Goal: Task Accomplishment & Management: Manage account settings

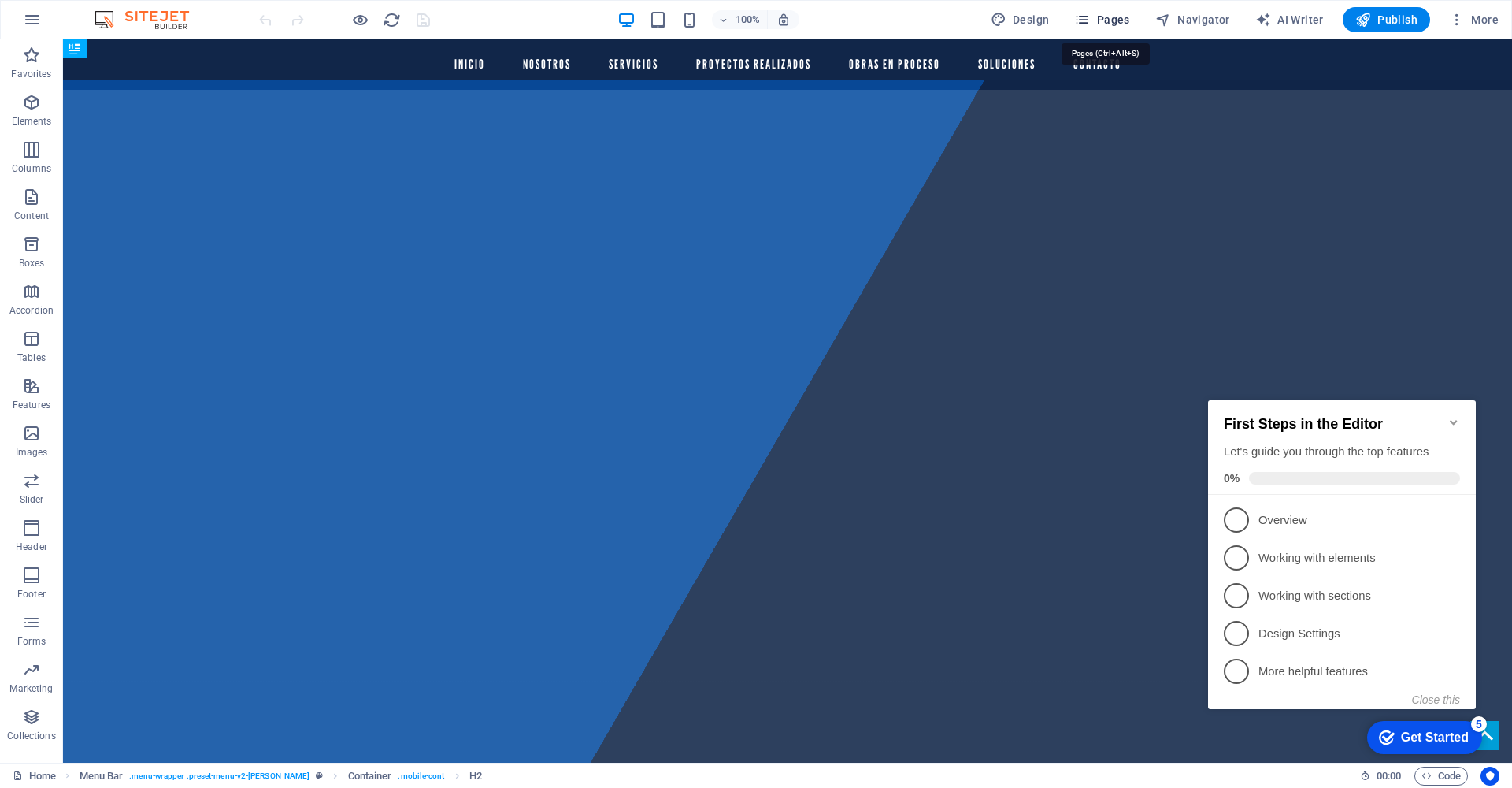
click at [1116, 19] on span "Pages" at bounding box center [1101, 19] width 55 height 16
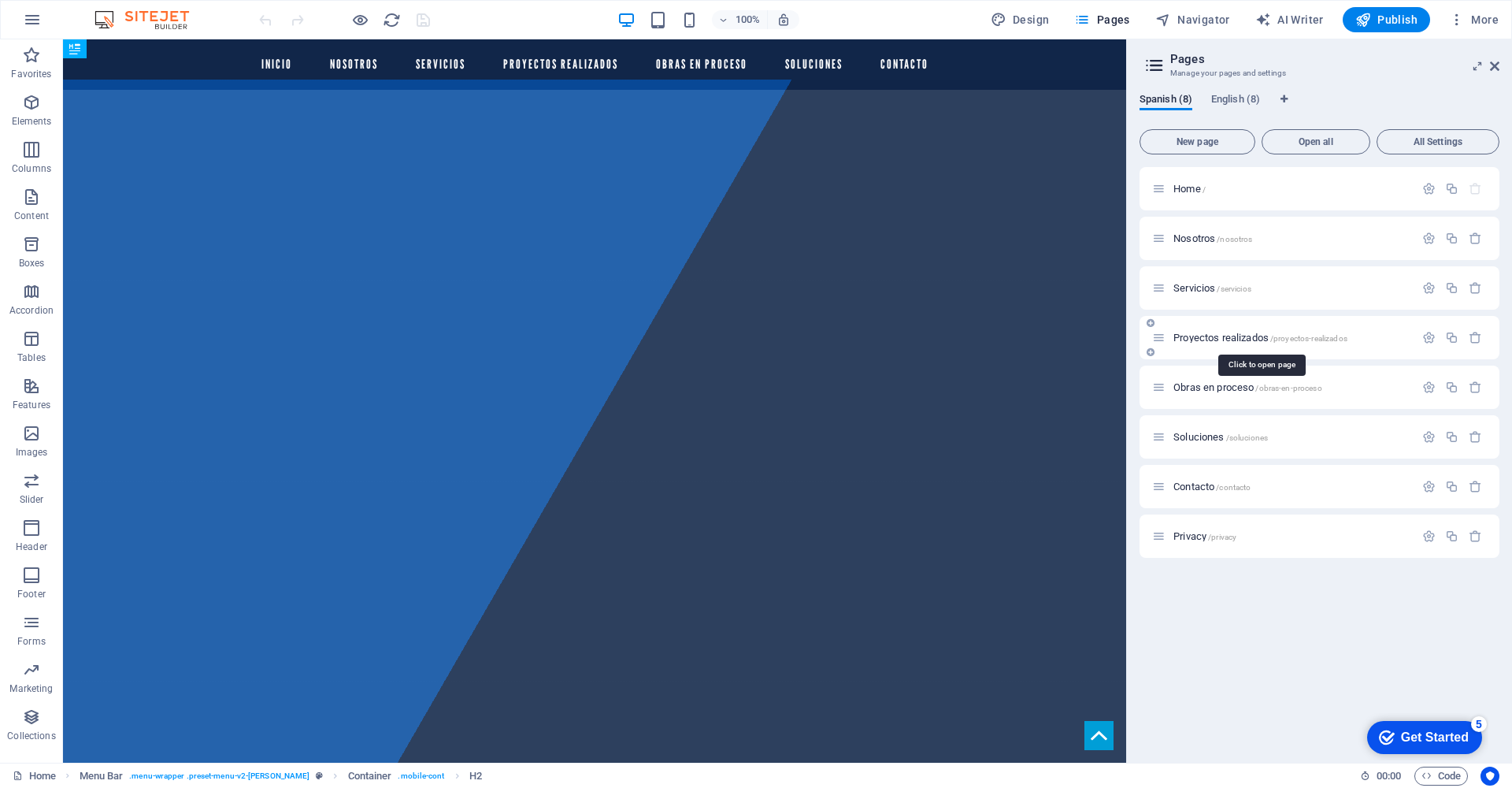
click at [1243, 340] on span "Proyectos realizados /proyectos-realizados" at bounding box center [1260, 338] width 174 height 12
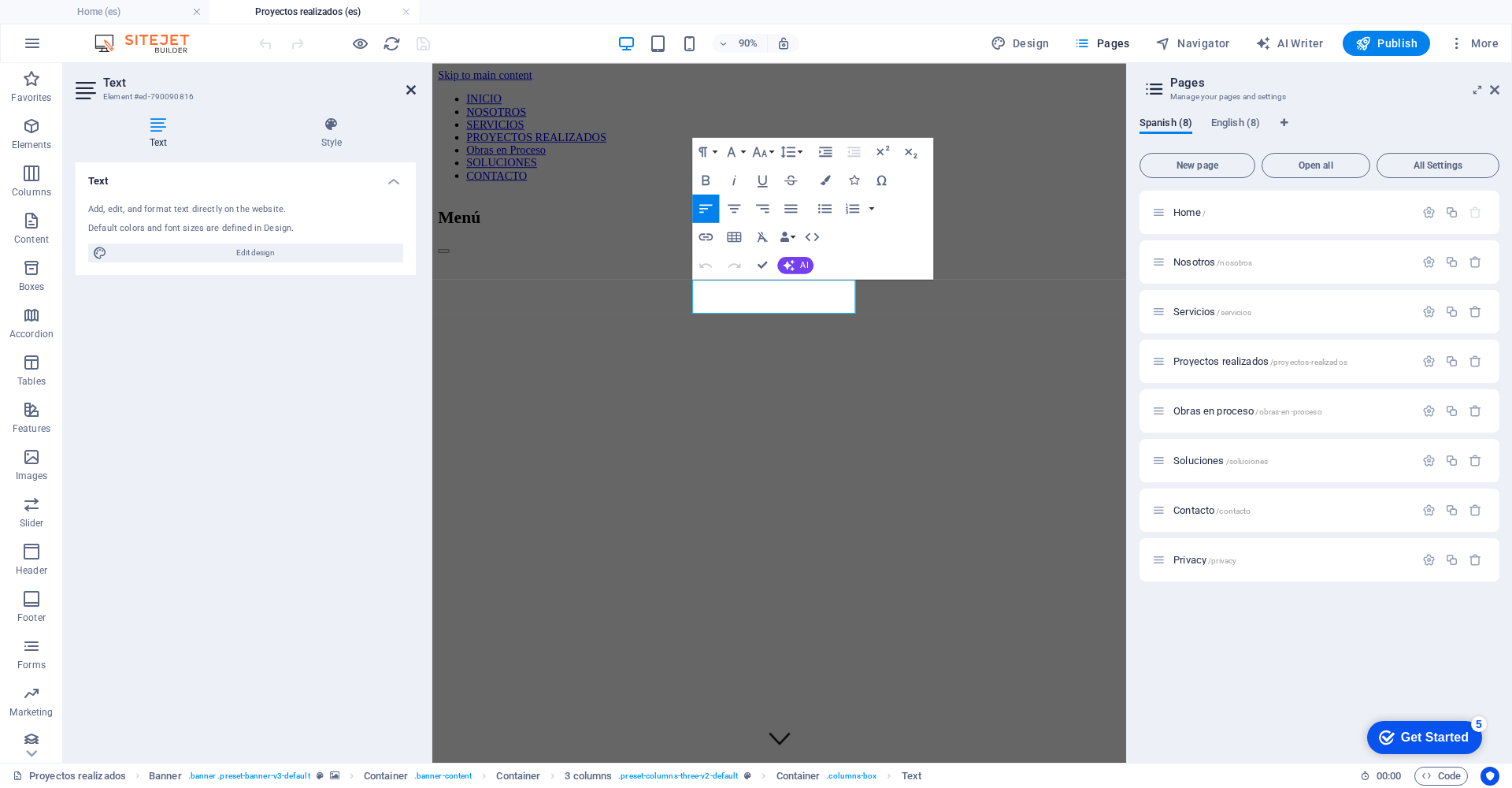
click at [407, 90] on icon at bounding box center [410, 90] width 9 height 13
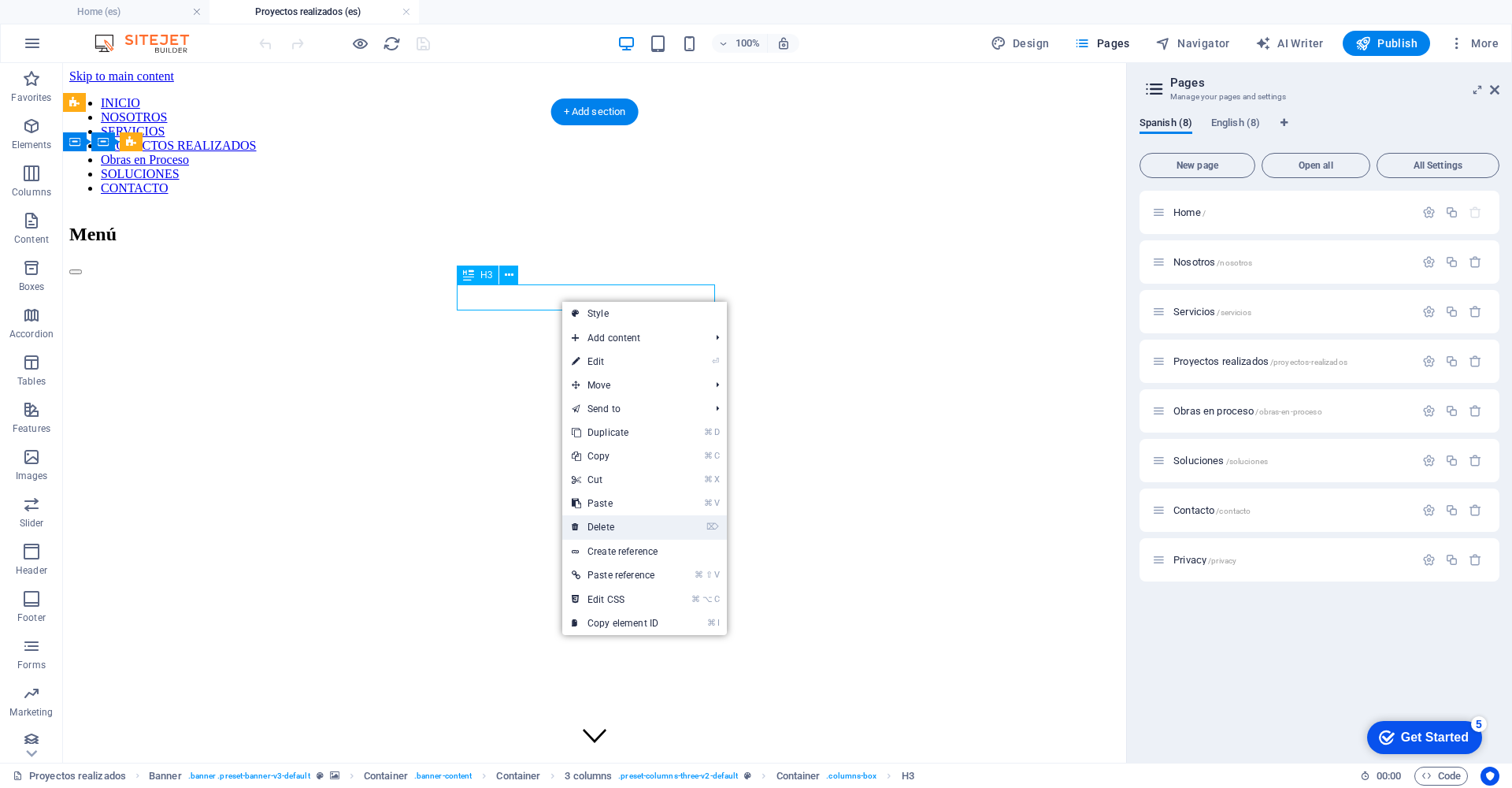
click at [662, 532] on link "⌦ Delete" at bounding box center [615, 527] width 106 height 24
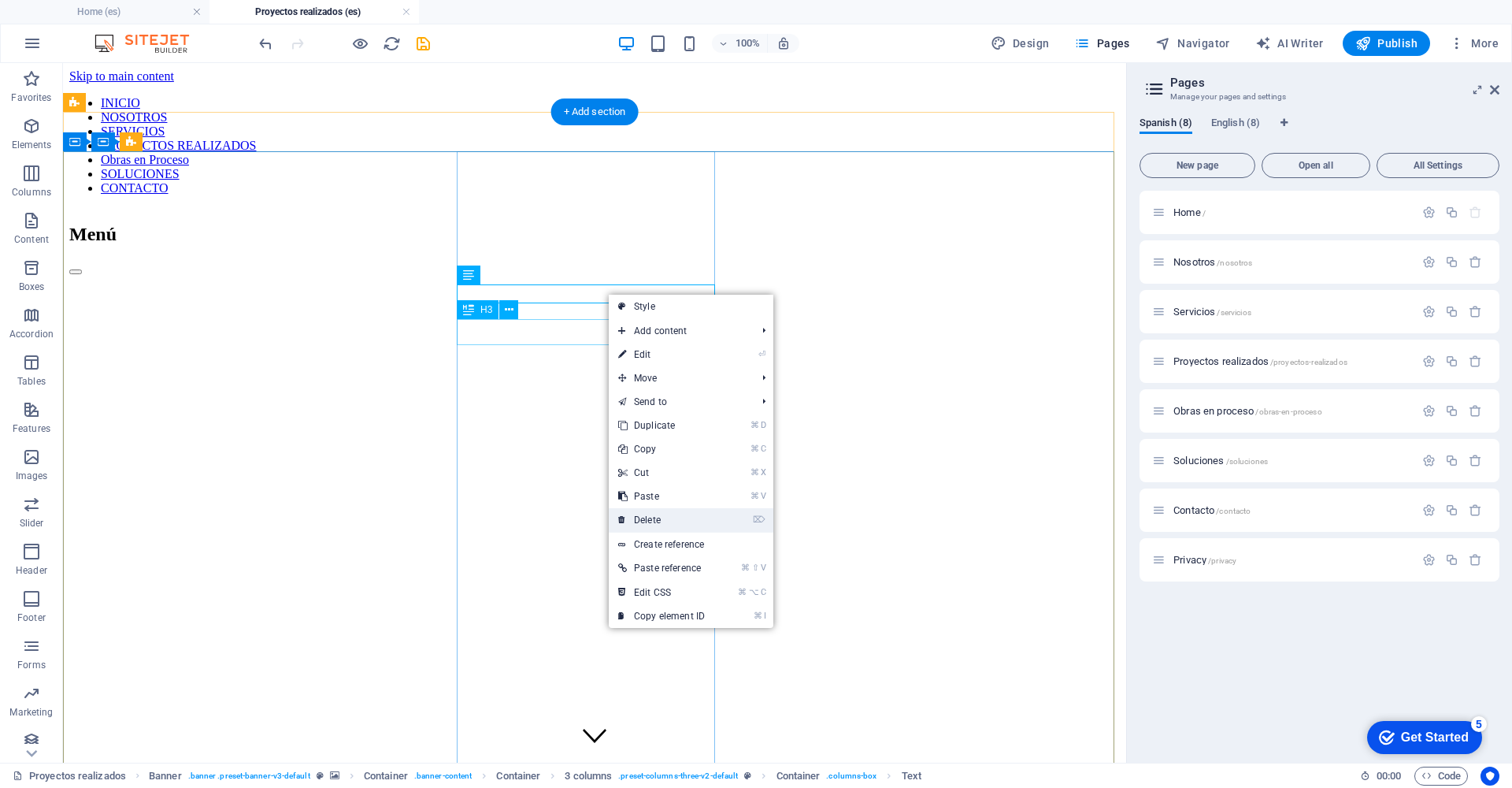
click at [662, 515] on link "⌦ Delete" at bounding box center [661, 520] width 106 height 24
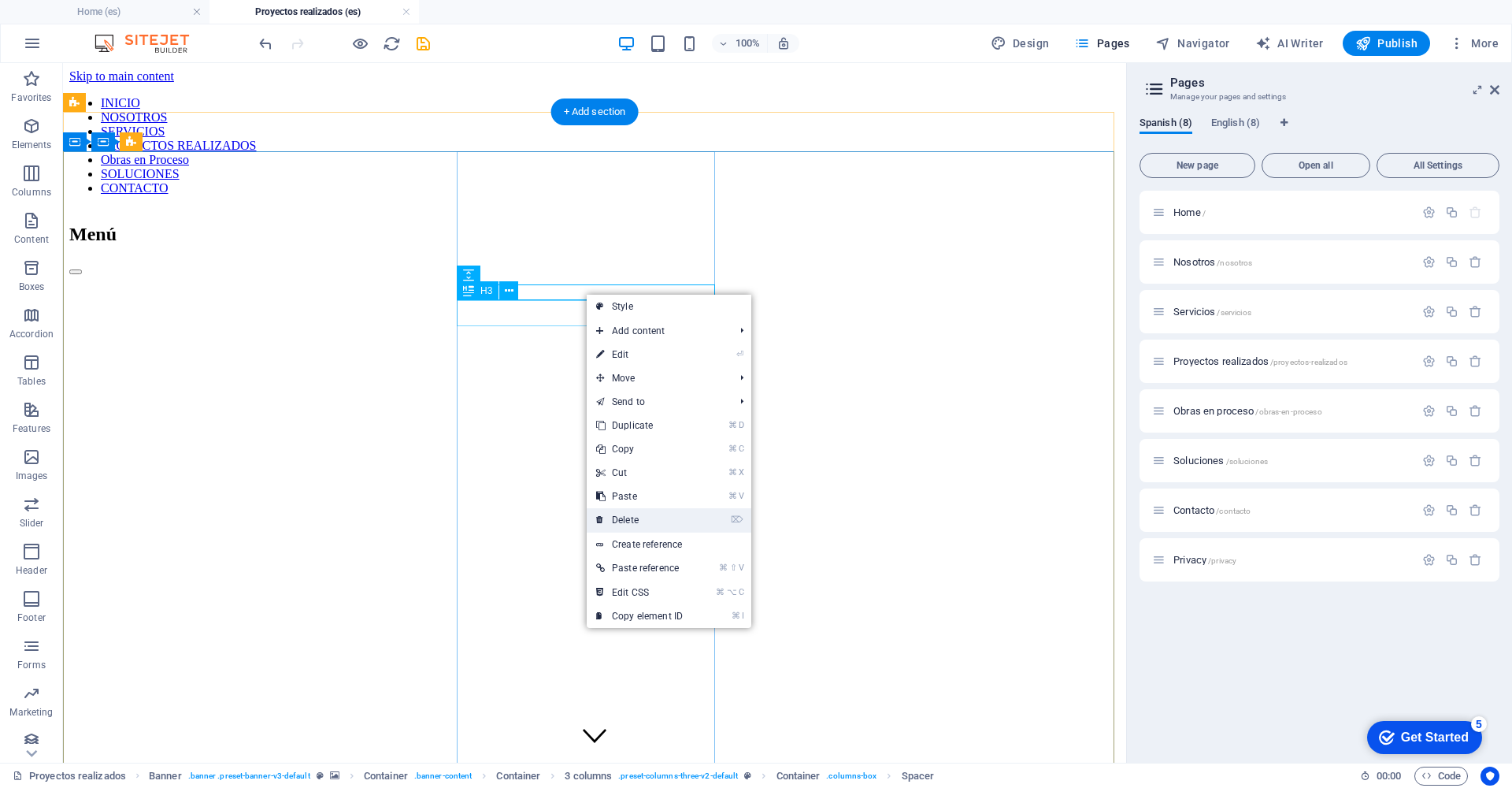
click at [653, 522] on link "⌦ Delete" at bounding box center [639, 520] width 106 height 24
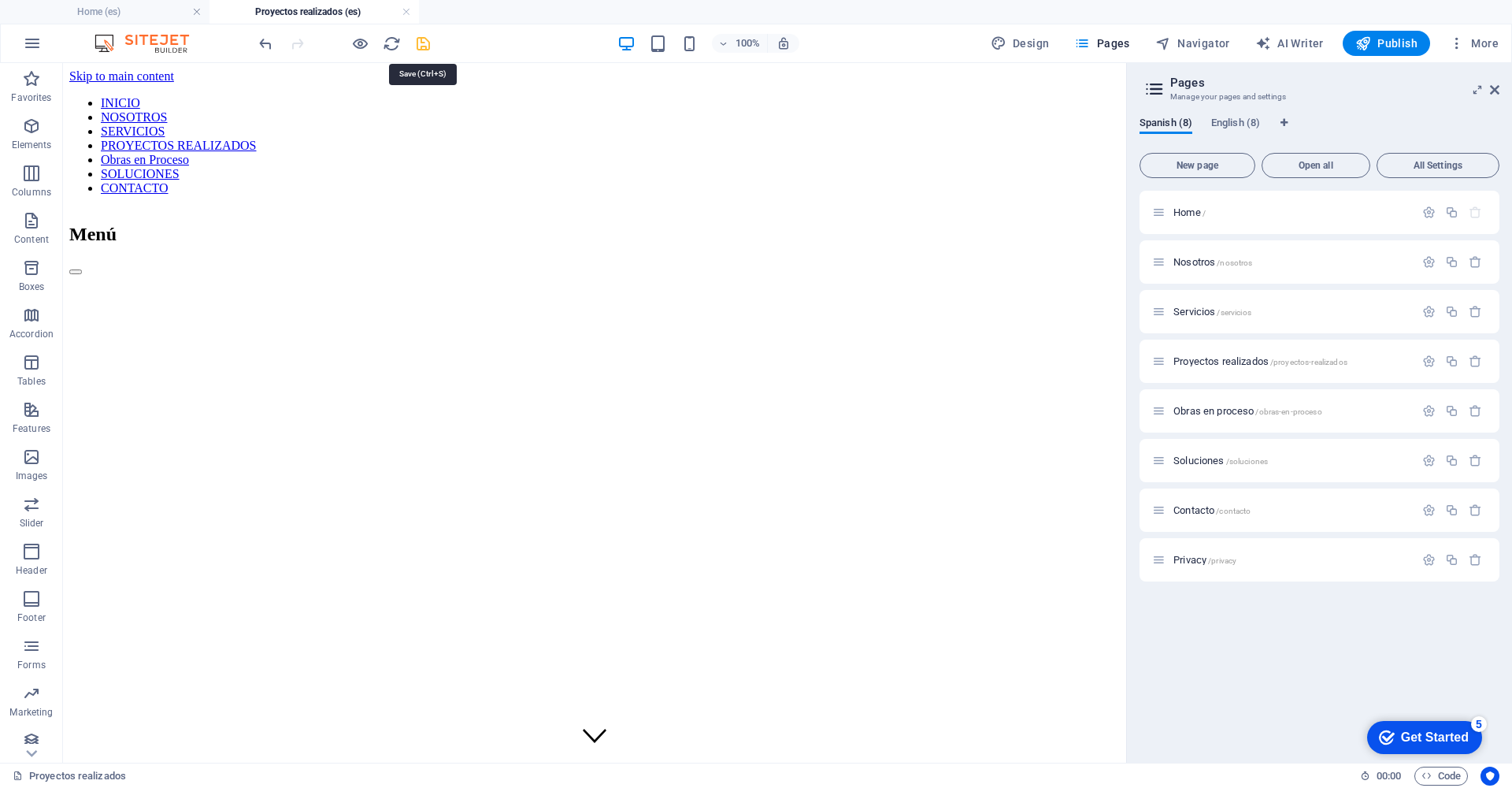
click at [422, 47] on icon "save" at bounding box center [423, 43] width 18 height 18
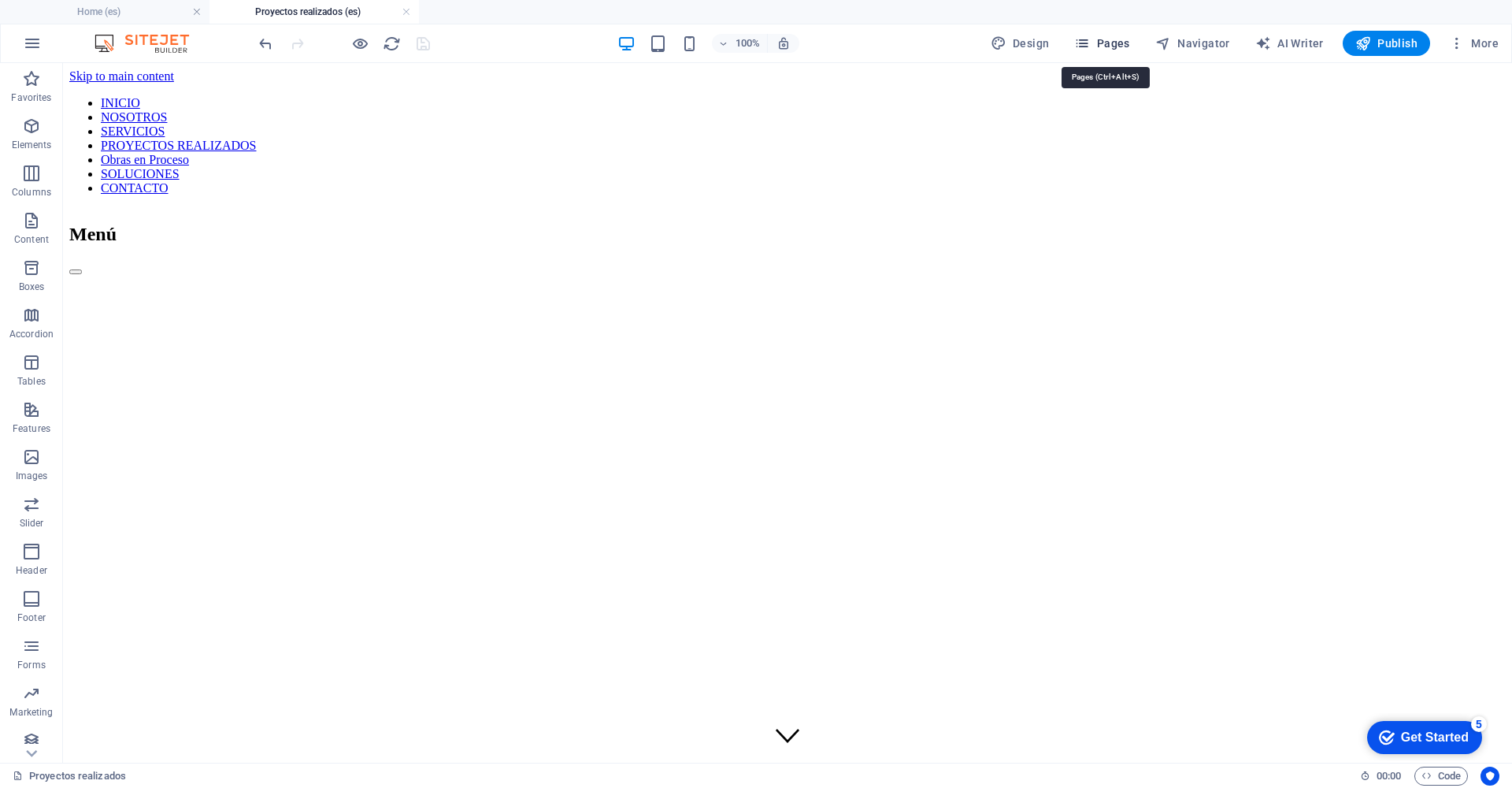
click at [1129, 41] on span "Pages" at bounding box center [1101, 43] width 55 height 16
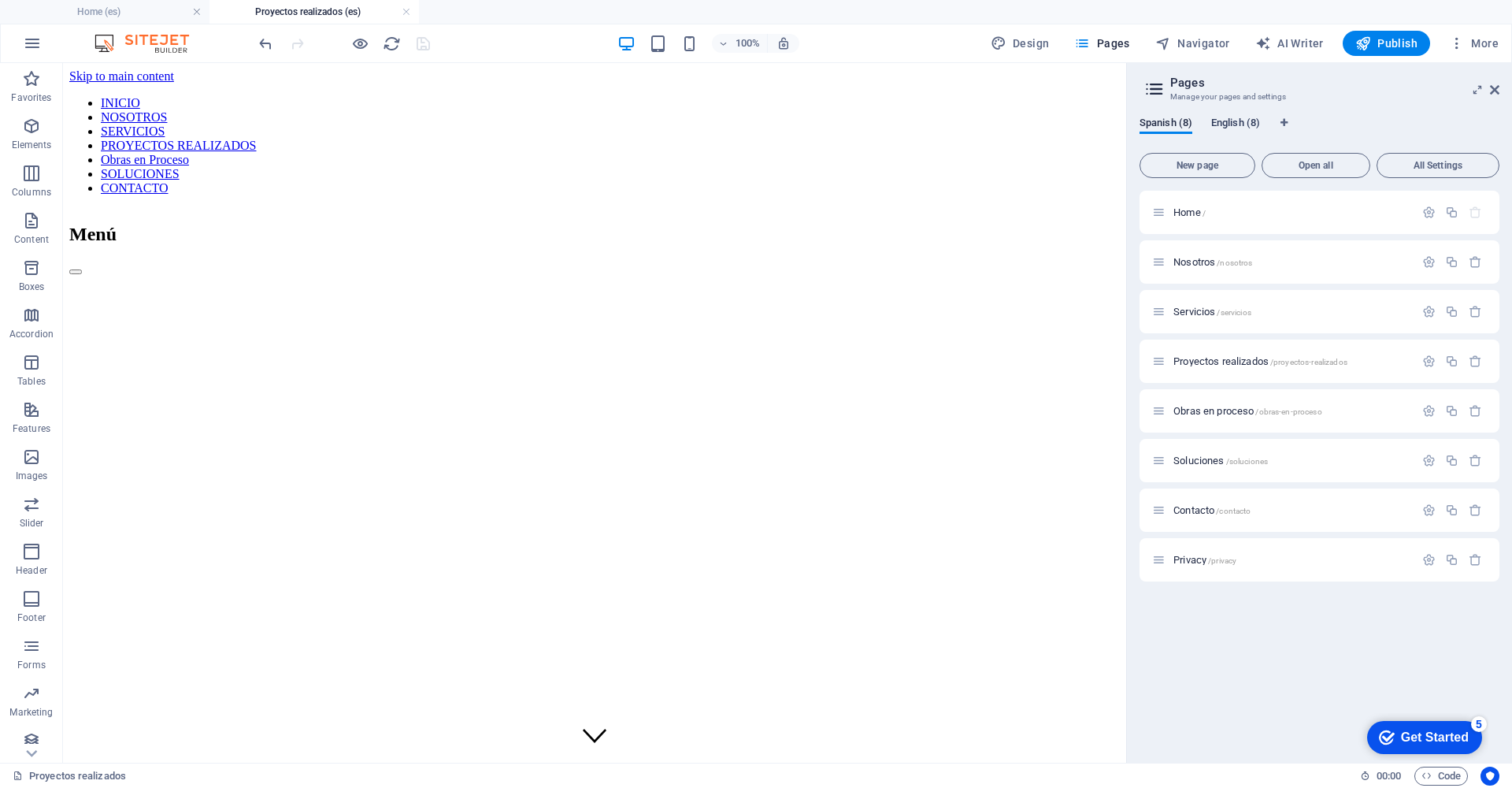
click at [1238, 123] on span "English (8)" at bounding box center [1235, 124] width 49 height 22
click at [1223, 362] on span "Finished projects /finished-projects" at bounding box center [1244, 361] width 143 height 12
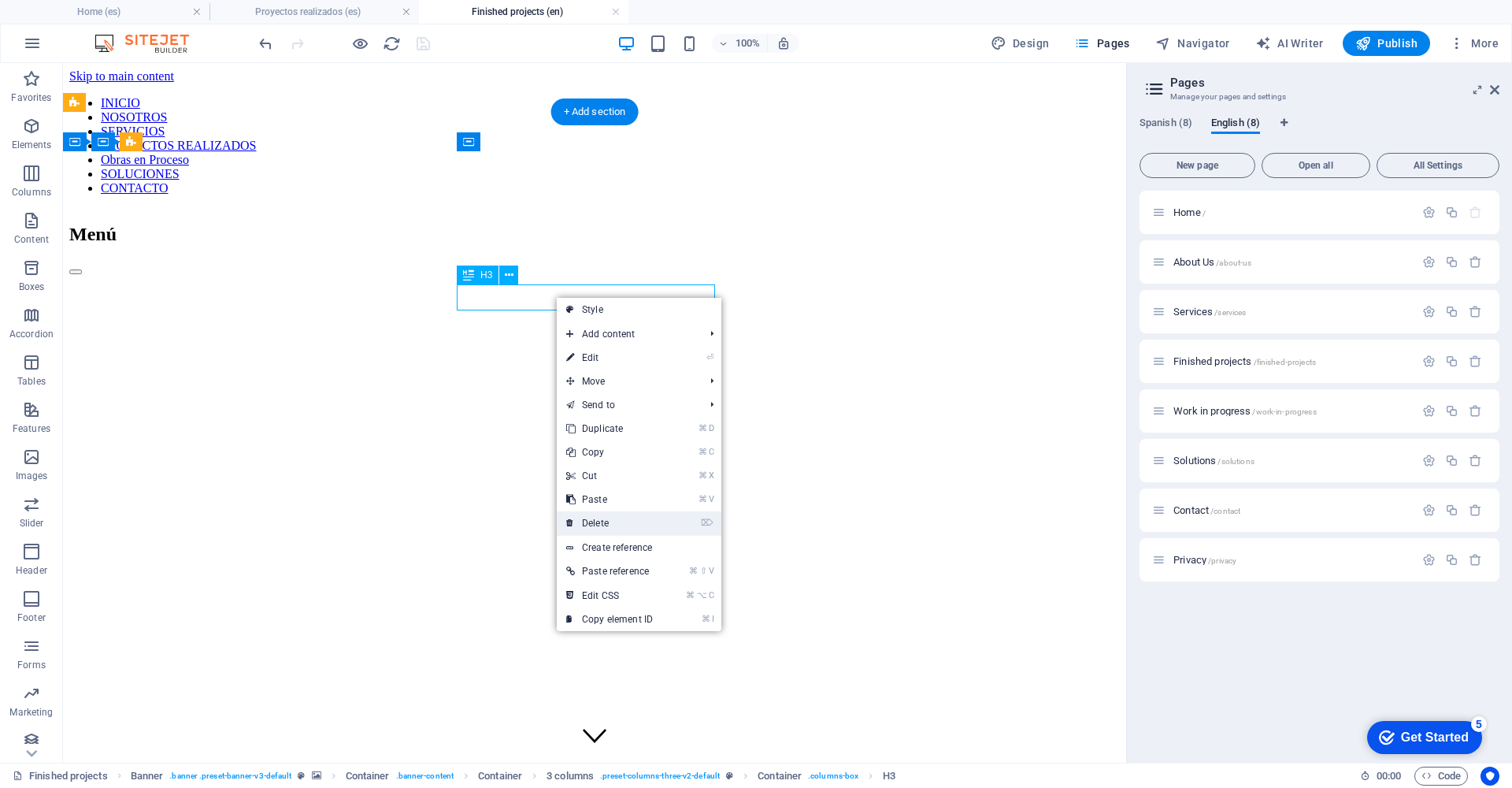
click at [637, 520] on link "⌦ Delete" at bounding box center [609, 523] width 106 height 24
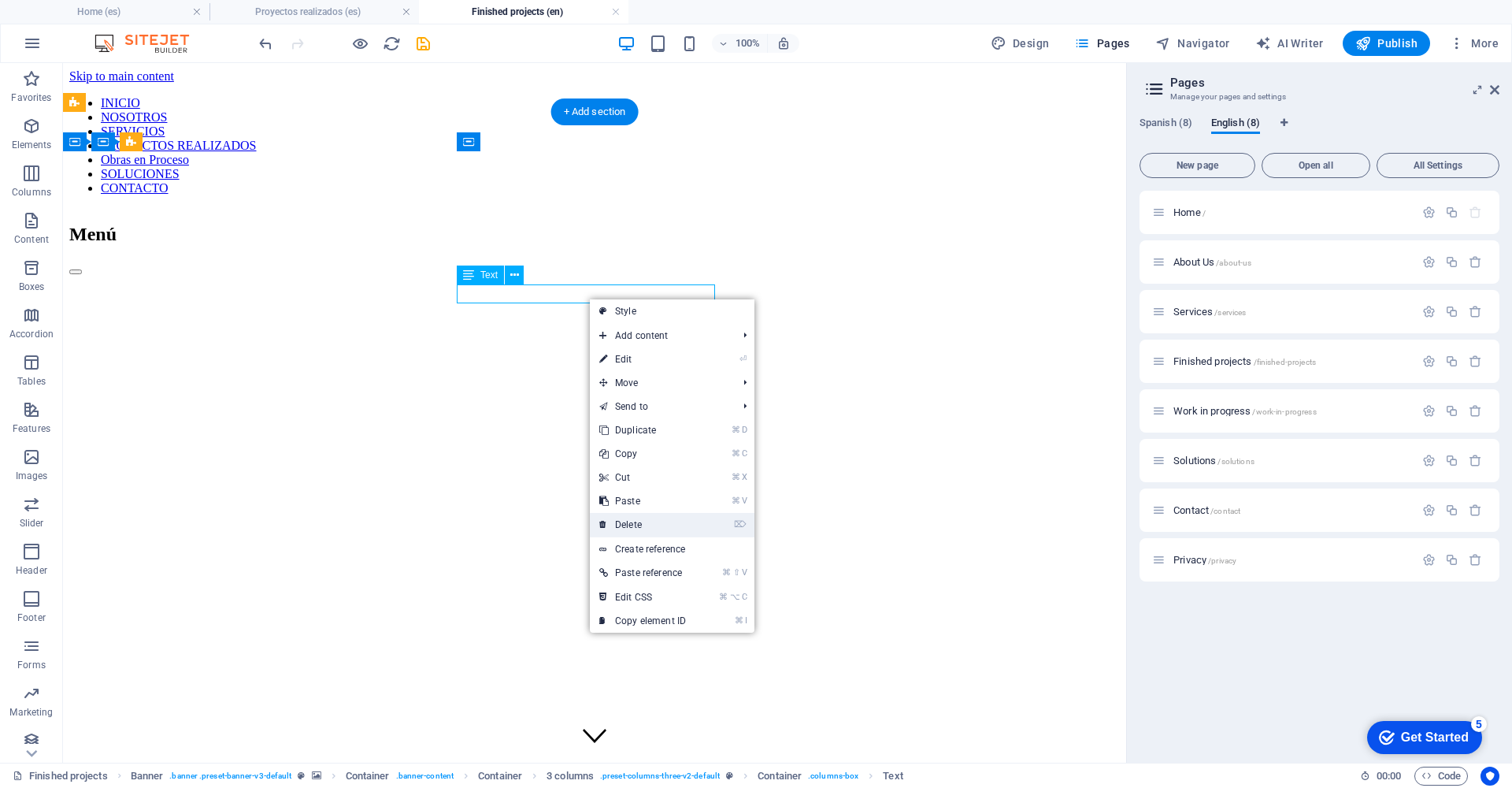
drag, startPoint x: 655, startPoint y: 514, endPoint x: 597, endPoint y: 351, distance: 173.0
click at [655, 514] on link "⌦ Delete" at bounding box center [642, 524] width 106 height 24
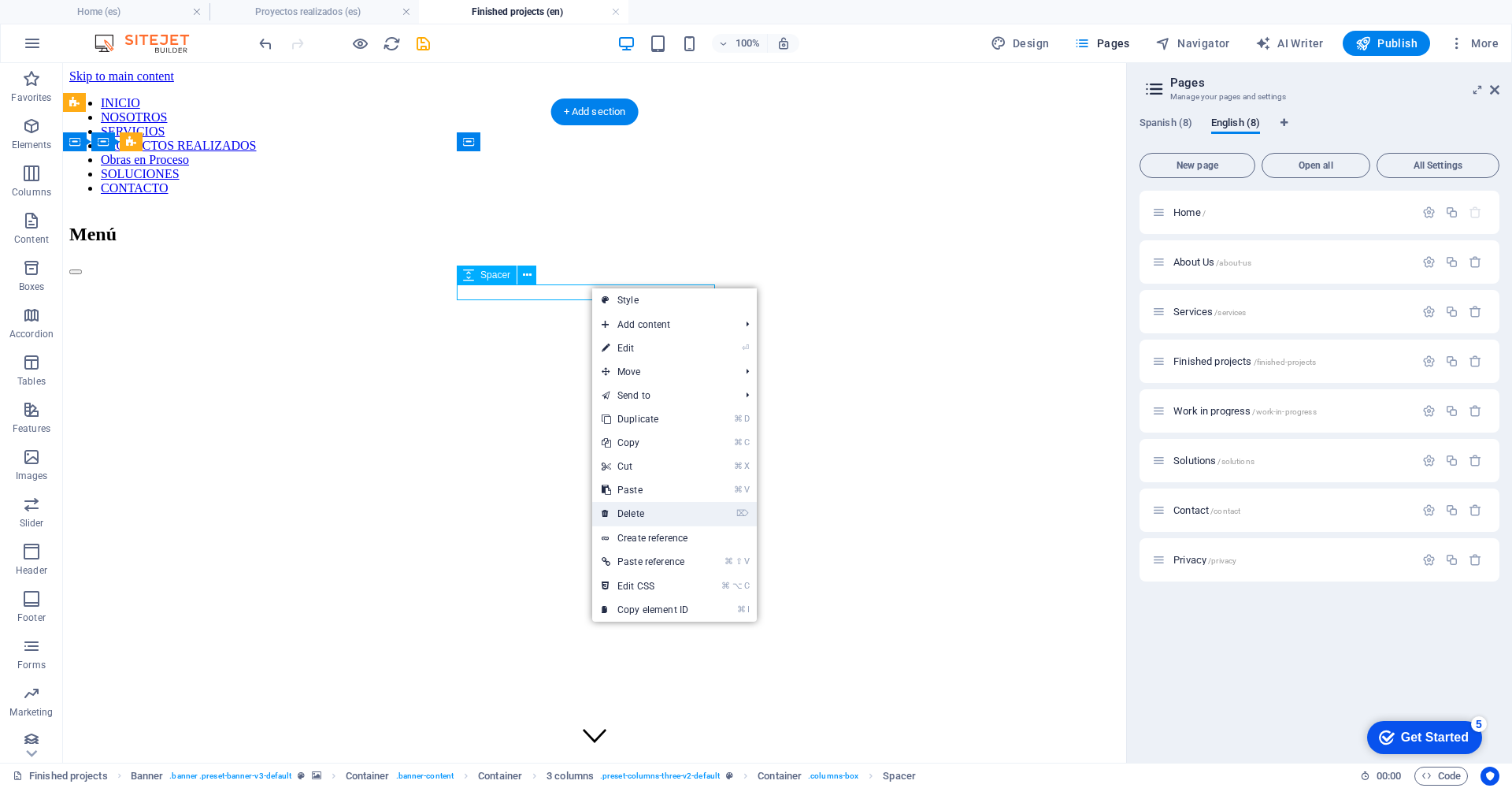
click at [686, 519] on link "⌦ Delete" at bounding box center [644, 514] width 106 height 24
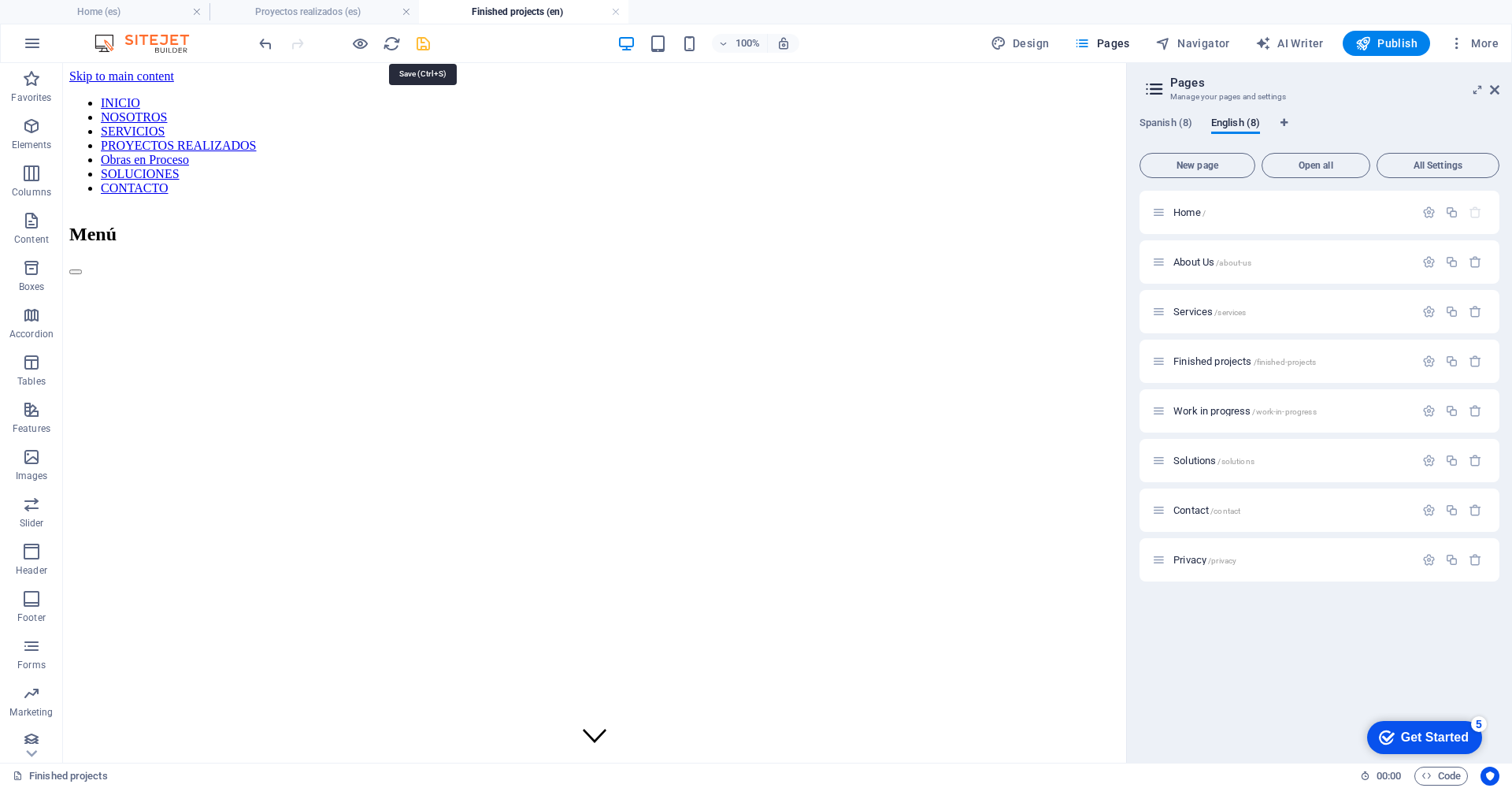
click at [420, 45] on icon "save" at bounding box center [423, 43] width 18 height 18
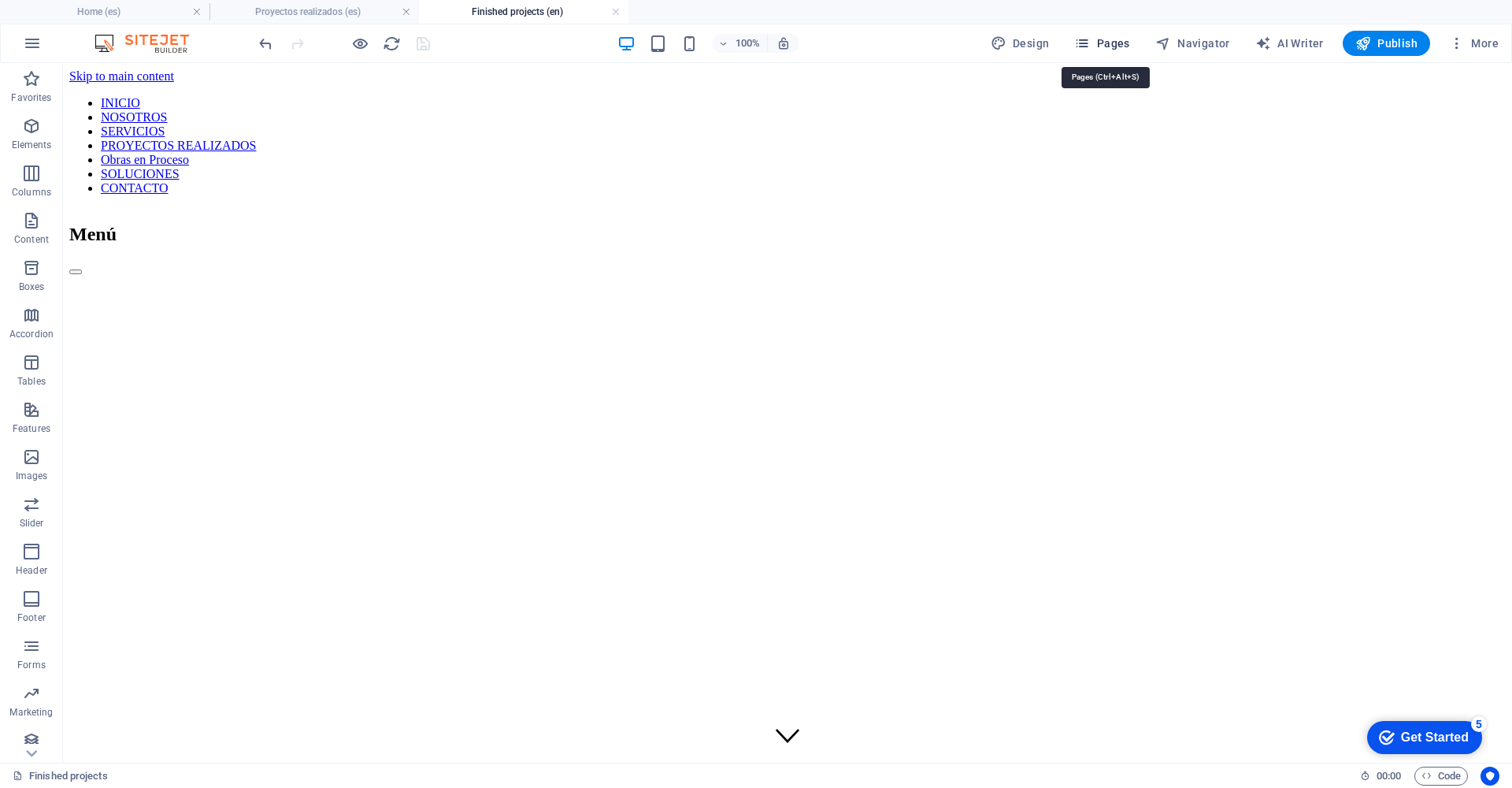
click at [1113, 46] on span "Pages" at bounding box center [1101, 43] width 55 height 16
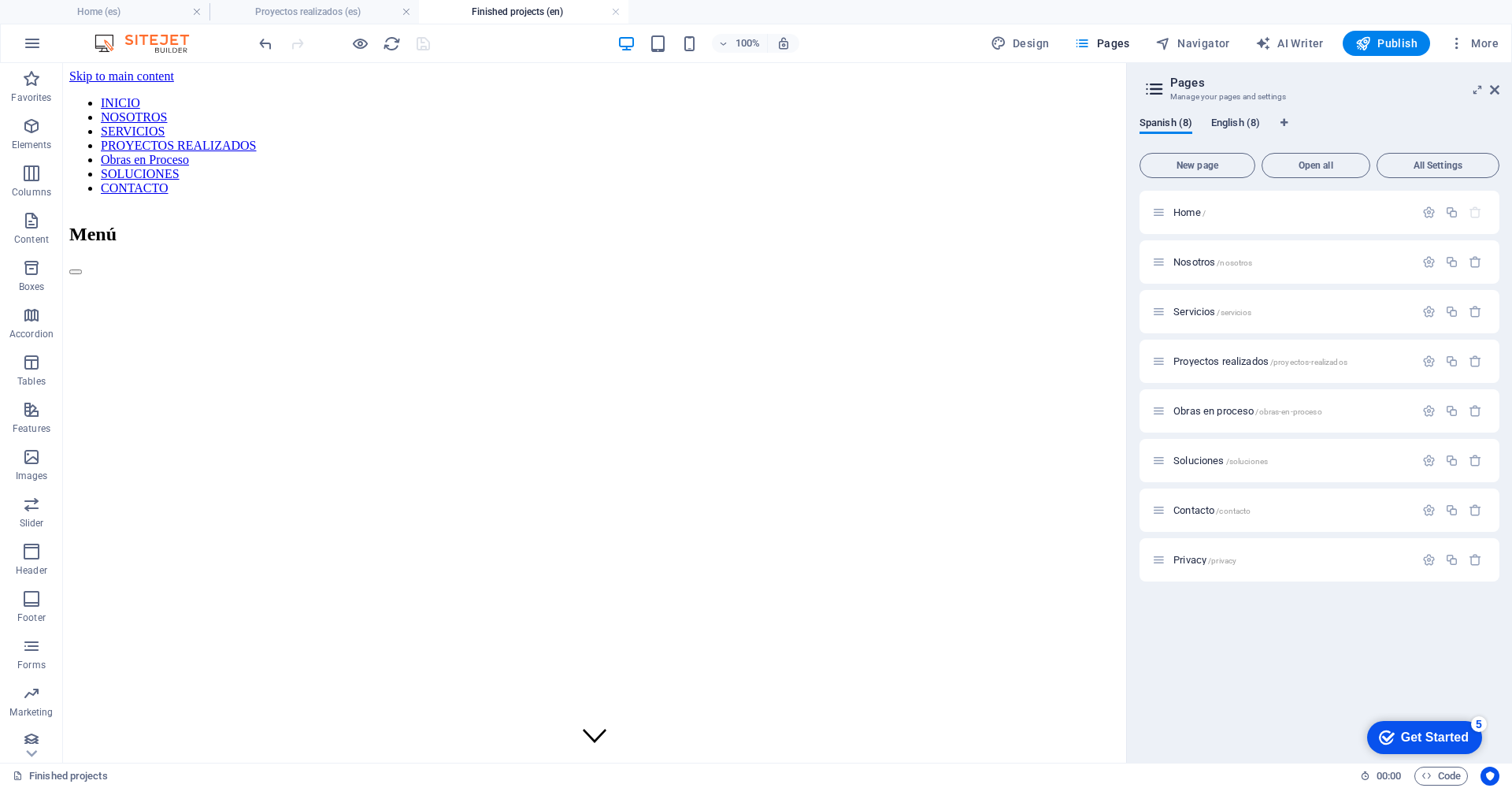
click at [1246, 127] on span "English (8)" at bounding box center [1235, 124] width 49 height 22
click at [1457, 41] on icon "button" at bounding box center [1456, 43] width 16 height 16
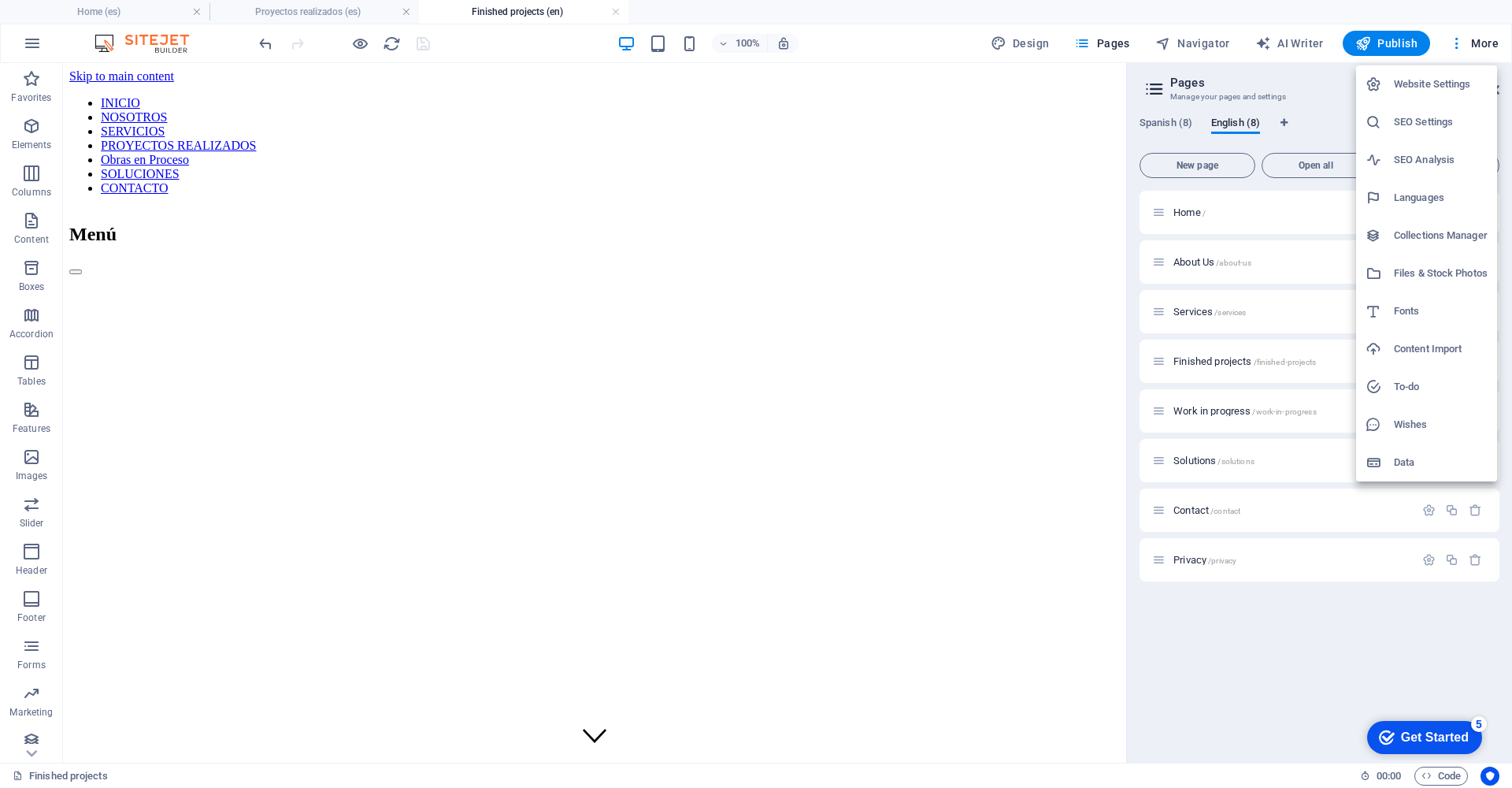
click at [1423, 192] on h6 "Languages" at bounding box center [1440, 198] width 94 height 19
select select "148"
select select "41"
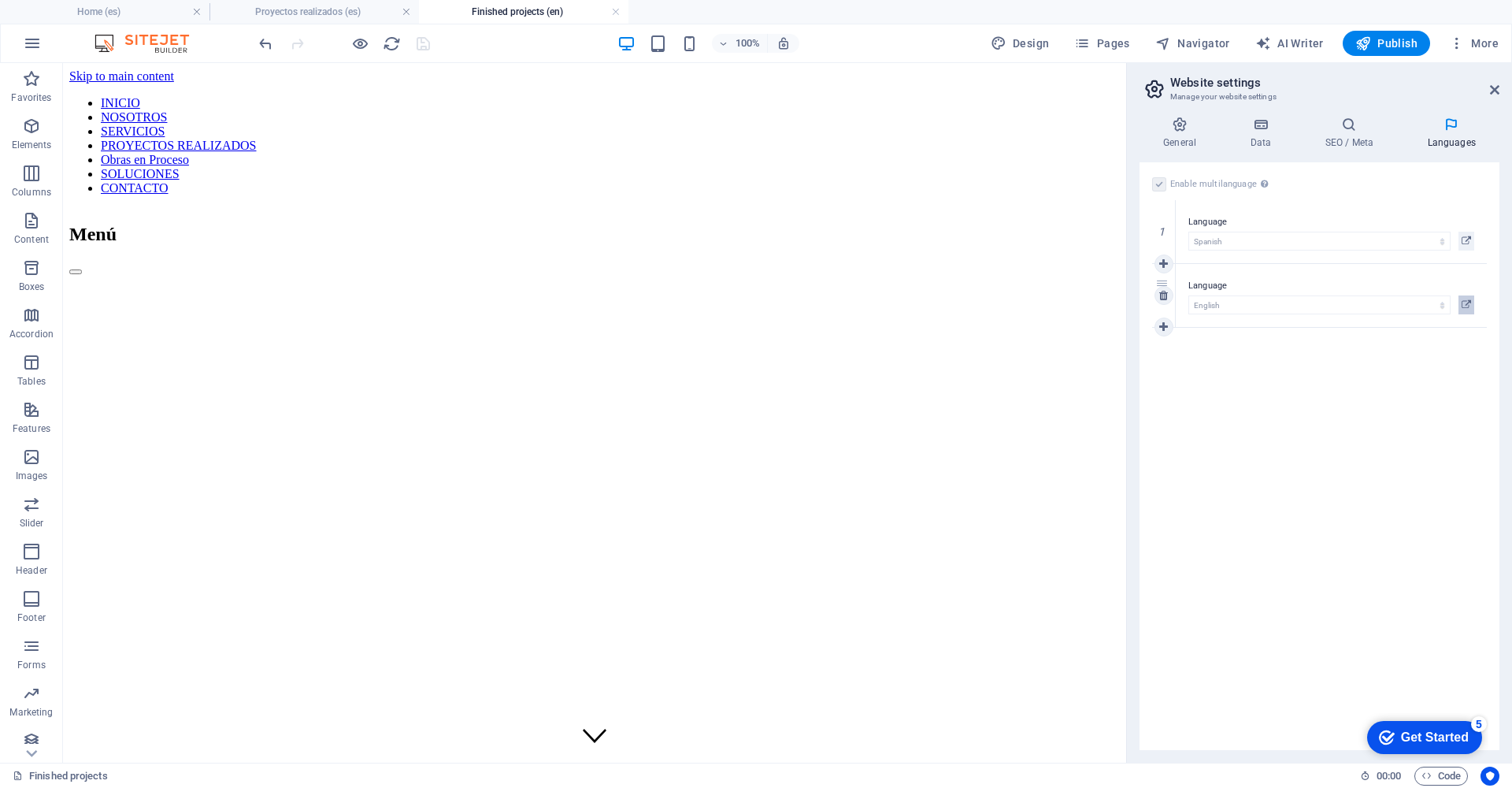
click at [1467, 306] on icon at bounding box center [1466, 305] width 9 height 19
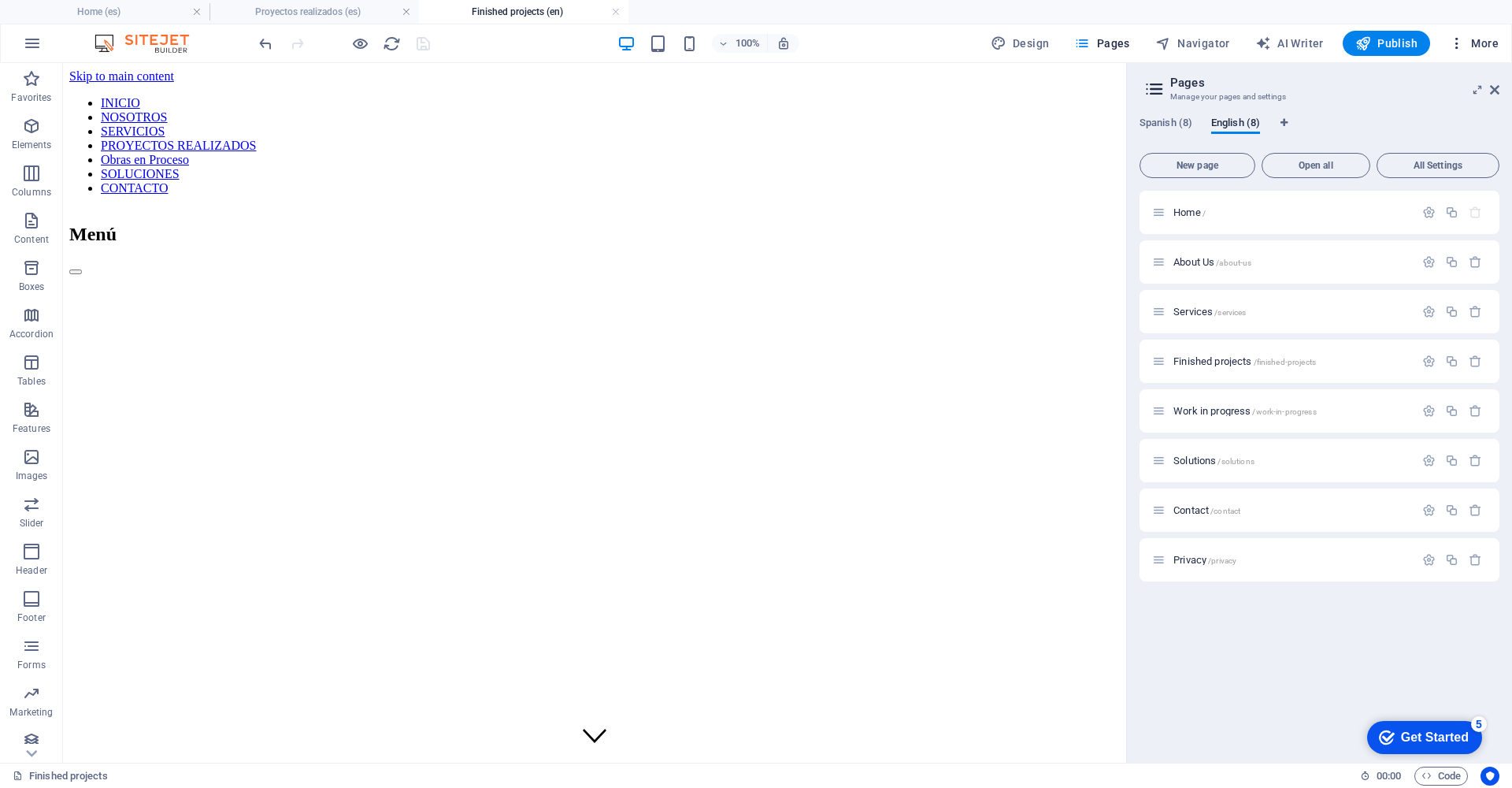
click at [1491, 41] on span "More" at bounding box center [1473, 43] width 50 height 16
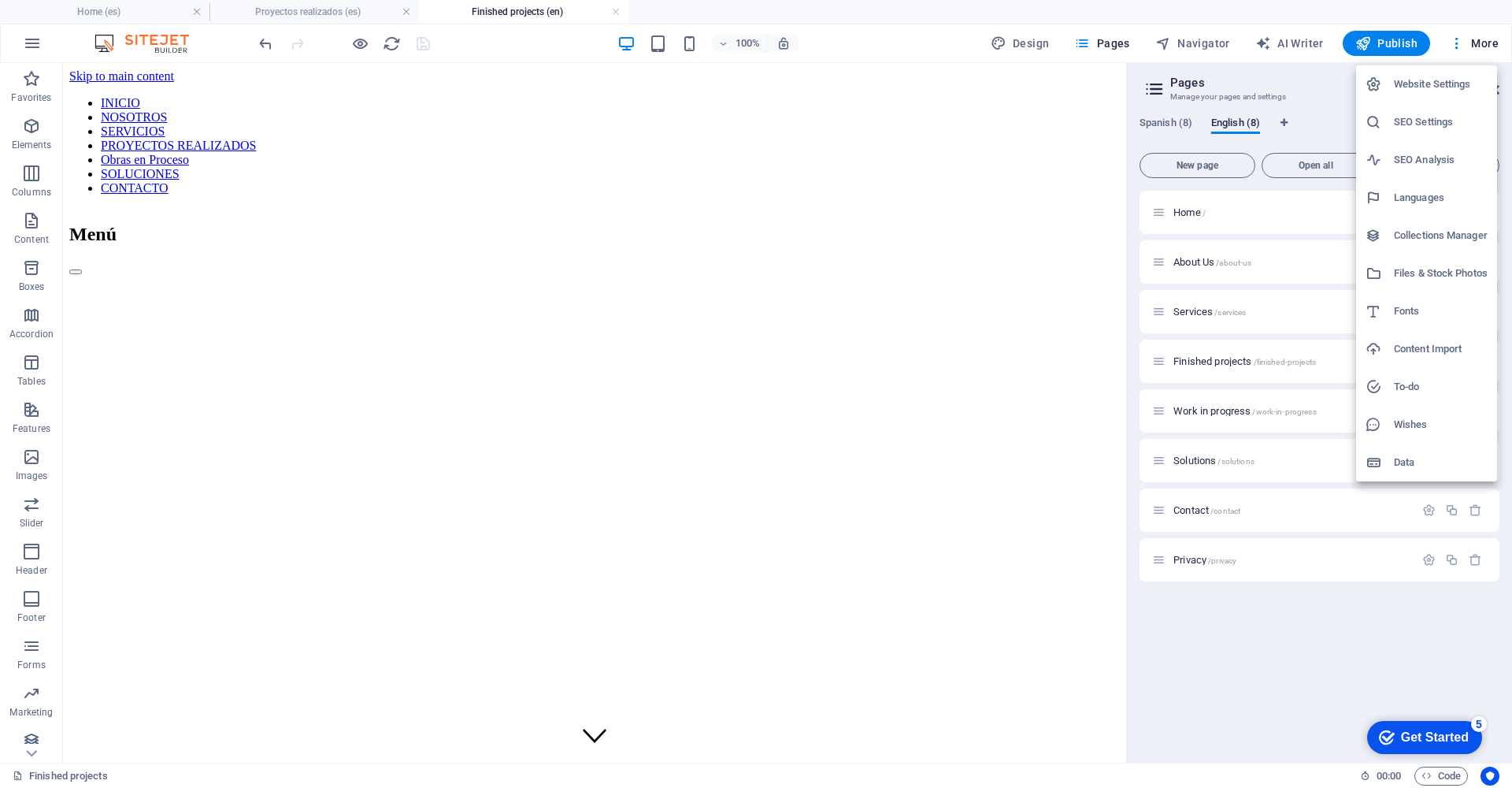
click at [1248, 266] on div at bounding box center [756, 394] width 1512 height 788
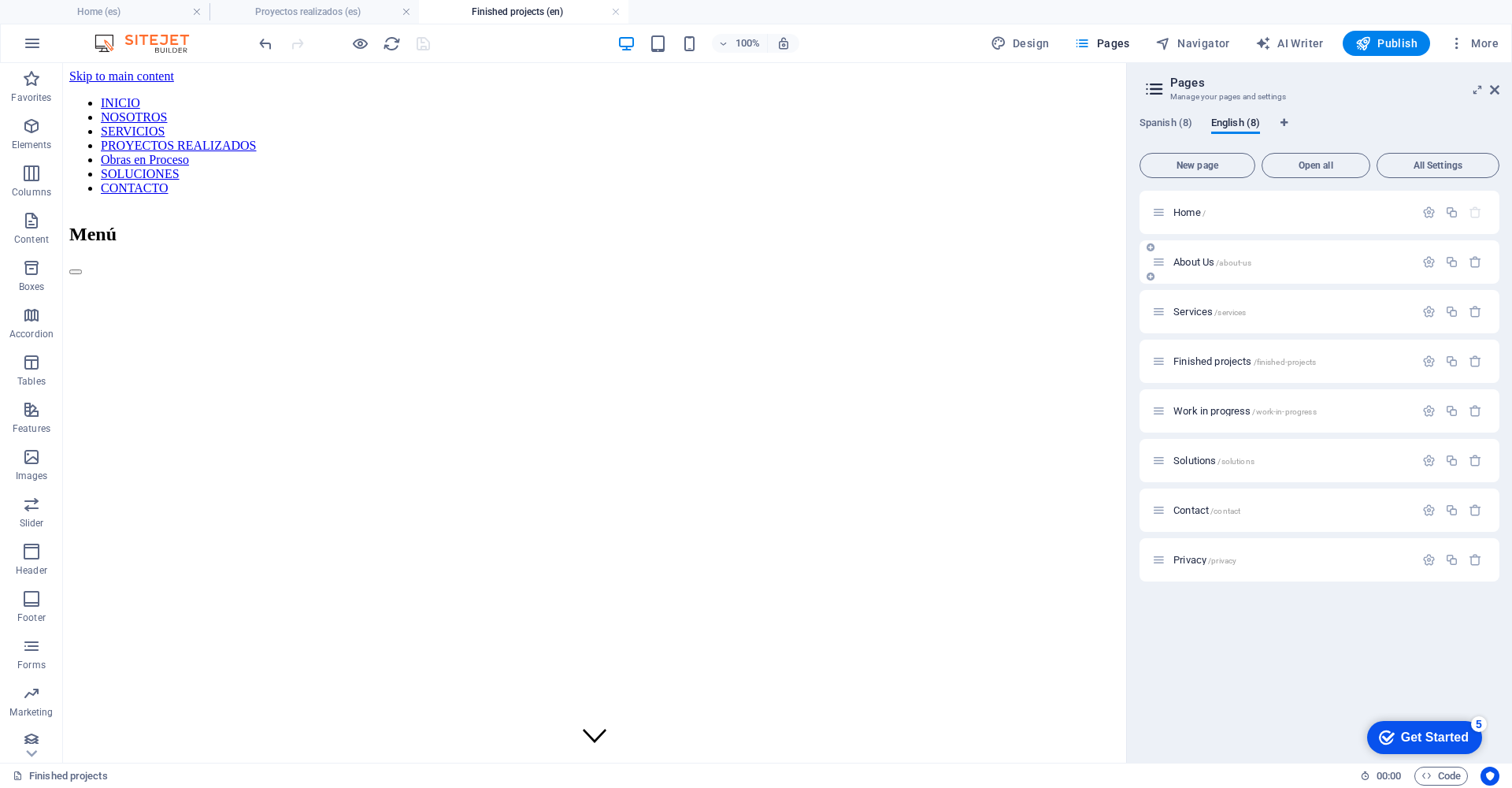
click at [1232, 258] on span "About Us /about-us" at bounding box center [1212, 262] width 78 height 12
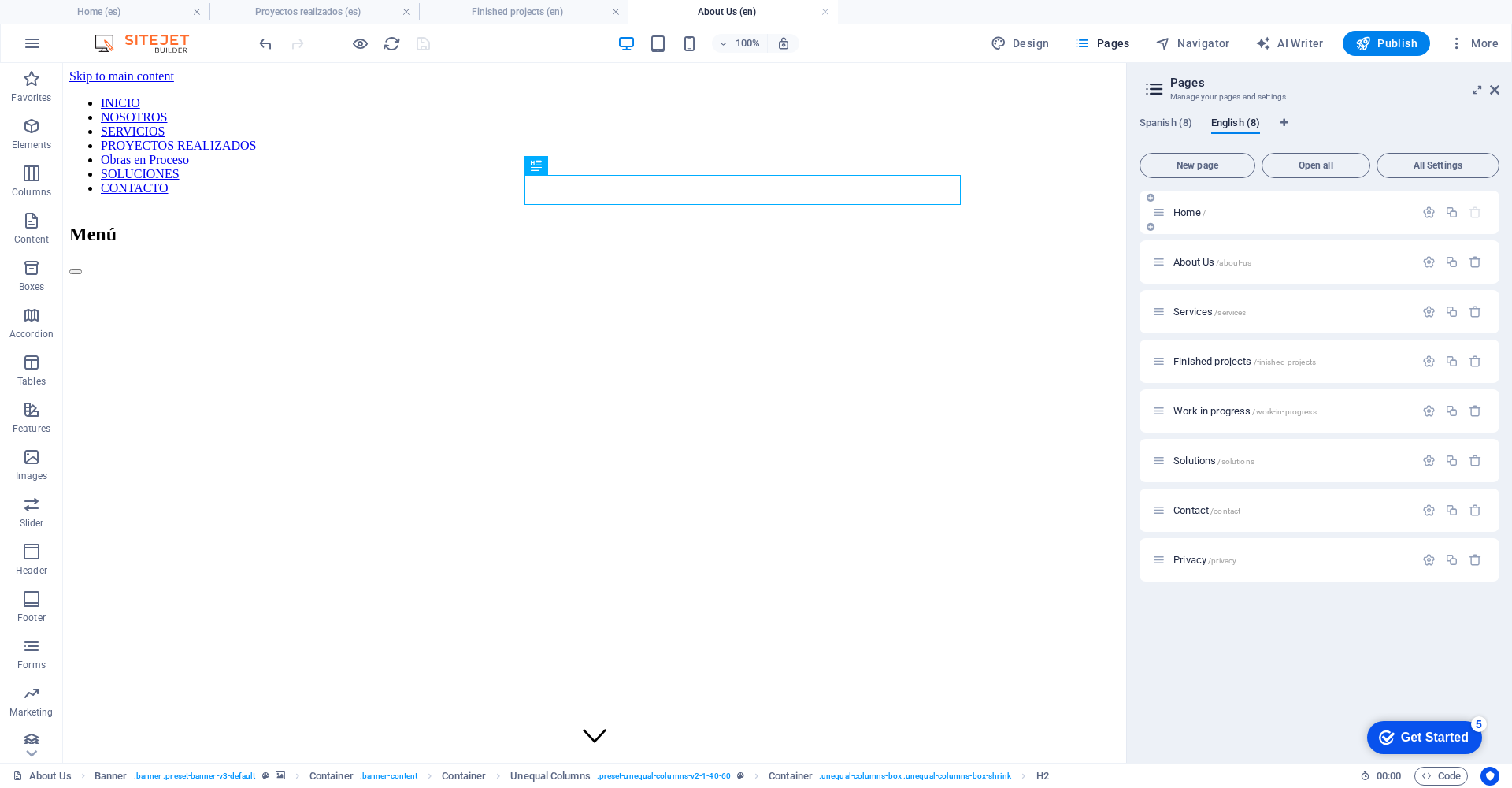
click at [1205, 214] on span "/" at bounding box center [1204, 213] width 3 height 8
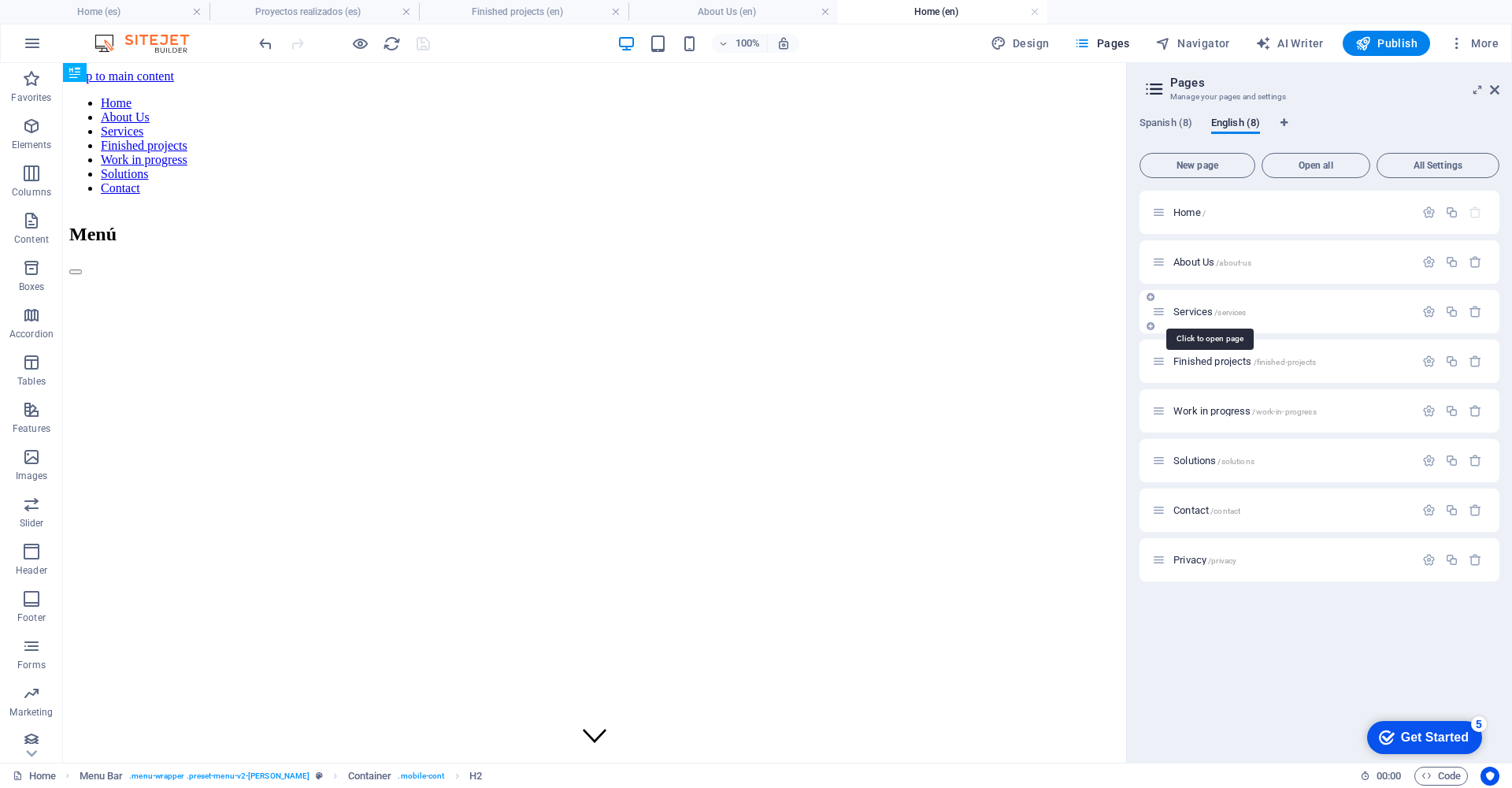
click at [1214, 315] on span "/services" at bounding box center [1229, 312] width 31 height 8
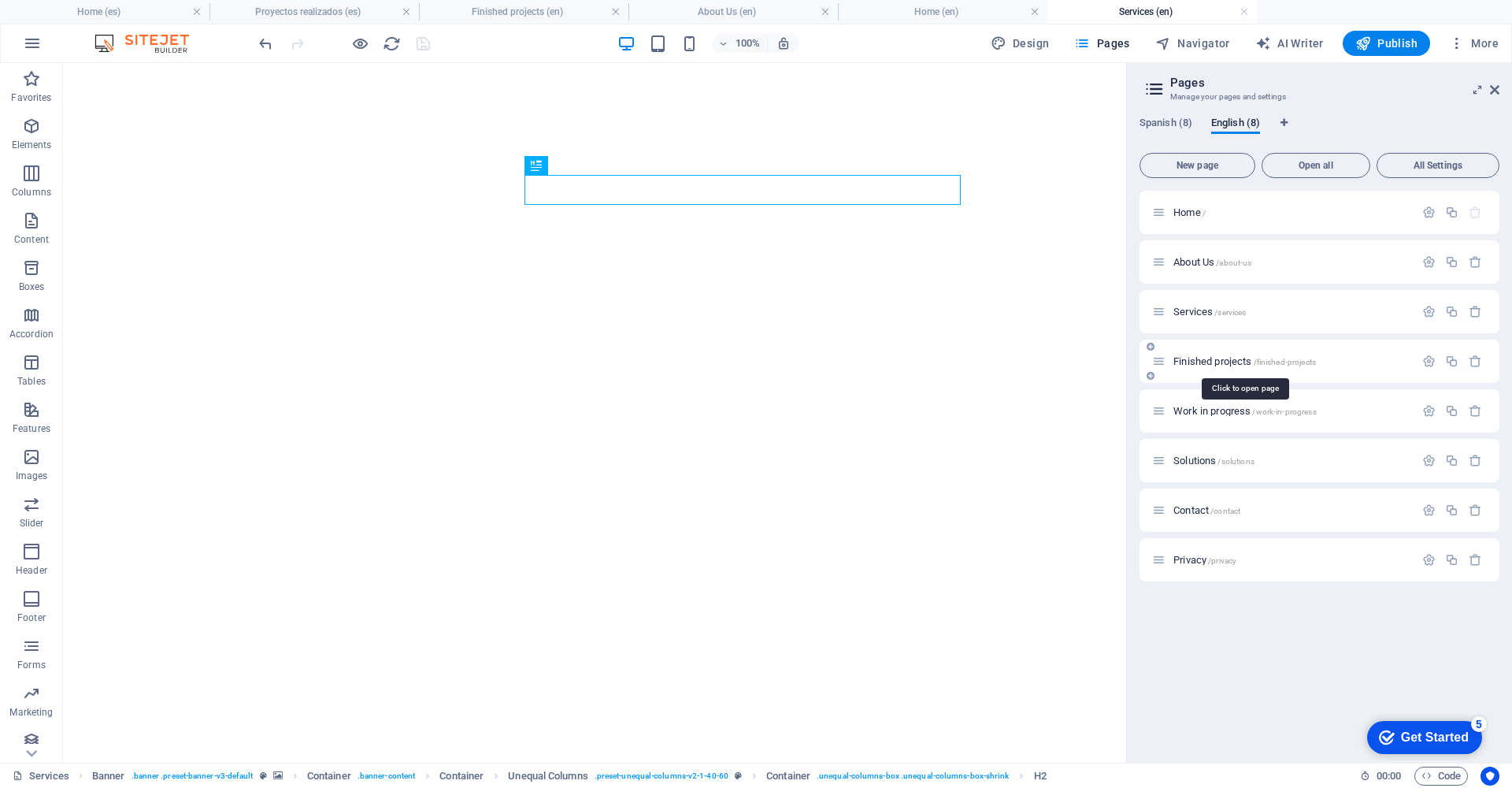
click at [1246, 365] on span "Finished projects /finished-projects" at bounding box center [1244, 361] width 143 height 12
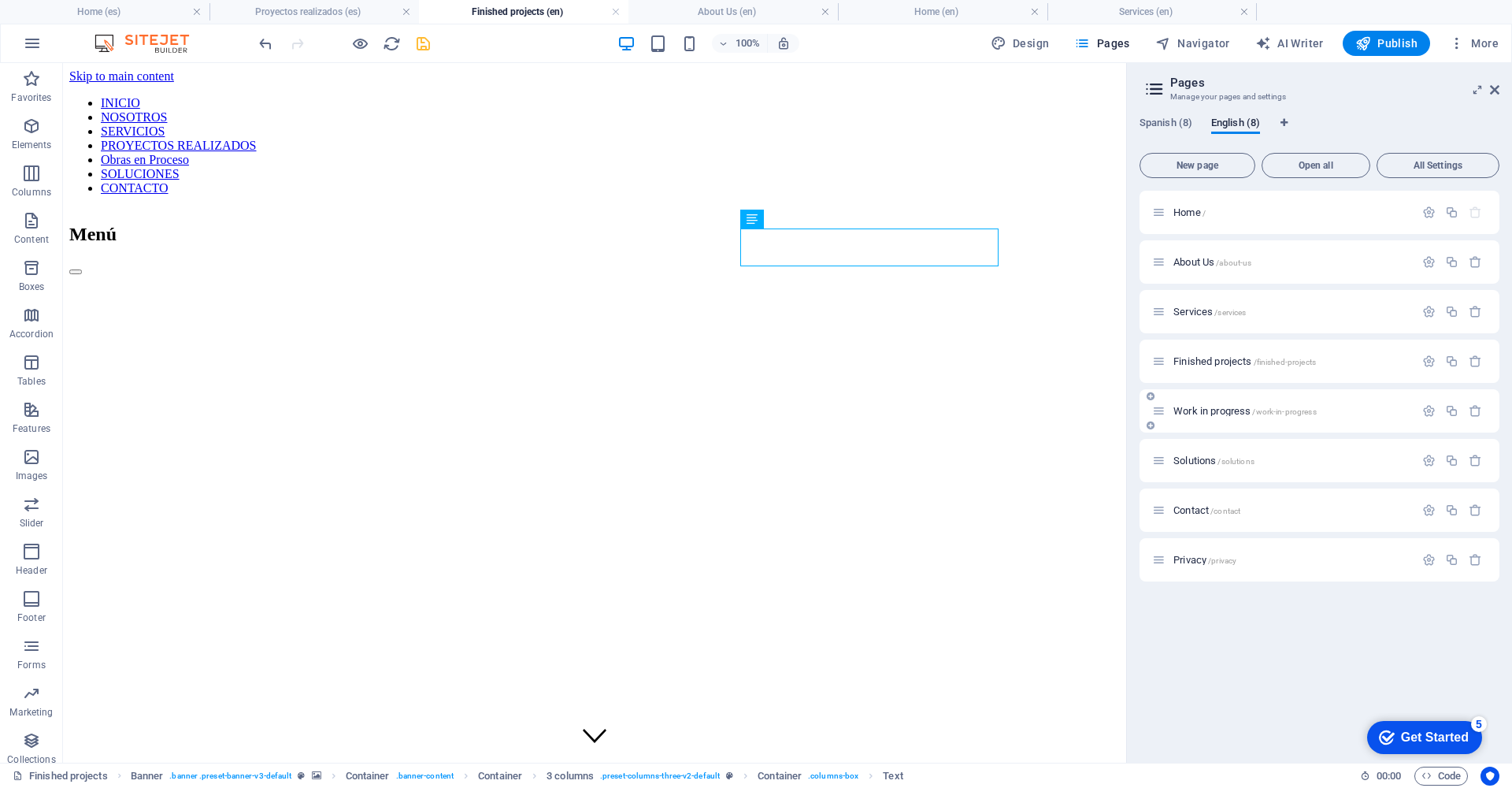
click at [1231, 412] on span "Work in progress /work-in-progress" at bounding box center [1245, 410] width 144 height 12
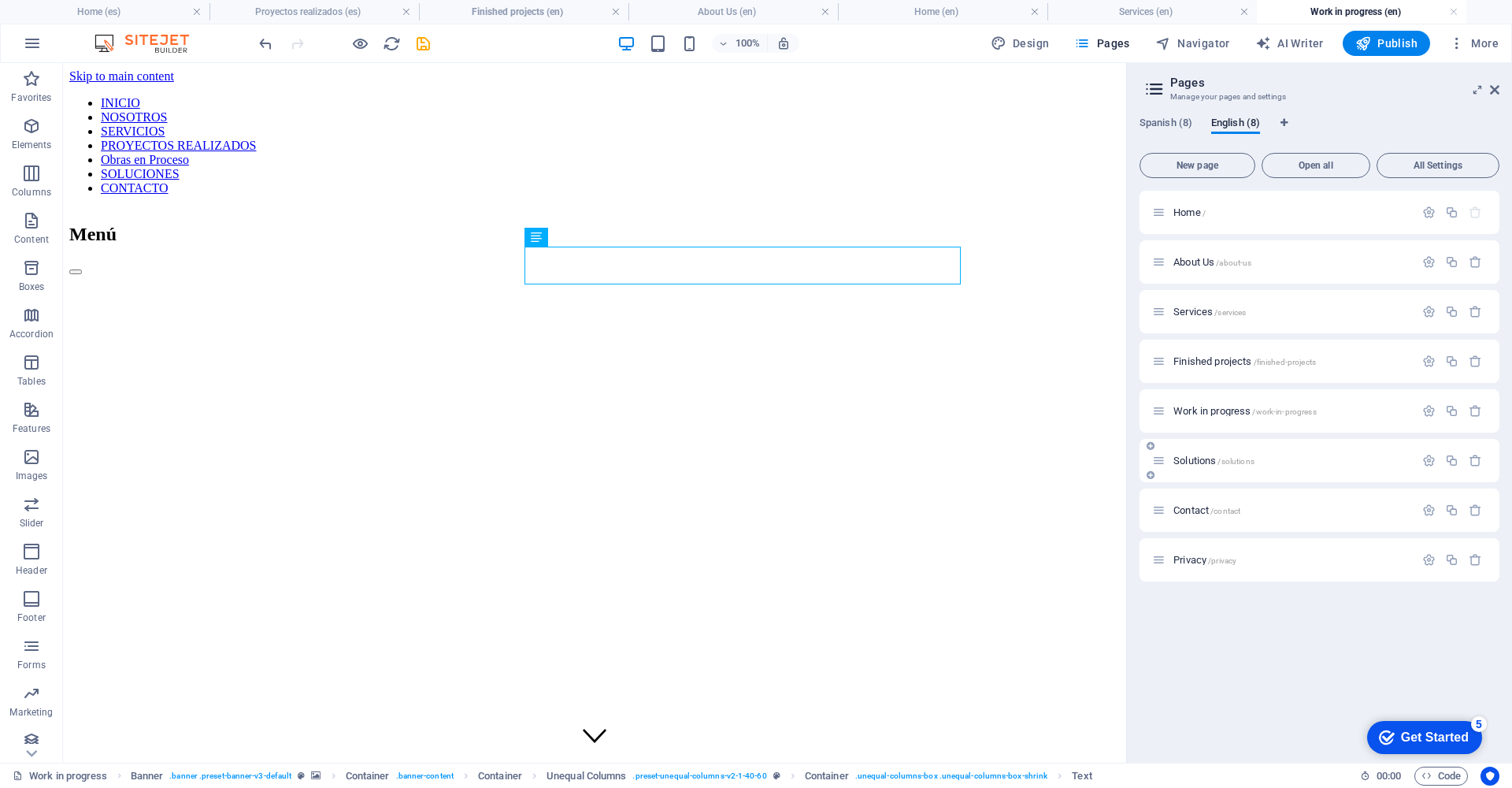
click at [1206, 465] on div "Solutions /solutions" at bounding box center [1283, 459] width 263 height 18
click at [1210, 456] on span "Solutions /solutions" at bounding box center [1214, 460] width 81 height 12
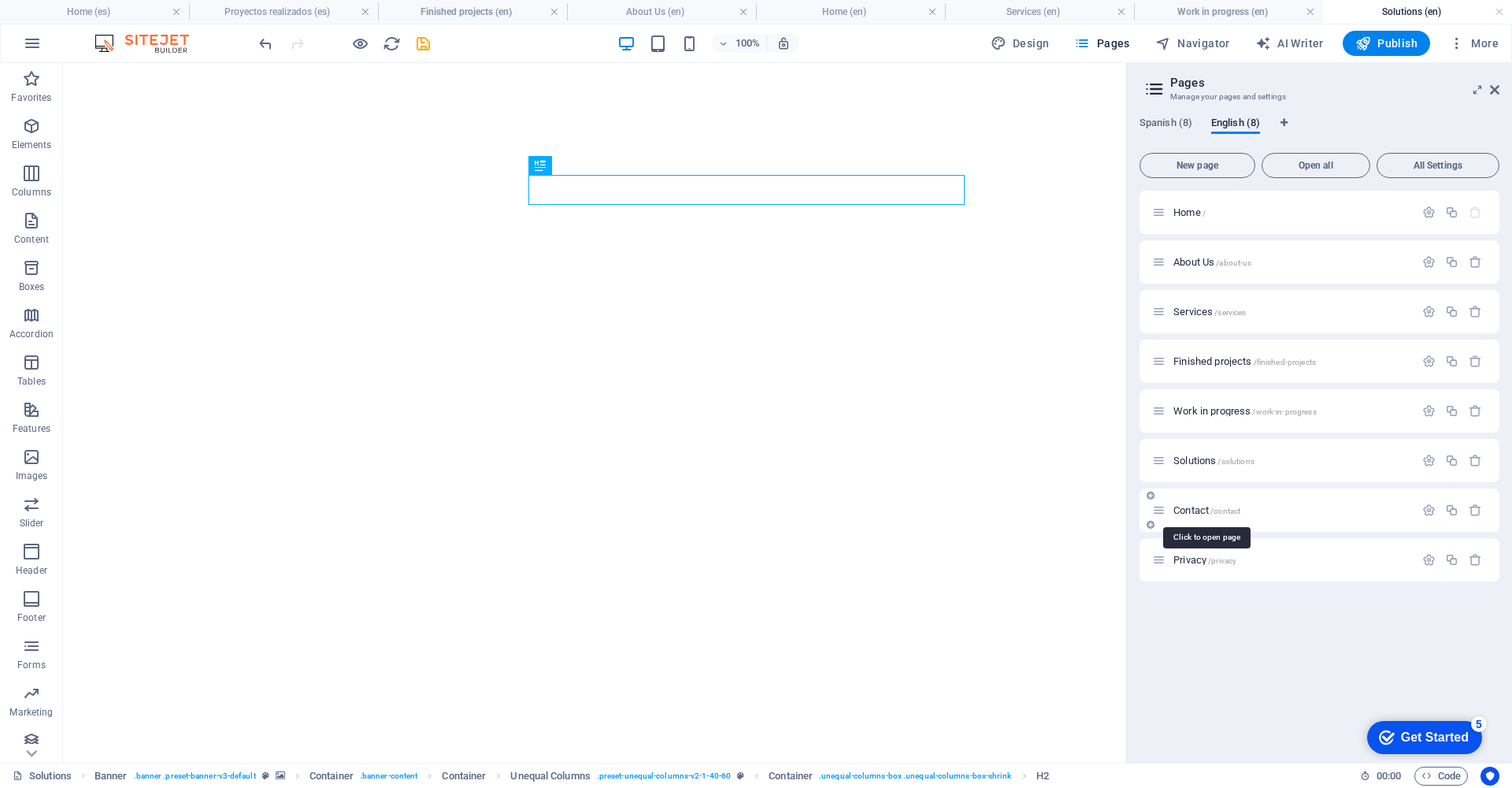
click at [1216, 510] on span "/contact" at bounding box center [1225, 511] width 30 height 8
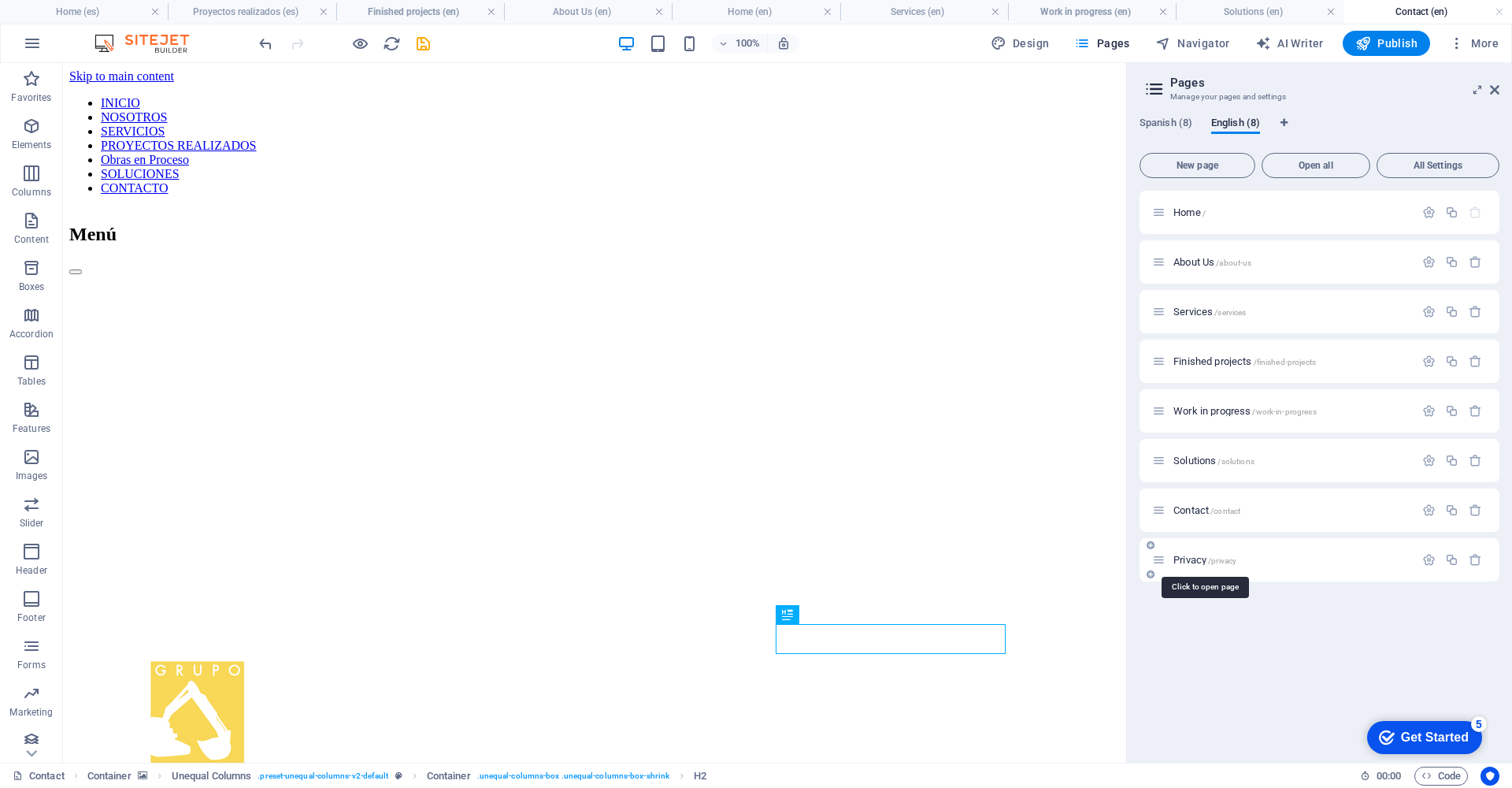
scroll to position [397, 0]
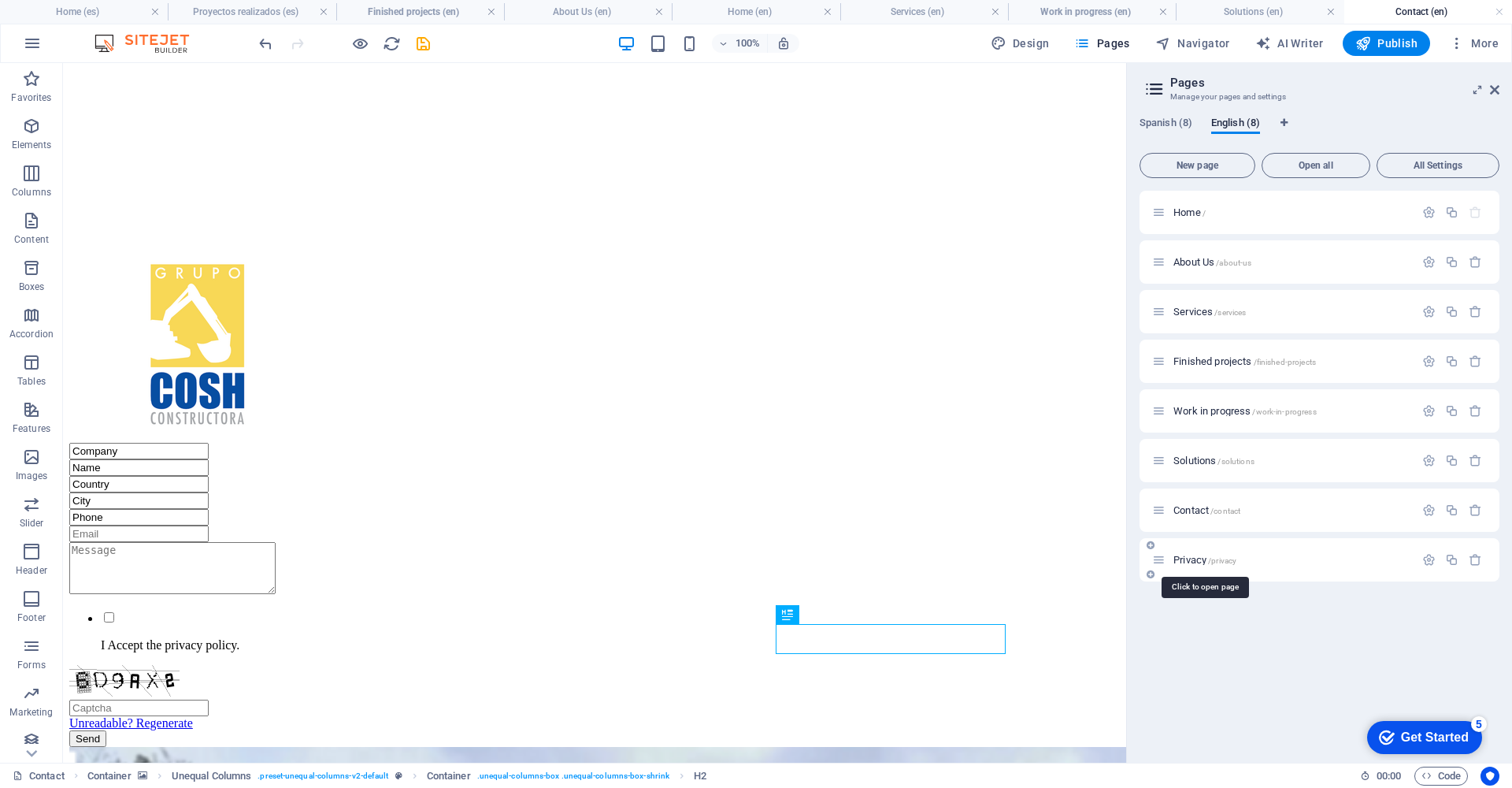
click at [1211, 557] on span "/privacy" at bounding box center [1222, 560] width 29 height 8
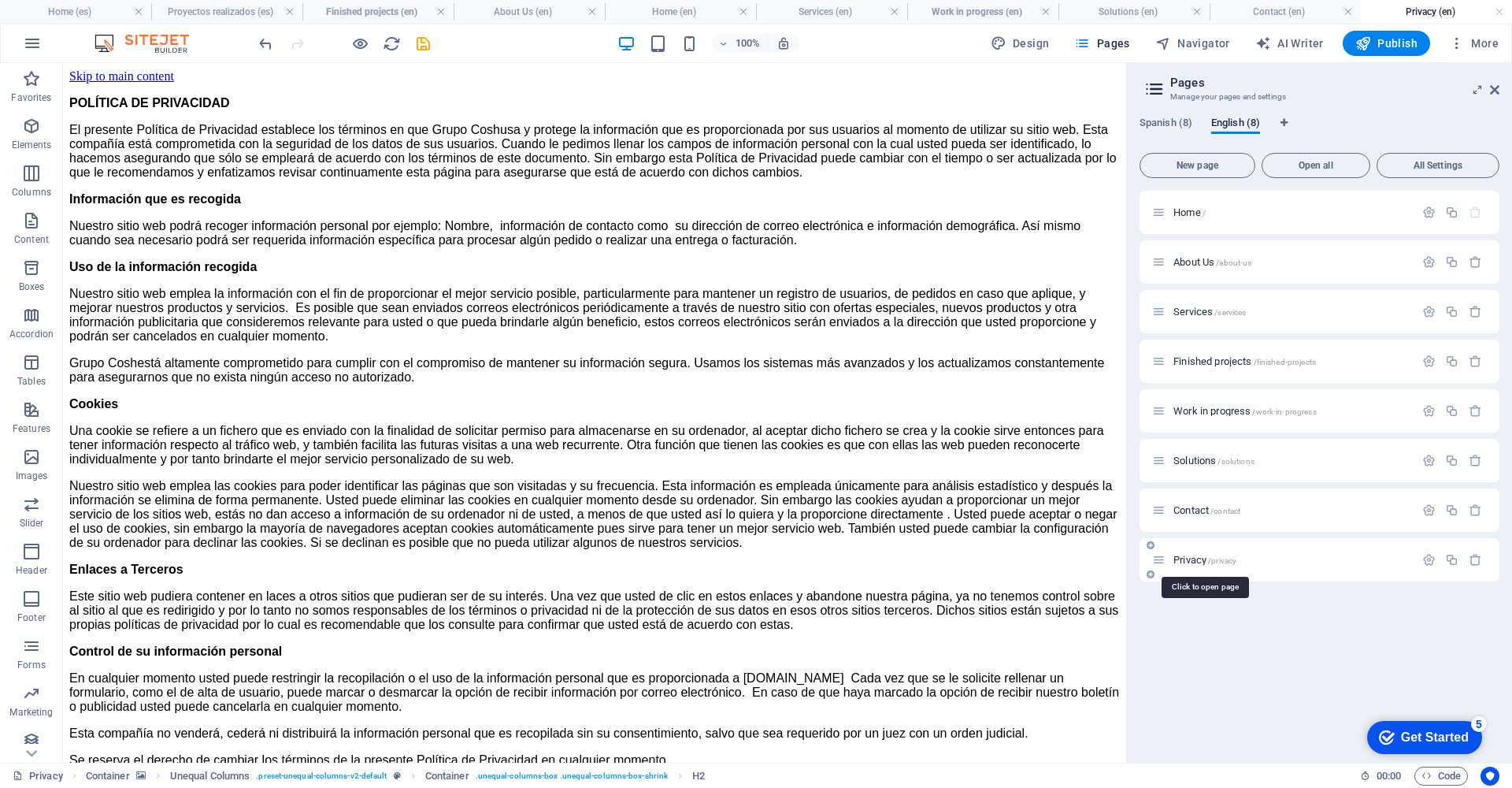
scroll to position [0, 0]
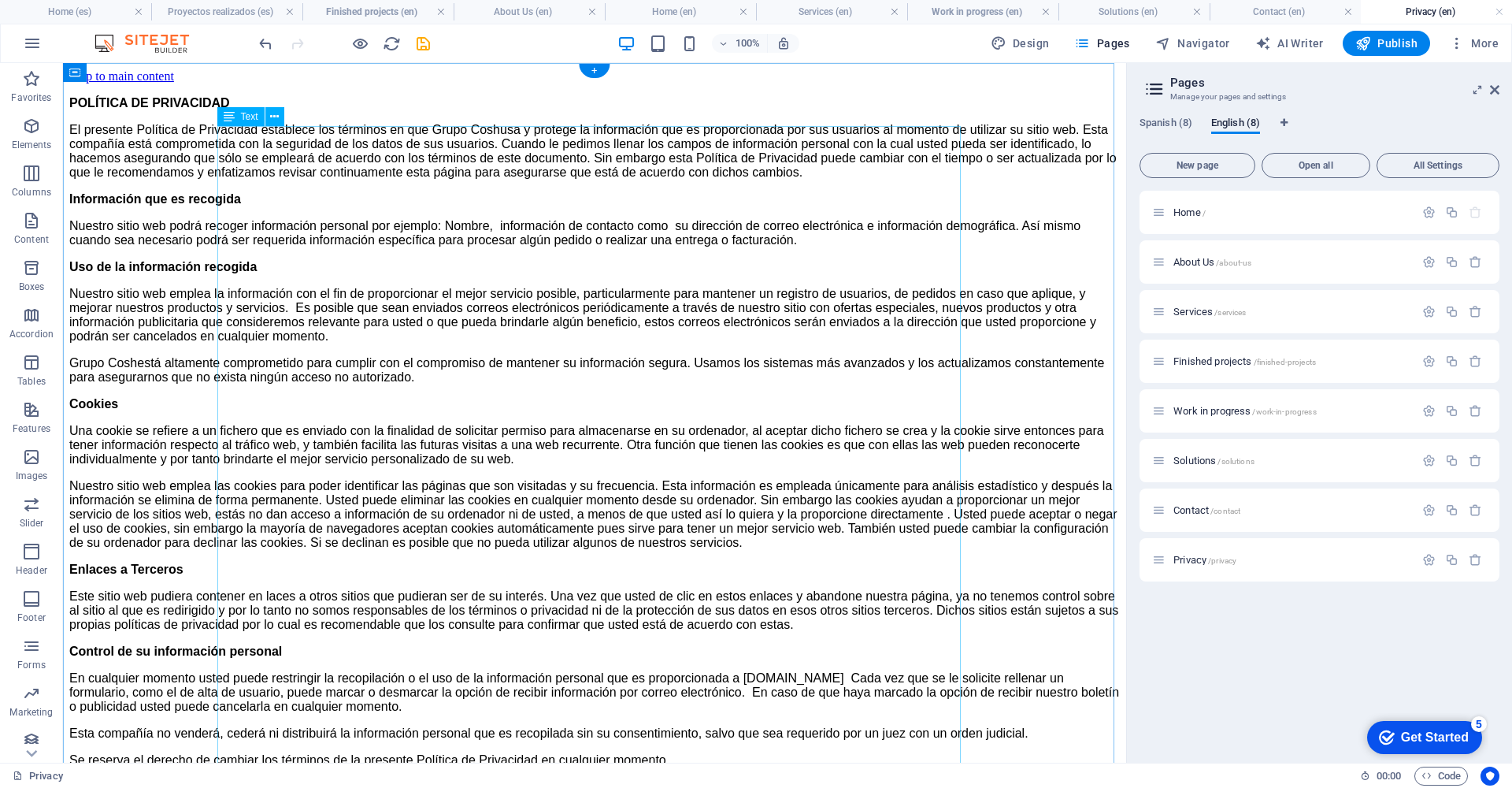
click at [658, 488] on div "POLÍTICA DE PRIVACIDAD El presente Política de Privacidad establece los término…" at bounding box center [594, 432] width 1050 height 671
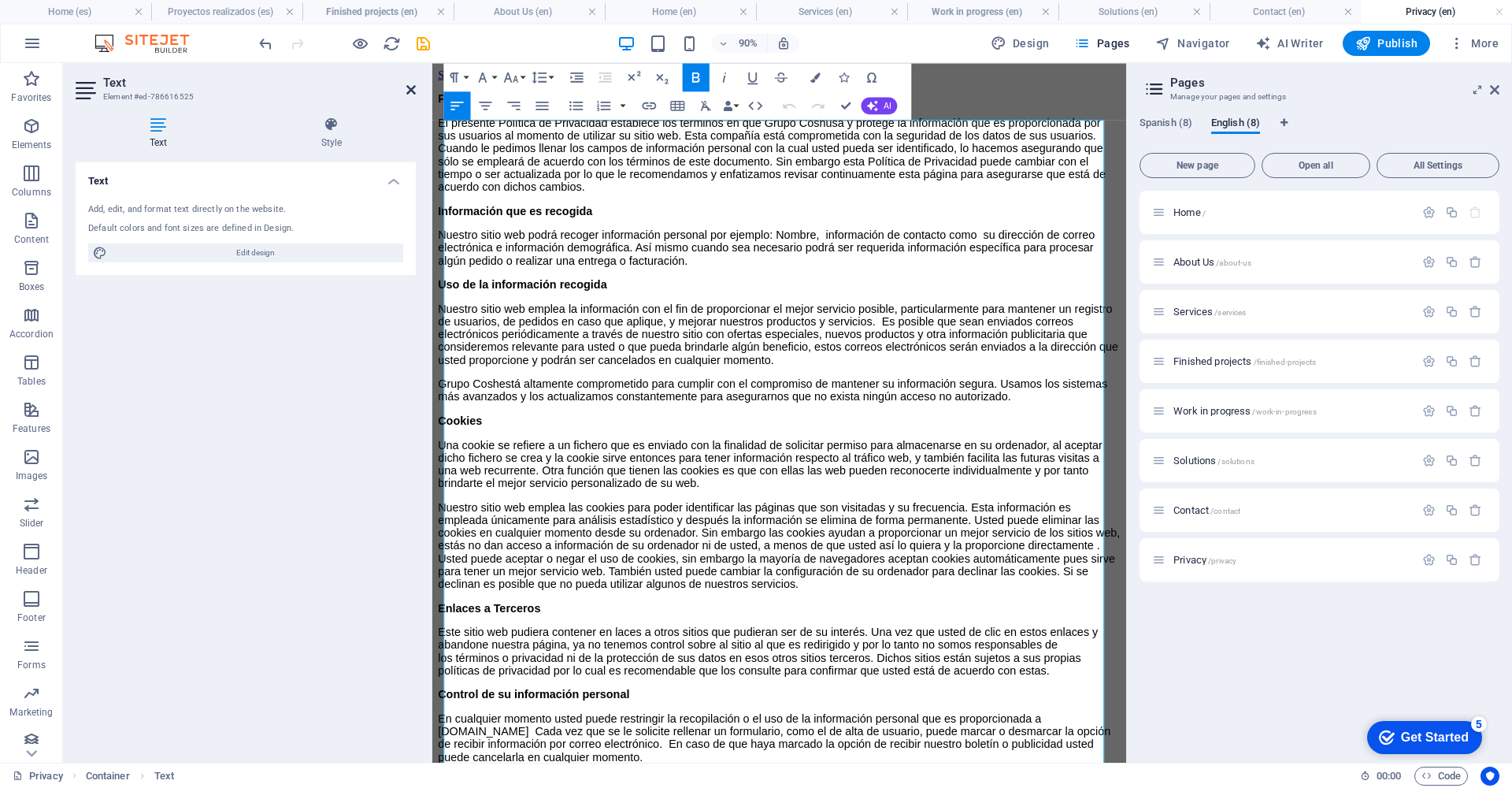
click at [410, 86] on icon at bounding box center [410, 90] width 9 height 13
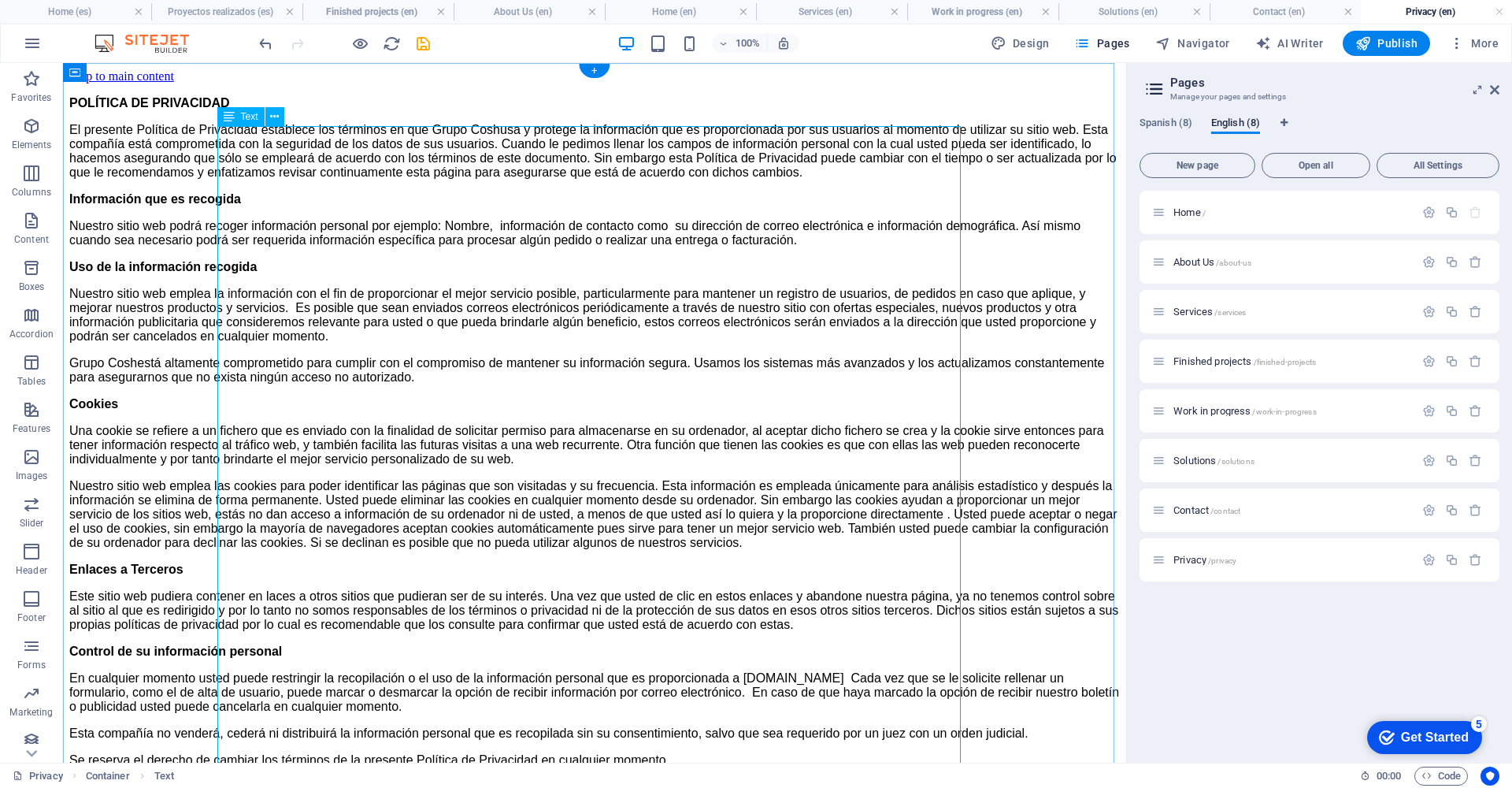
click at [806, 466] on div "POLÍTICA DE PRIVACIDAD El presente Política de Privacidad establece los término…" at bounding box center [594, 432] width 1050 height 671
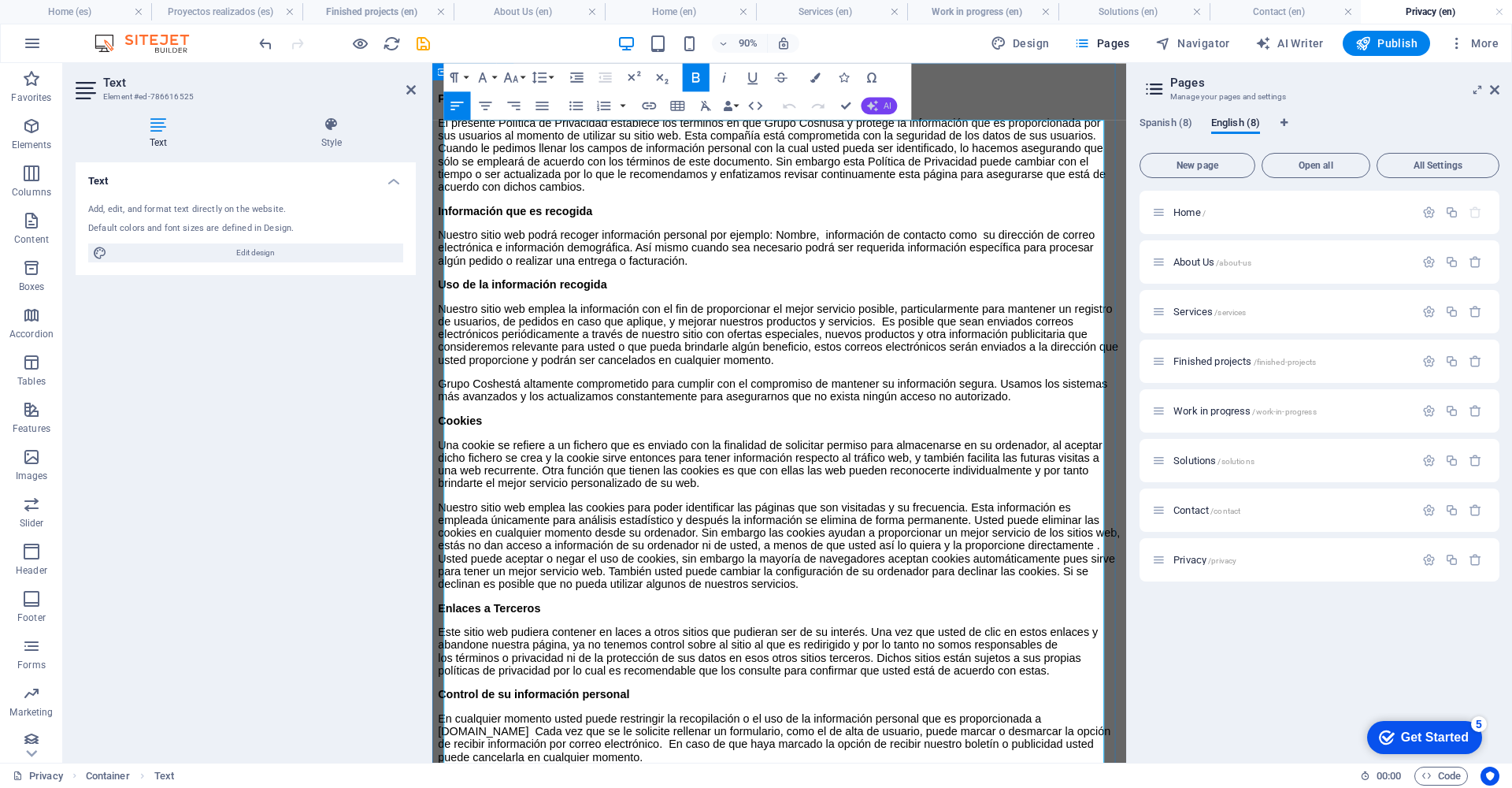
click at [876, 100] on button "AI" at bounding box center [879, 106] width 36 height 18
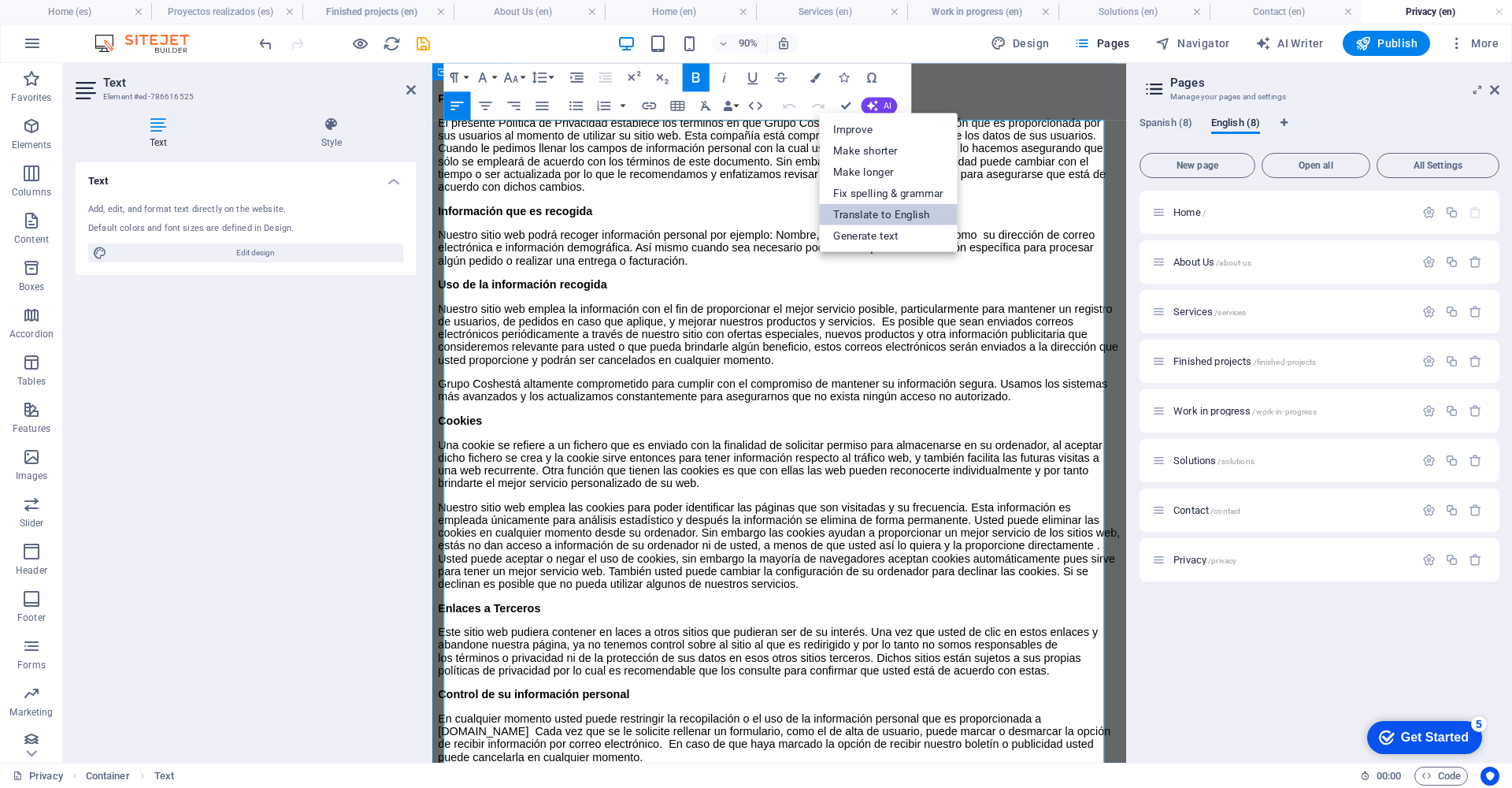
click at [906, 215] on link "Translate to English" at bounding box center [888, 214] width 138 height 21
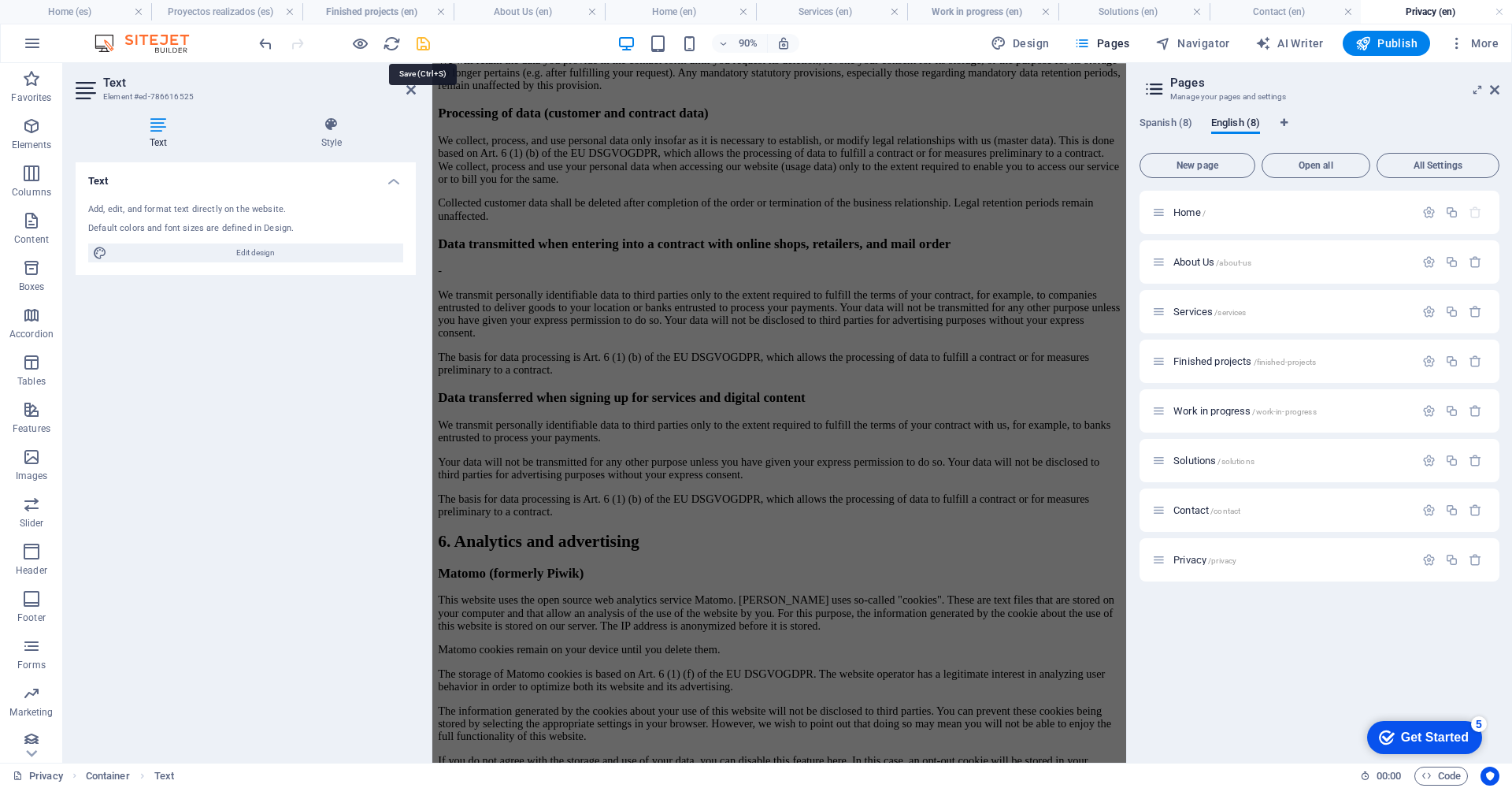
click at [417, 45] on icon "save" at bounding box center [423, 43] width 18 height 18
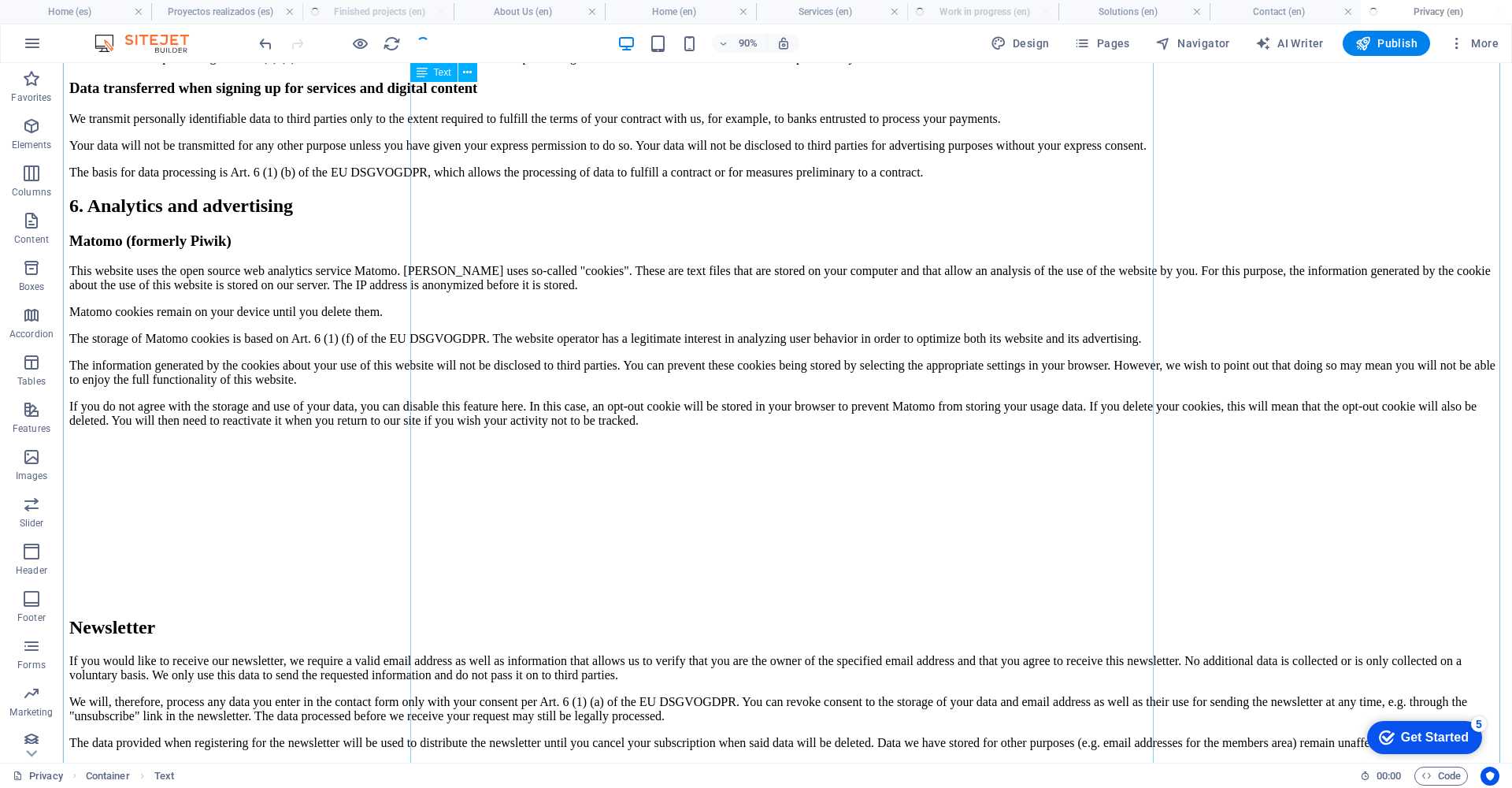
scroll to position [227, 0]
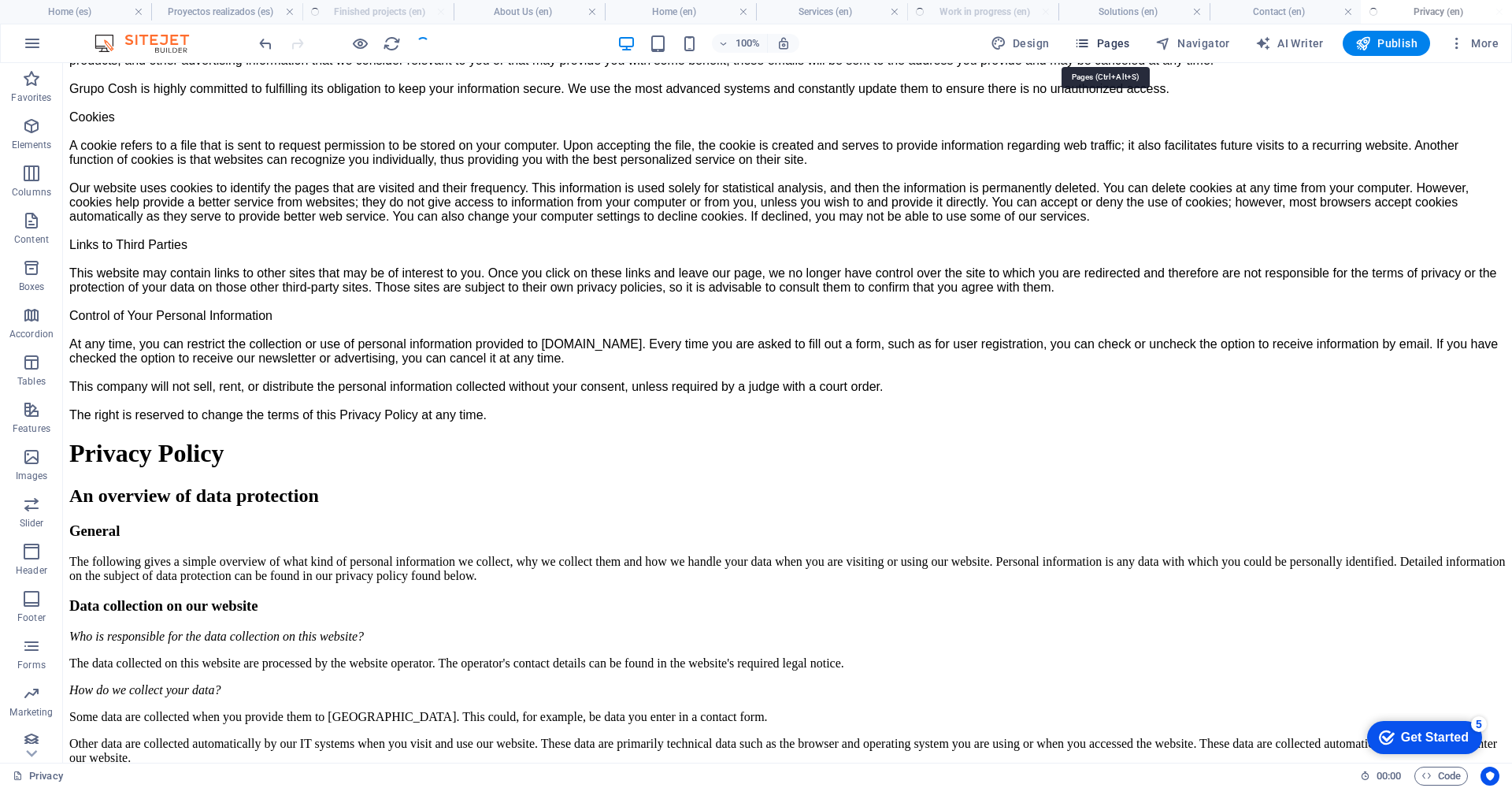
click at [1121, 49] on span "Pages" at bounding box center [1101, 43] width 55 height 16
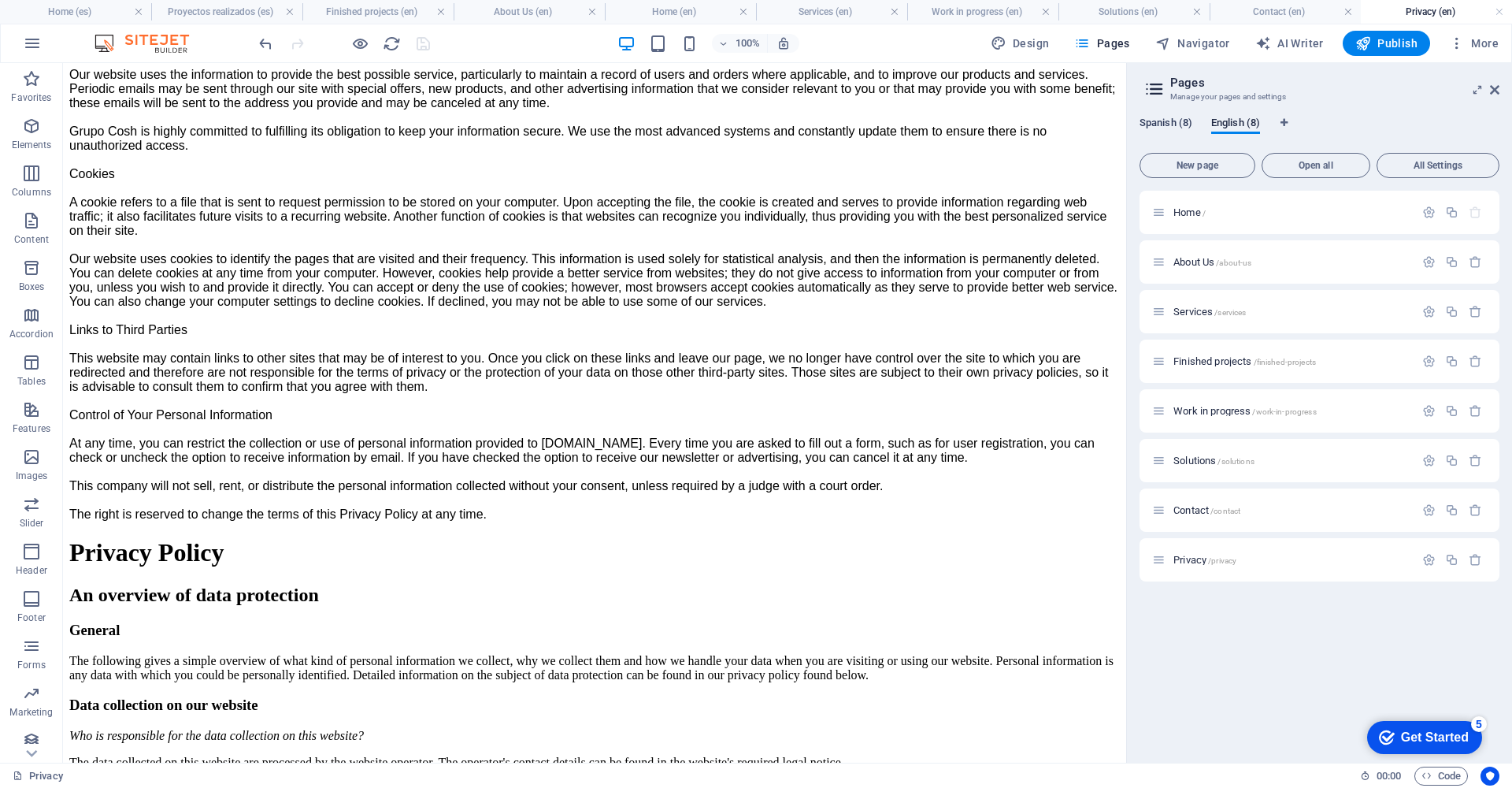
click at [1182, 125] on span "Spanish (8)" at bounding box center [1166, 124] width 52 height 22
click at [1195, 560] on span "Privacy /privacy" at bounding box center [1205, 560] width 63 height 12
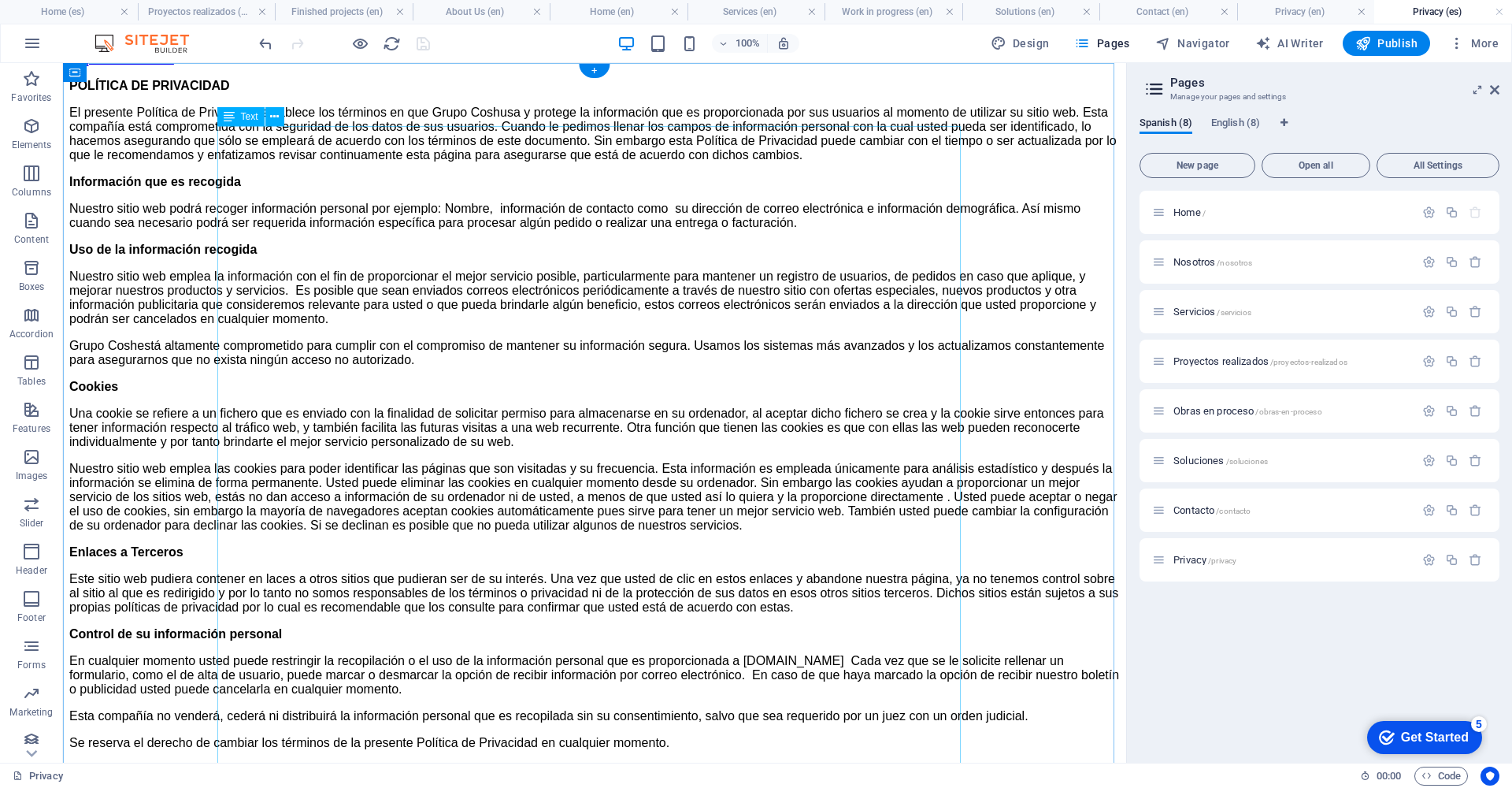
scroll to position [0, 0]
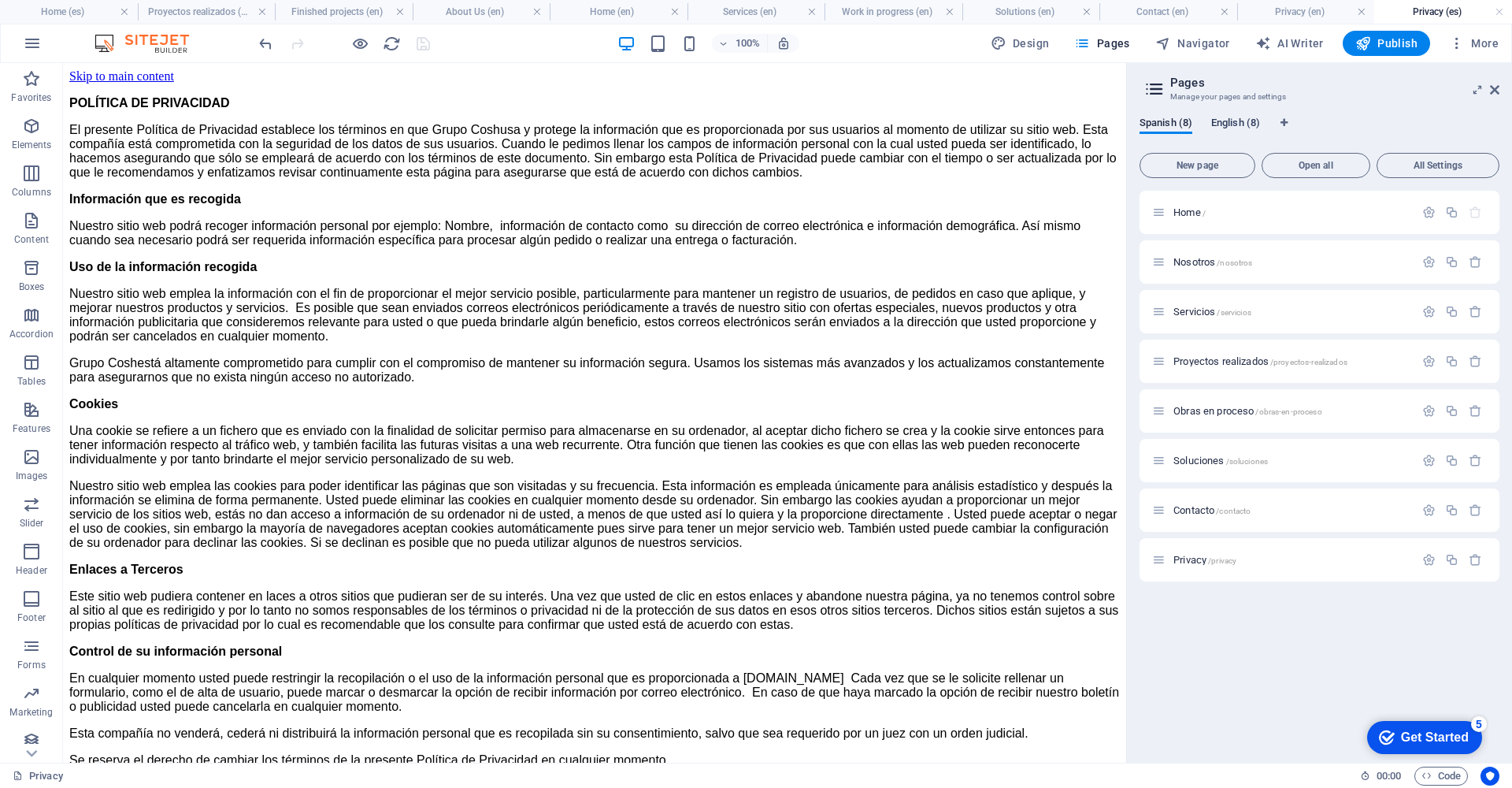
click at [1235, 118] on span "English (8)" at bounding box center [1235, 124] width 49 height 22
click at [1195, 555] on span "Privacy /privacy" at bounding box center [1205, 560] width 63 height 12
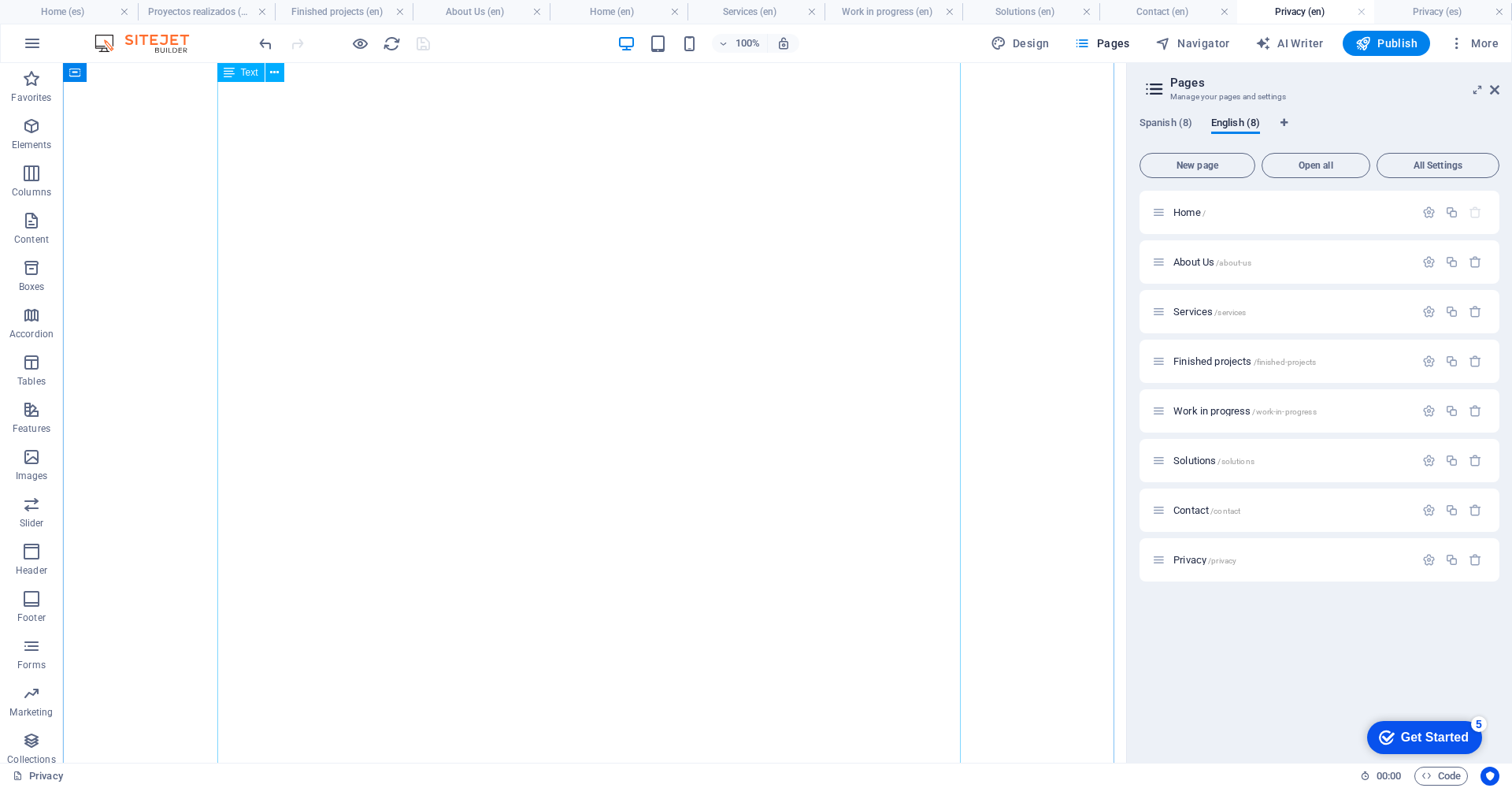
scroll to position [690, 0]
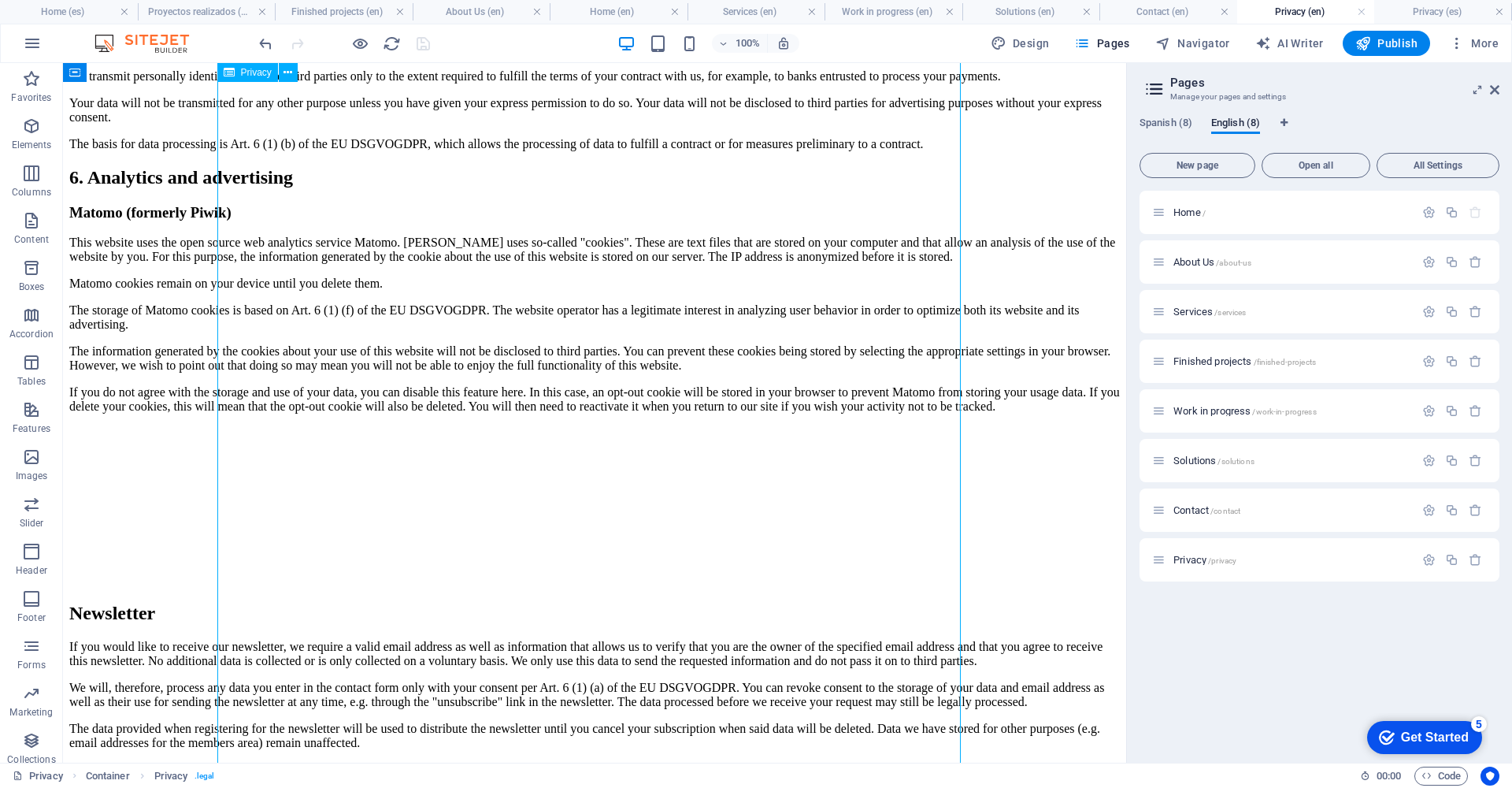
scroll to position [3180, 0]
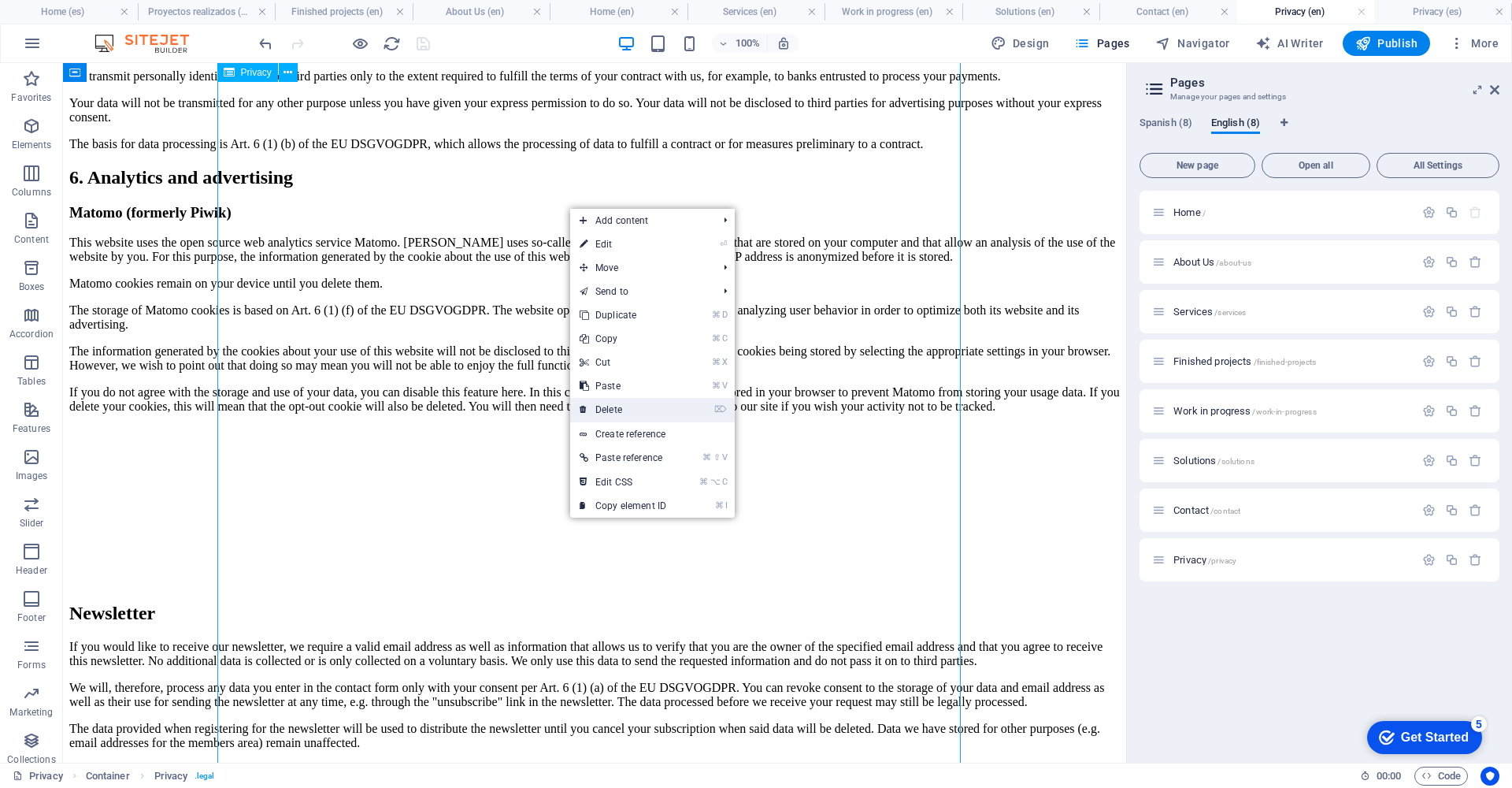
click at [668, 404] on link "⌦ Delete" at bounding box center [622, 410] width 106 height 24
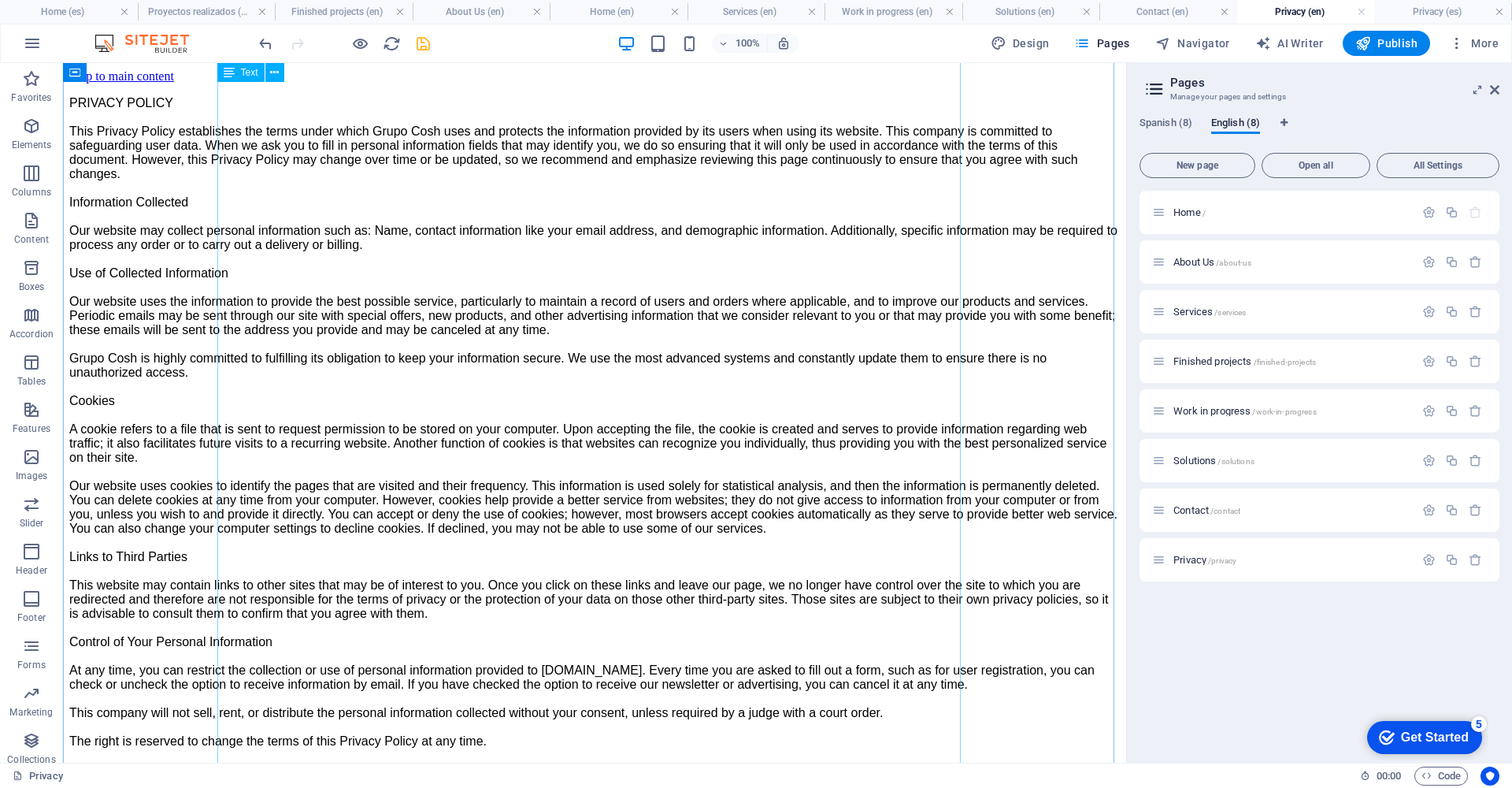
scroll to position [34, 0]
click at [634, 314] on div "PRIVACY POLICY This Privacy Policy establishes the terms under which Grupo Cosh…" at bounding box center [594, 422] width 1050 height 652
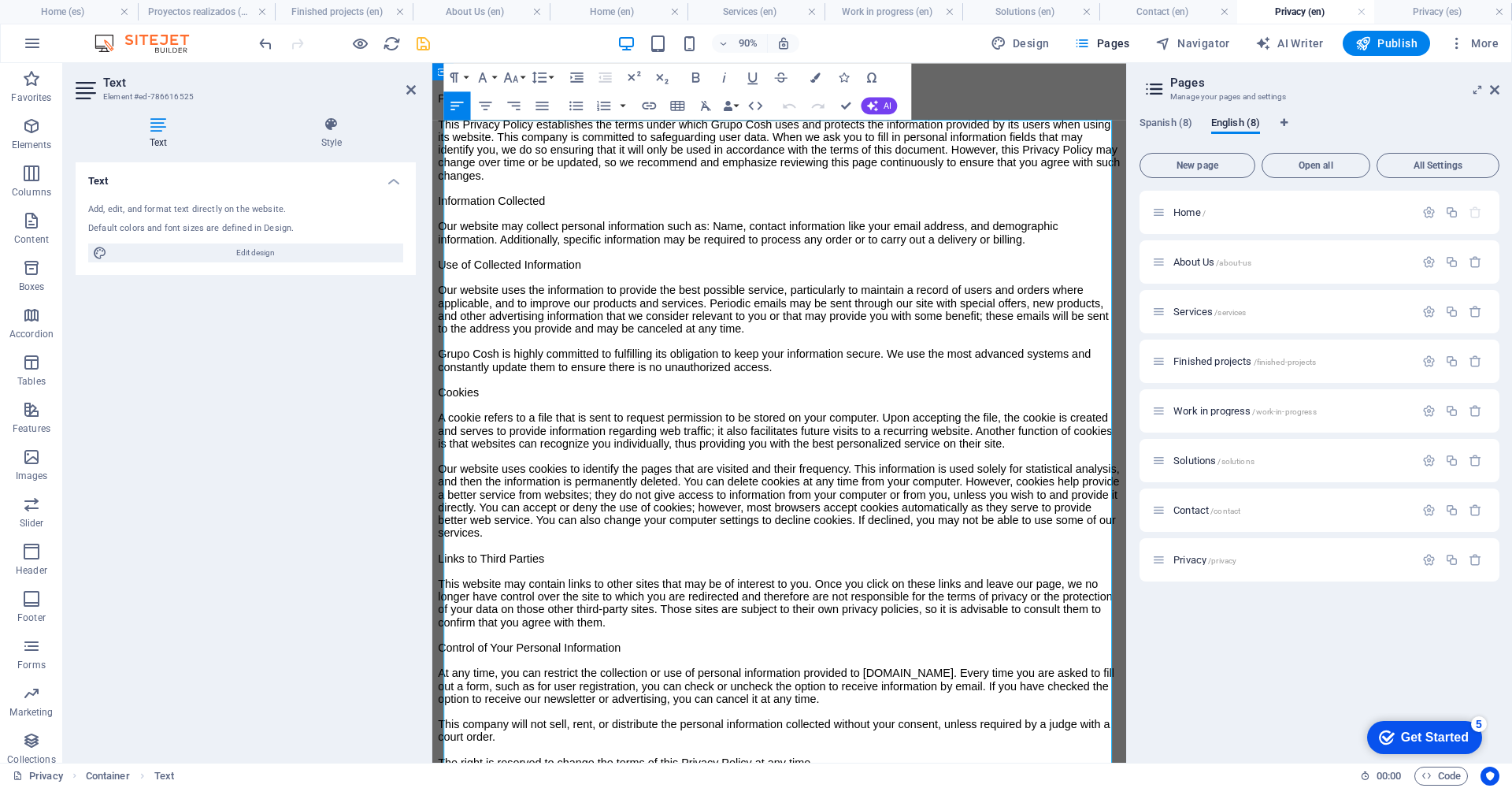
click at [762, 357] on p "PRIVACY POLICY This Privacy Policy establishes the terms under which Grupo Cosh…" at bounding box center [818, 472] width 758 height 752
drag, startPoint x: 517, startPoint y: 354, endPoint x: 1101, endPoint y: 352, distance: 584.0
click at [1101, 352] on p "PRIVACY POLICY This Privacy Policy establishes the terms under which Grupo Cosh…" at bounding box center [818, 472] width 758 height 752
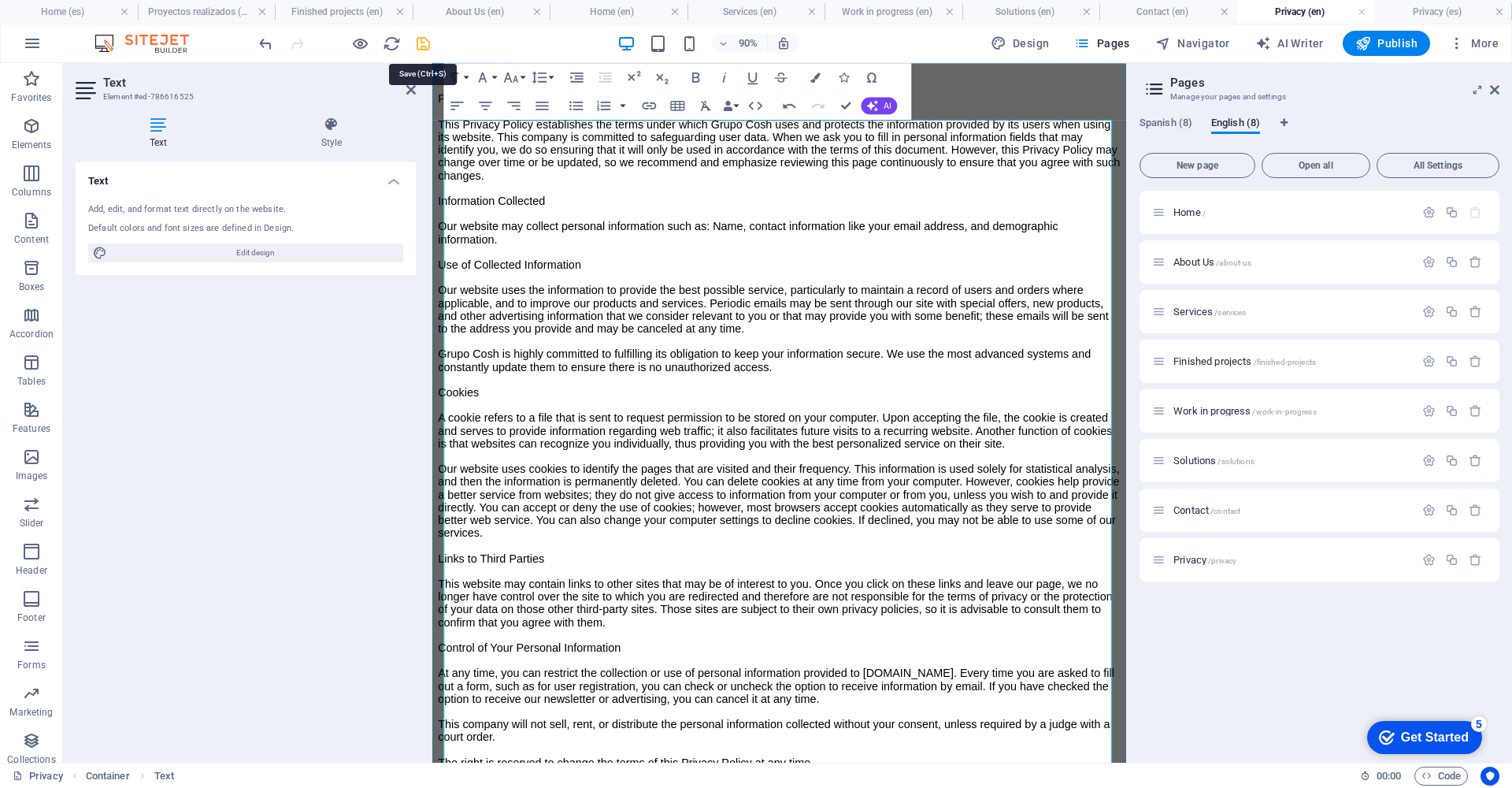
click at [420, 43] on icon "save" at bounding box center [423, 43] width 18 height 18
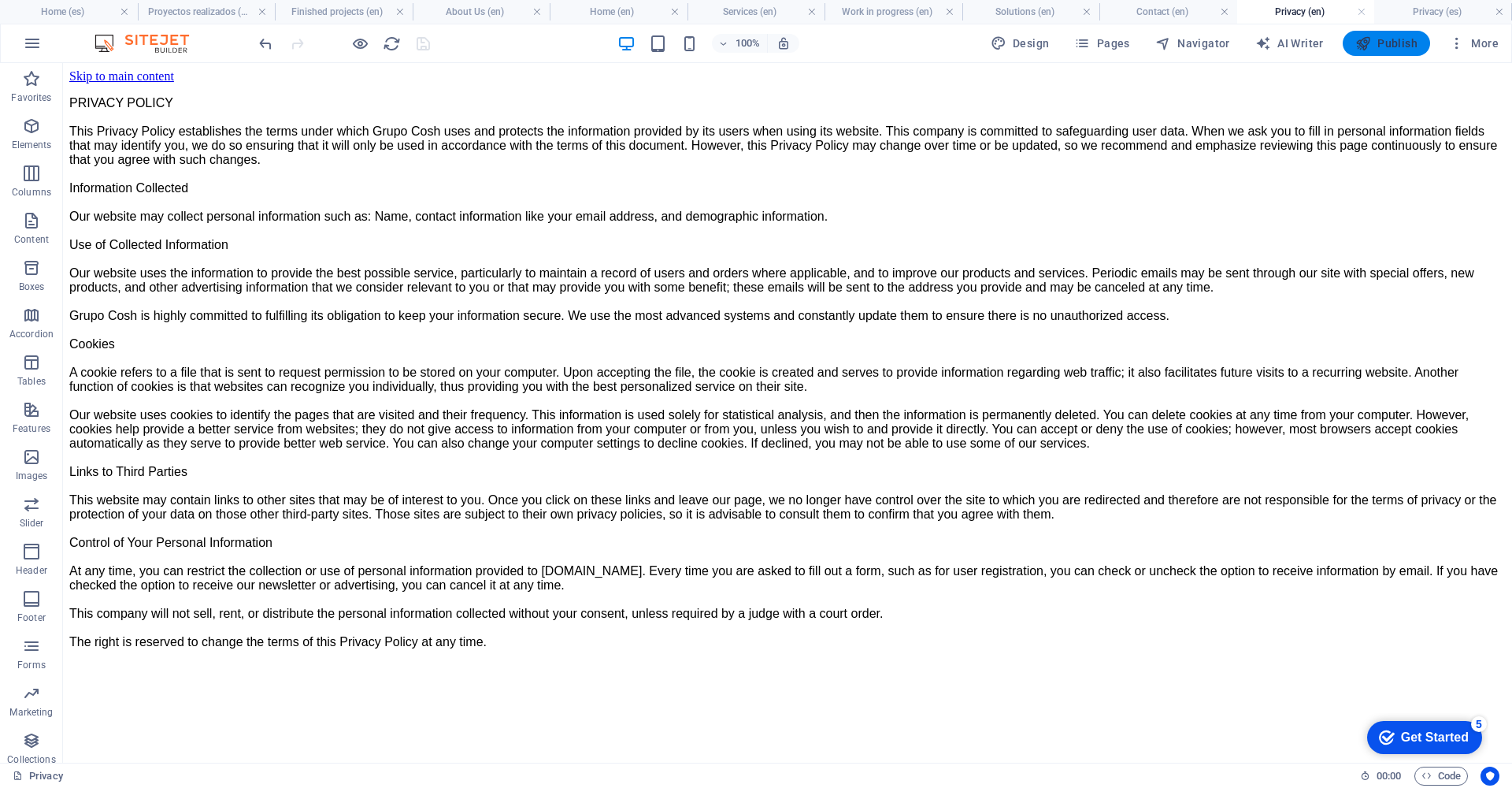
click at [1389, 46] on span "Publish" at bounding box center [1386, 43] width 62 height 16
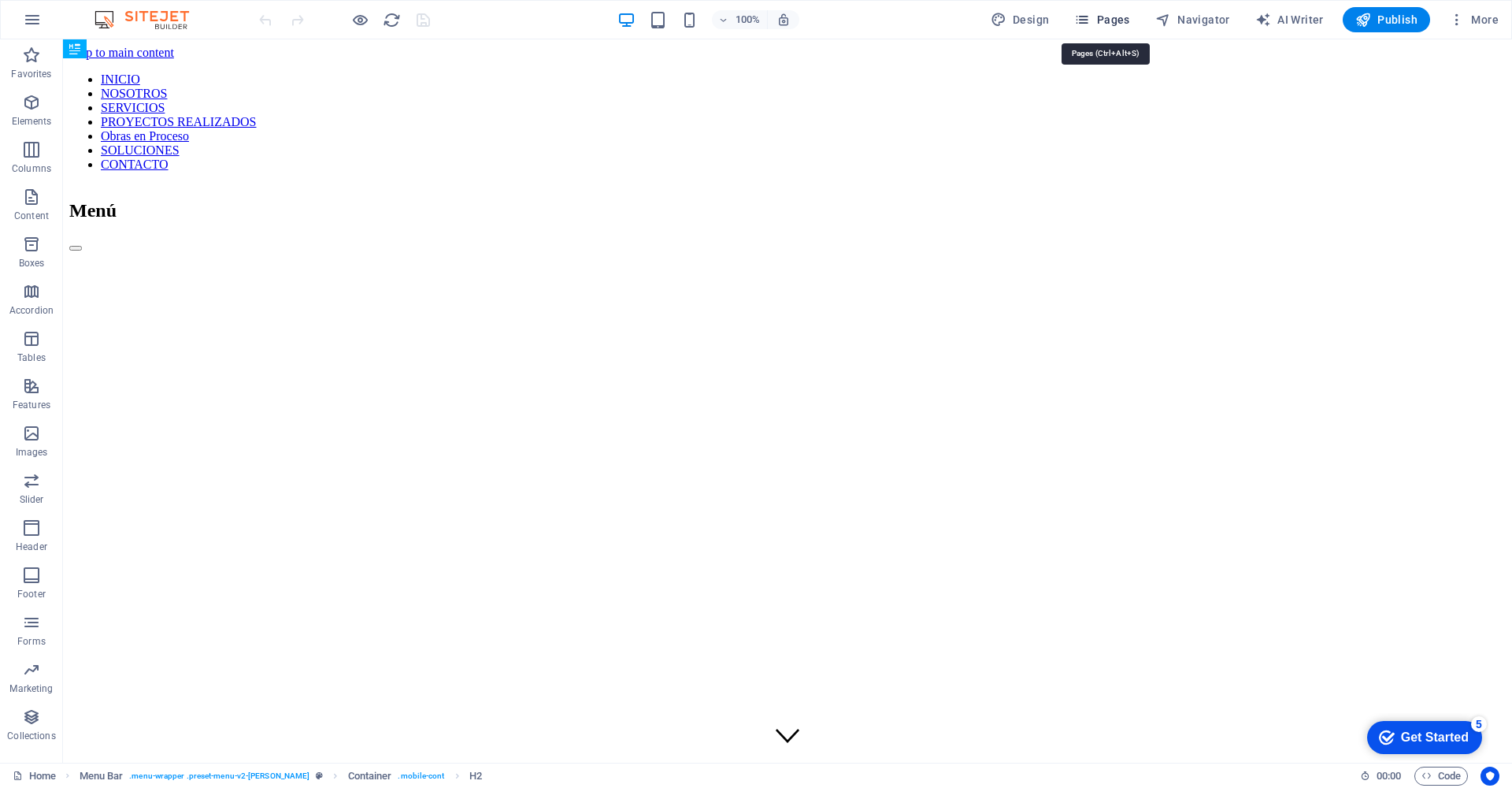
click at [1118, 20] on span "Pages" at bounding box center [1101, 19] width 55 height 16
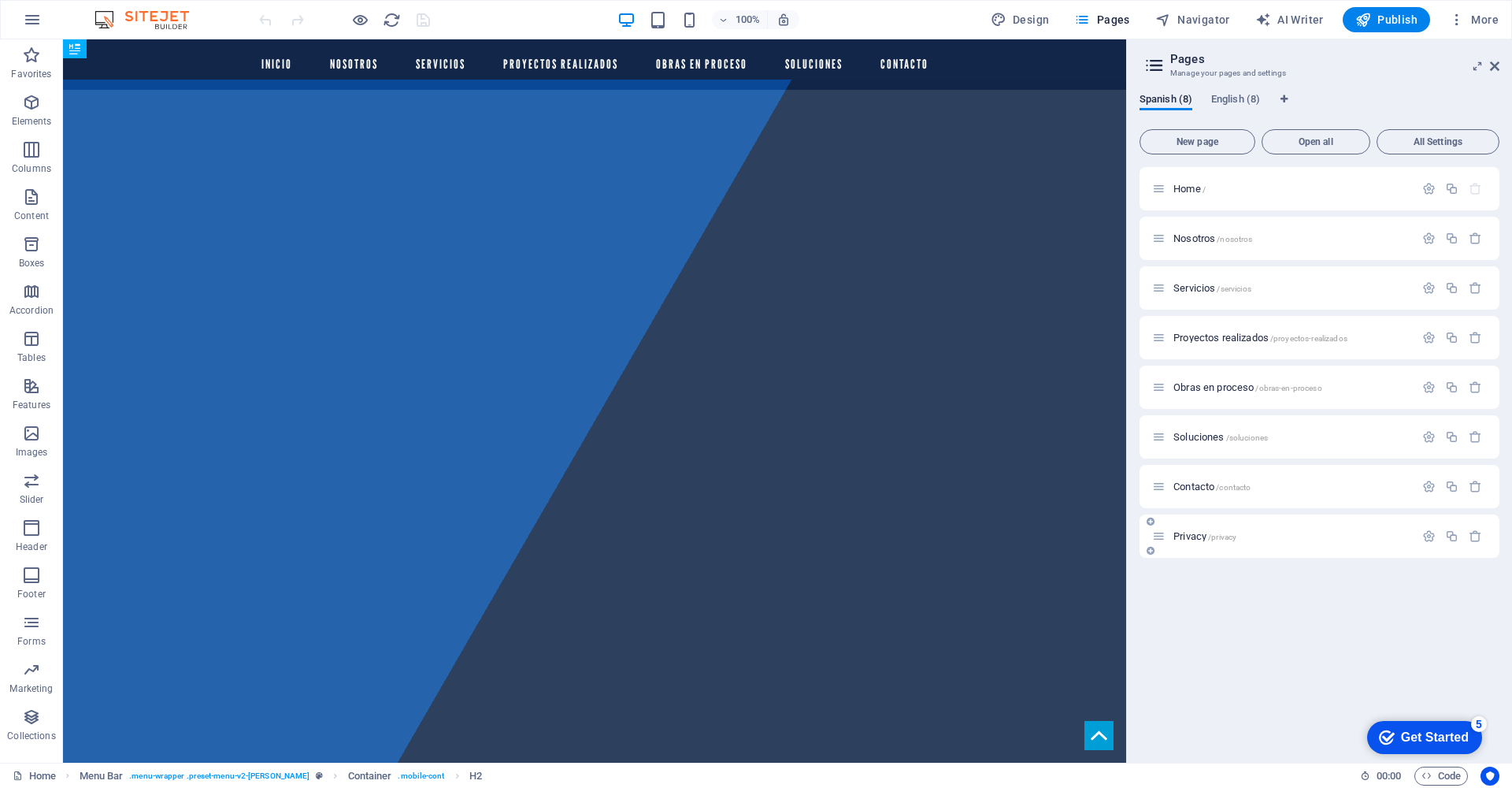
click at [1209, 533] on span "/privacy" at bounding box center [1222, 537] width 29 height 8
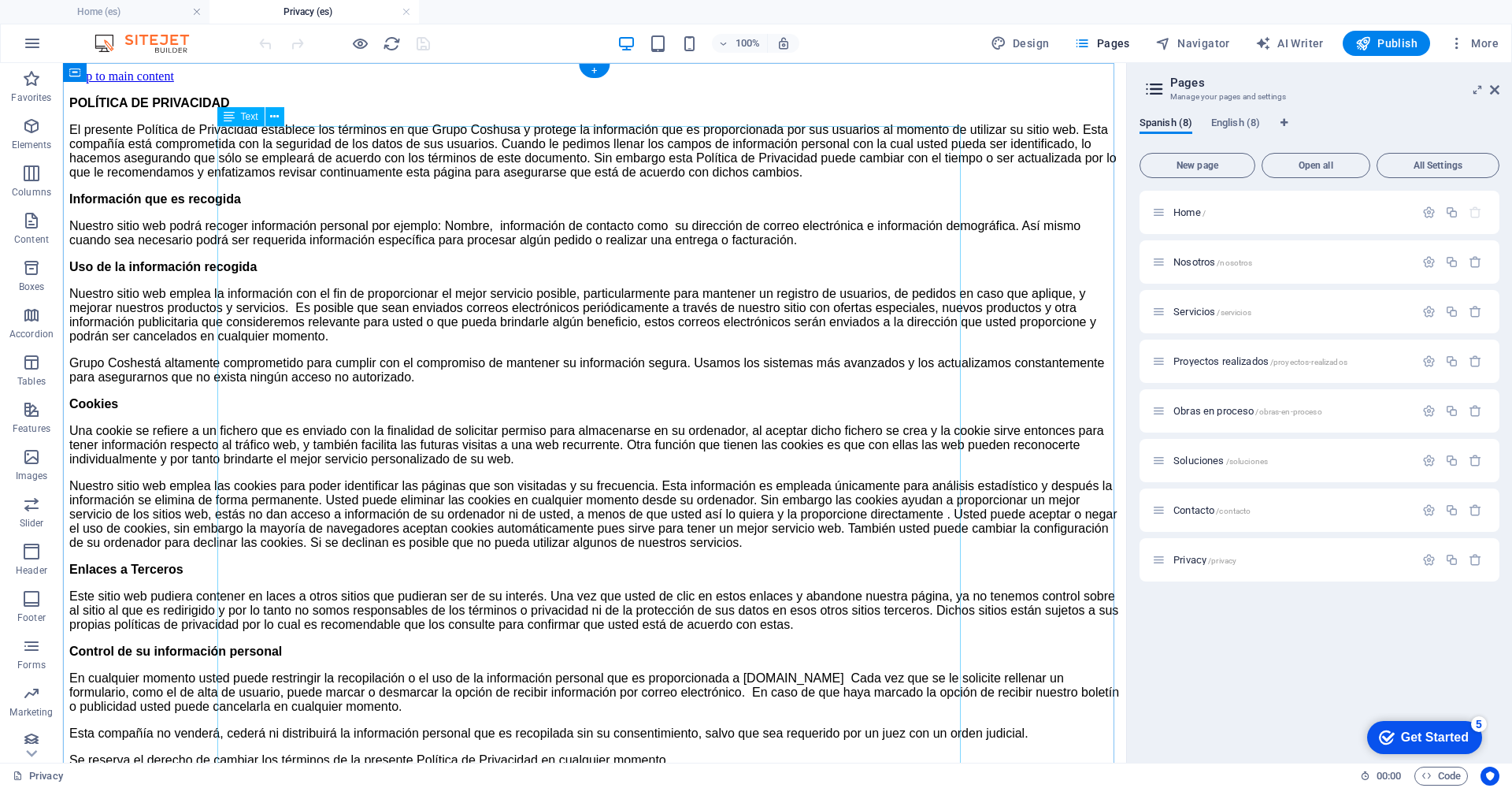
scroll to position [9, 0]
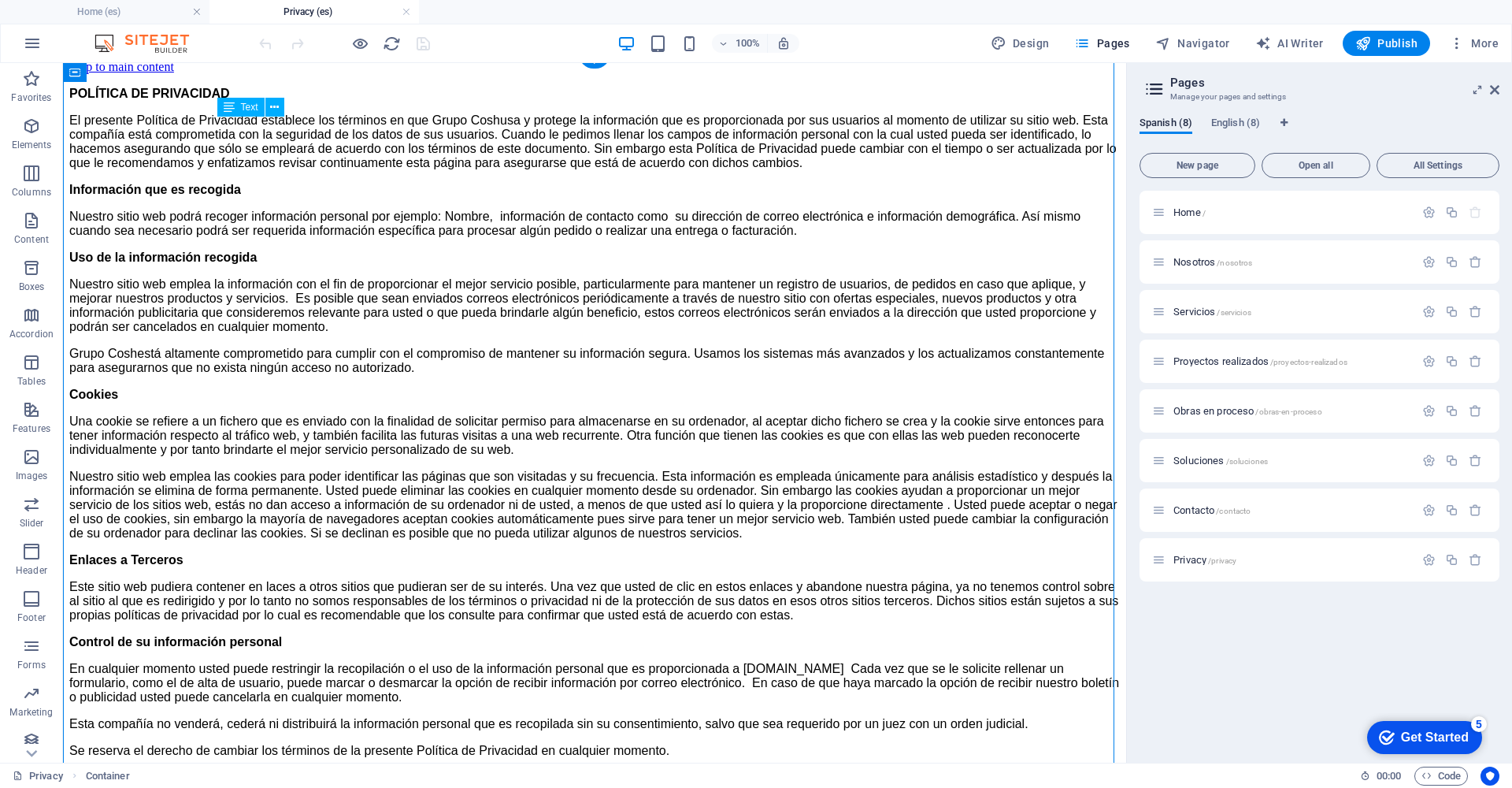
drag, startPoint x: 543, startPoint y: 358, endPoint x: 431, endPoint y: 355, distance: 112.0
click at [430, 357] on div "POLÍTICA DE PRIVACIDAD El presente Política de Privacidad establece los término…" at bounding box center [594, 422] width 1050 height 671
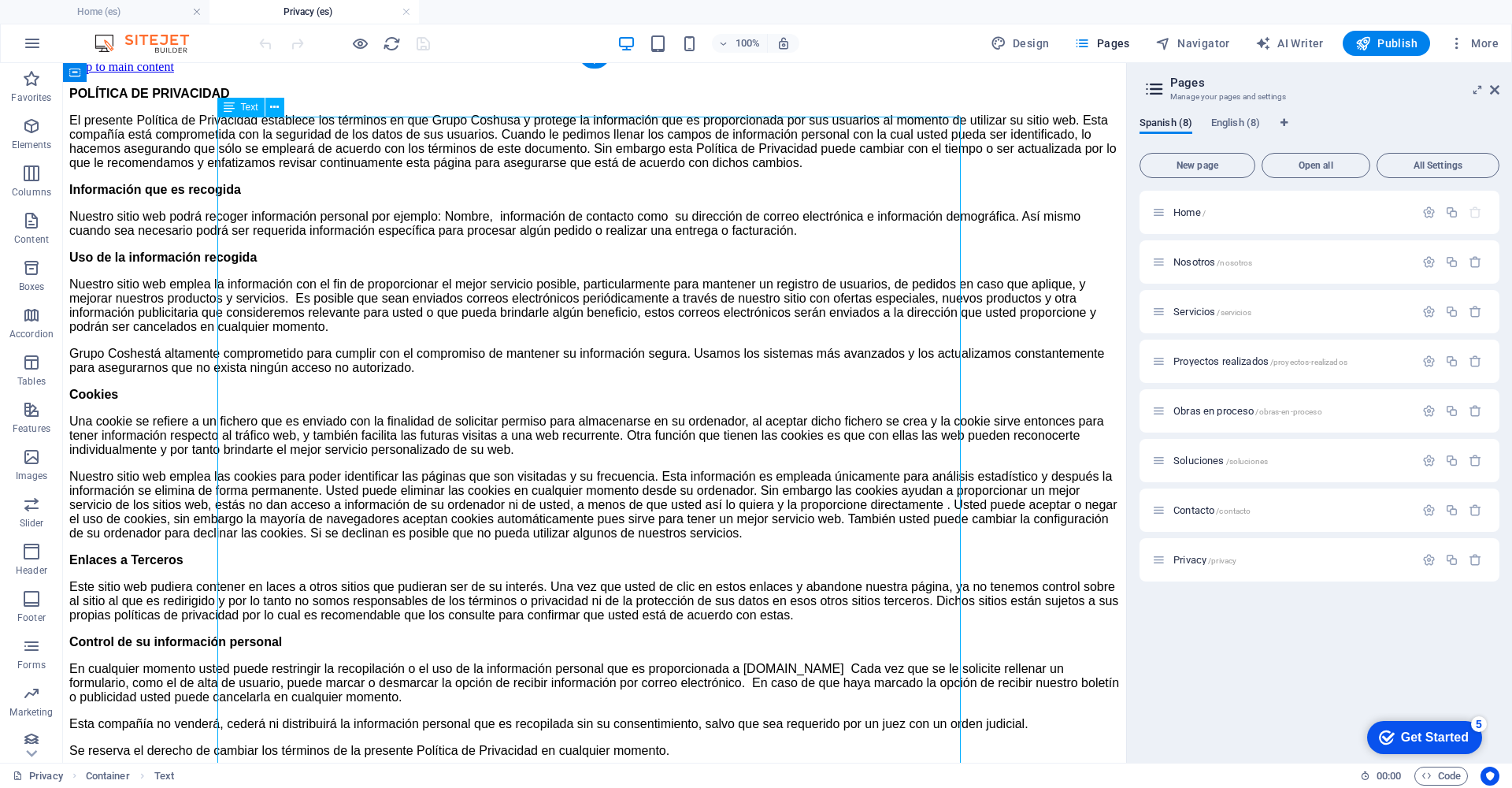
drag, startPoint x: 436, startPoint y: 343, endPoint x: 574, endPoint y: 371, distance: 140.8
click at [574, 371] on div "POLÍTICA DE PRIVACIDAD El presente Política de Privacidad establece los término…" at bounding box center [594, 422] width 1050 height 671
click at [537, 361] on div "POLÍTICA DE PRIVACIDAD El presente Política de Privacidad establece los término…" at bounding box center [594, 422] width 1050 height 671
click at [536, 360] on div "POLÍTICA DE PRIVACIDAD El presente Política de Privacidad establece los término…" at bounding box center [594, 422] width 1050 height 671
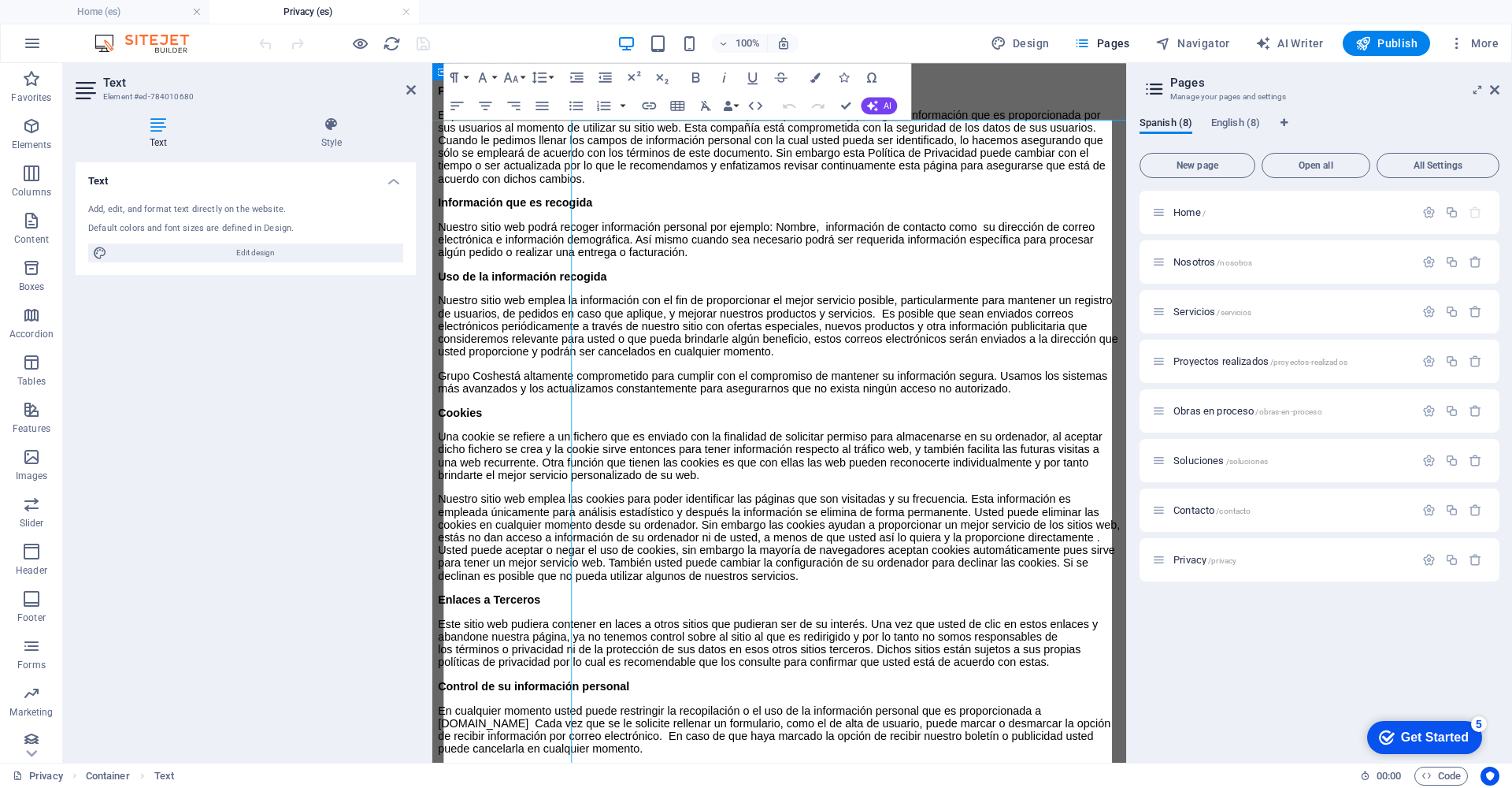
scroll to position [0, 0]
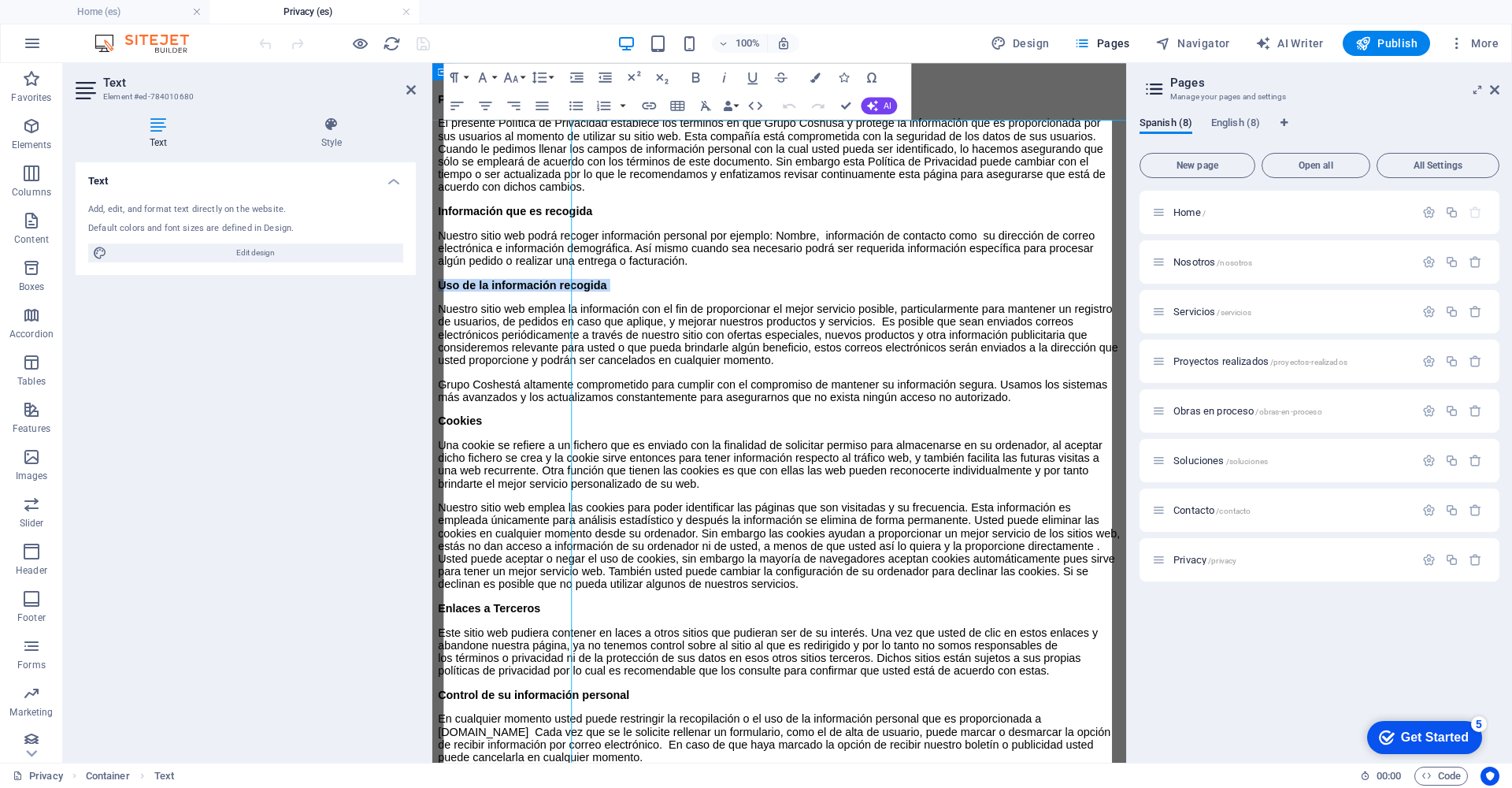
click at [548, 393] on div "POLÍTICA DE PRIVACIDAD El presente Política de Privacidad establece los término…" at bounding box center [818, 503] width 758 height 813
click at [723, 290] on p "Nuestro sitio web podrá recoger información personal por ejemplo: Nombre, infor…" at bounding box center [818, 269] width 758 height 42
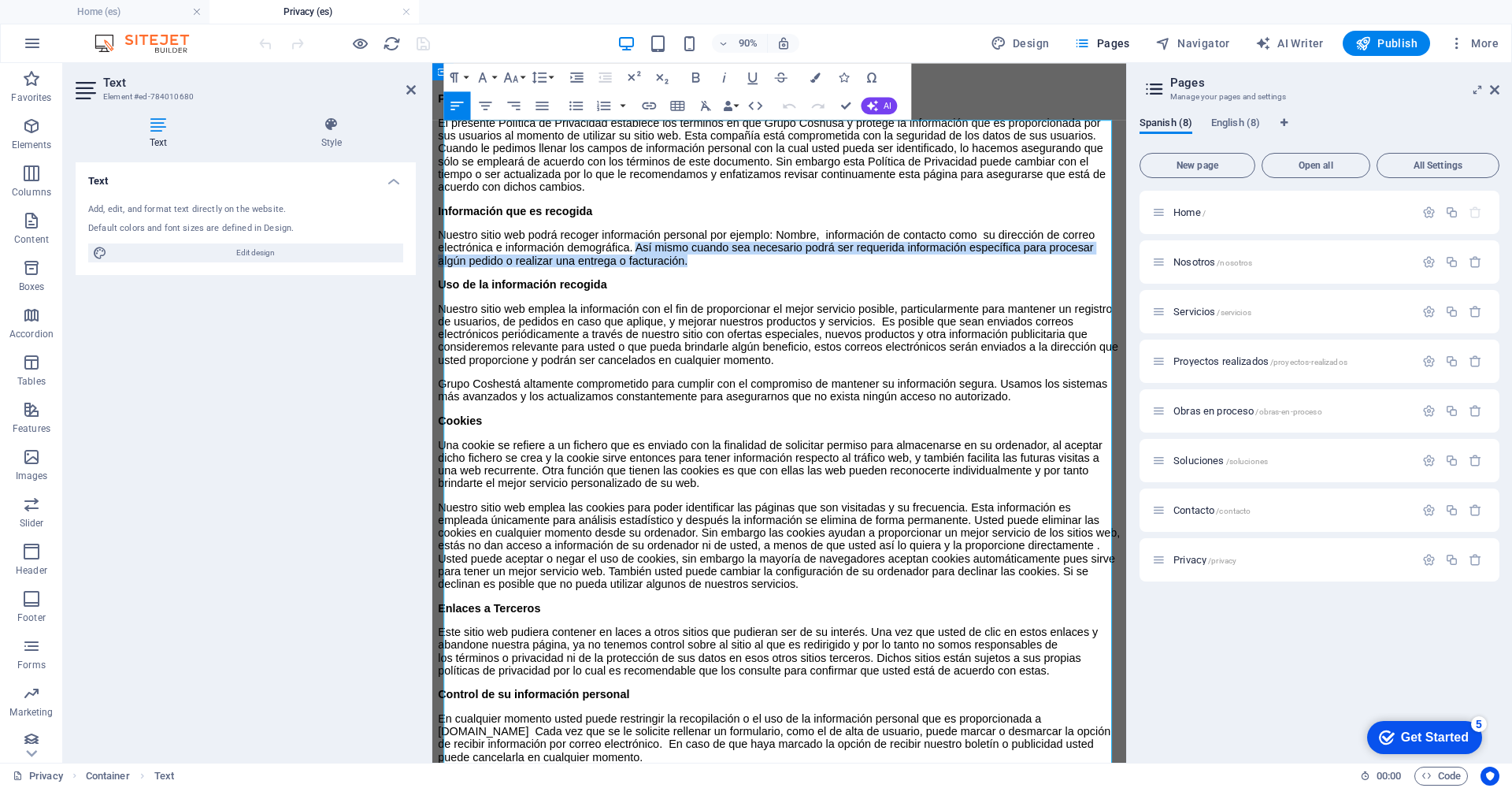
drag, startPoint x: 654, startPoint y: 372, endPoint x: 666, endPoint y: 356, distance: 20.0
click at [666, 290] on p "Nuestro sitio web podrá recoger información personal por ejemplo: Nombre, infor…" at bounding box center [818, 269] width 758 height 42
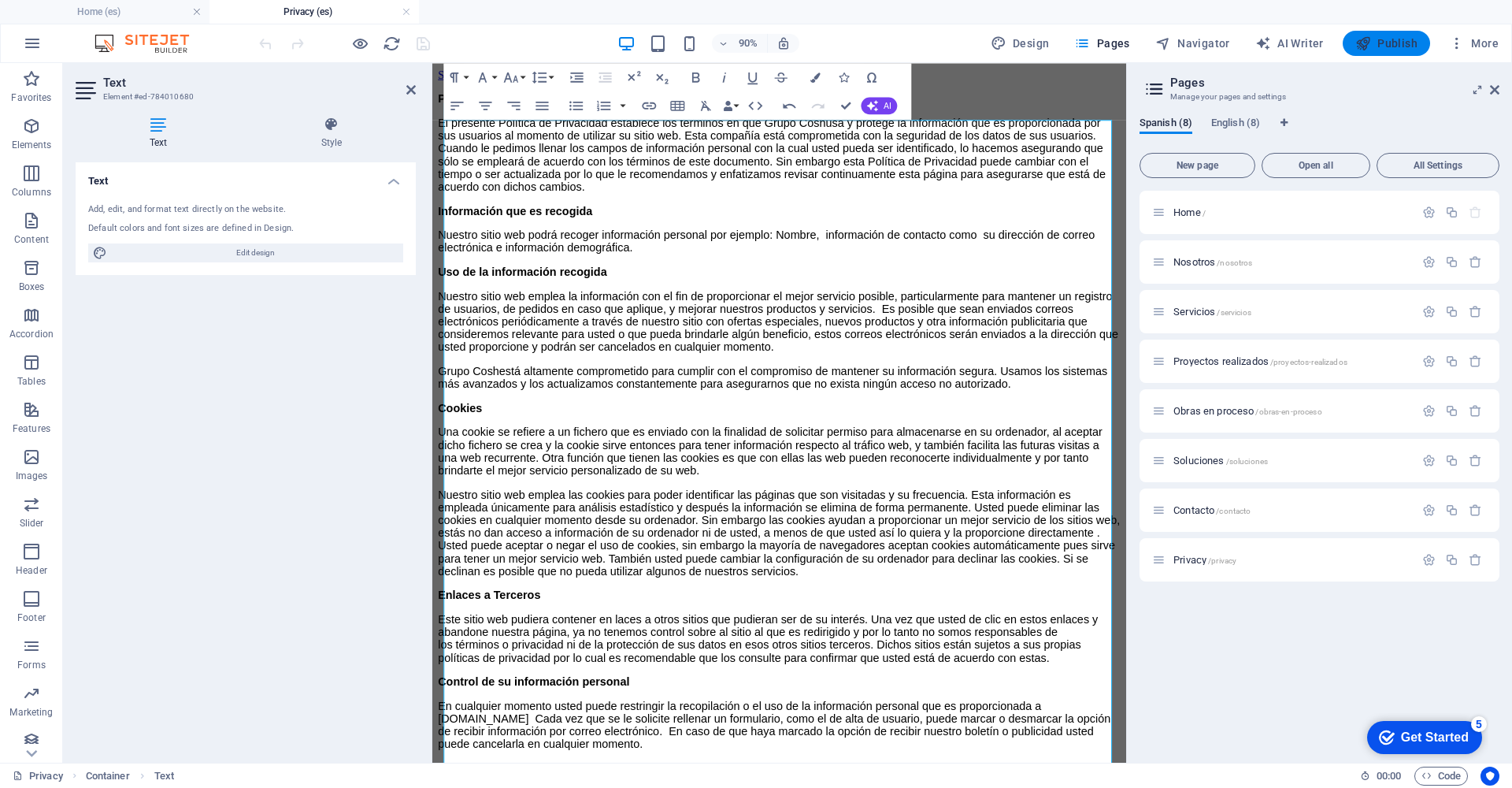
click at [1397, 41] on span "Publish" at bounding box center [1386, 43] width 62 height 16
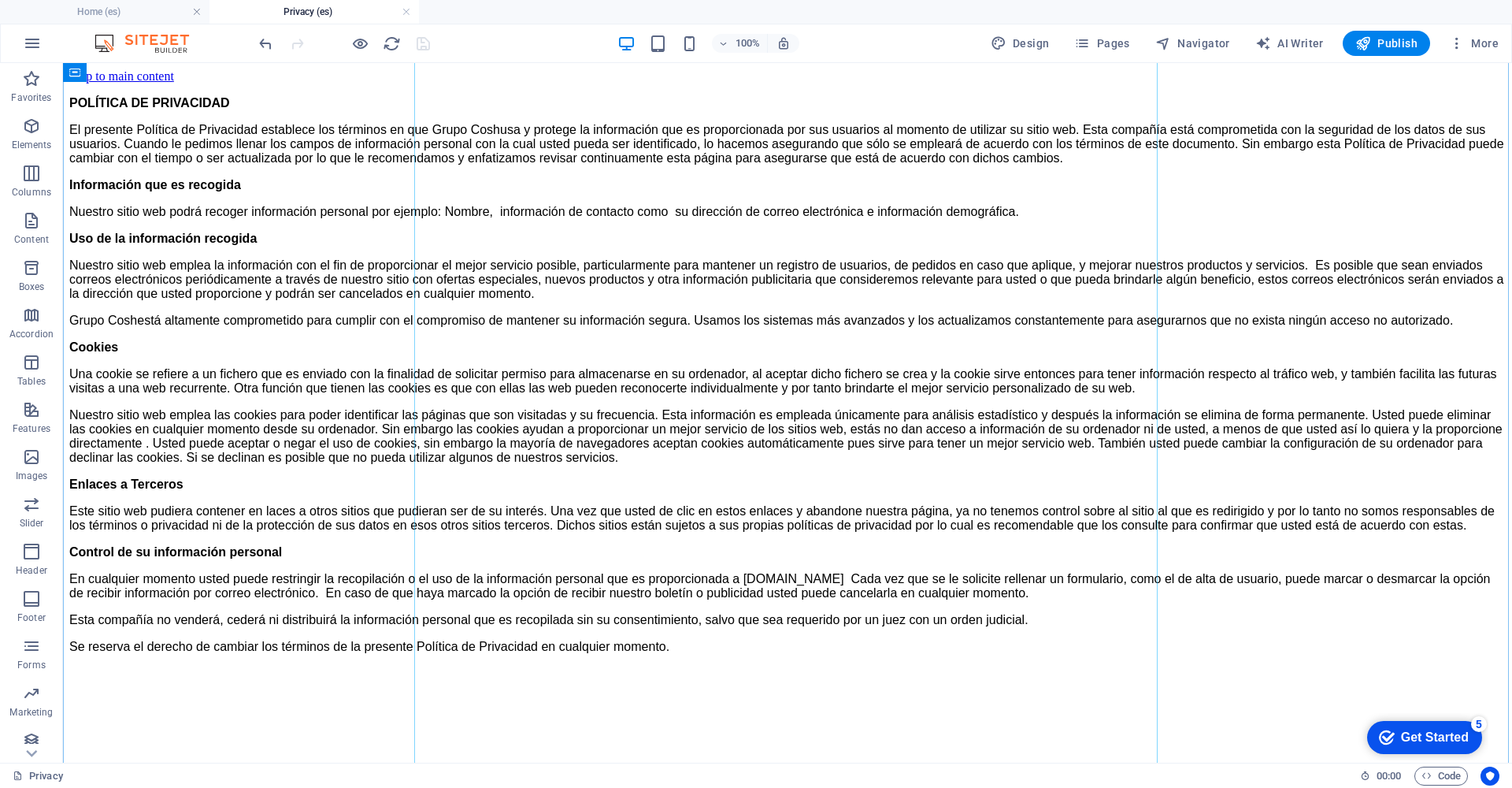
scroll to position [72, 0]
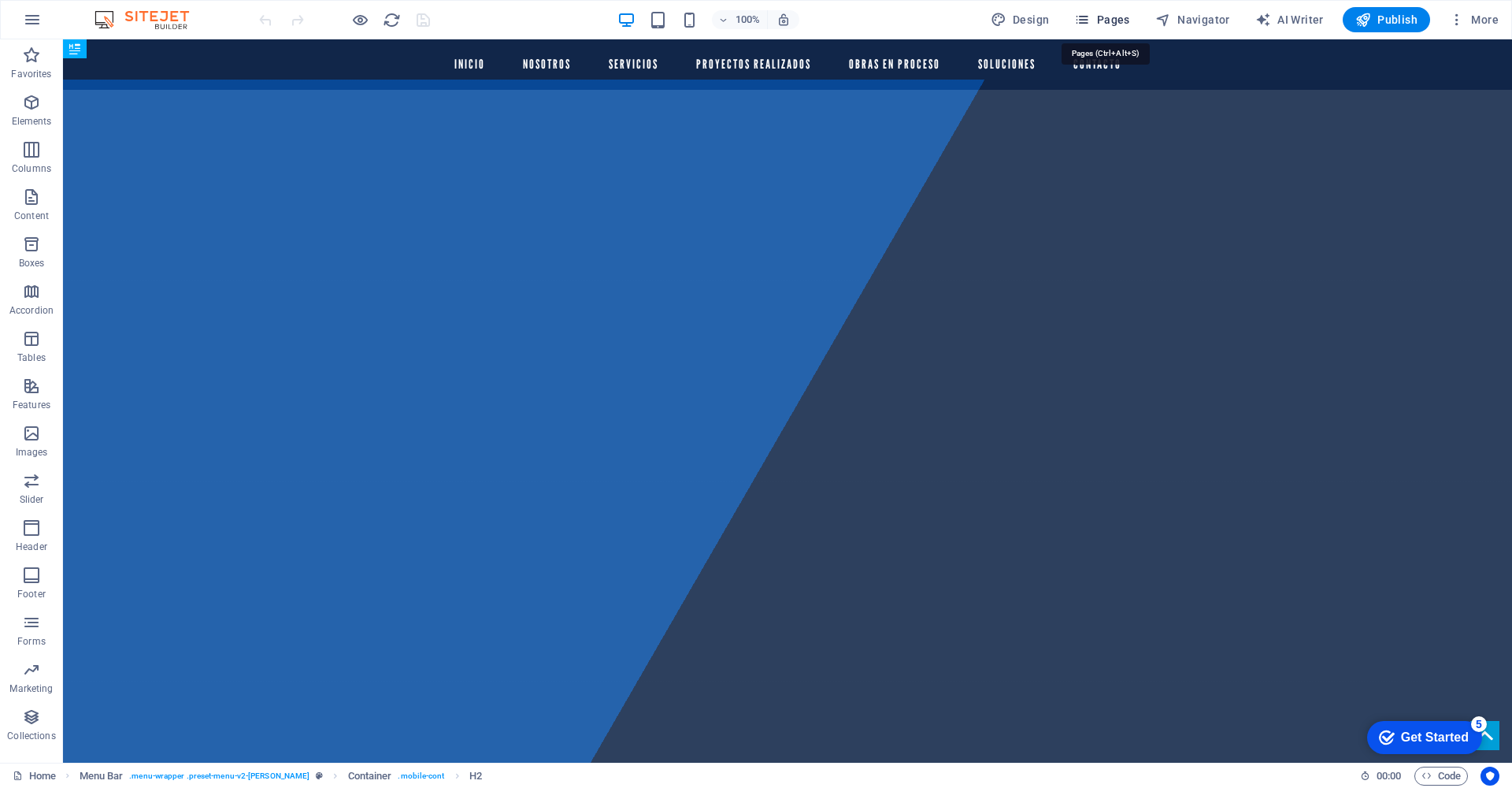
click at [1099, 19] on span "Pages" at bounding box center [1101, 19] width 55 height 16
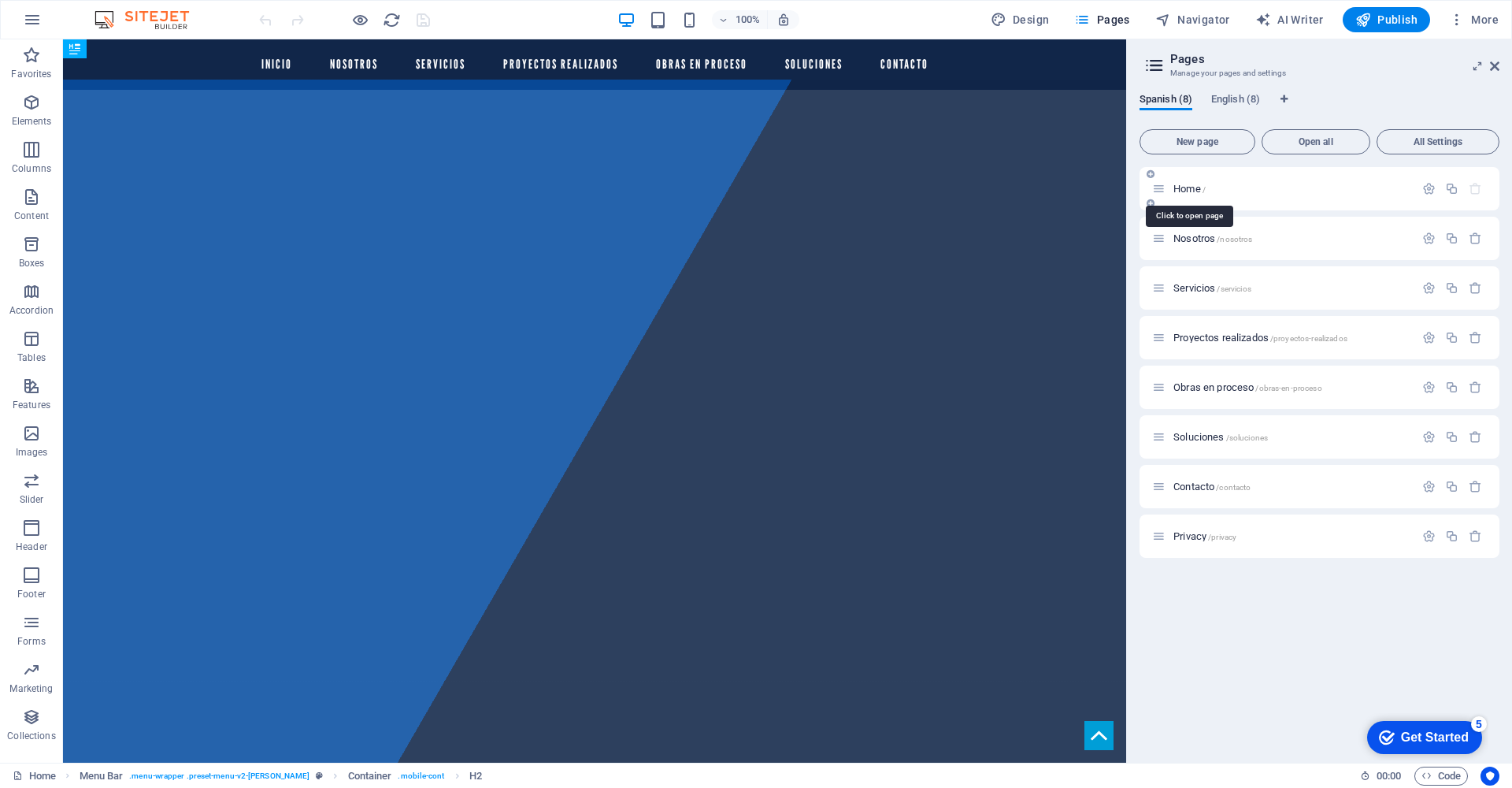
click at [1195, 188] on span "Home /" at bounding box center [1190, 188] width 32 height 12
click at [1193, 187] on span "Home /" at bounding box center [1190, 188] width 32 height 12
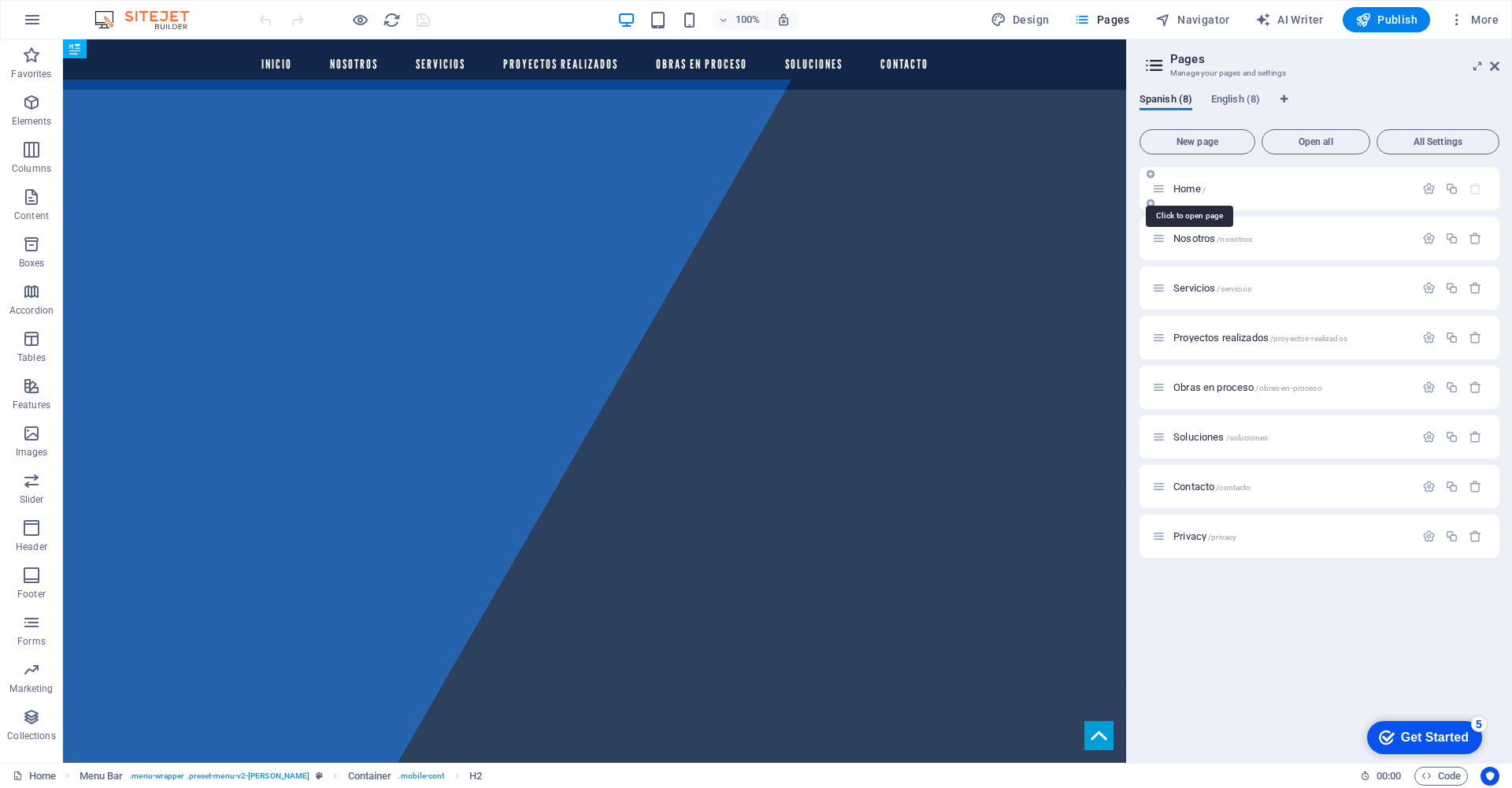
click at [1193, 187] on span "Home /" at bounding box center [1190, 188] width 32 height 12
click at [1246, 101] on span "English (8)" at bounding box center [1235, 101] width 49 height 22
click at [1199, 183] on span "Home /" at bounding box center [1190, 188] width 32 height 12
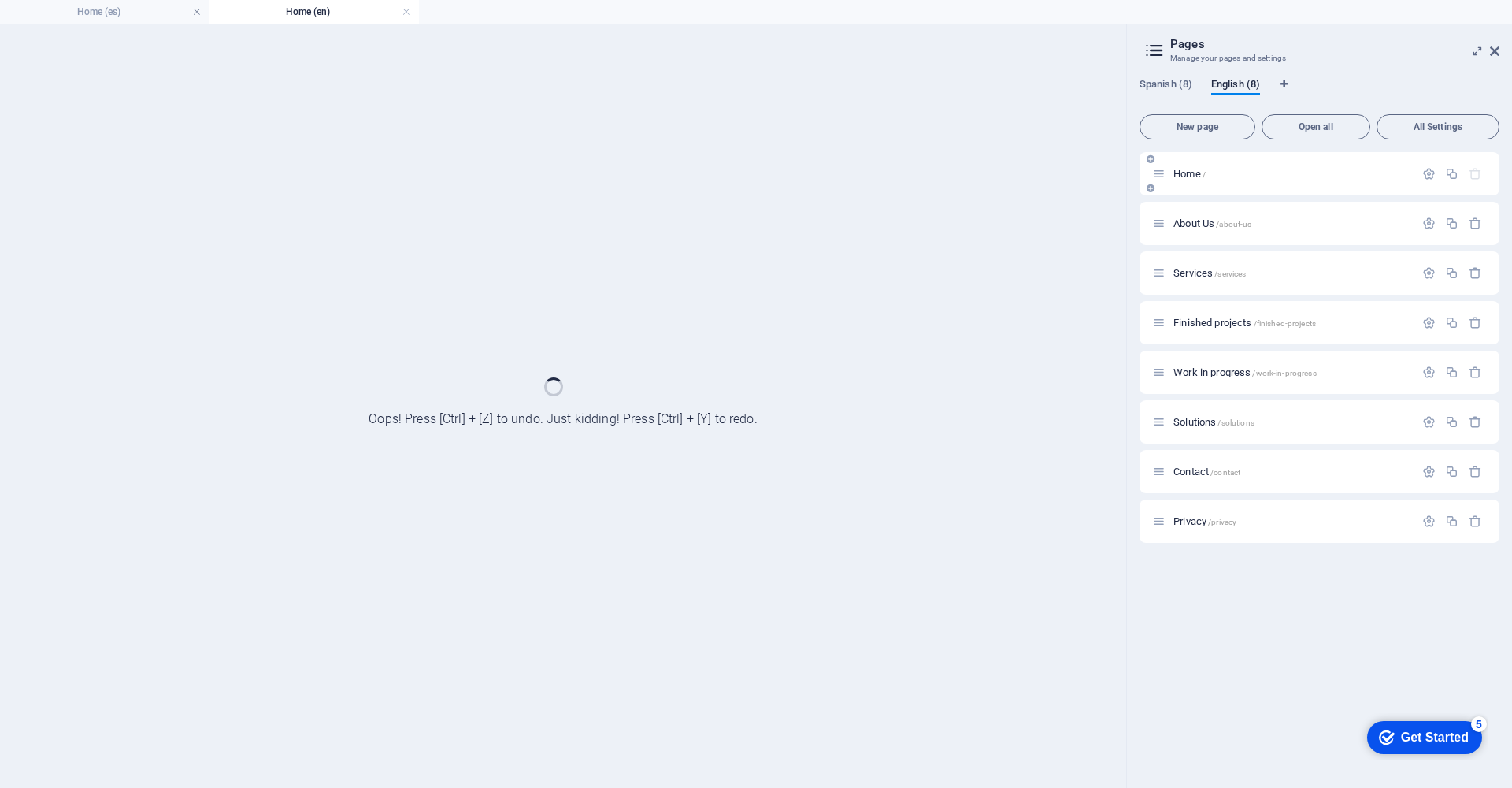
click at [1199, 183] on div "Home /" at bounding box center [1320, 173] width 360 height 43
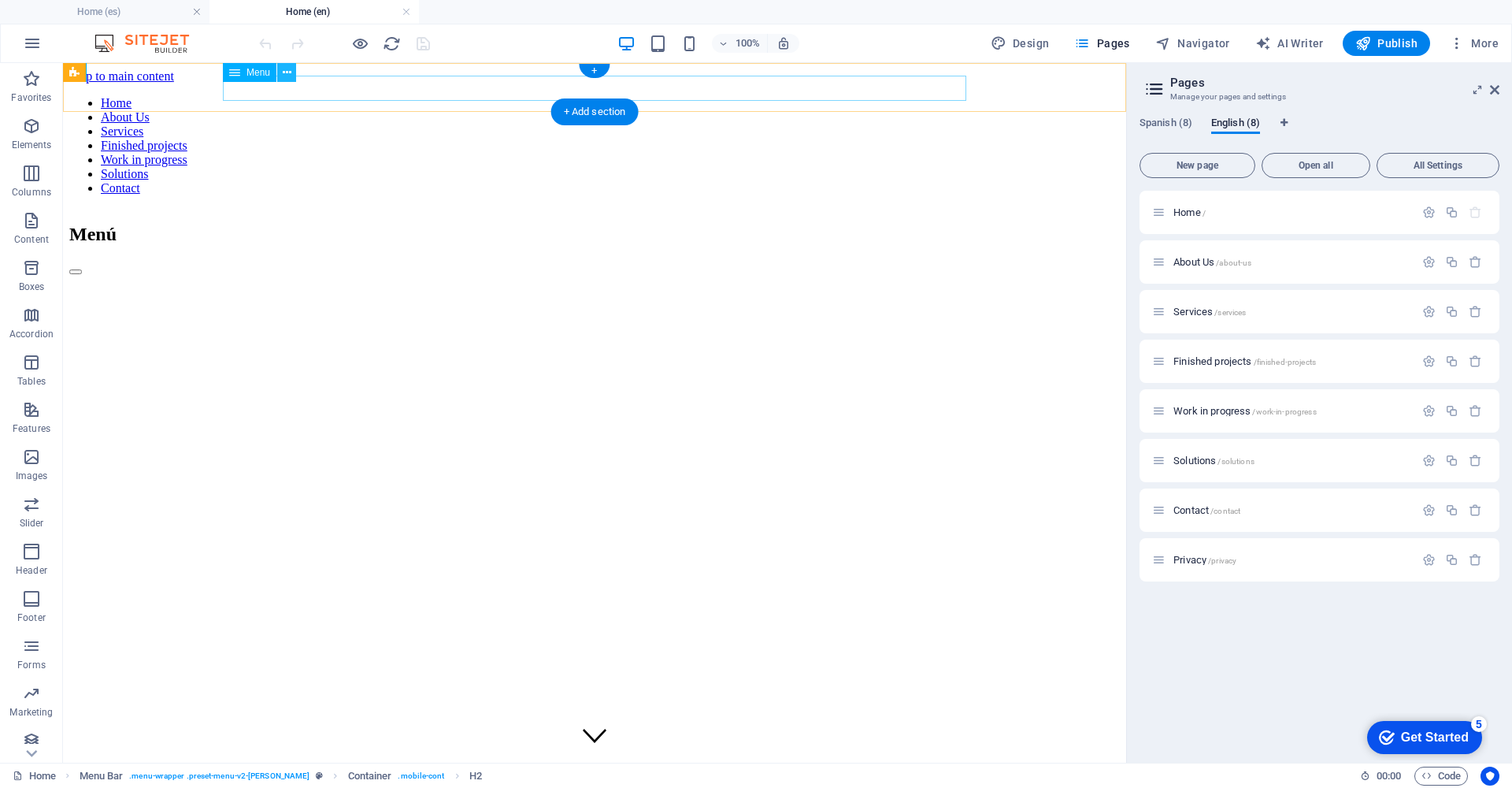
click at [285, 73] on icon at bounding box center [287, 73] width 8 height 17
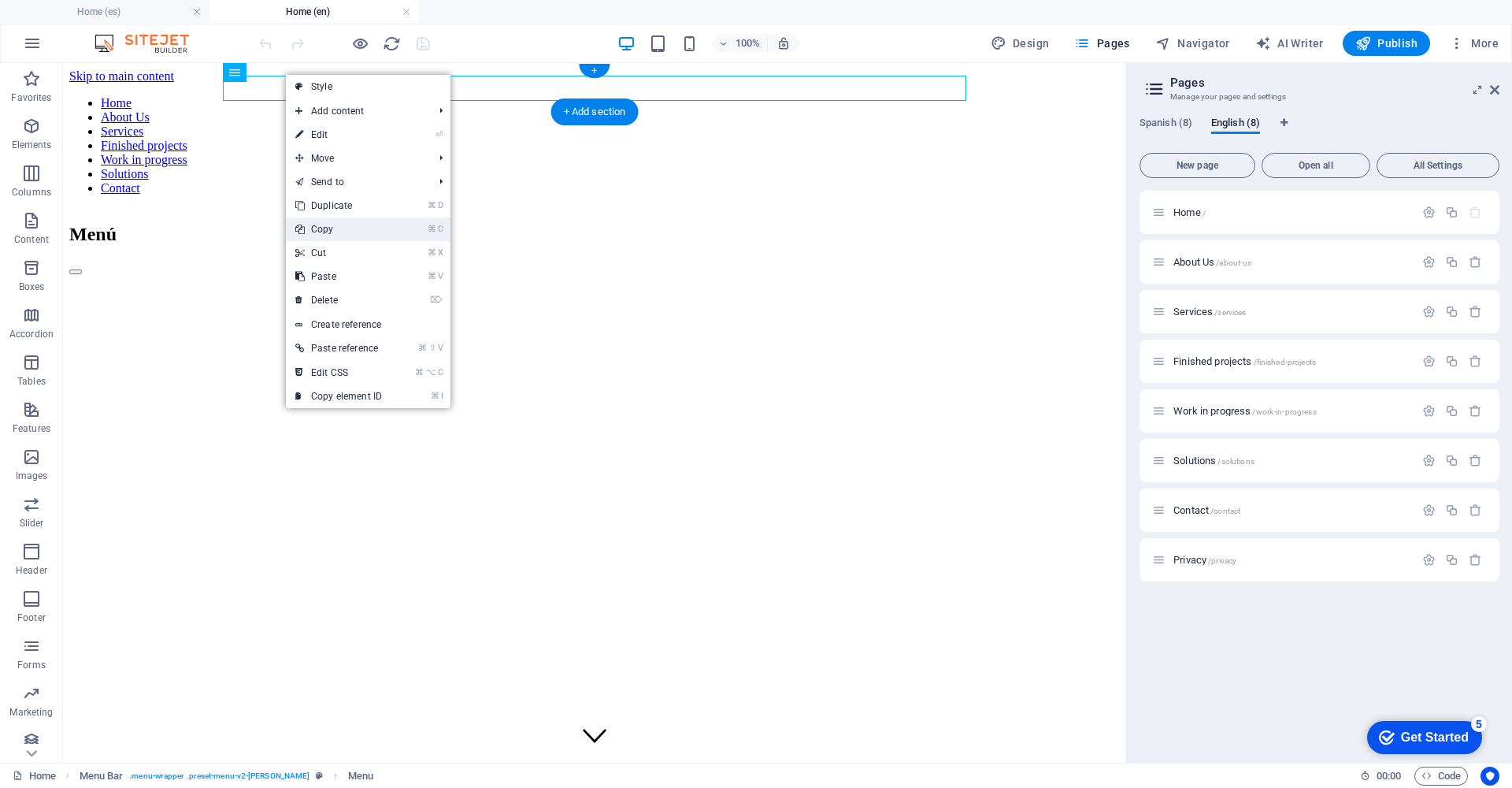
click at [346, 229] on link "⌘ C Copy" at bounding box center [339, 229] width 106 height 24
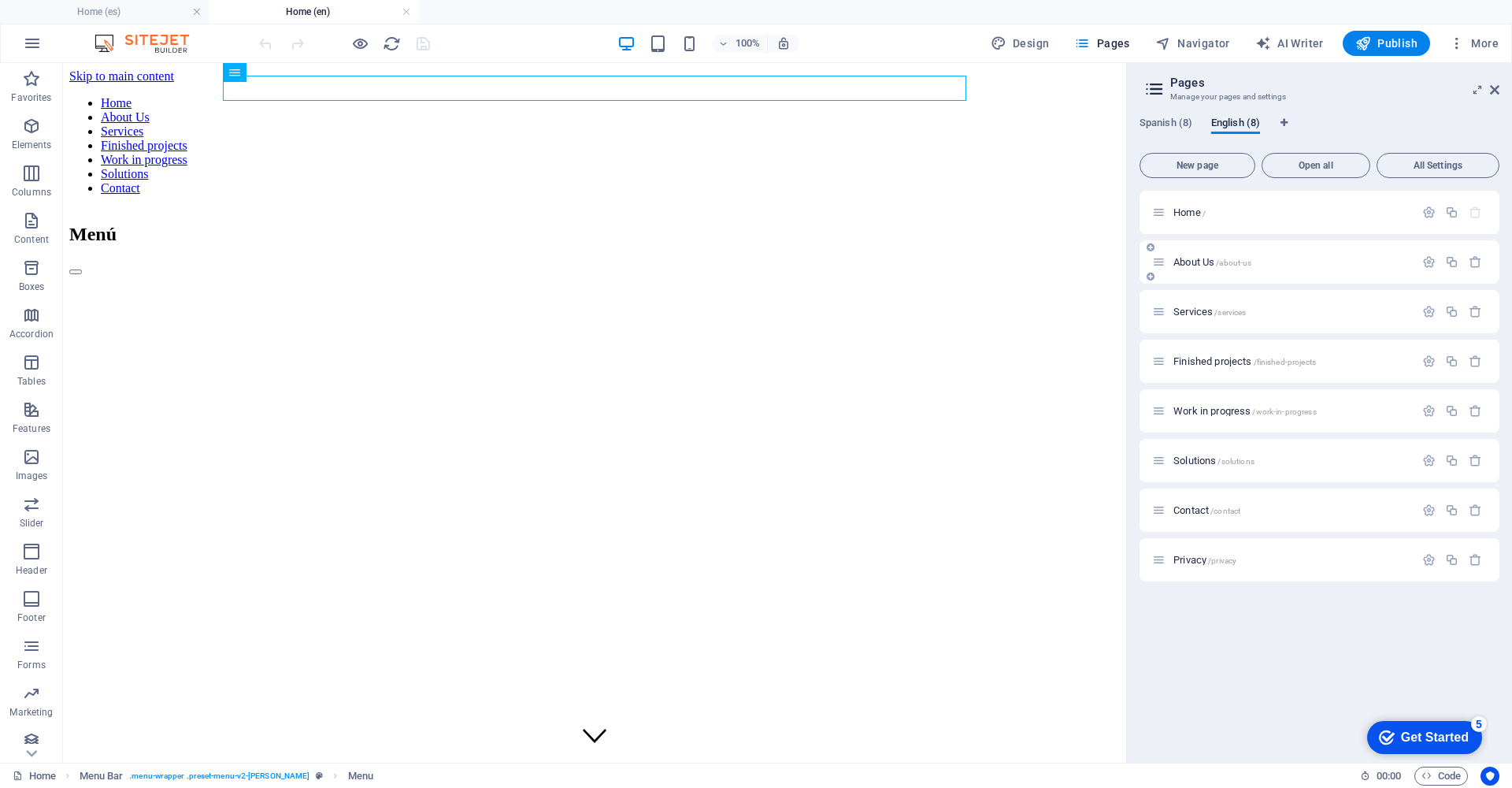
click at [1188, 260] on span "About Us /about-us" at bounding box center [1212, 262] width 78 height 12
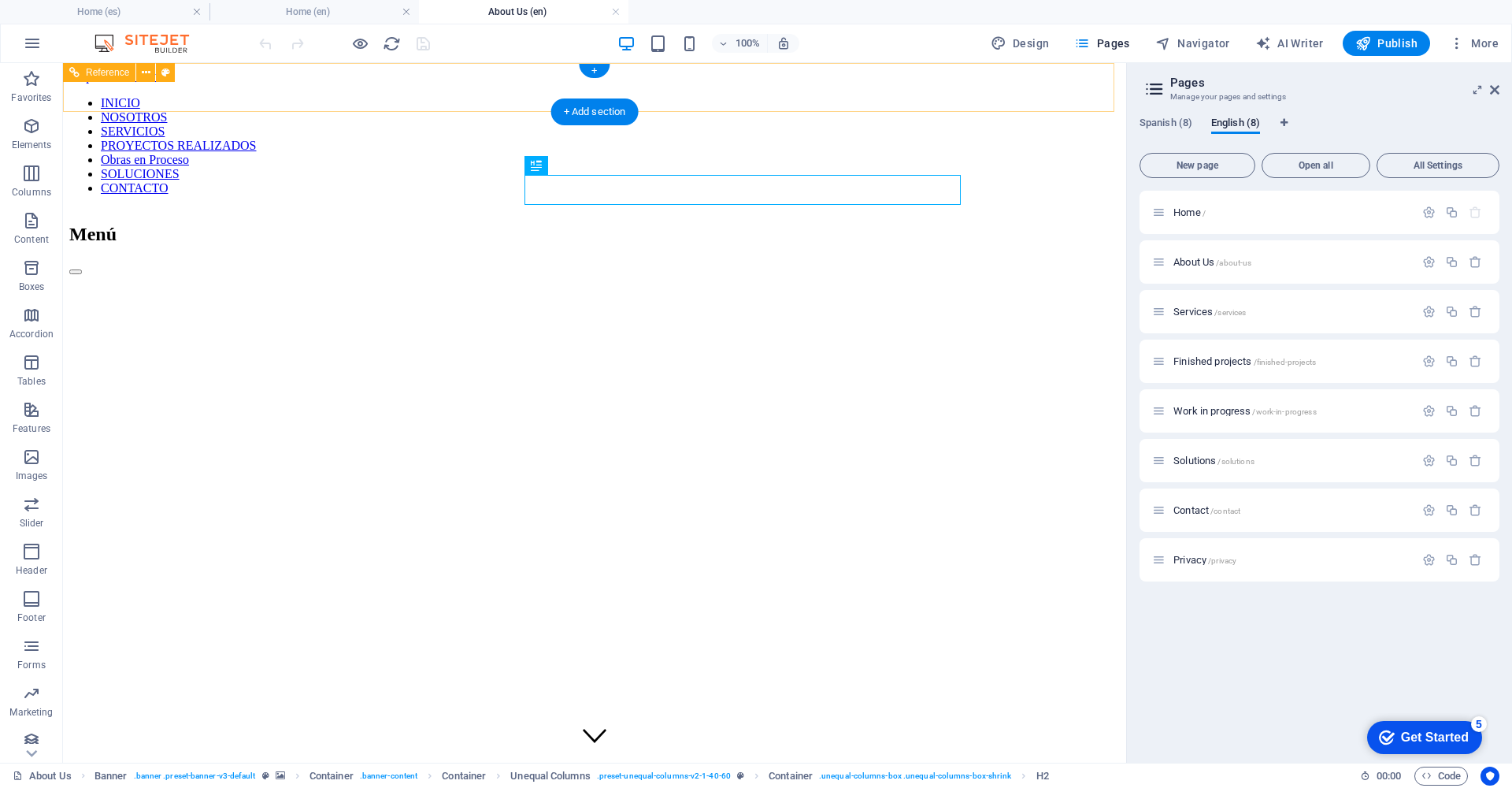
click at [354, 96] on nav "INICIO NOSOTROS SERVICIOS PROYECTOS REALIZADOS Obras en Proceso SOLUCIONES CONT…" at bounding box center [594, 146] width 1050 height 100
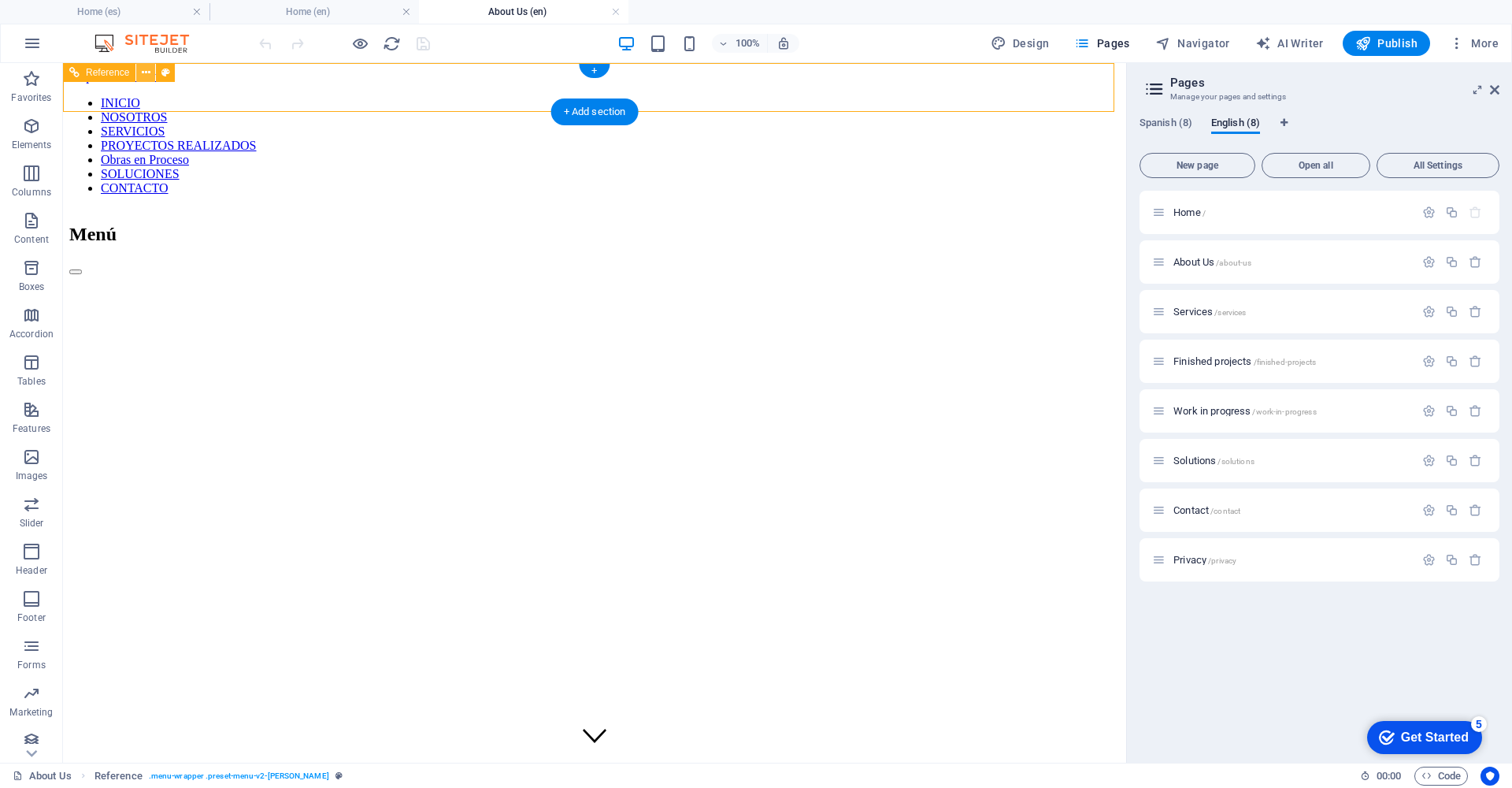
click at [142, 75] on icon at bounding box center [146, 73] width 8 height 17
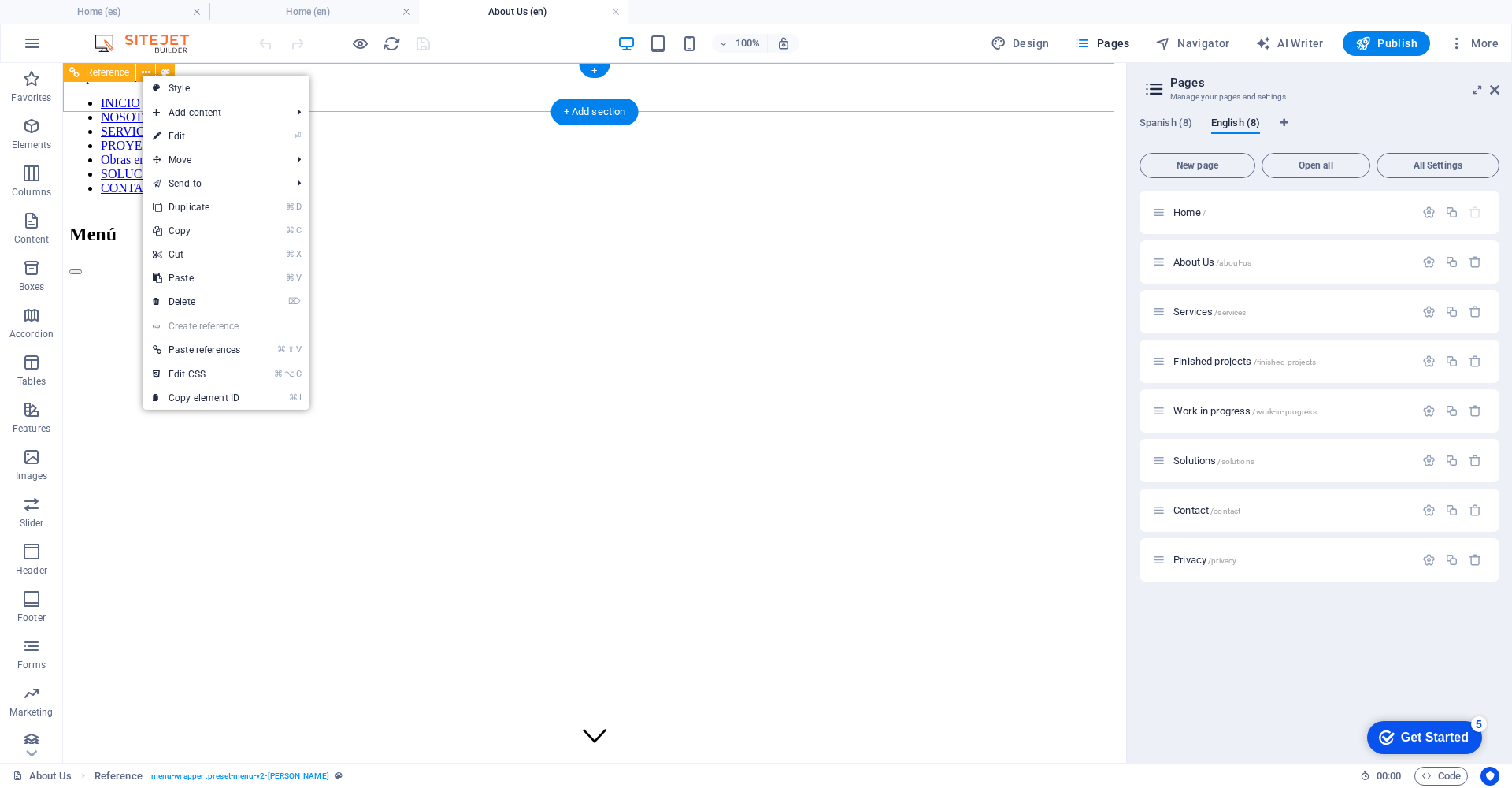
click at [100, 72] on span "Reference" at bounding box center [107, 72] width 43 height 9
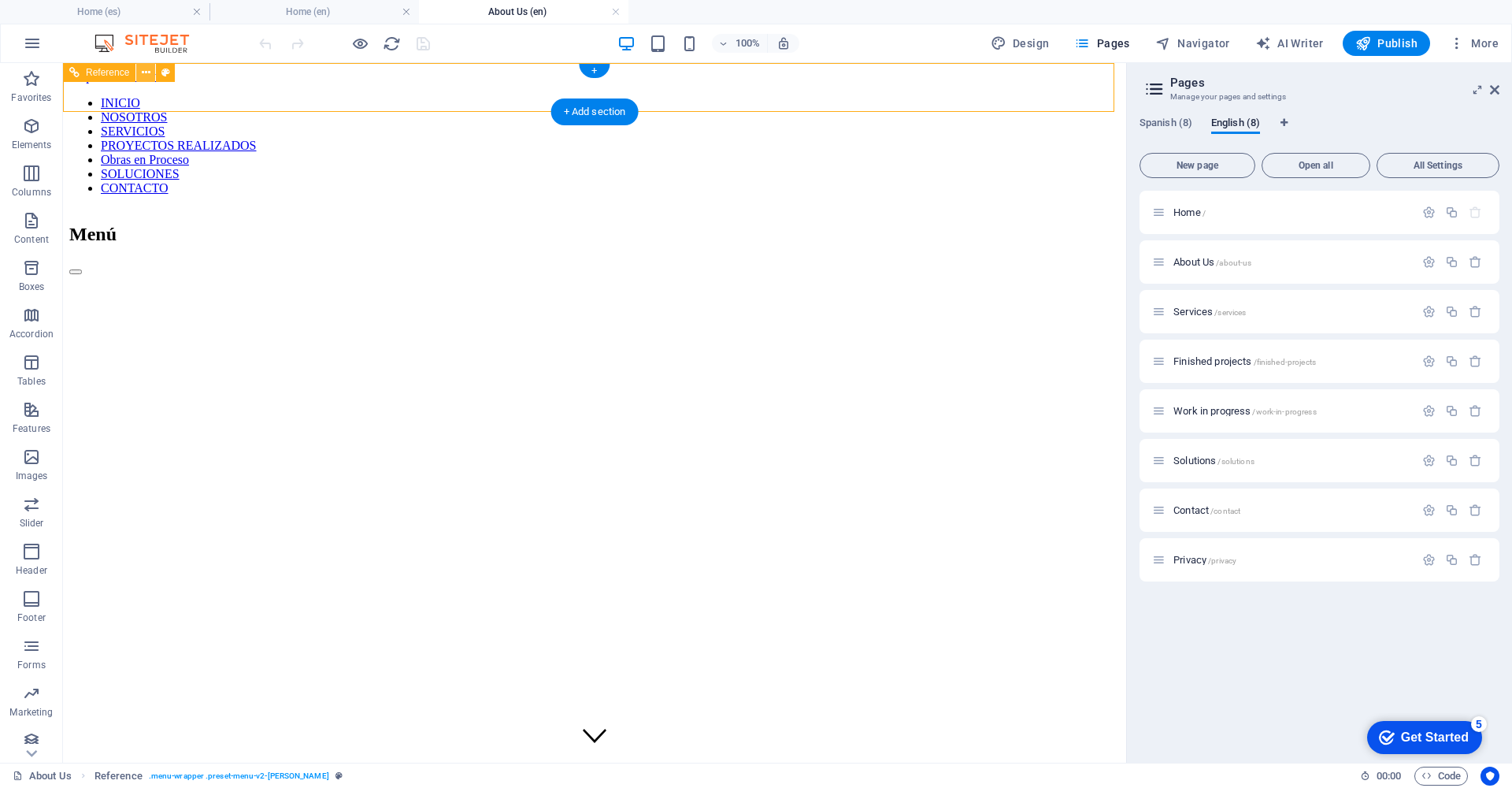
click at [146, 74] on icon at bounding box center [146, 73] width 8 height 17
click at [144, 69] on icon at bounding box center [146, 73] width 8 height 17
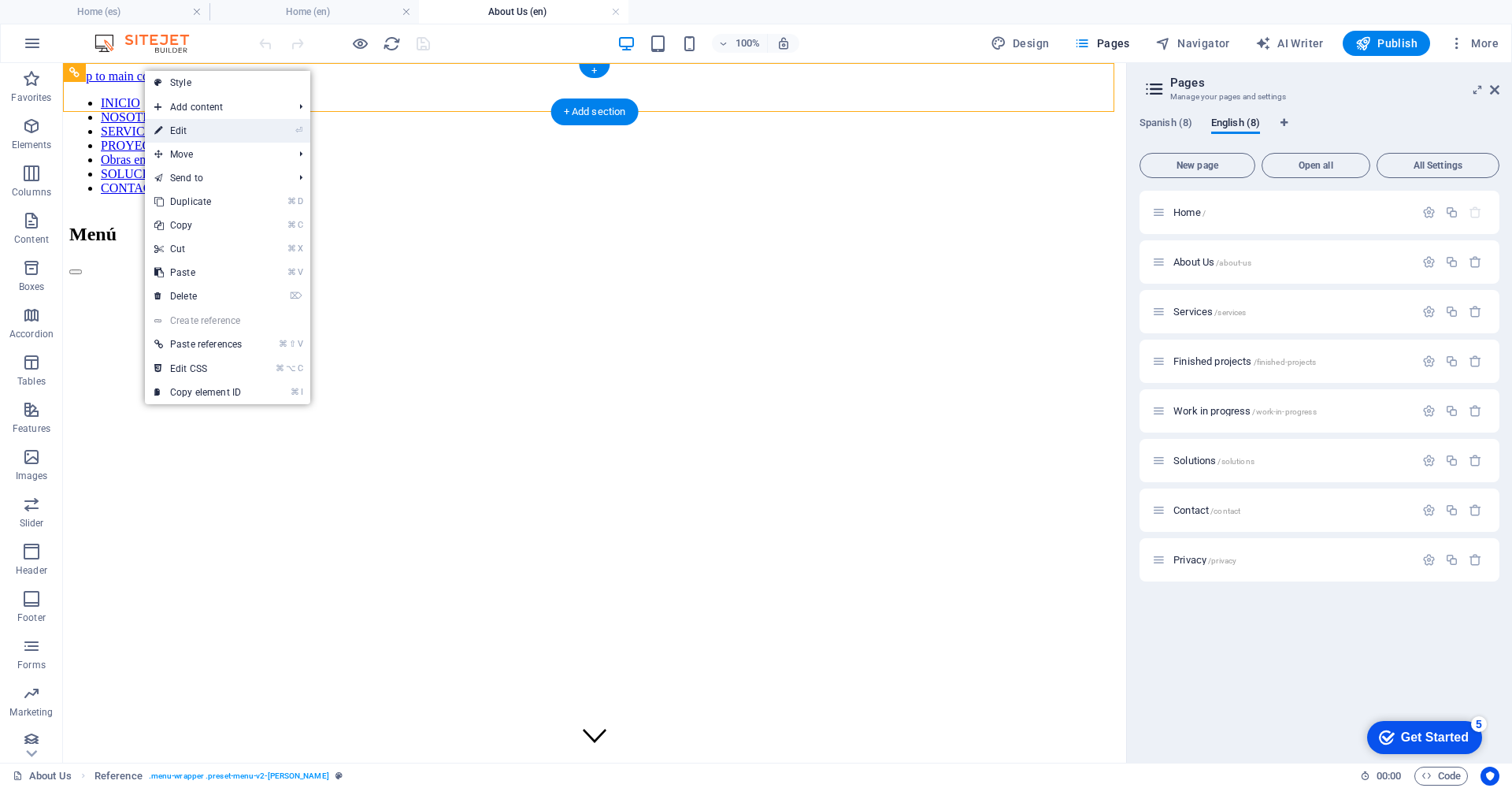
click at [297, 132] on icon "⏎" at bounding box center [299, 130] width 7 height 10
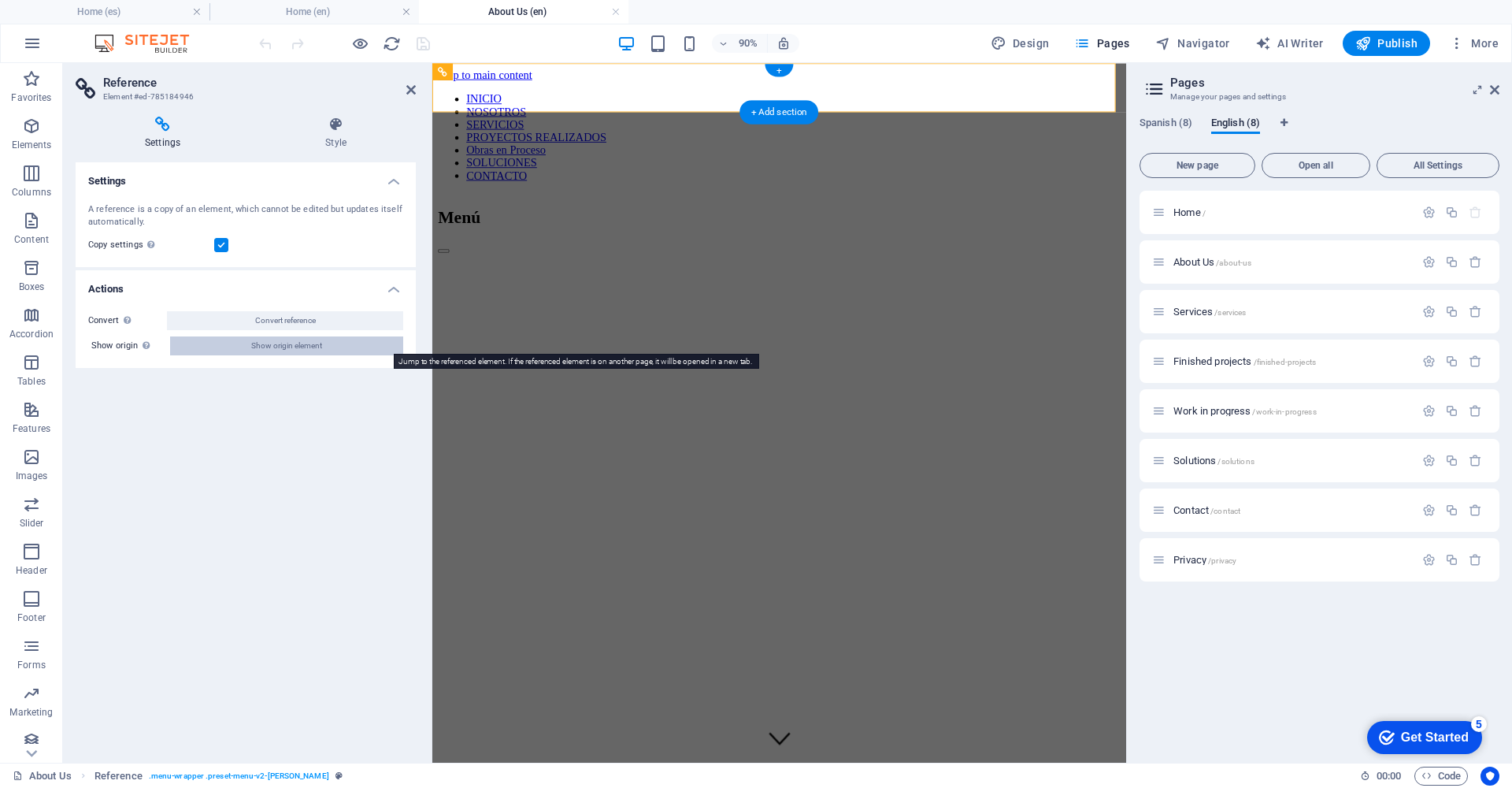
click at [285, 345] on span "Show origin element" at bounding box center [287, 345] width 71 height 19
select select "vh"
select select "header"
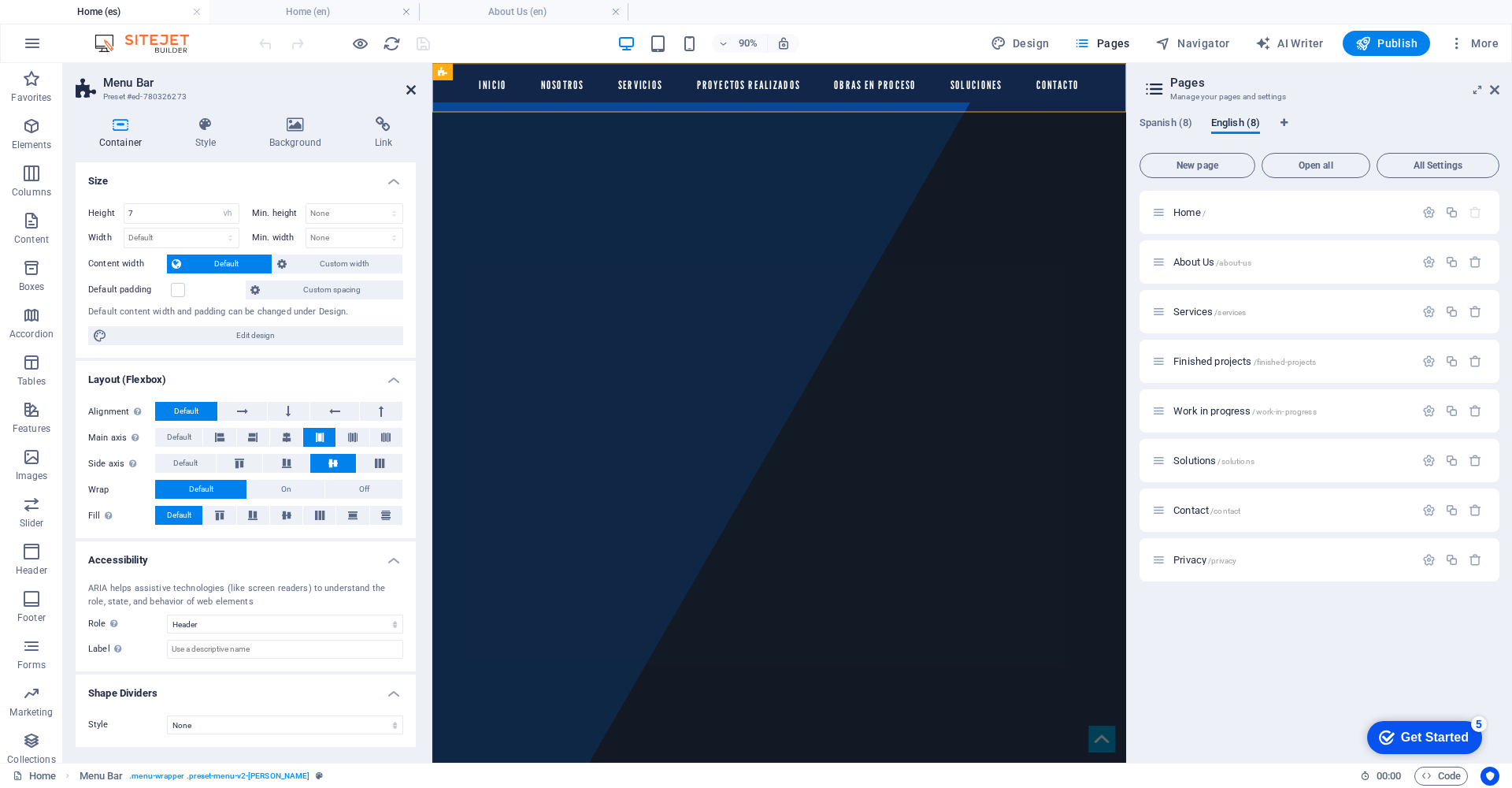
click at [411, 88] on icon at bounding box center [410, 90] width 9 height 13
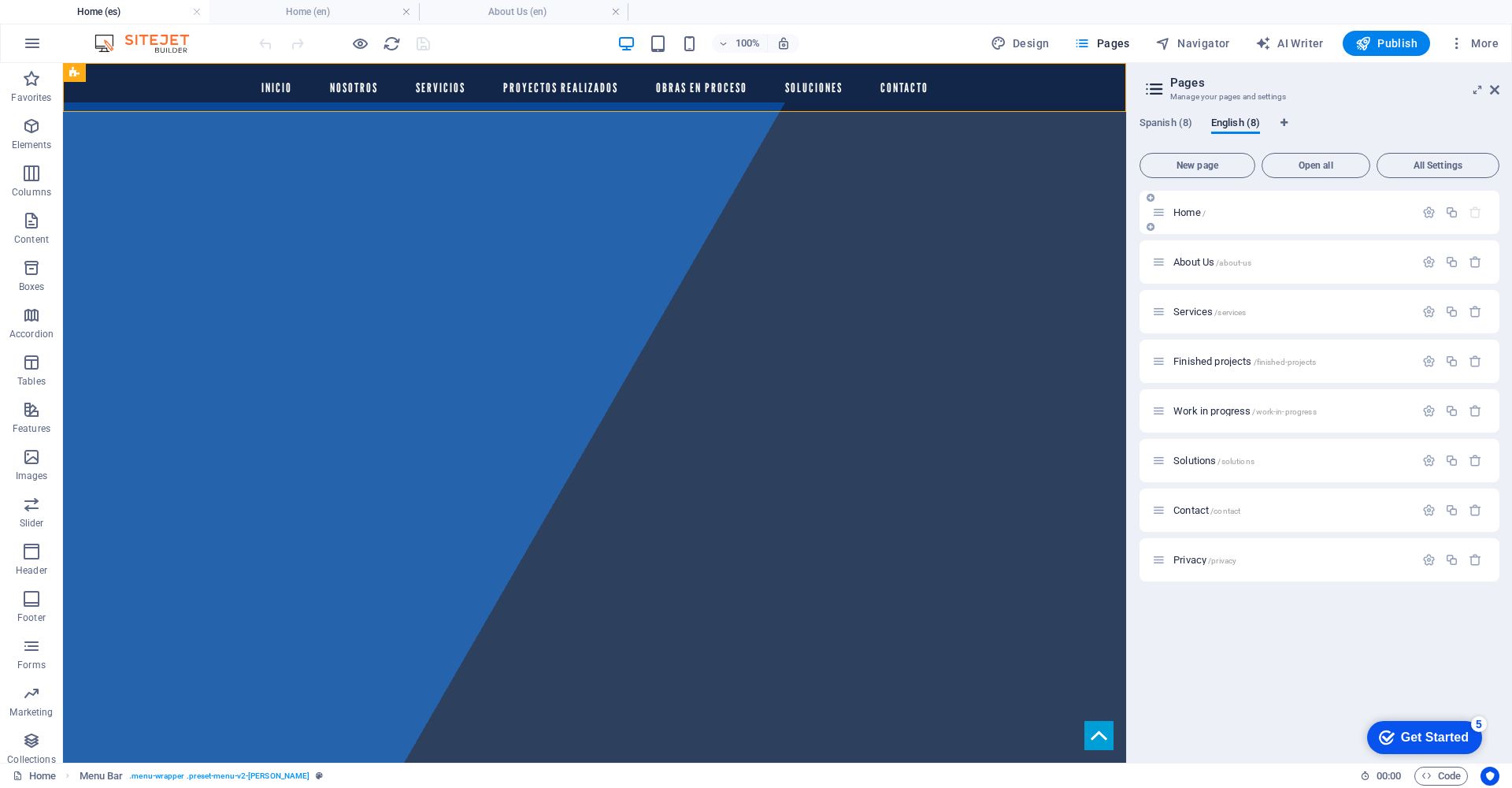
click at [1186, 216] on span "Home /" at bounding box center [1190, 212] width 32 height 12
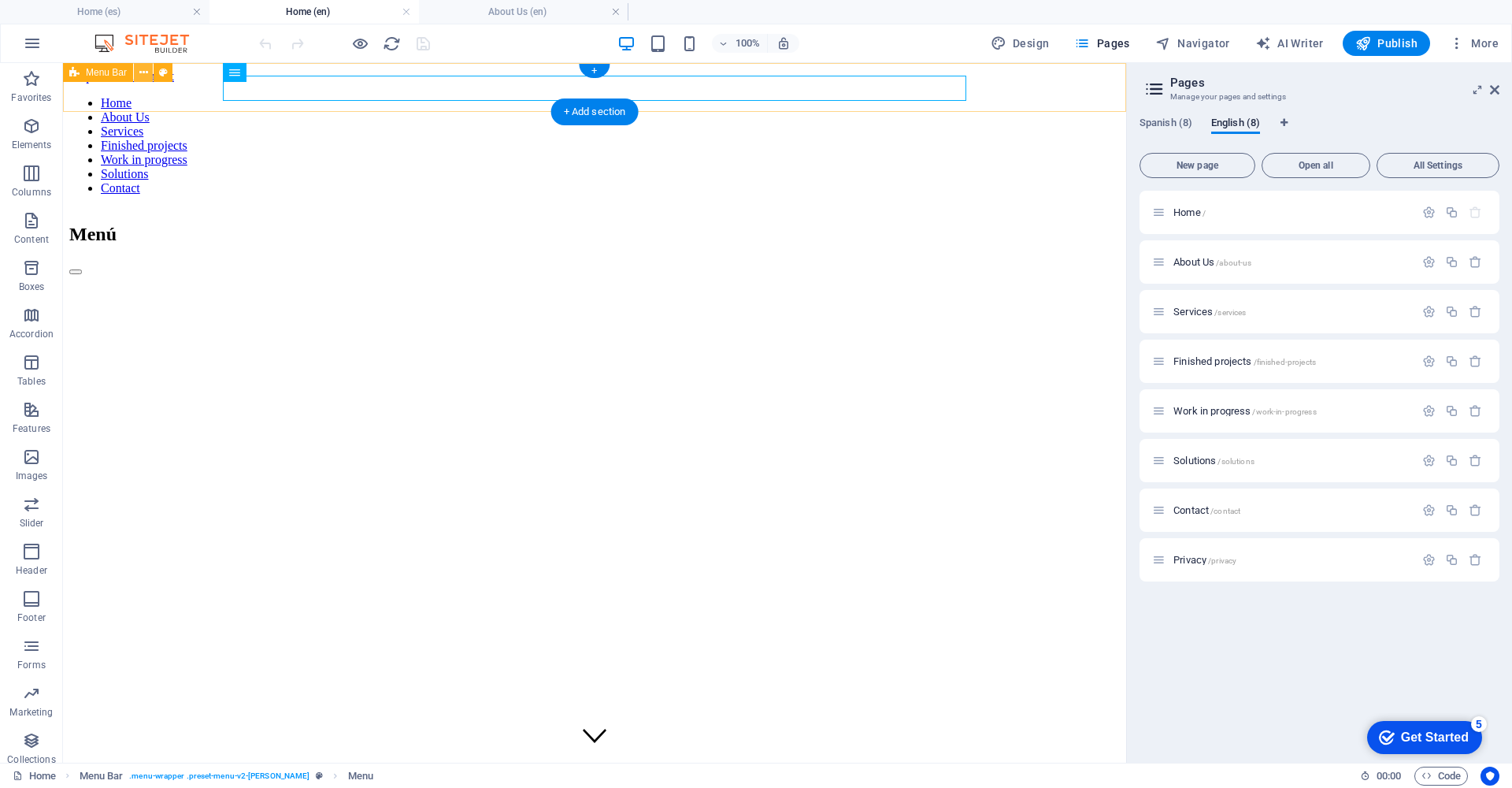
click at [144, 70] on icon at bounding box center [144, 73] width 8 height 17
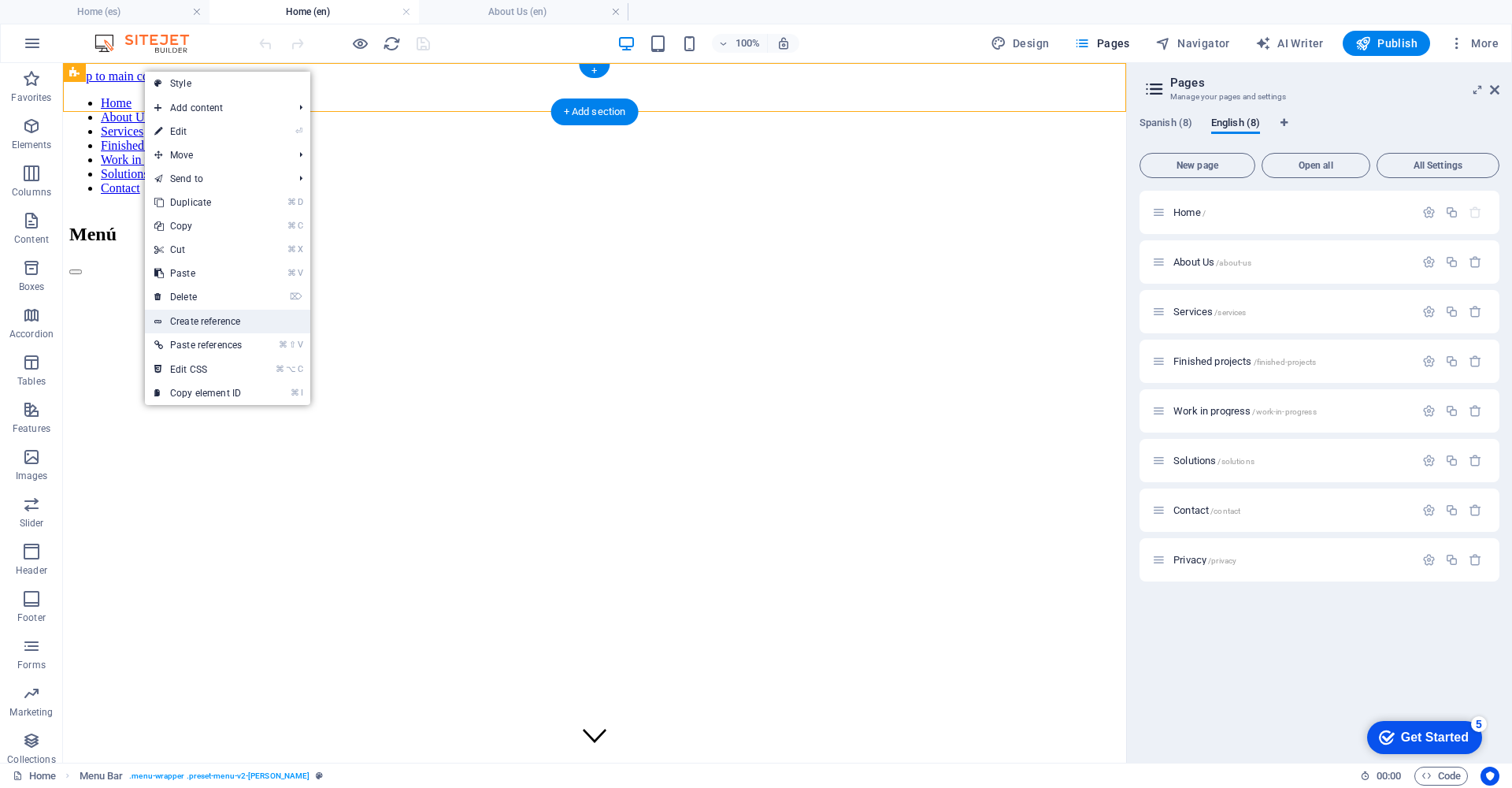
click at [236, 322] on link "Create reference" at bounding box center [228, 322] width 165 height 24
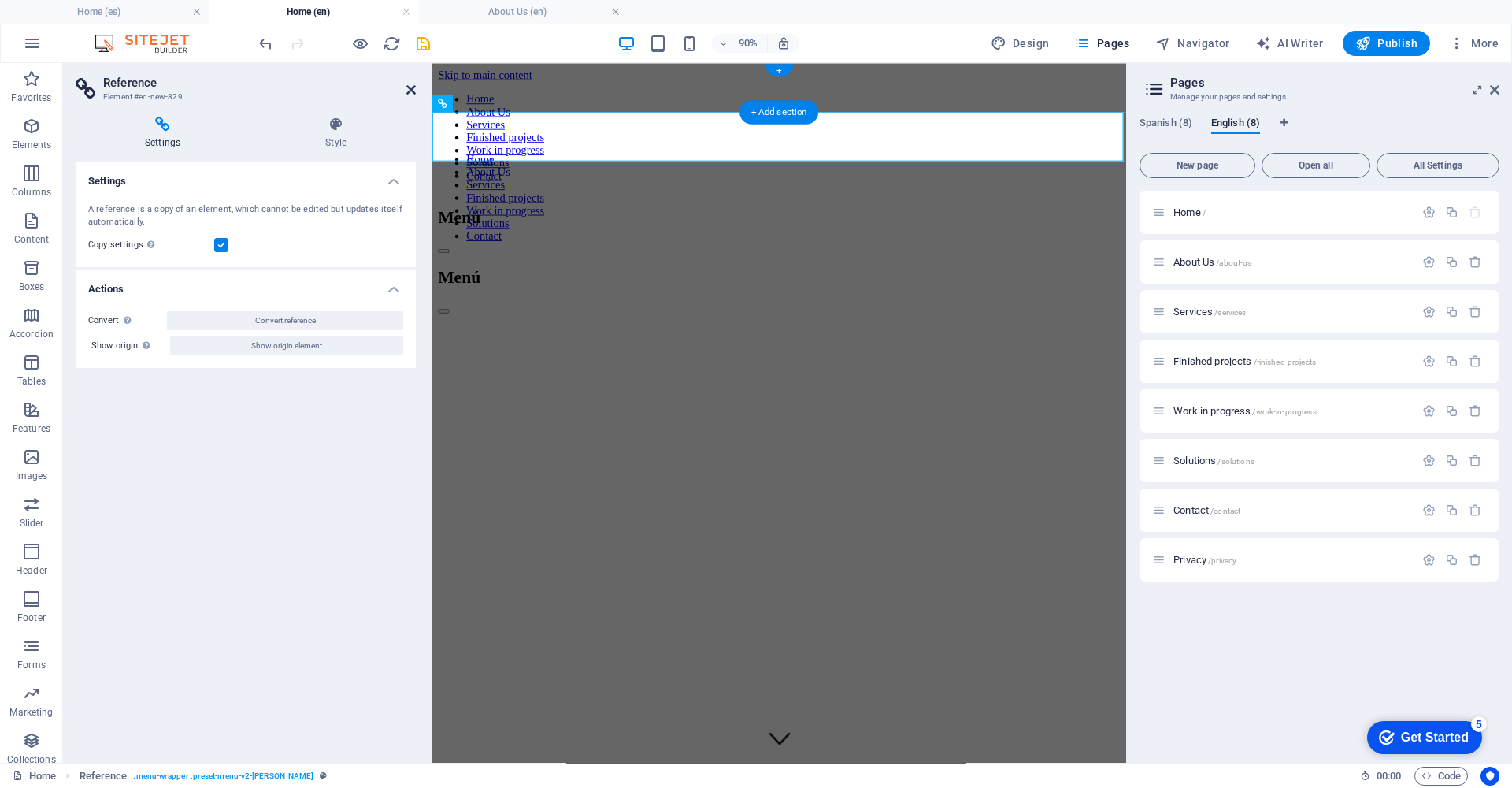
click at [412, 90] on icon at bounding box center [410, 90] width 9 height 13
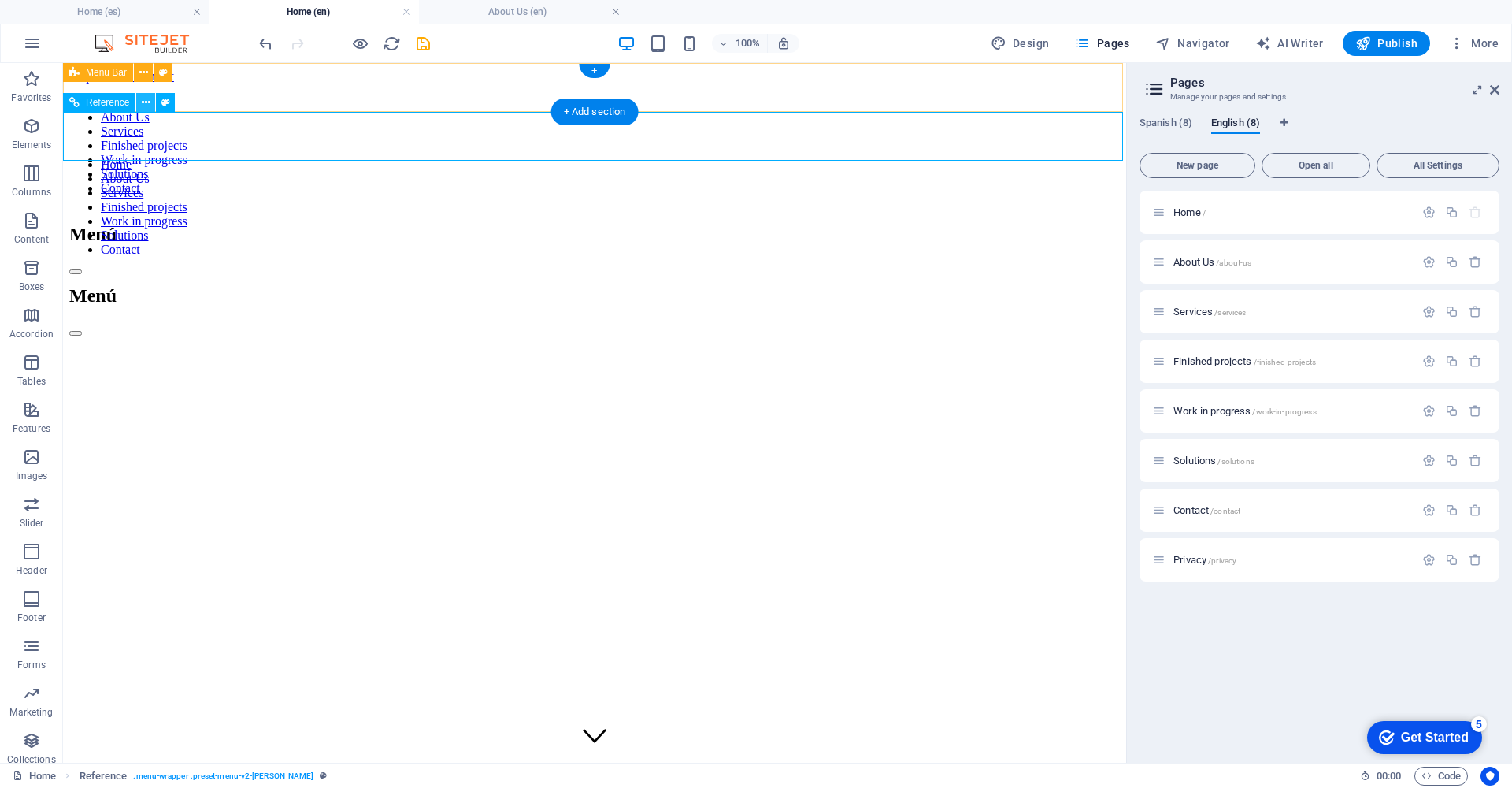
click at [145, 101] on icon at bounding box center [146, 103] width 8 height 17
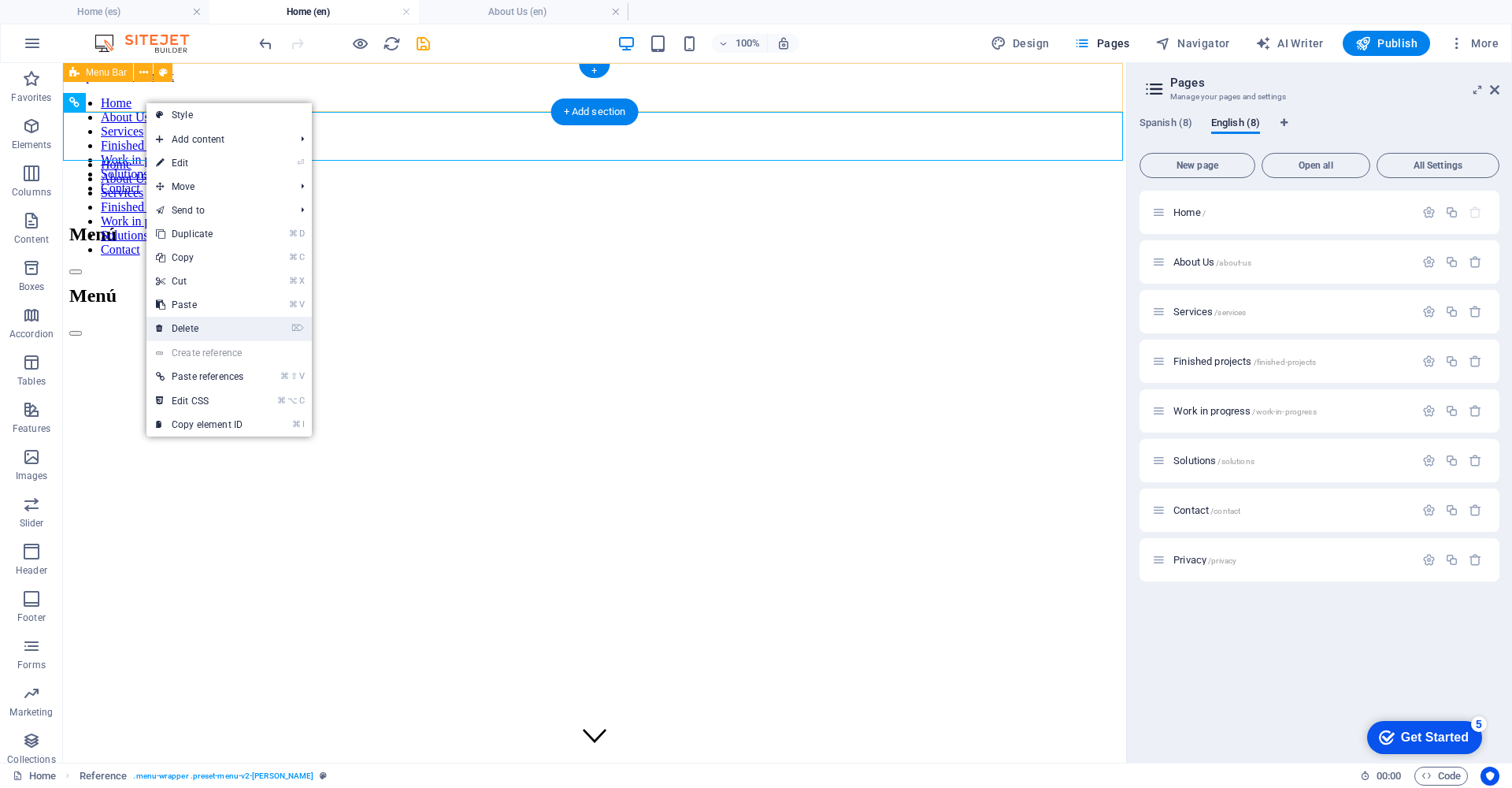
click at [265, 329] on li "⌦ Delete" at bounding box center [229, 329] width 165 height 24
click at [229, 333] on link "⌦ Delete" at bounding box center [199, 329] width 106 height 24
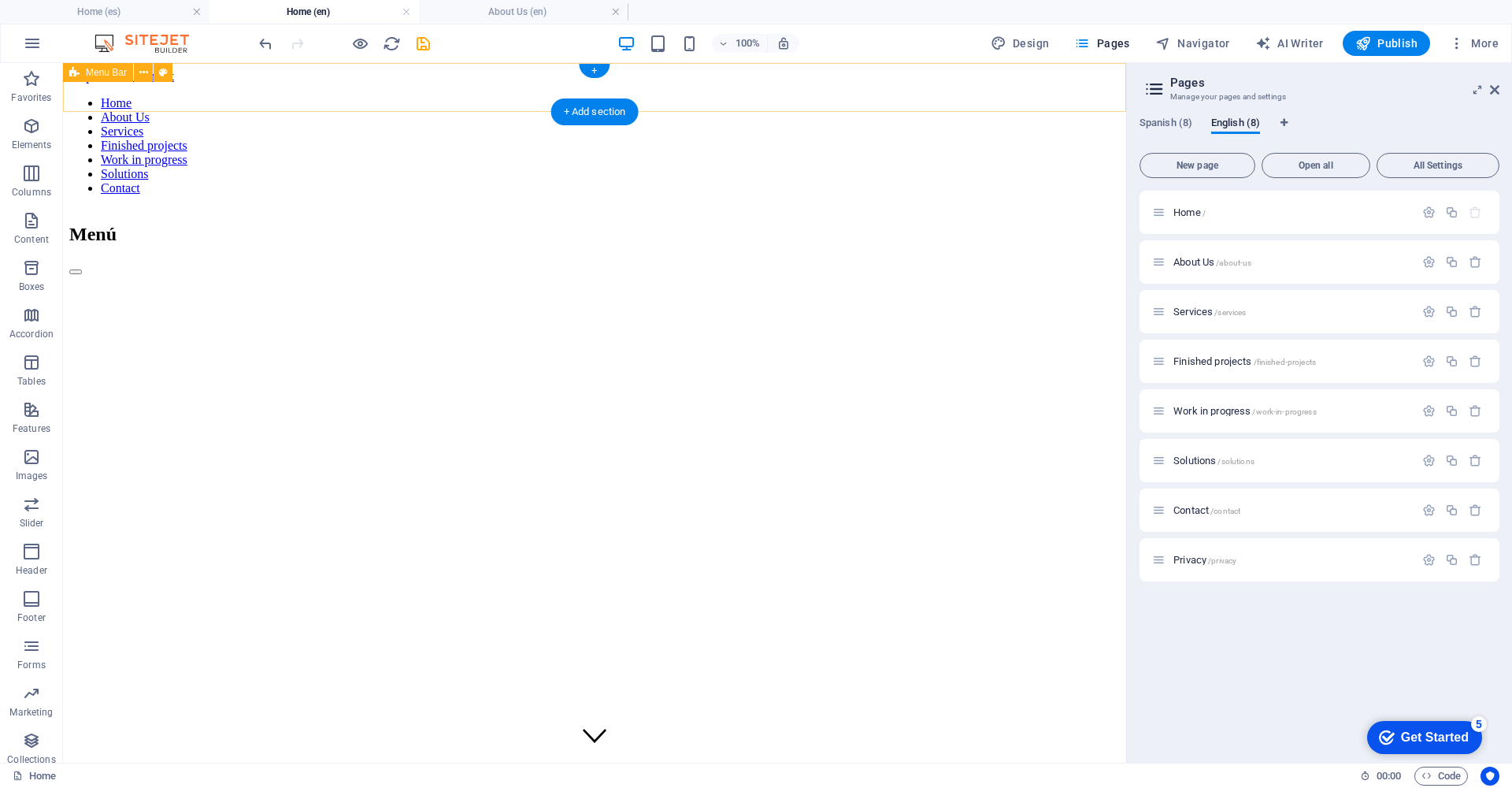
click at [112, 78] on div "Menu Bar" at bounding box center [98, 73] width 70 height 19
click at [111, 74] on span "Menu Bar" at bounding box center [106, 72] width 41 height 9
click at [146, 71] on icon at bounding box center [144, 73] width 8 height 17
click at [1199, 247] on div "About Us /about-us" at bounding box center [1320, 261] width 360 height 43
click at [1200, 260] on span "About Us /about-us" at bounding box center [1212, 262] width 78 height 12
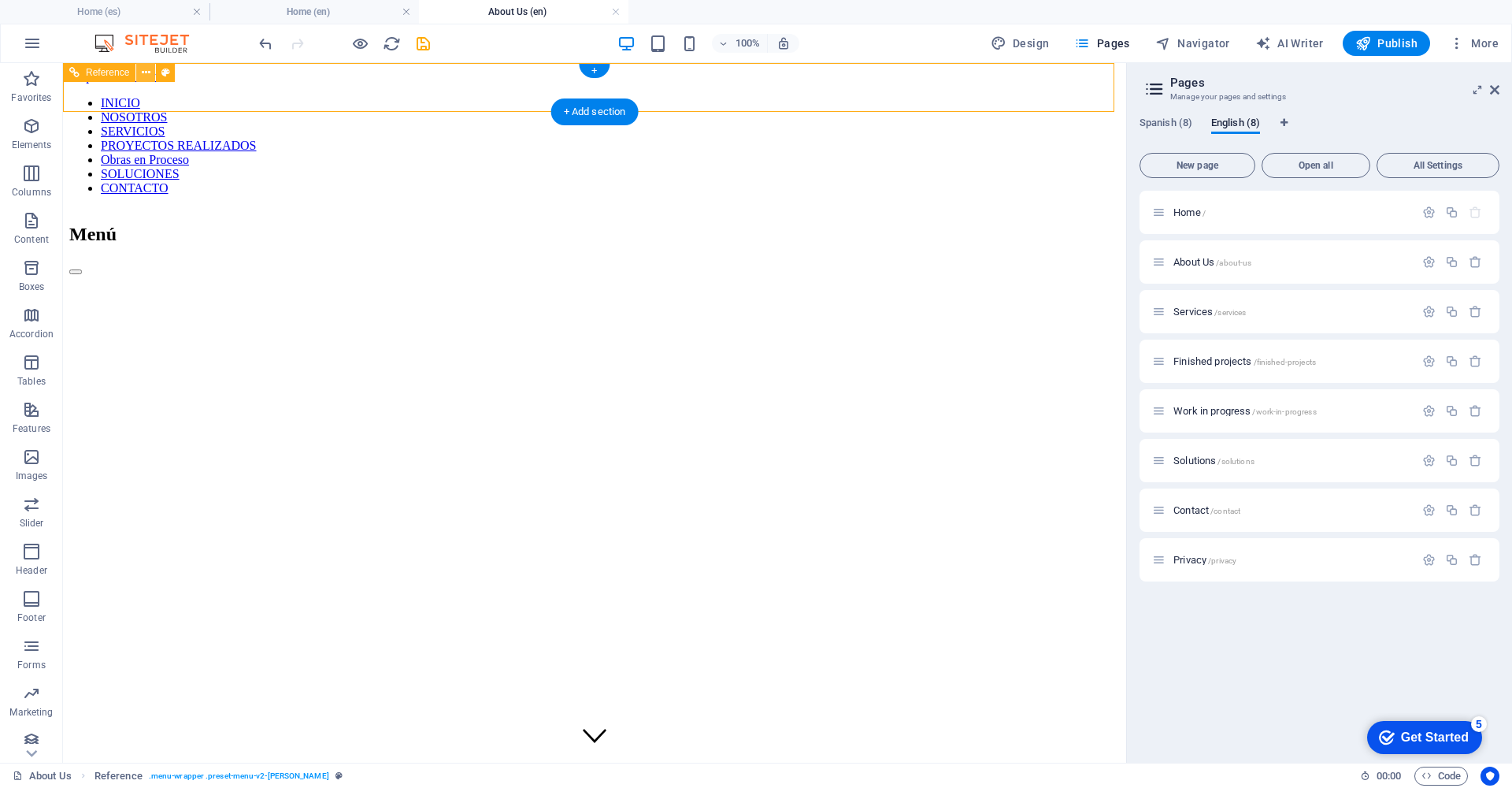
click at [146, 71] on icon at bounding box center [146, 73] width 8 height 17
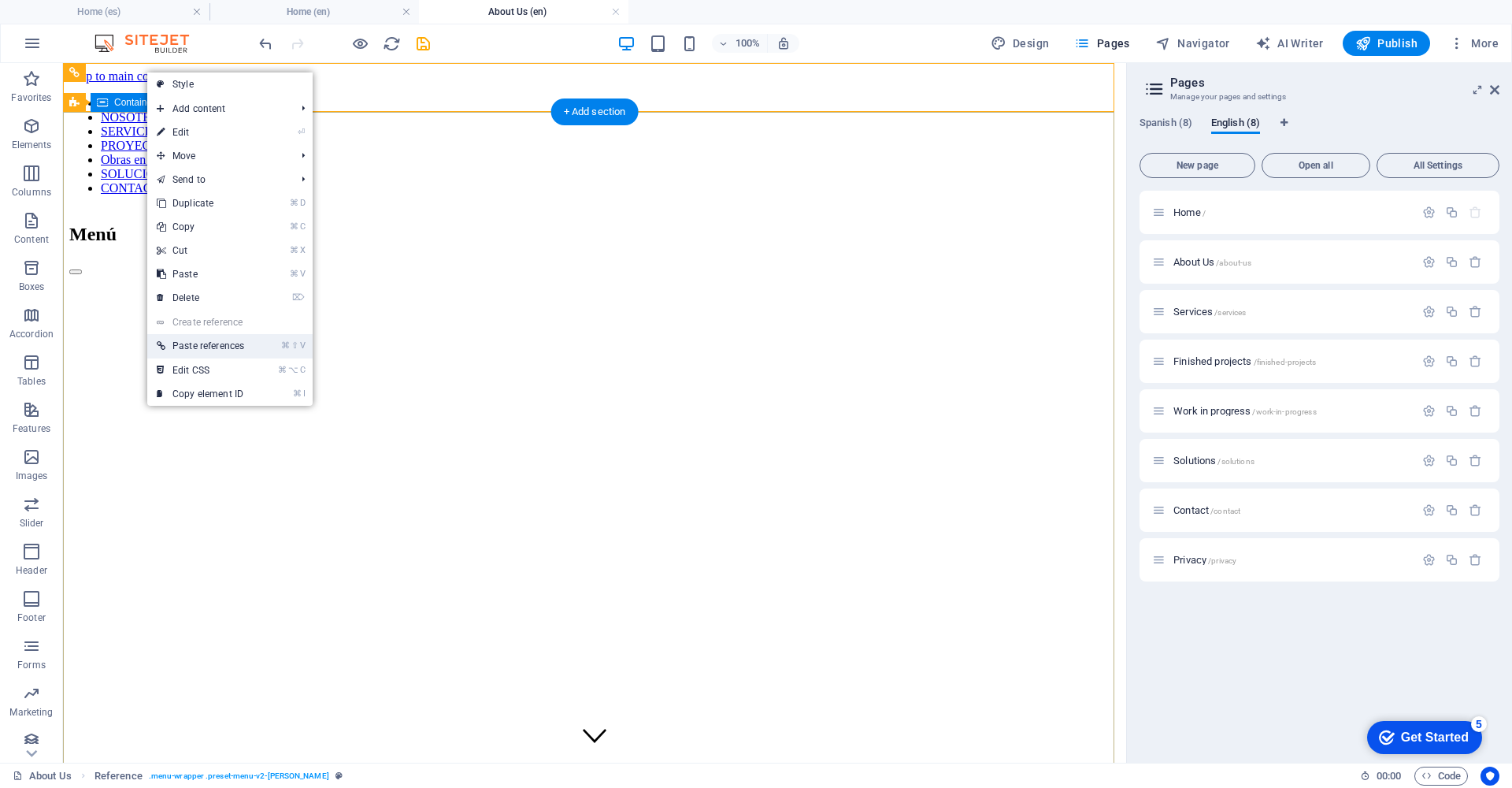
click at [264, 343] on li "⌘ ⇧ V Paste references" at bounding box center [230, 345] width 165 height 24
click at [220, 345] on link "⌘ ⇧ V Paste references" at bounding box center [200, 345] width 106 height 24
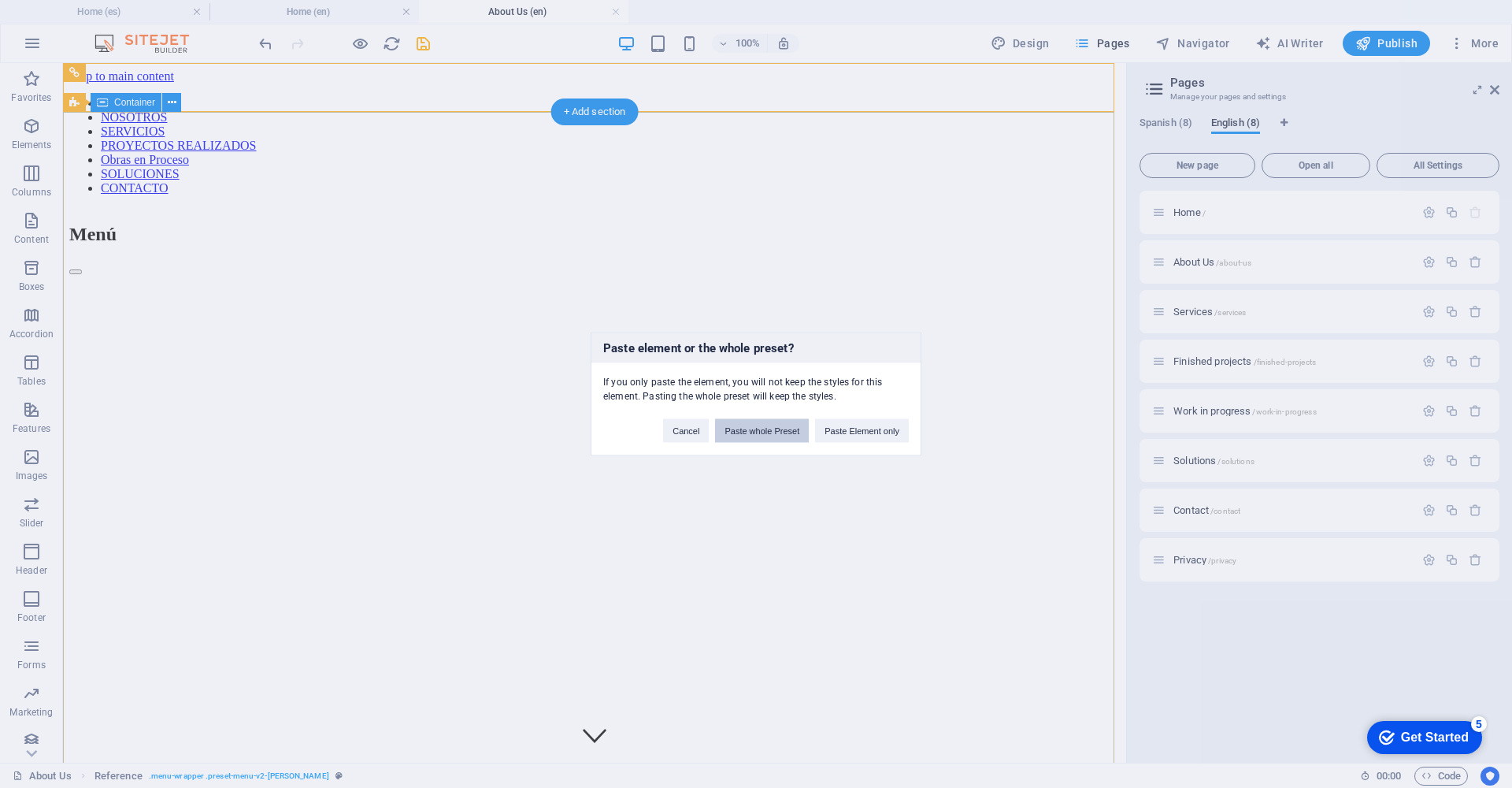
click at [781, 425] on button "Paste whole Preset" at bounding box center [761, 431] width 94 height 24
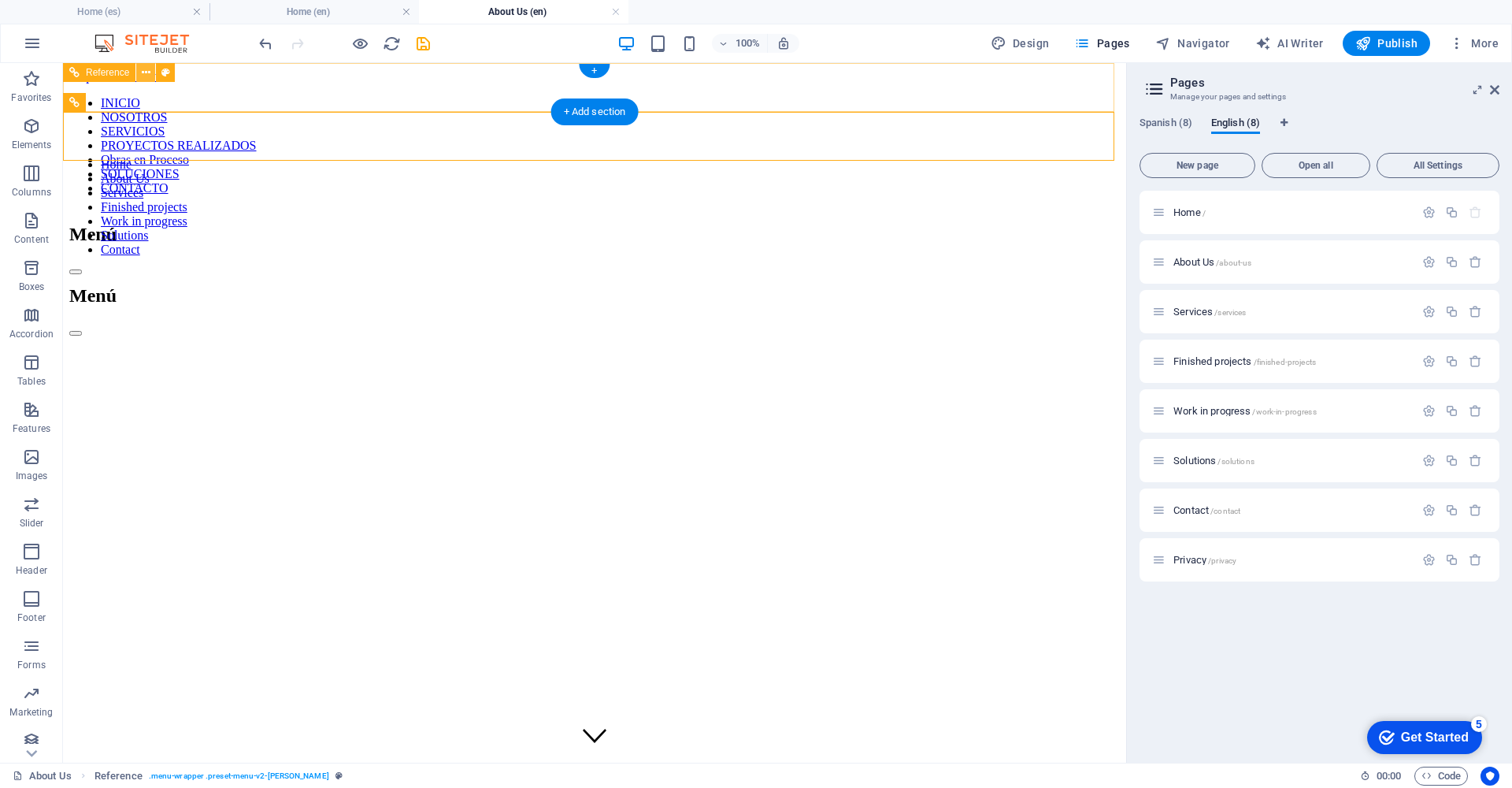
click at [146, 74] on icon at bounding box center [146, 73] width 8 height 17
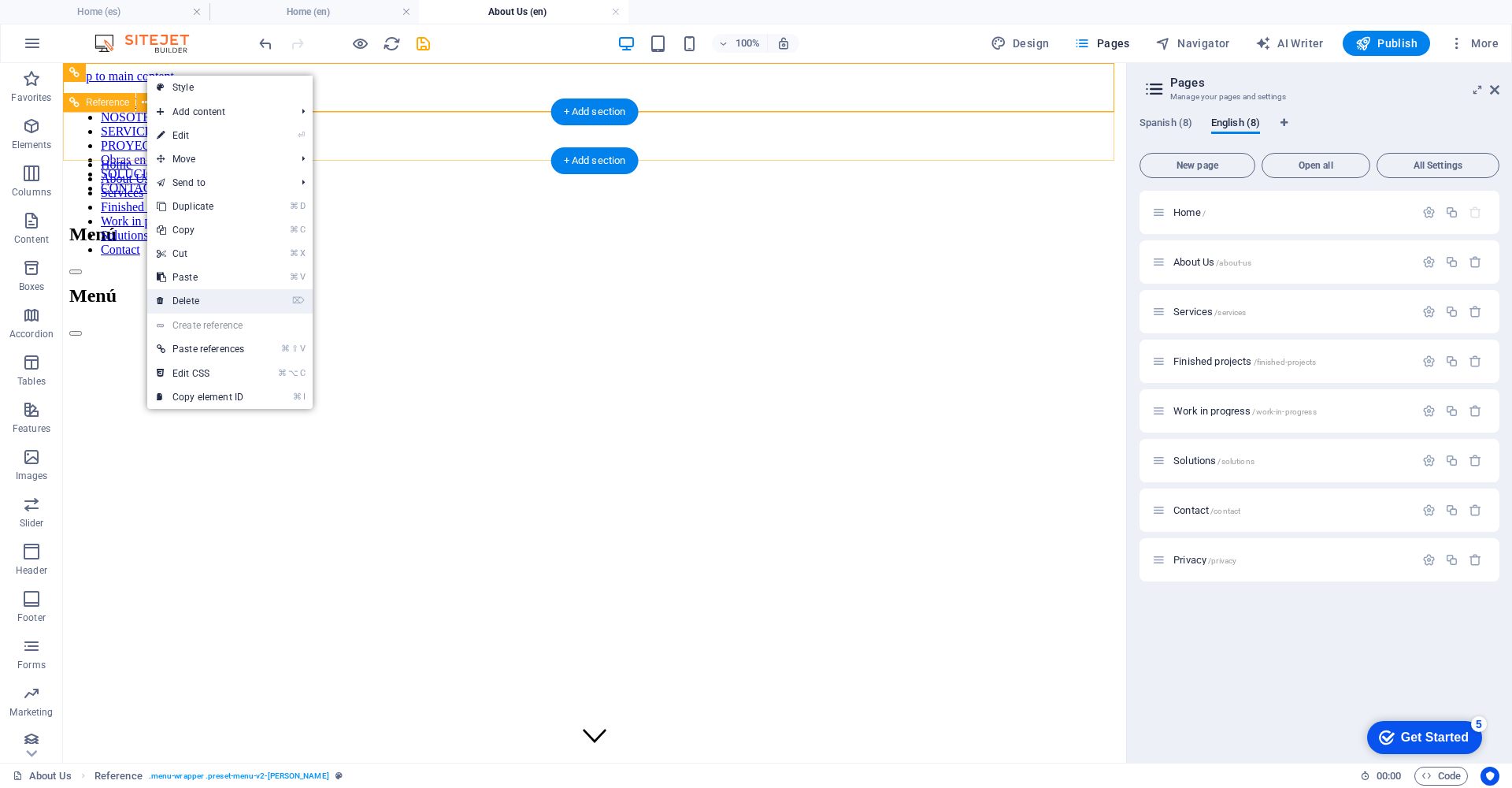
click at [215, 293] on link "⌦ Delete" at bounding box center [200, 301] width 106 height 24
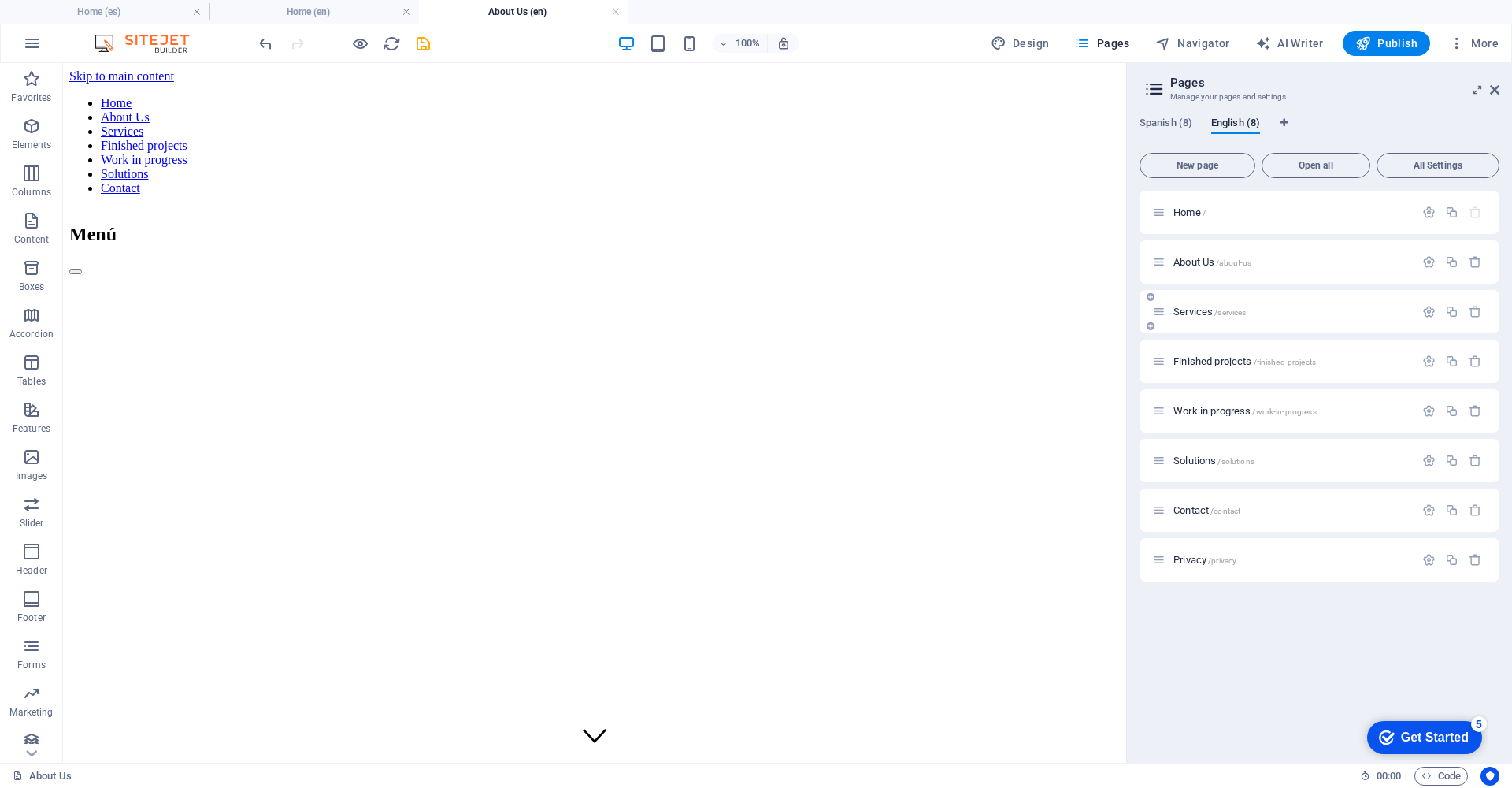
click at [1200, 307] on span "Services /services" at bounding box center [1210, 312] width 73 height 12
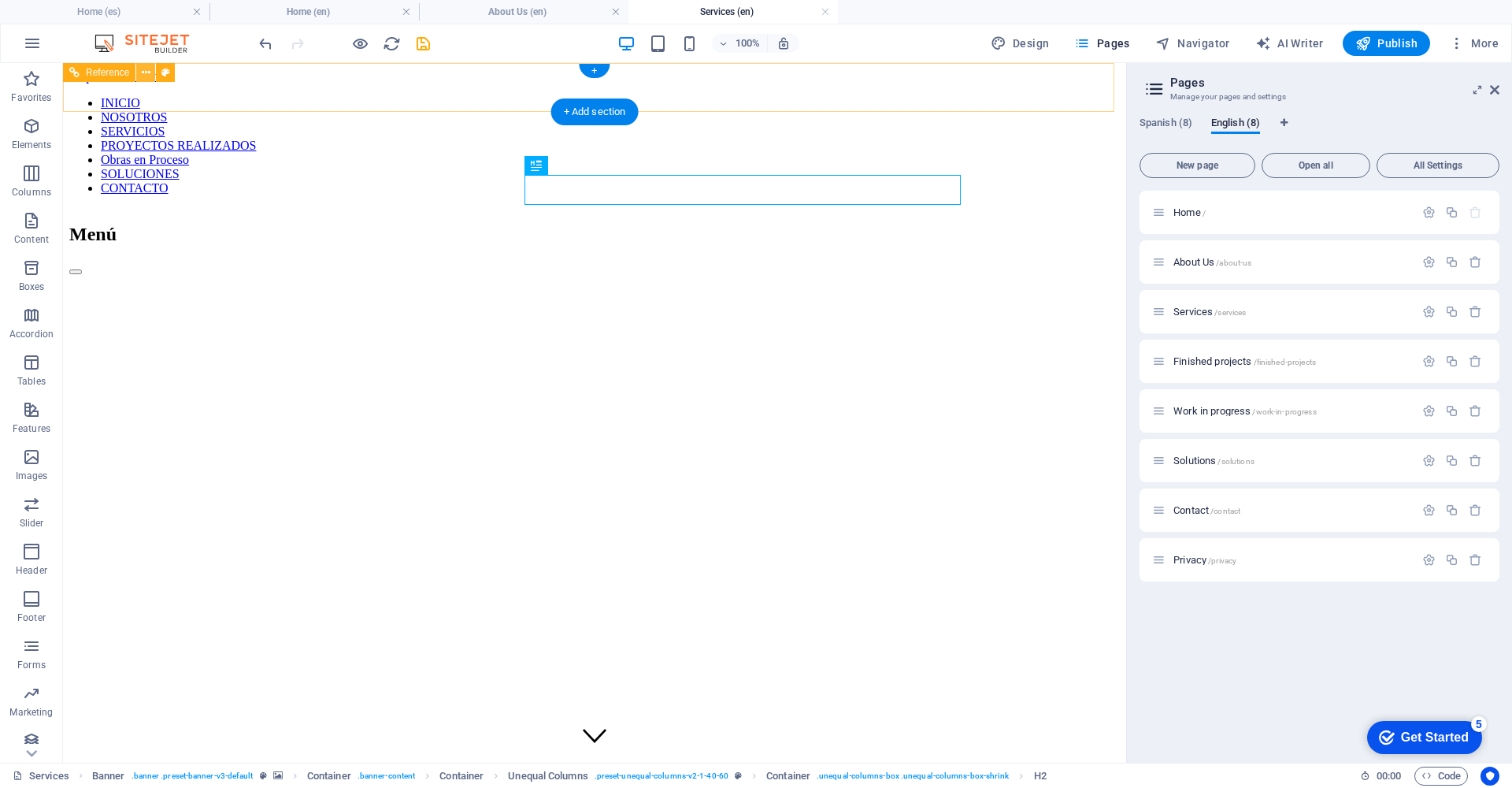
click at [147, 73] on icon at bounding box center [146, 73] width 8 height 17
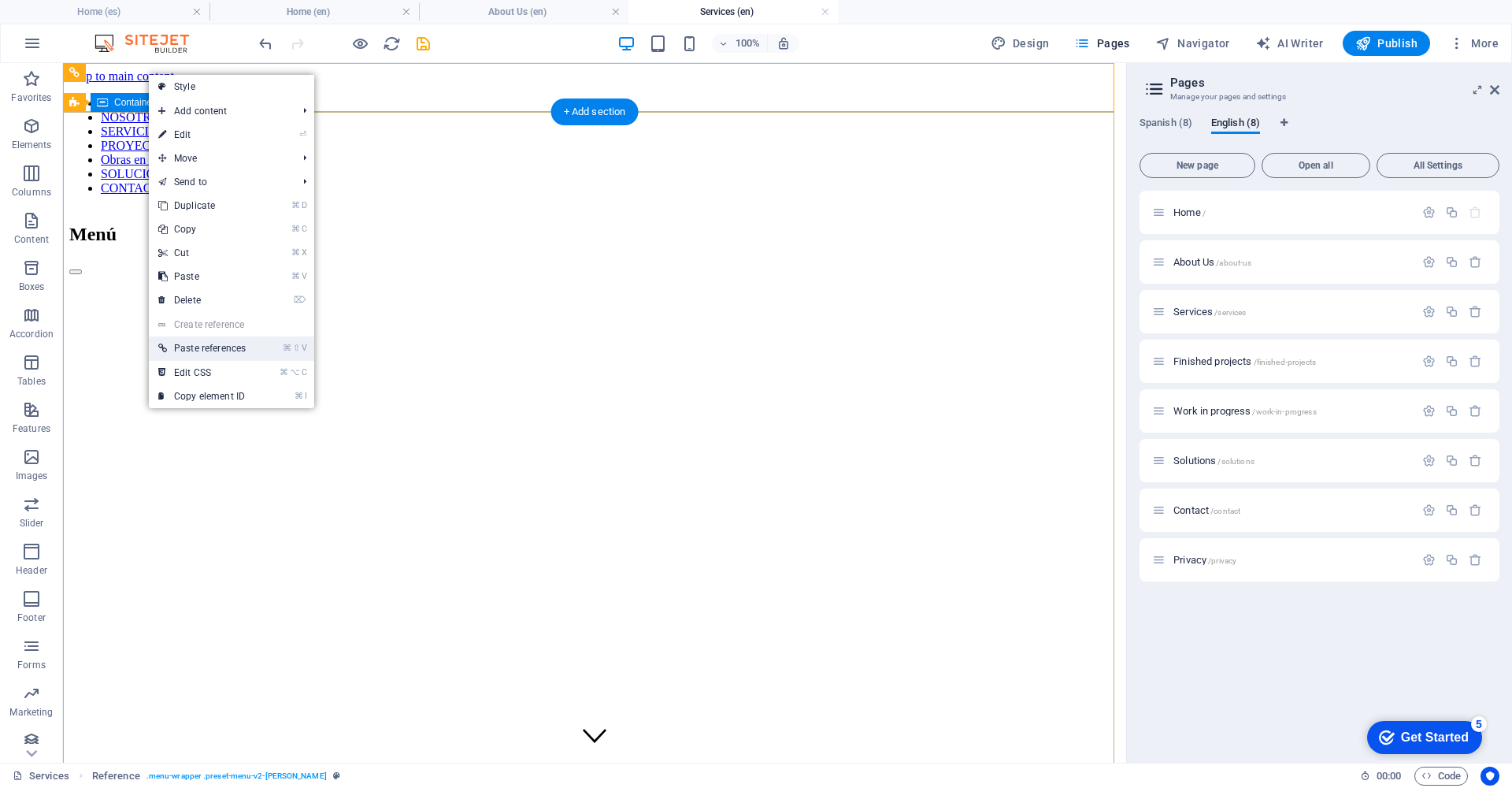
click at [247, 349] on link "⌘ ⇧ V Paste references" at bounding box center [202, 348] width 106 height 24
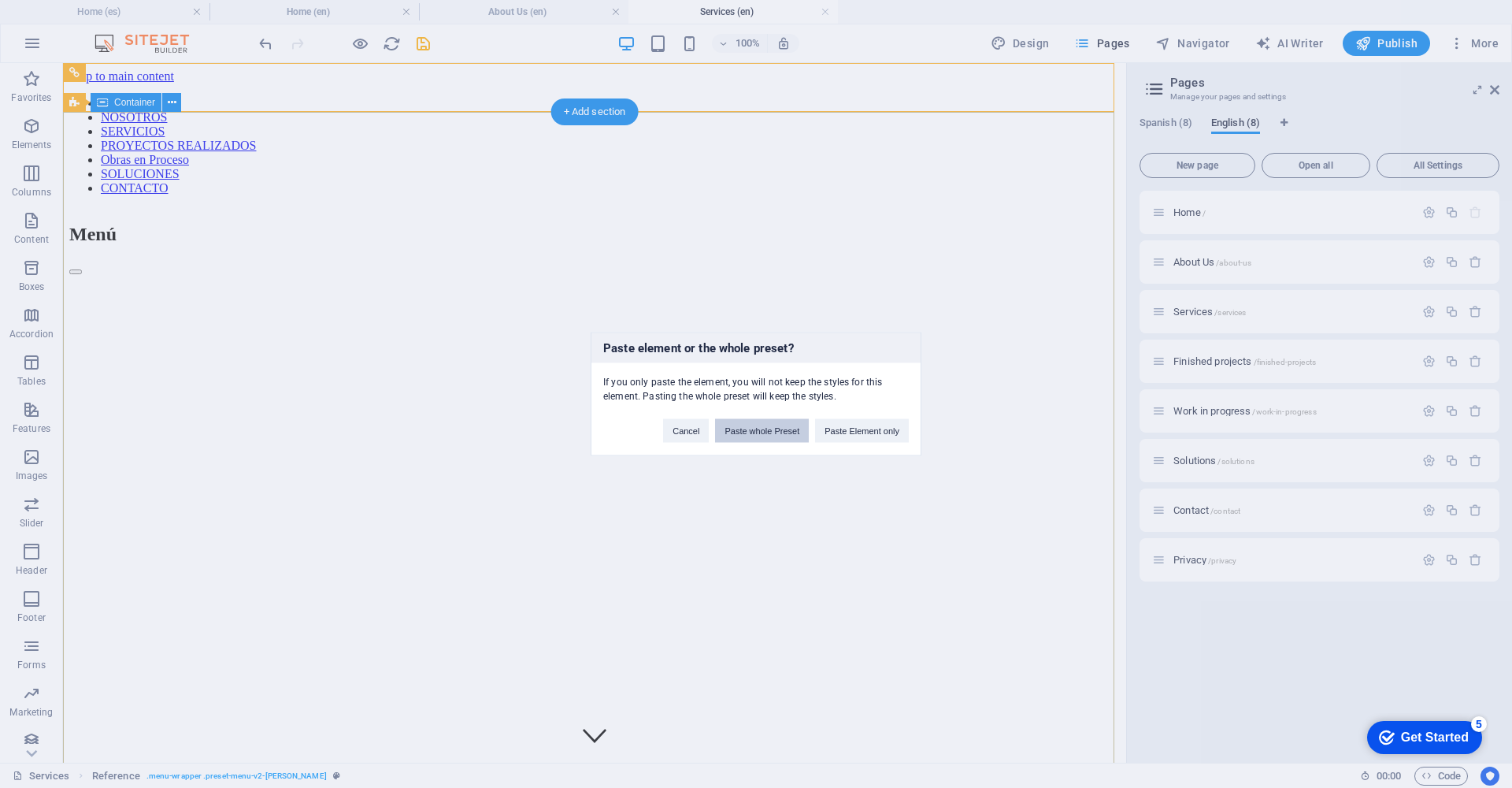
click at [745, 437] on button "Paste whole Preset" at bounding box center [761, 431] width 94 height 24
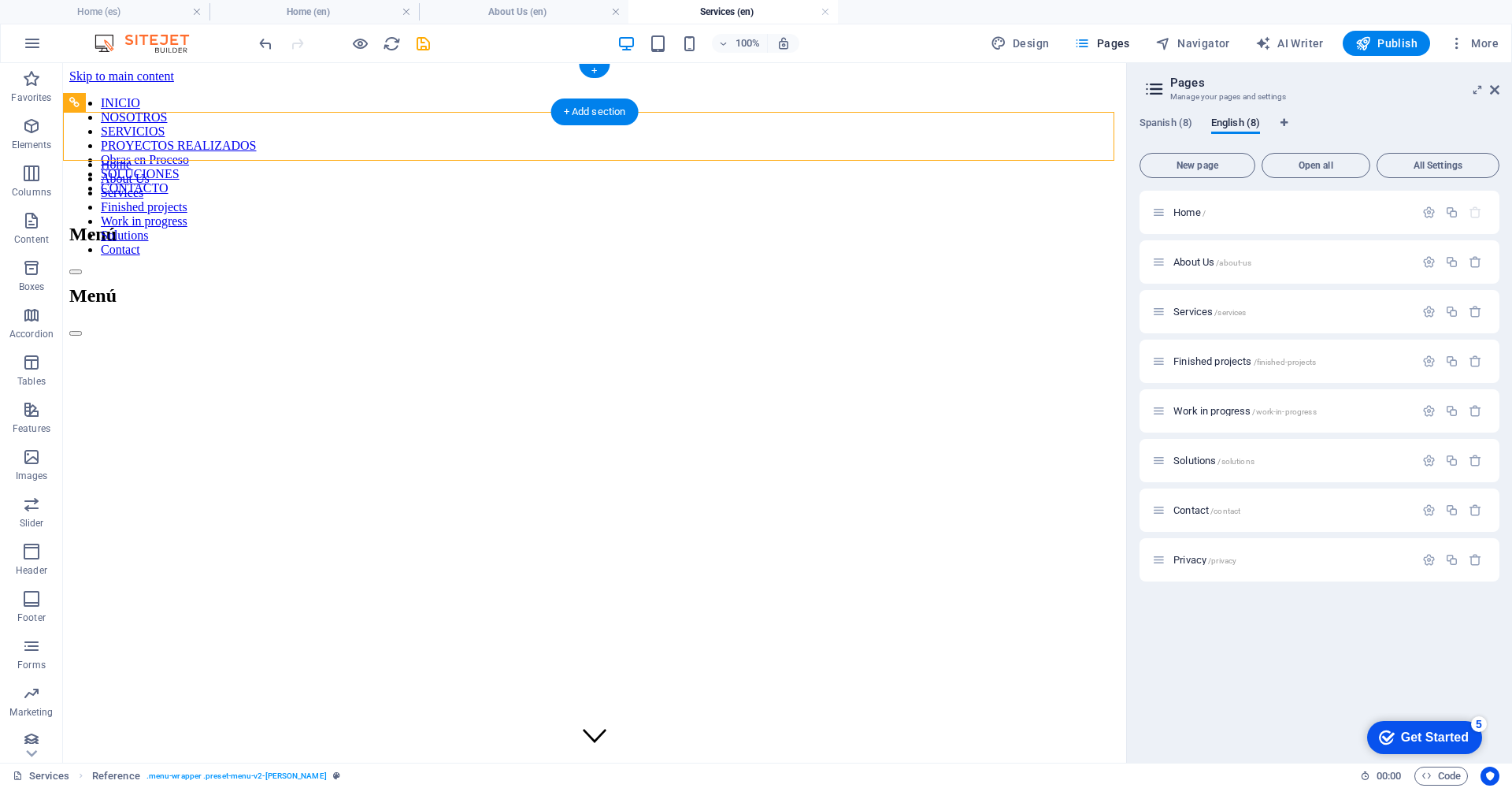
click at [148, 96] on div "INICIO NOSOTROS SERVICIOS PROYECTOS REALIZADOS Obras en Proceso SOLUCIONES CONT…" at bounding box center [594, 121] width 1050 height 49
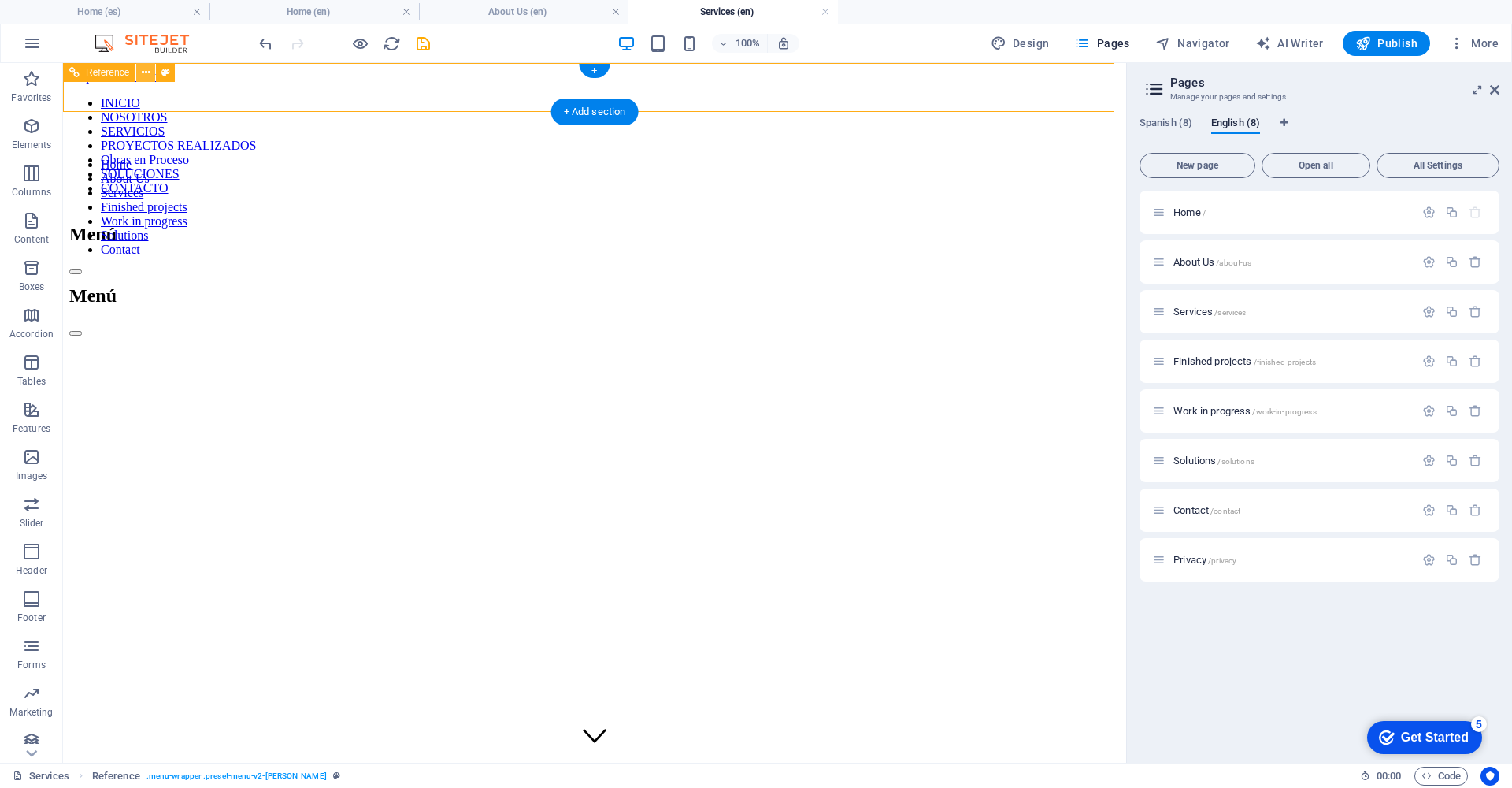
click at [146, 74] on icon at bounding box center [146, 73] width 8 height 17
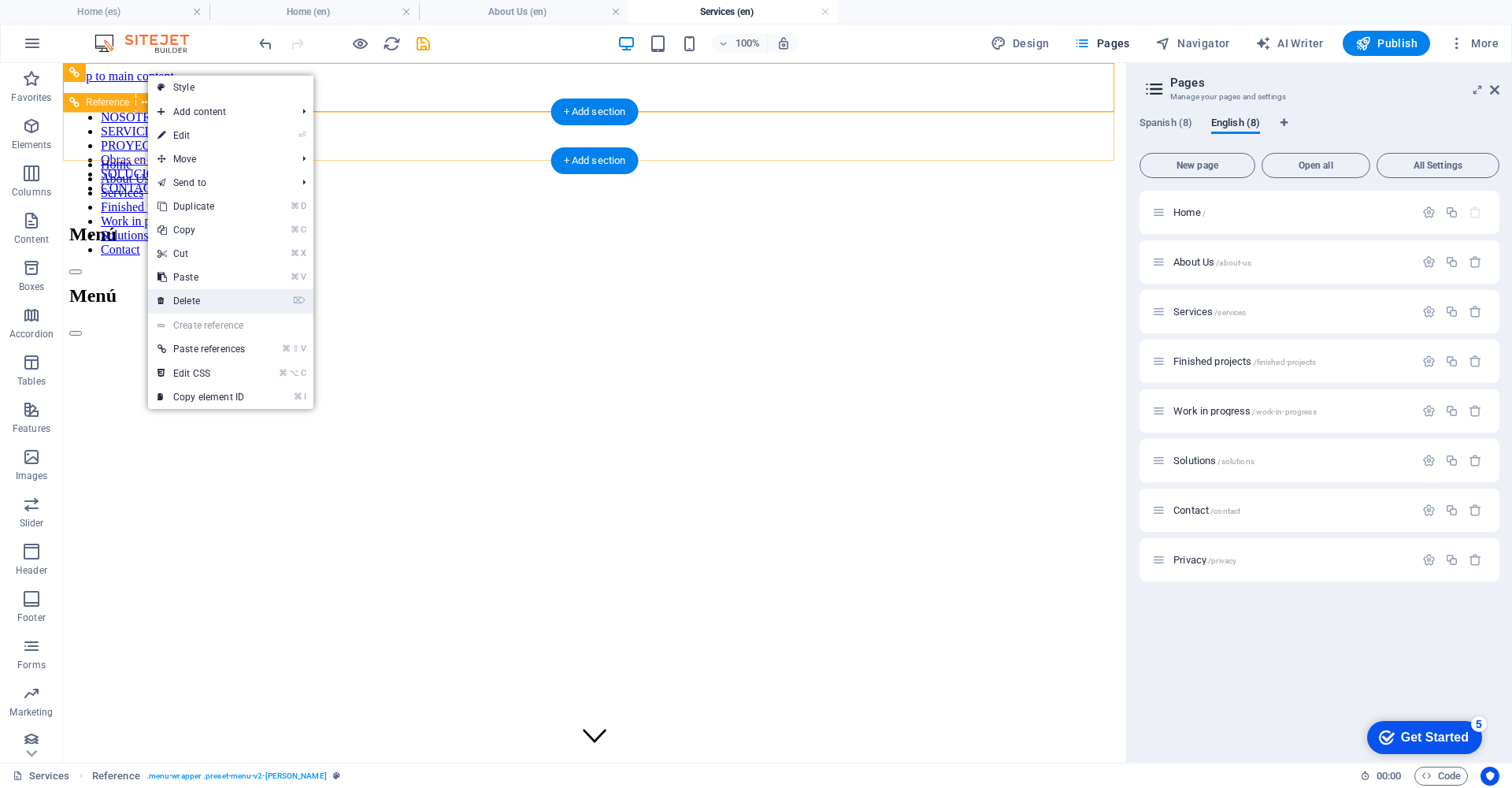
click at [204, 299] on link "⌦ Delete" at bounding box center [201, 301] width 106 height 24
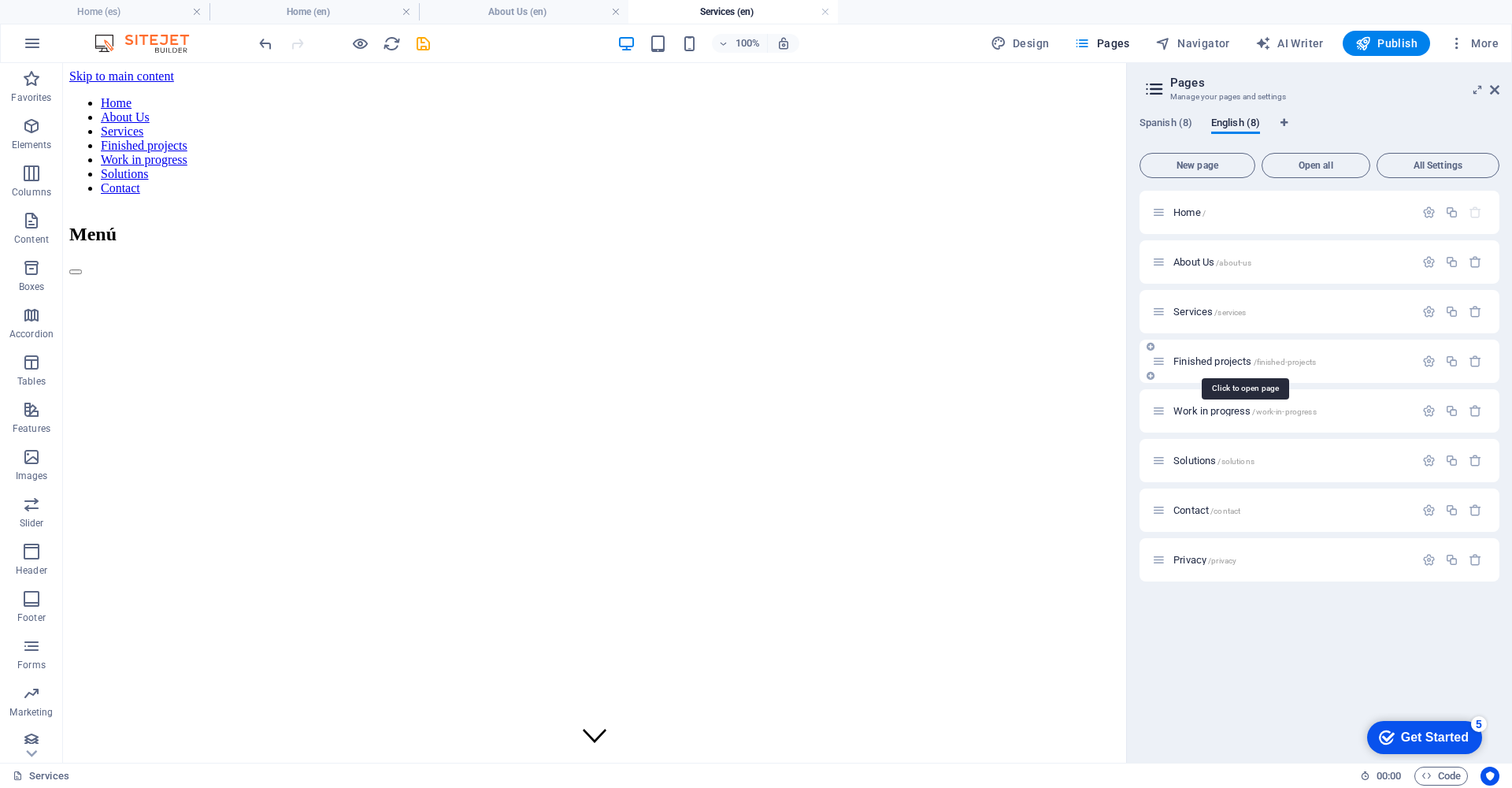
click at [1208, 361] on span "Finished projects /finished-projects" at bounding box center [1244, 361] width 143 height 12
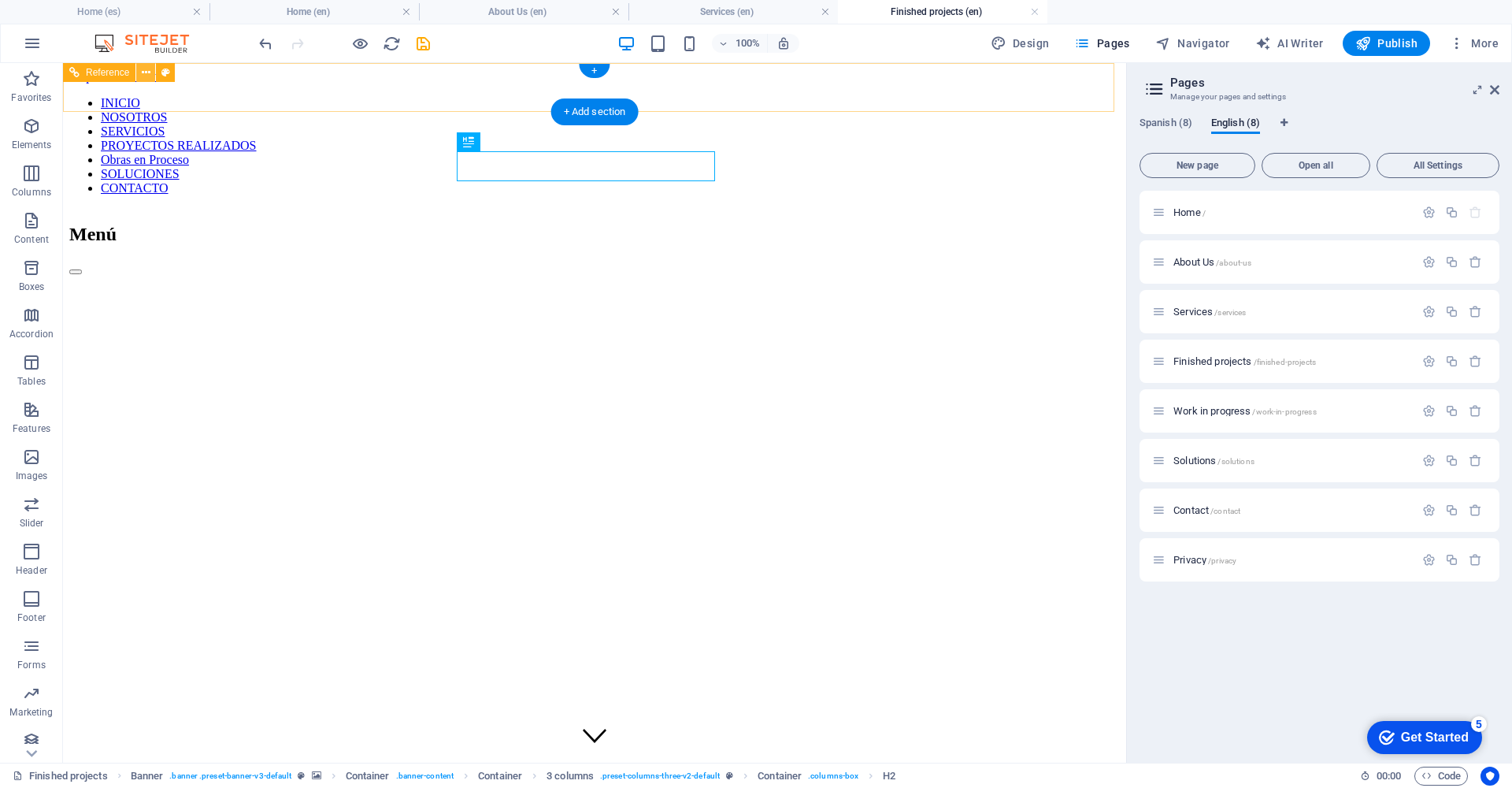
click at [149, 73] on icon at bounding box center [146, 73] width 8 height 17
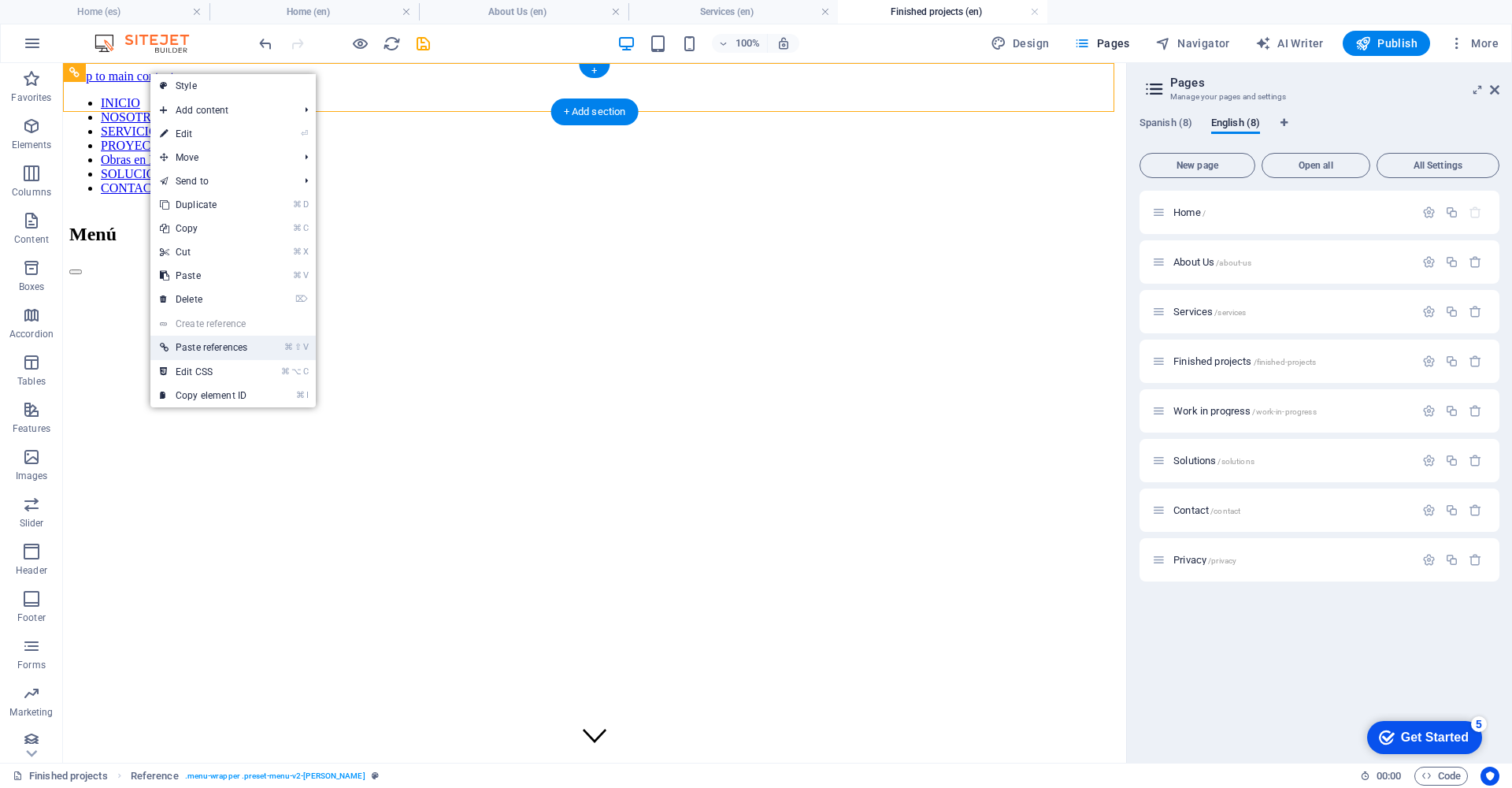
click at [230, 349] on link "⌘ ⇧ V Paste references" at bounding box center [203, 347] width 106 height 24
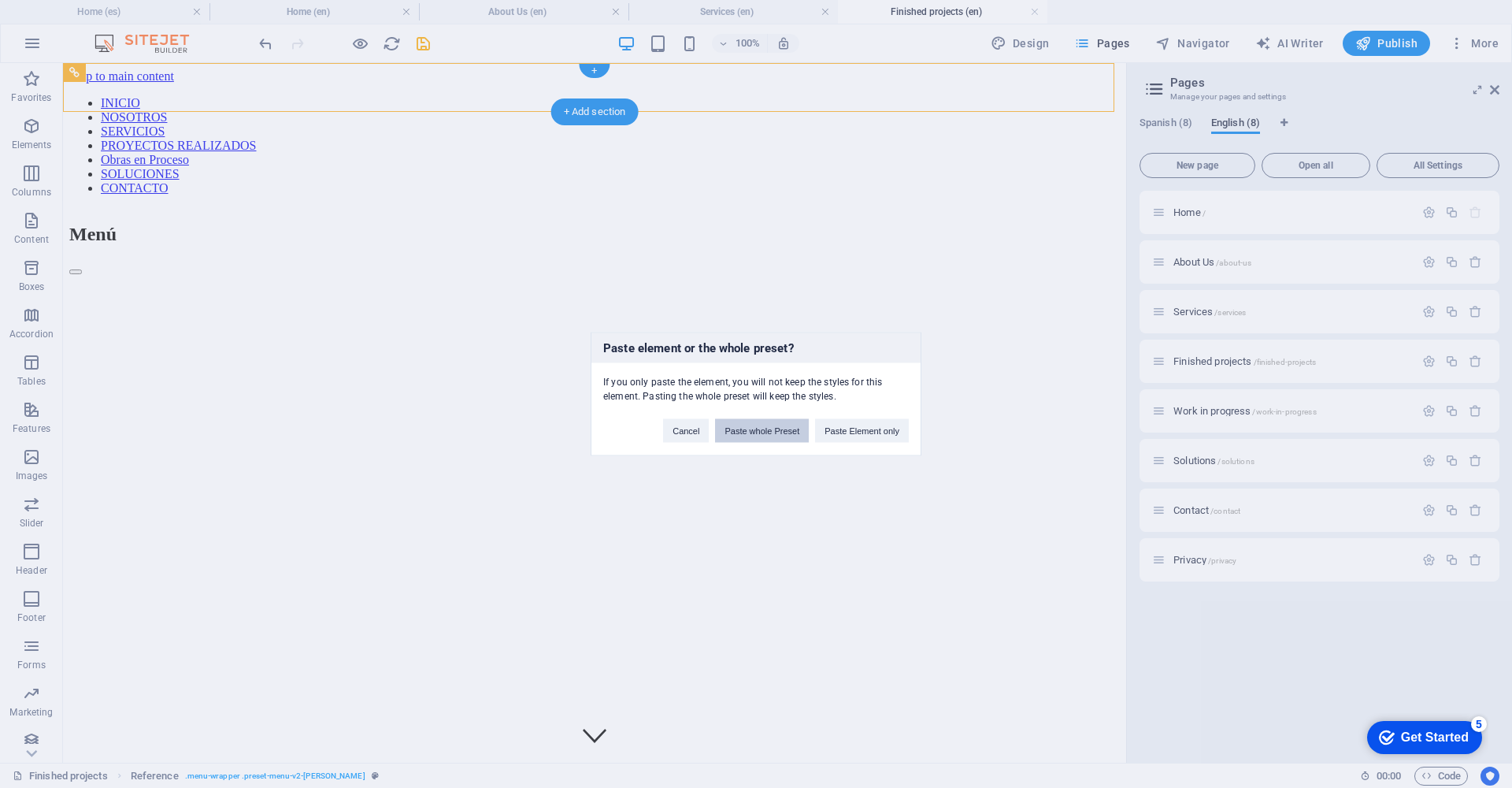
click at [750, 429] on button "Paste whole Preset" at bounding box center [761, 431] width 94 height 24
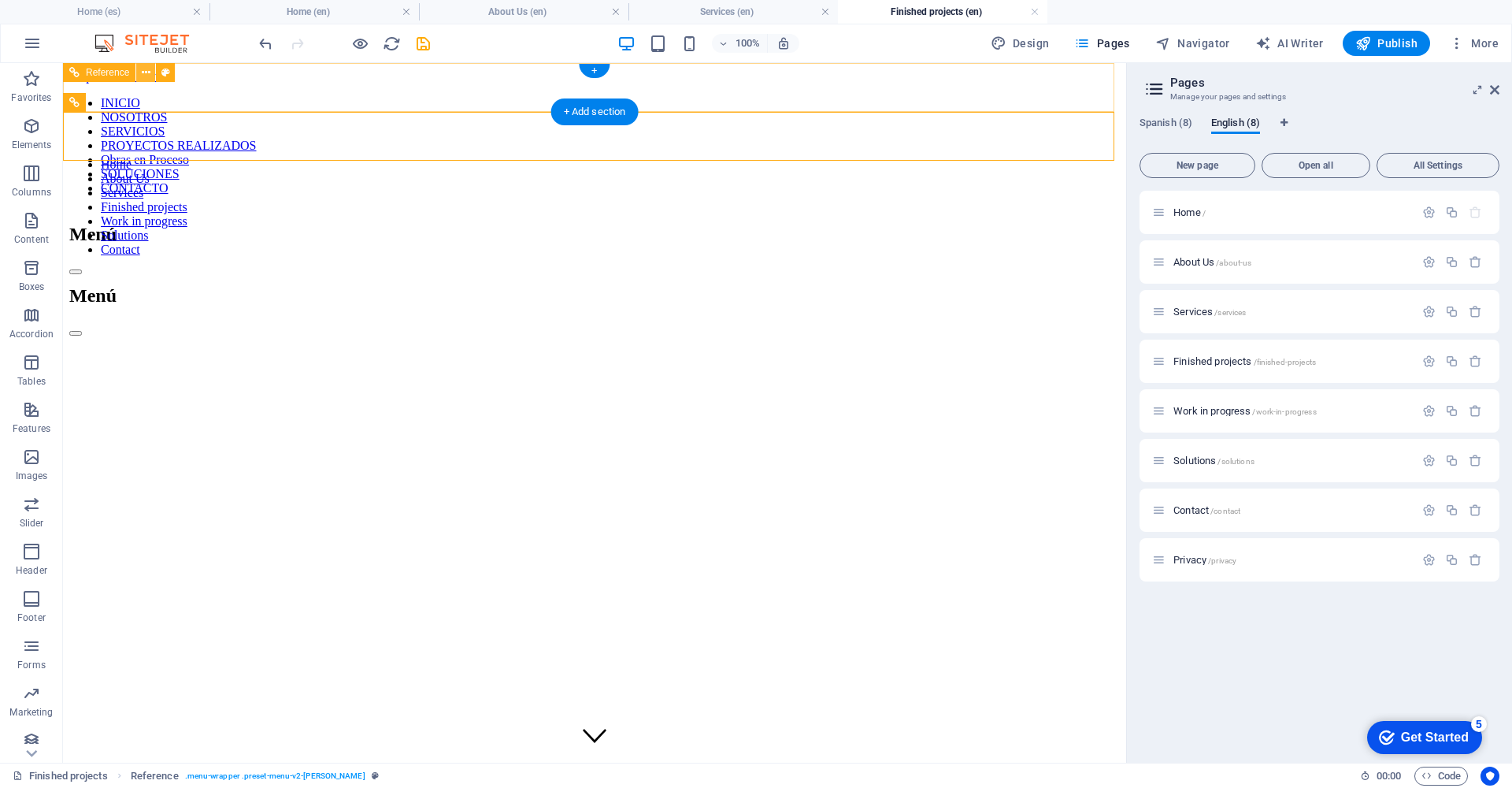
click at [144, 73] on icon at bounding box center [146, 73] width 8 height 17
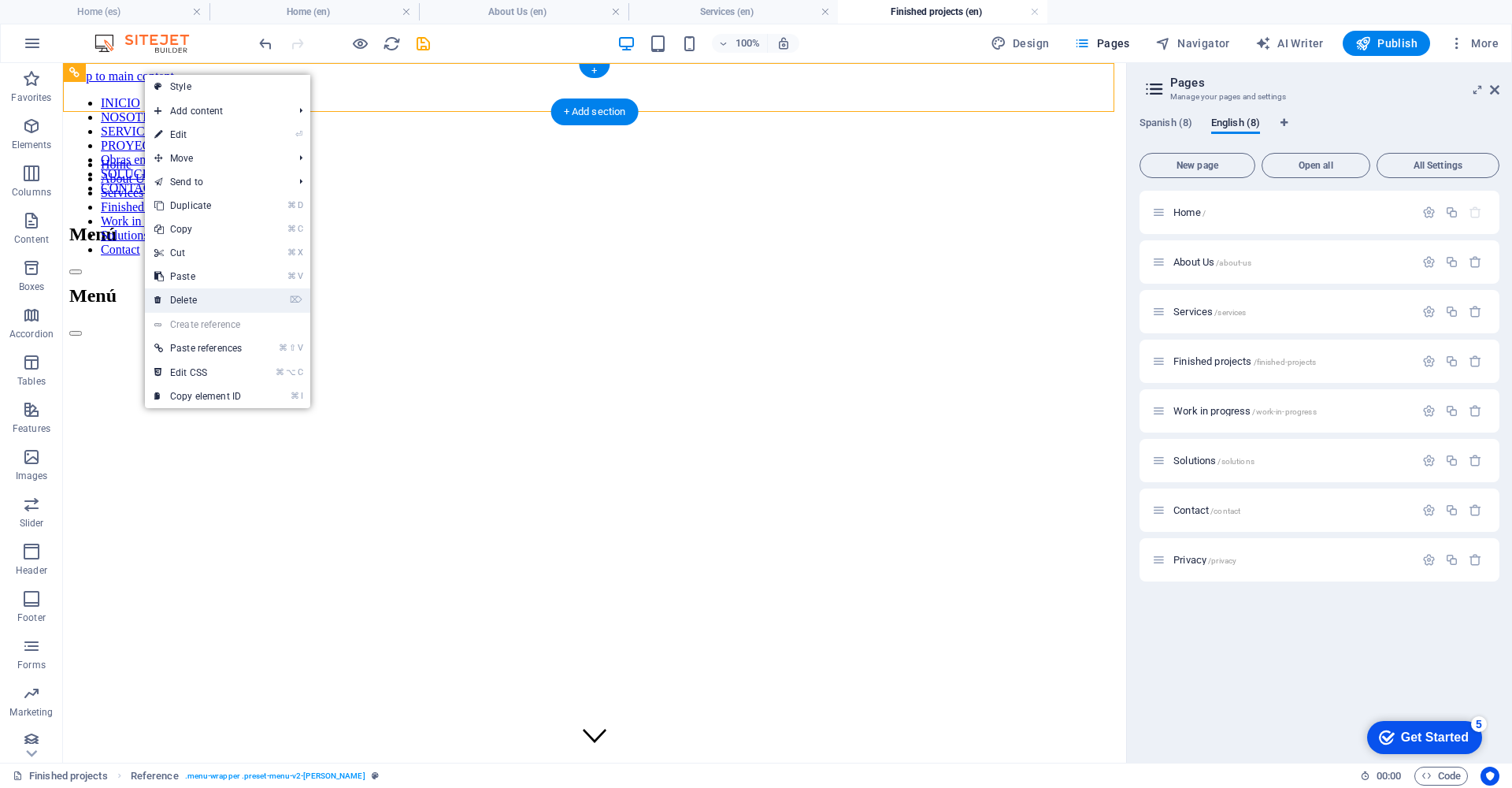
click at [241, 300] on link "⌦ Delete" at bounding box center [198, 300] width 106 height 24
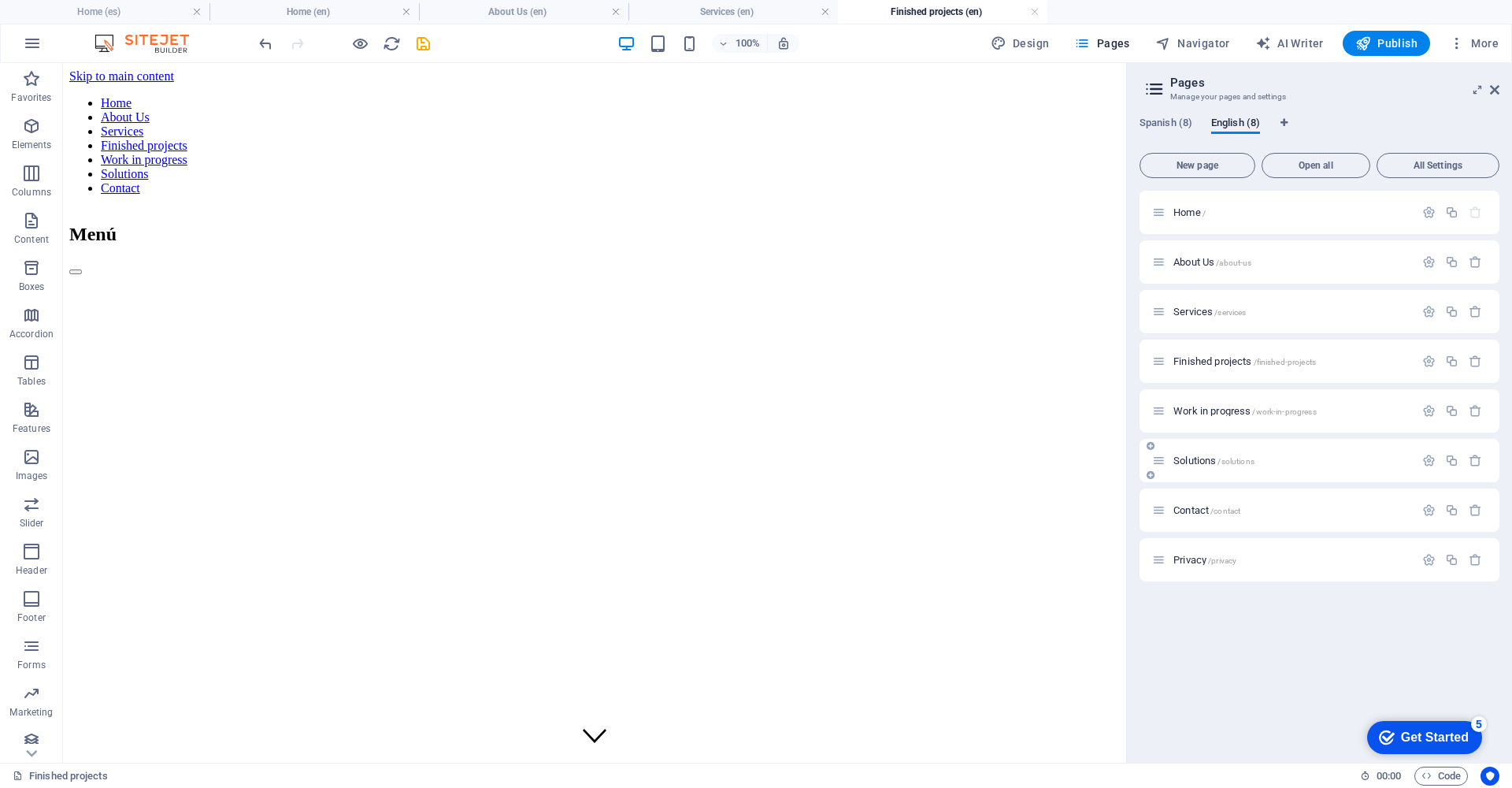
click at [1200, 459] on span "Solutions /solutions" at bounding box center [1214, 460] width 81 height 12
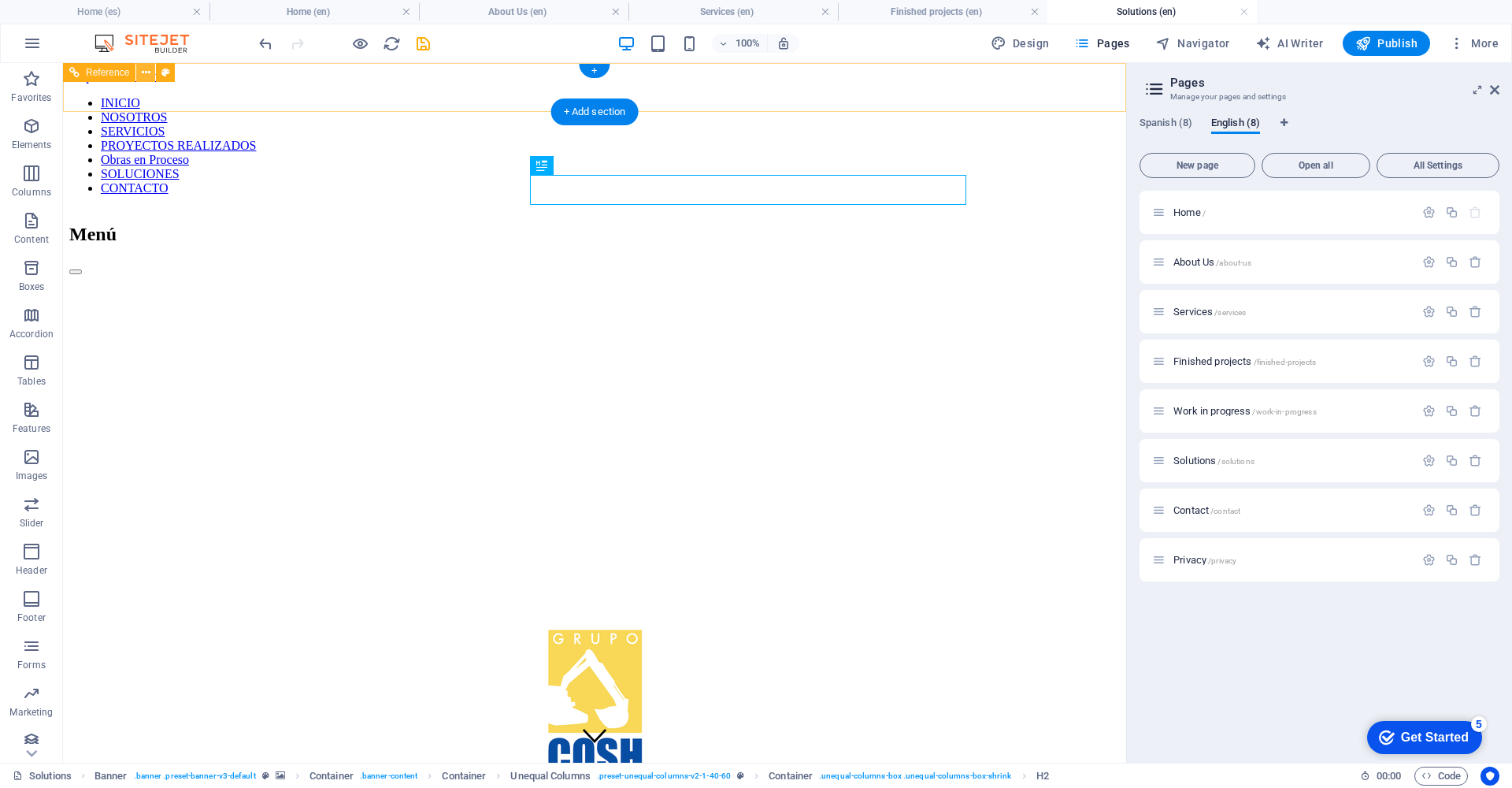
click at [144, 70] on icon at bounding box center [146, 73] width 8 height 17
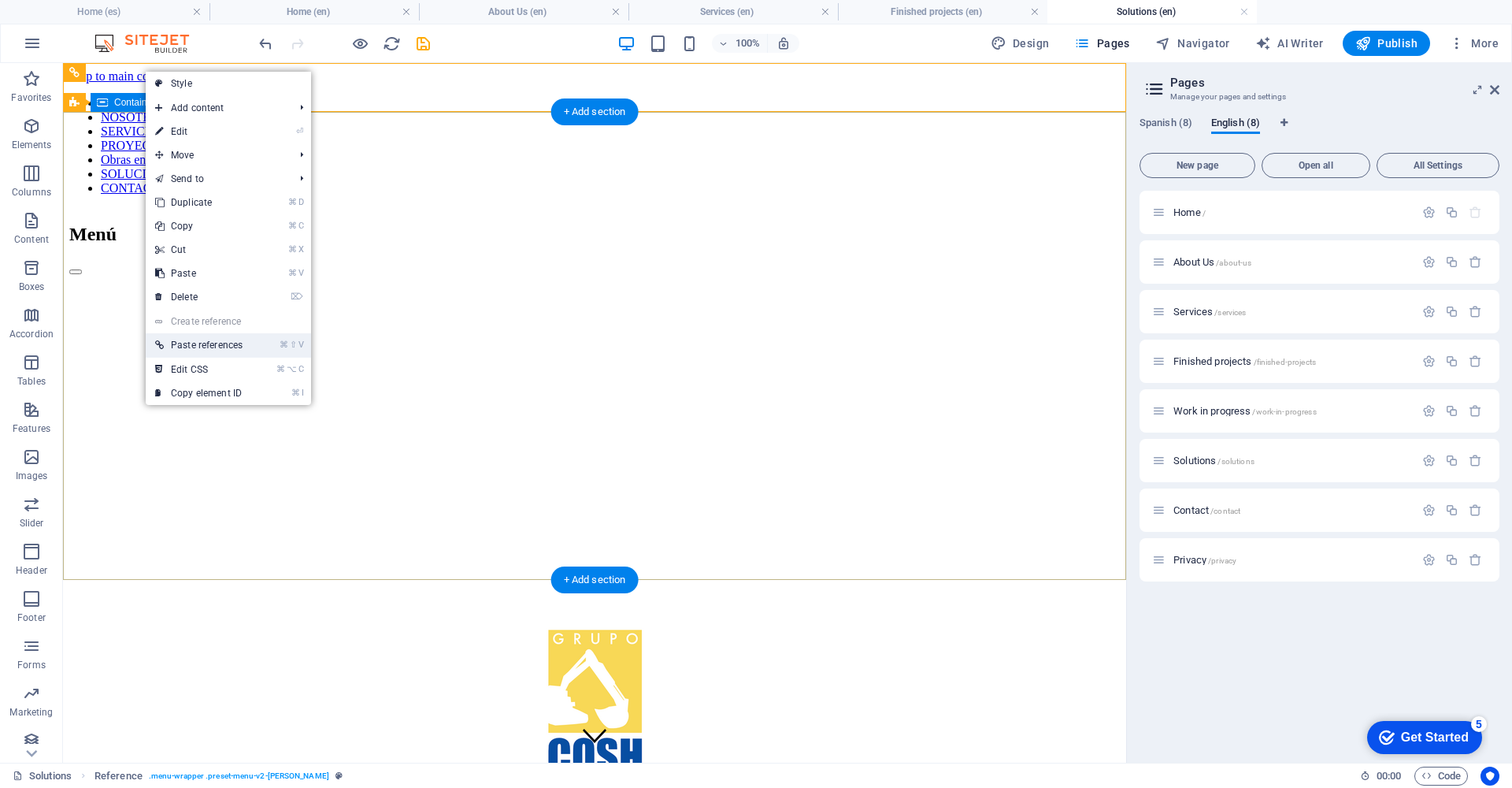
click at [230, 344] on link "⌘ ⇧ V Paste references" at bounding box center [199, 345] width 106 height 24
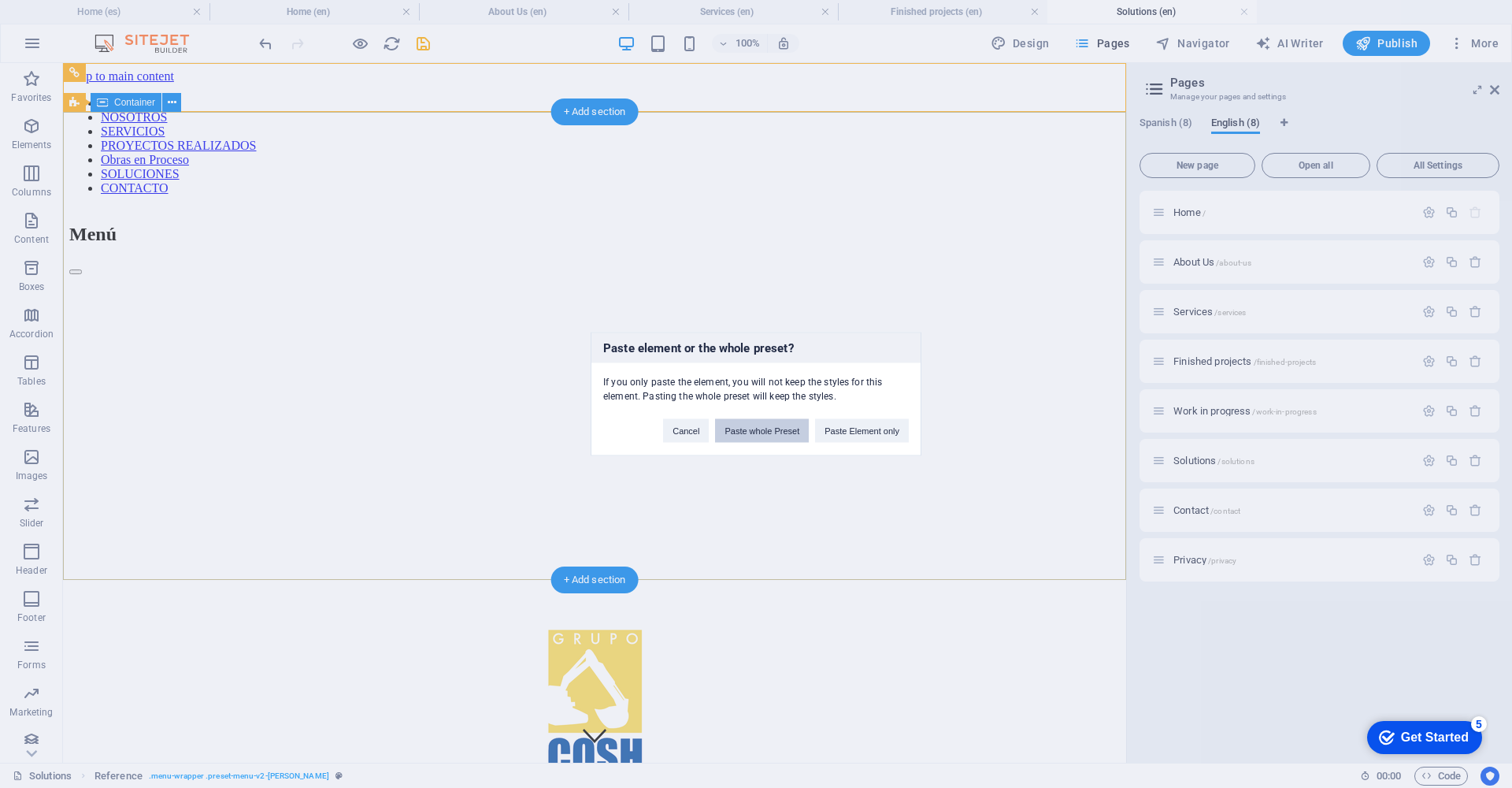
drag, startPoint x: 745, startPoint y: 422, endPoint x: 637, endPoint y: 298, distance: 164.4
click at [745, 422] on button "Paste whole Preset" at bounding box center [761, 431] width 94 height 24
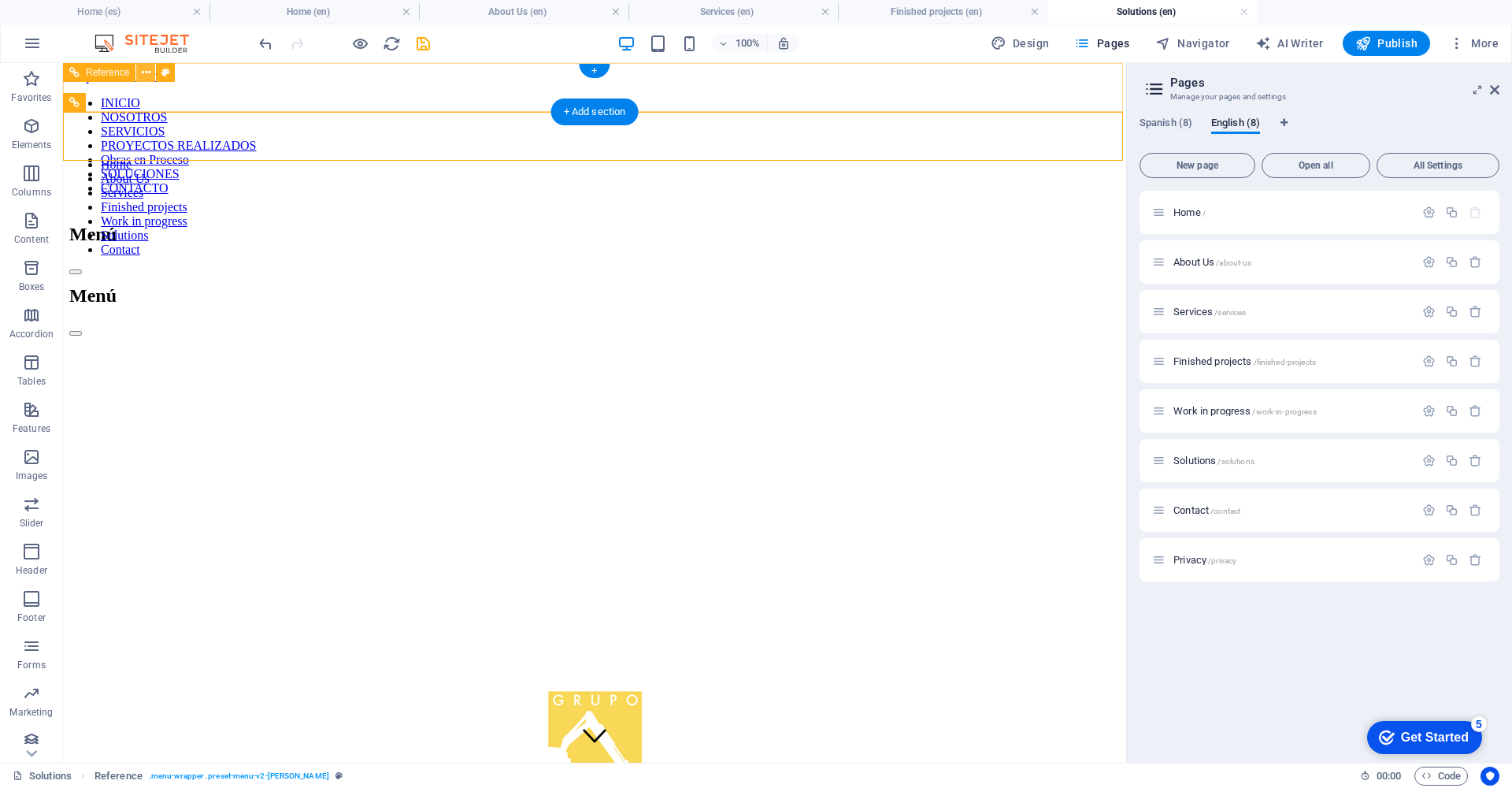
click at [145, 71] on icon at bounding box center [146, 73] width 8 height 17
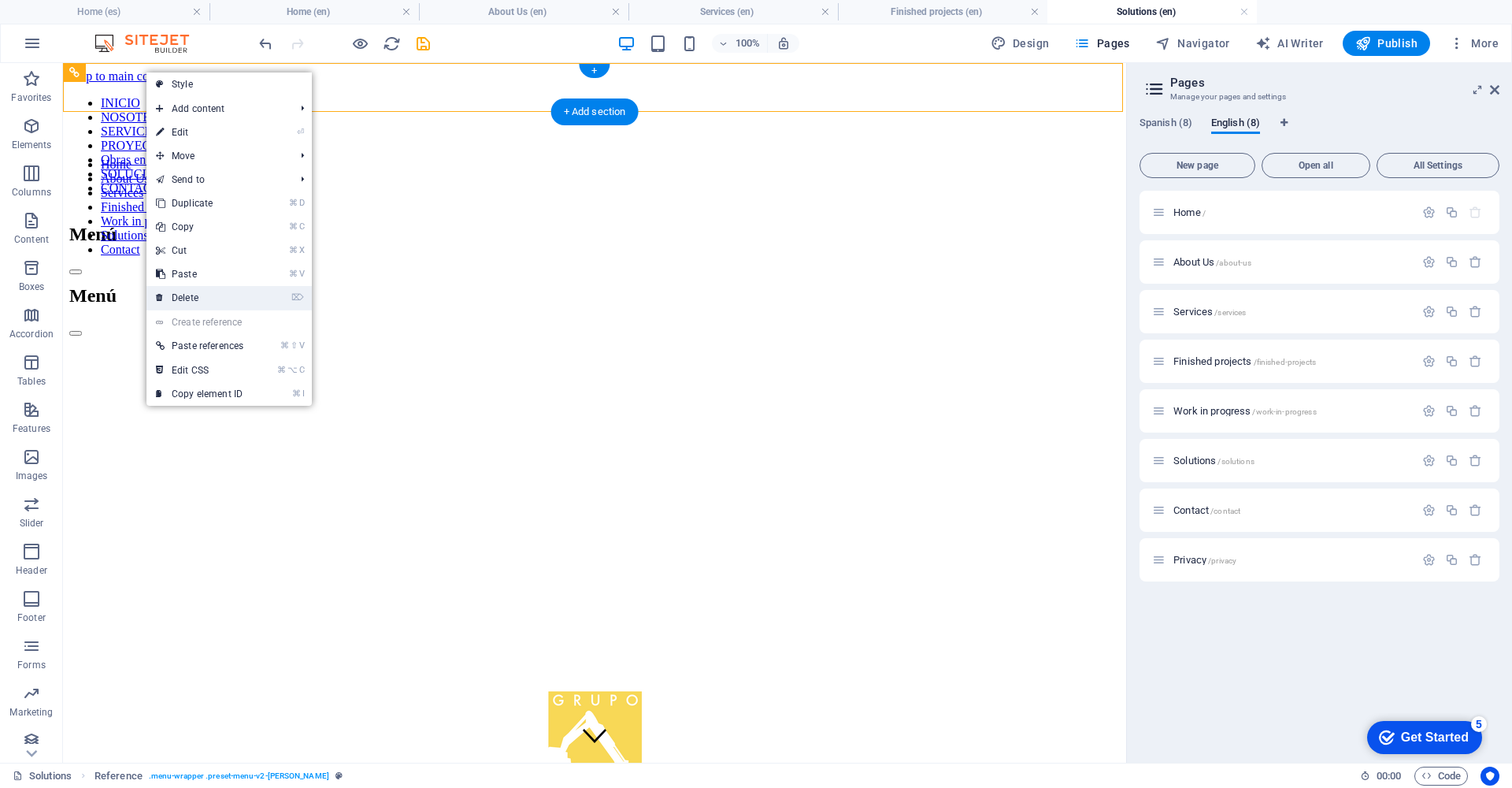
click at [211, 291] on link "⌦ Delete" at bounding box center [199, 298] width 106 height 24
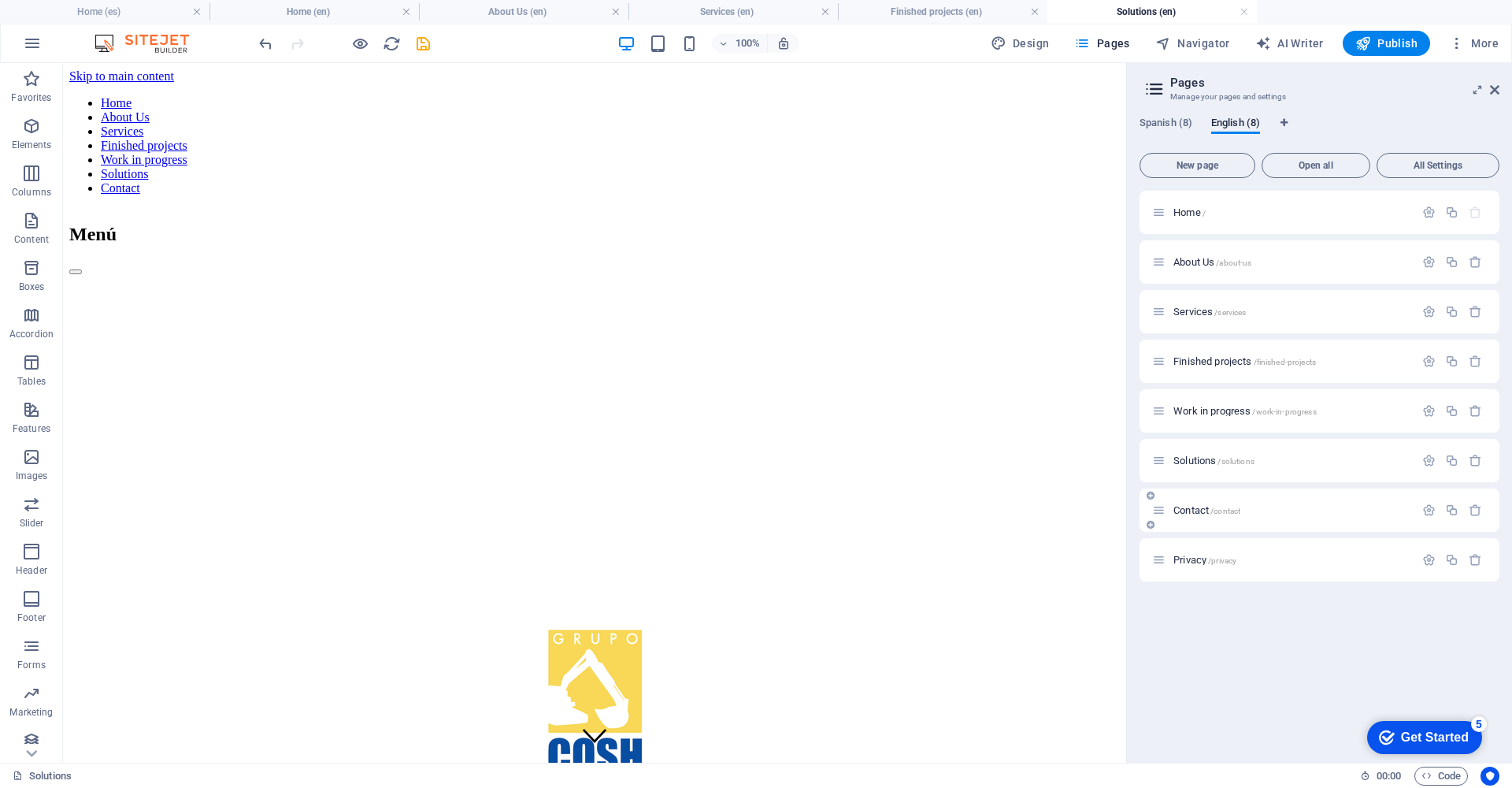
click at [1178, 505] on span "Contact /contact" at bounding box center [1206, 510] width 67 height 12
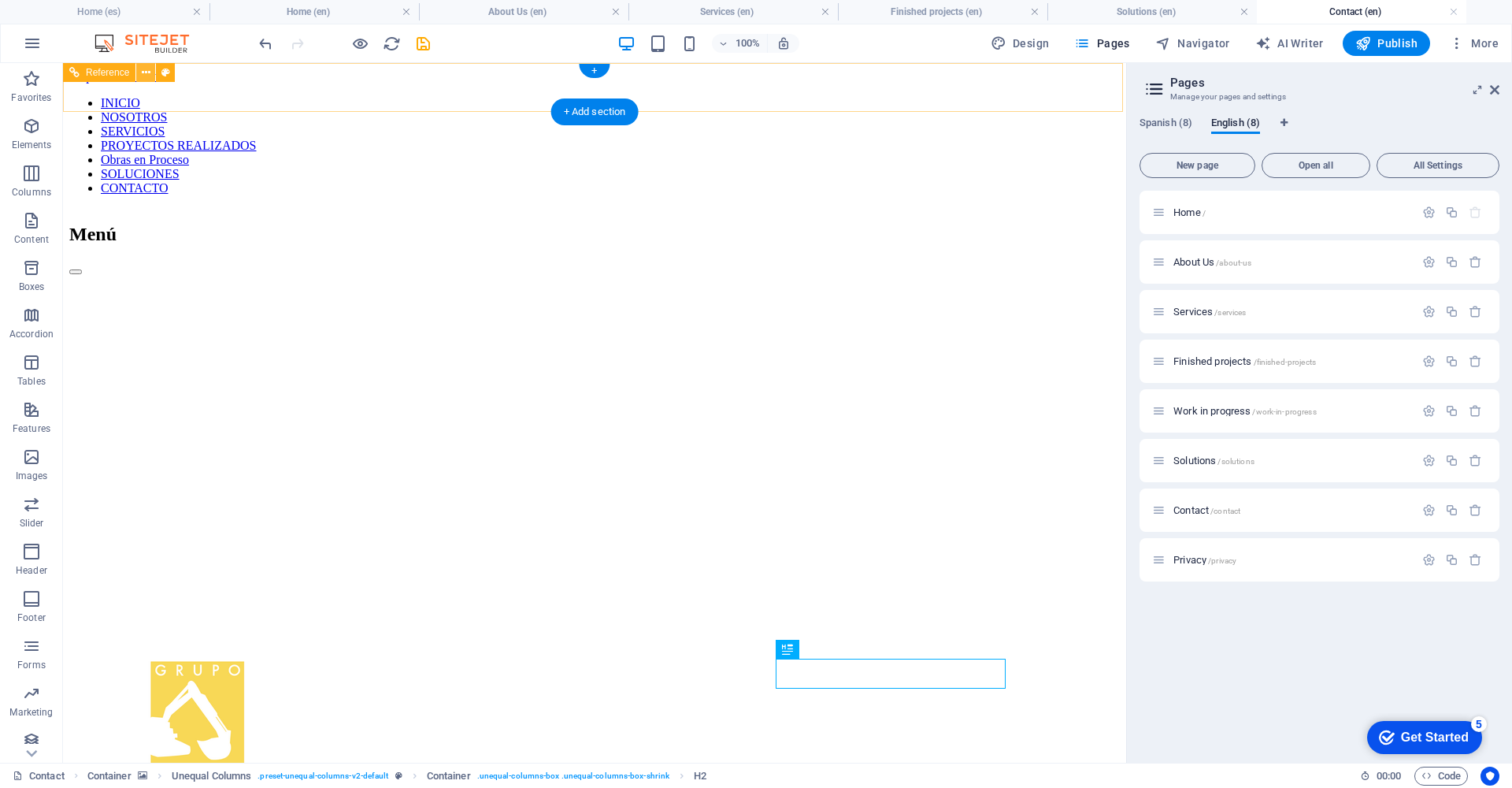
click at [142, 74] on icon at bounding box center [146, 73] width 8 height 17
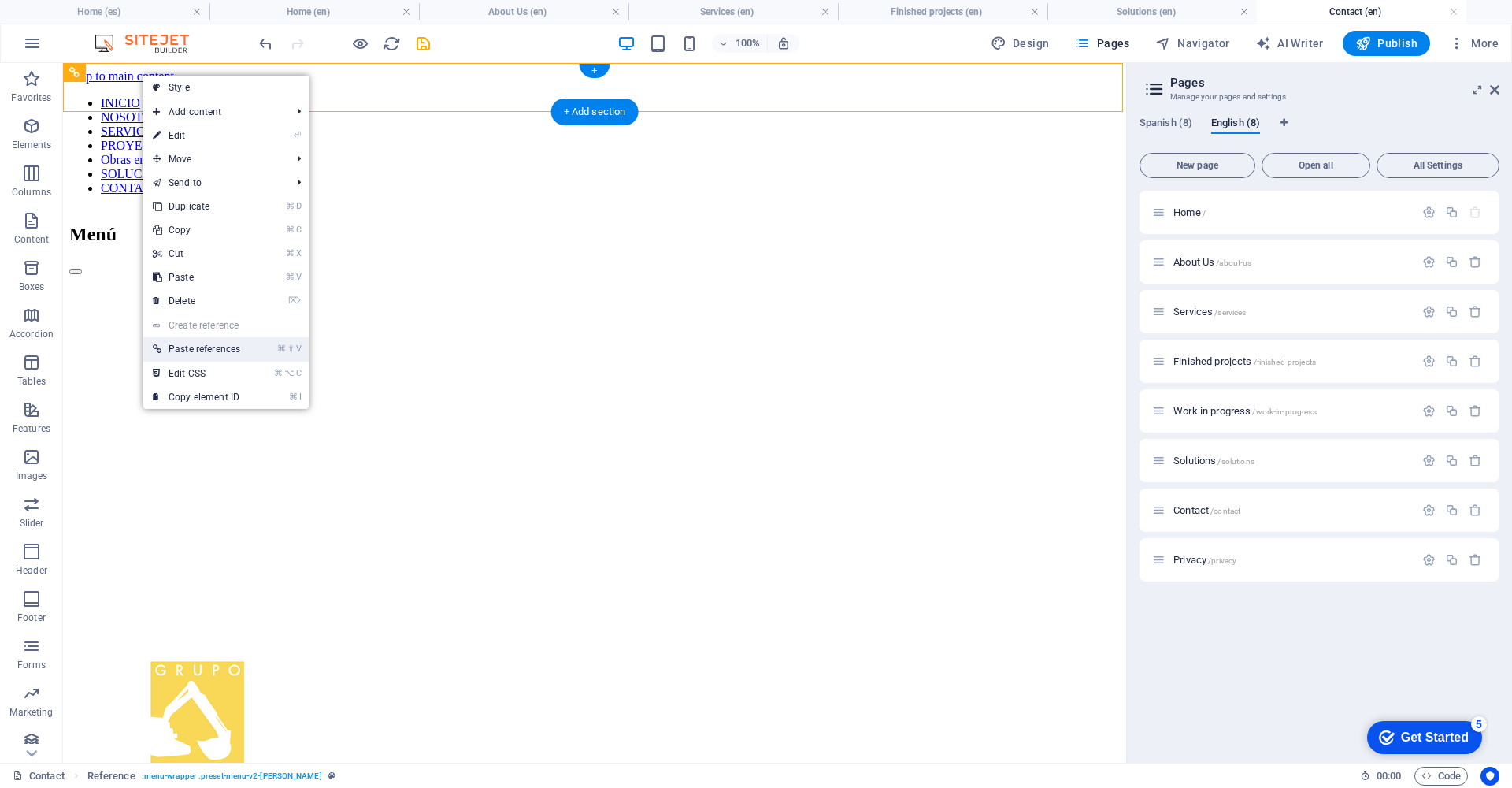
click at [216, 354] on link "⌘ ⇧ V Paste references" at bounding box center [197, 349] width 106 height 24
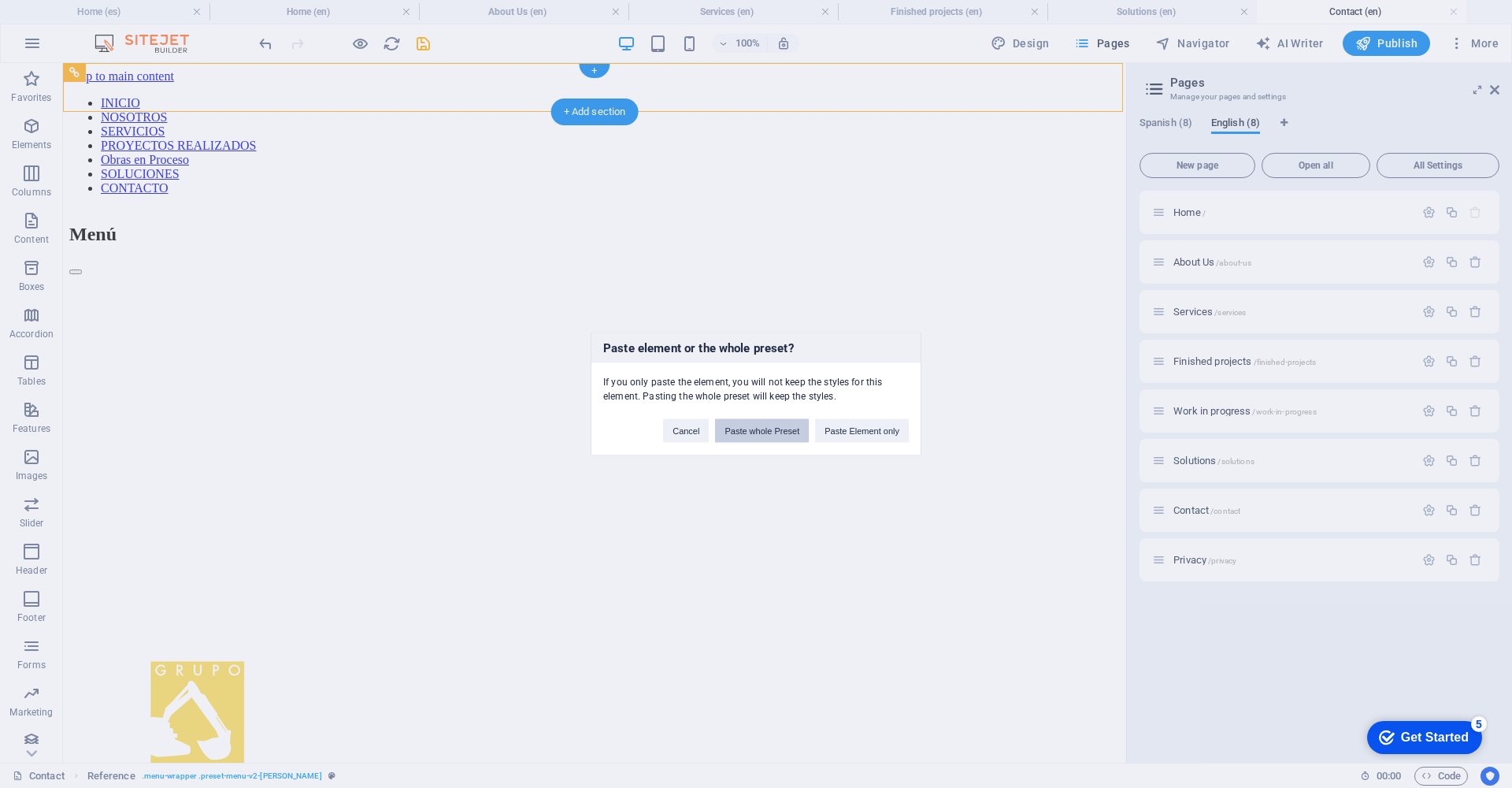
click at [756, 429] on button "Paste whole Preset" at bounding box center [761, 431] width 94 height 24
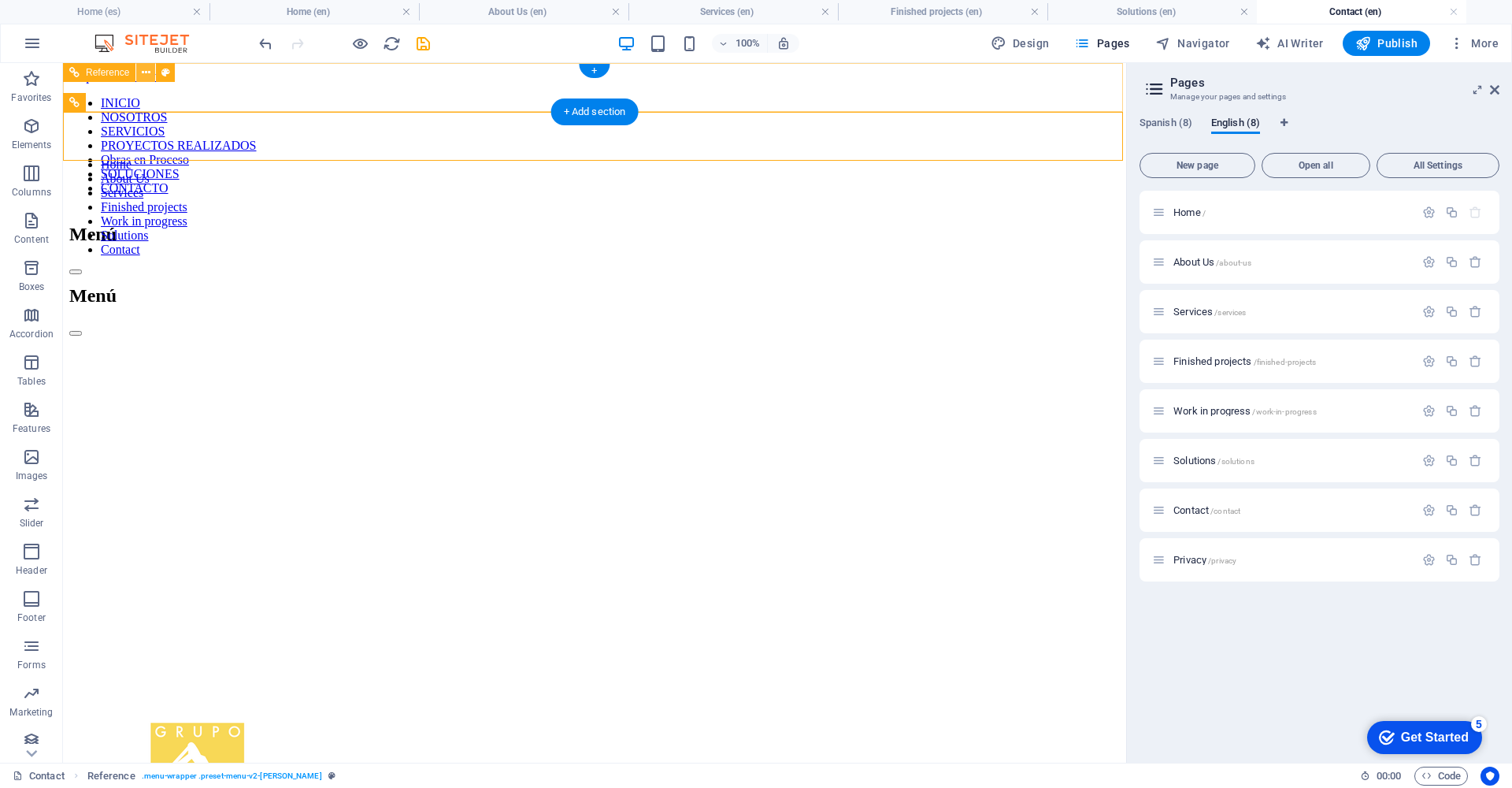
click at [147, 69] on icon at bounding box center [146, 73] width 8 height 17
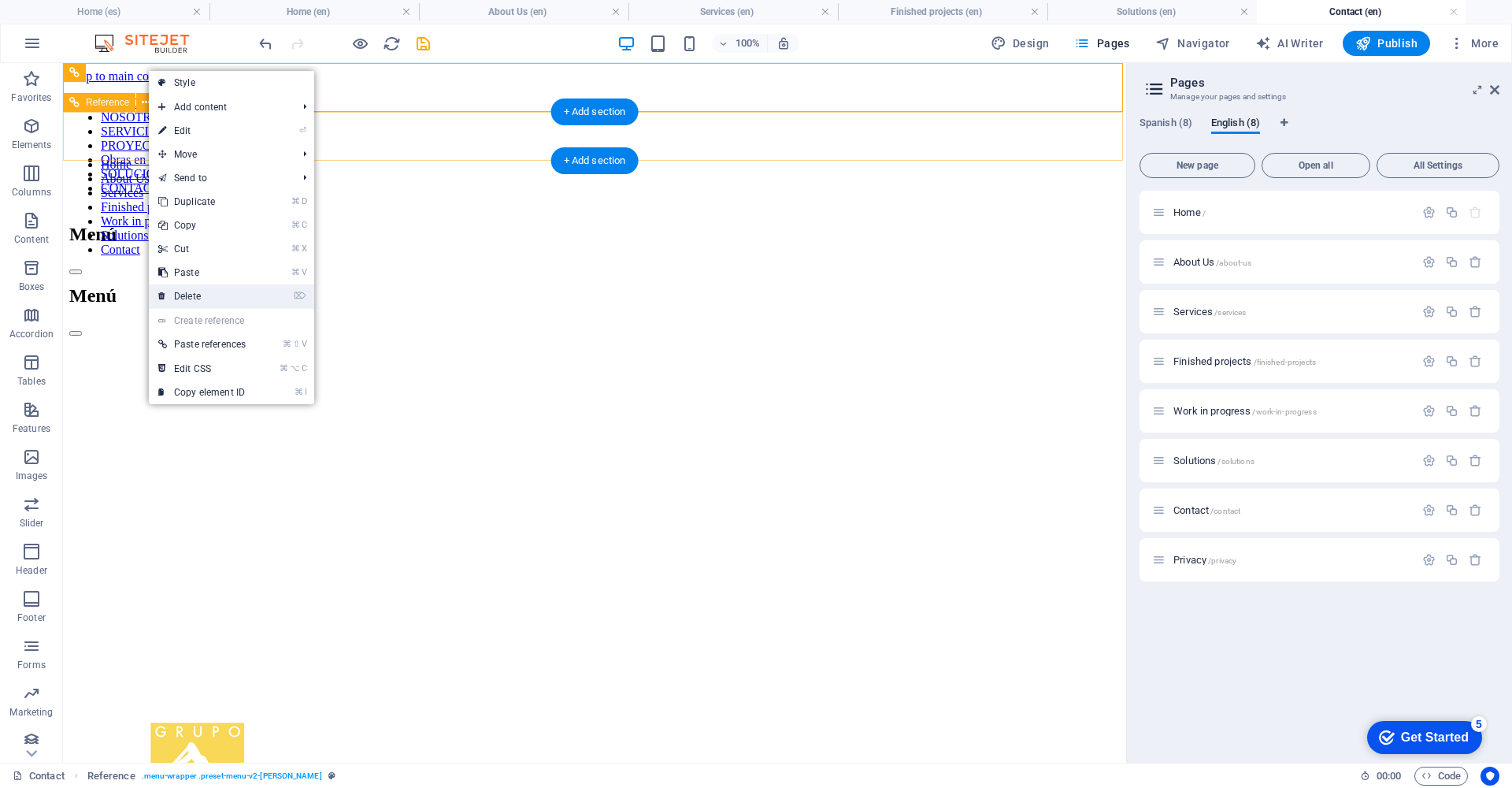
click at [233, 289] on link "⌦ Delete" at bounding box center [202, 296] width 106 height 24
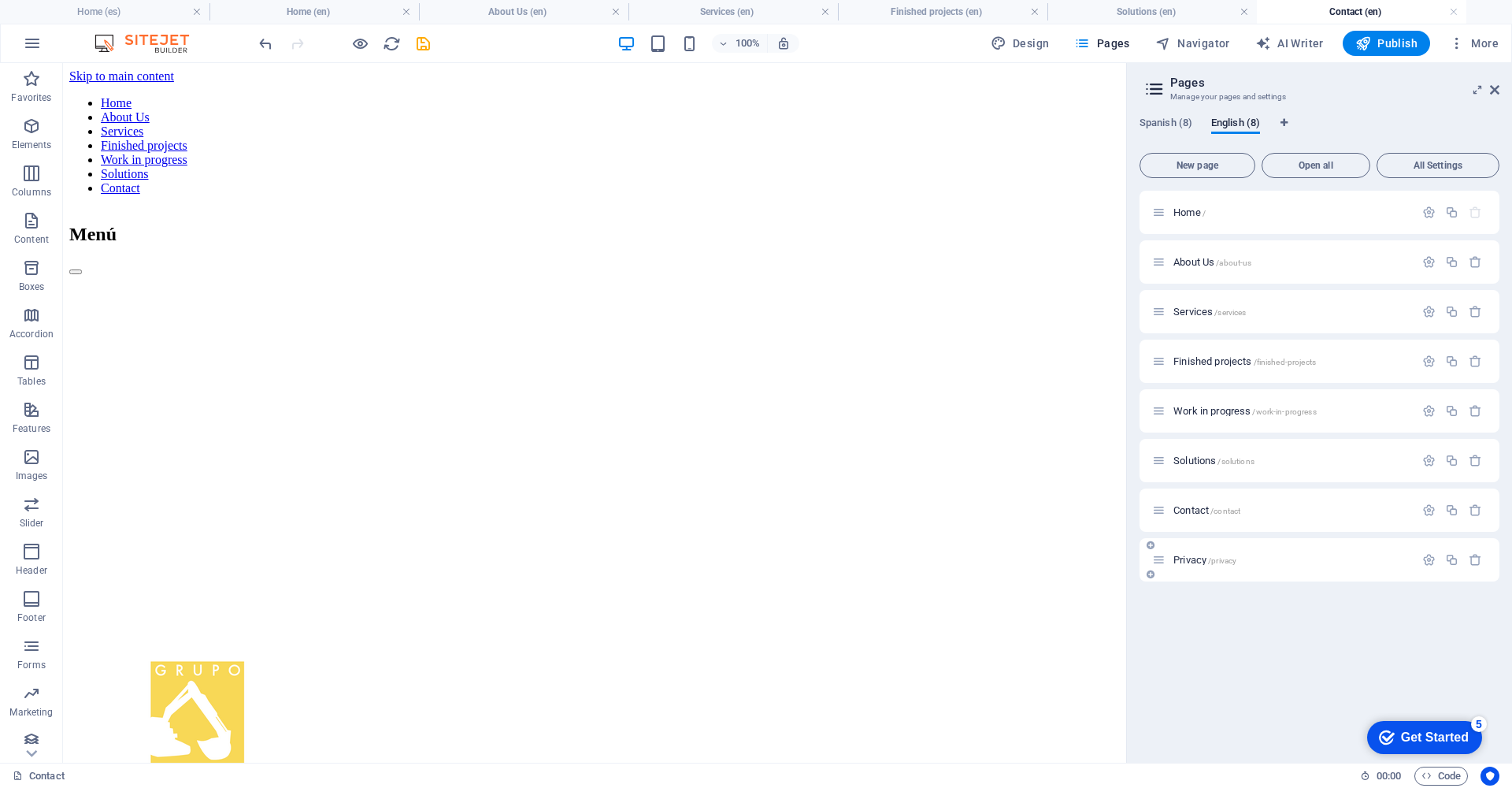
click at [1212, 561] on span "/privacy" at bounding box center [1222, 560] width 29 height 8
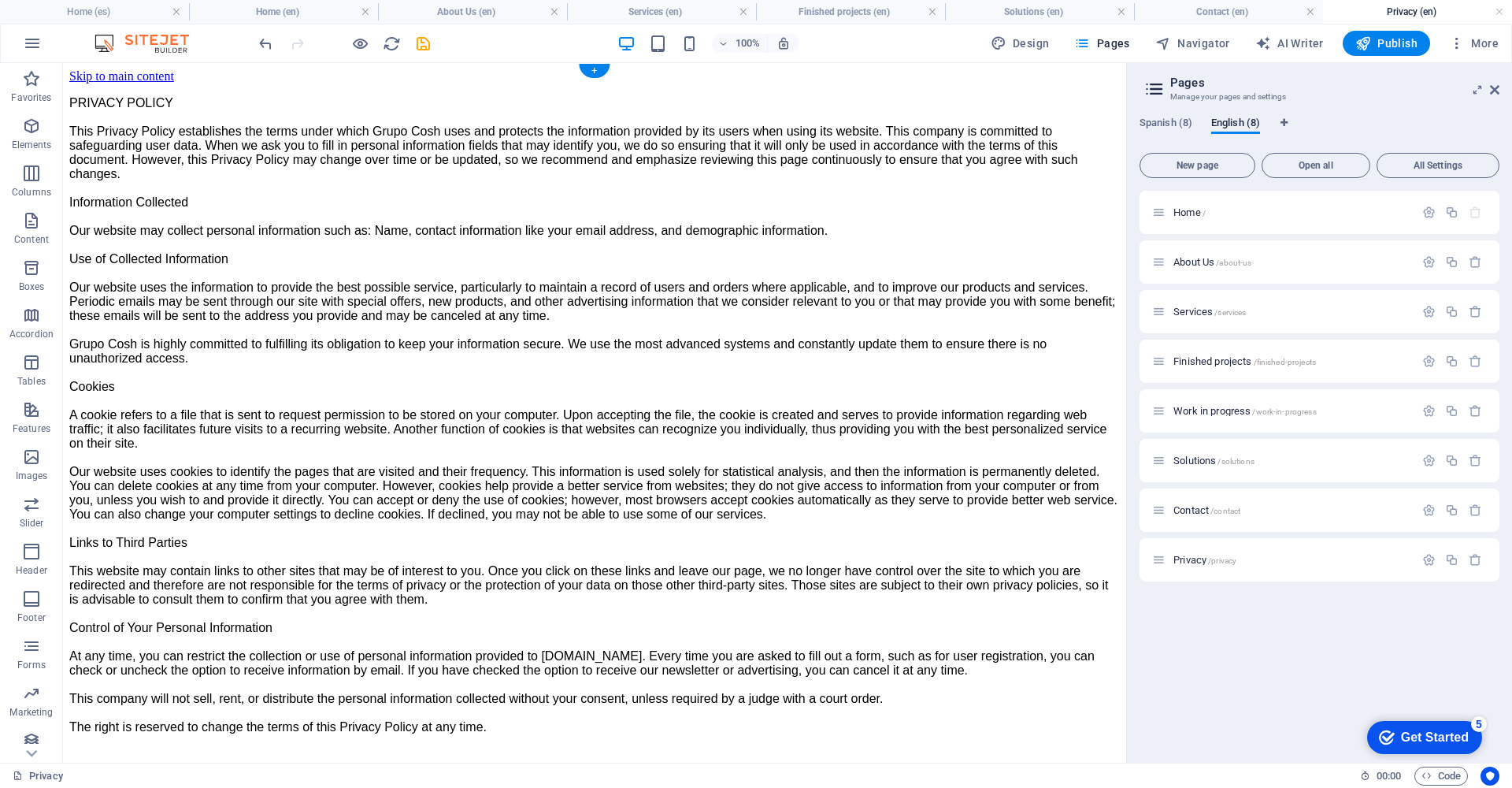
click at [121, 96] on div "PRIVACY POLICY This Privacy Policy establishes the terms under which Grupo Cosh…" at bounding box center [594, 415] width 1050 height 638
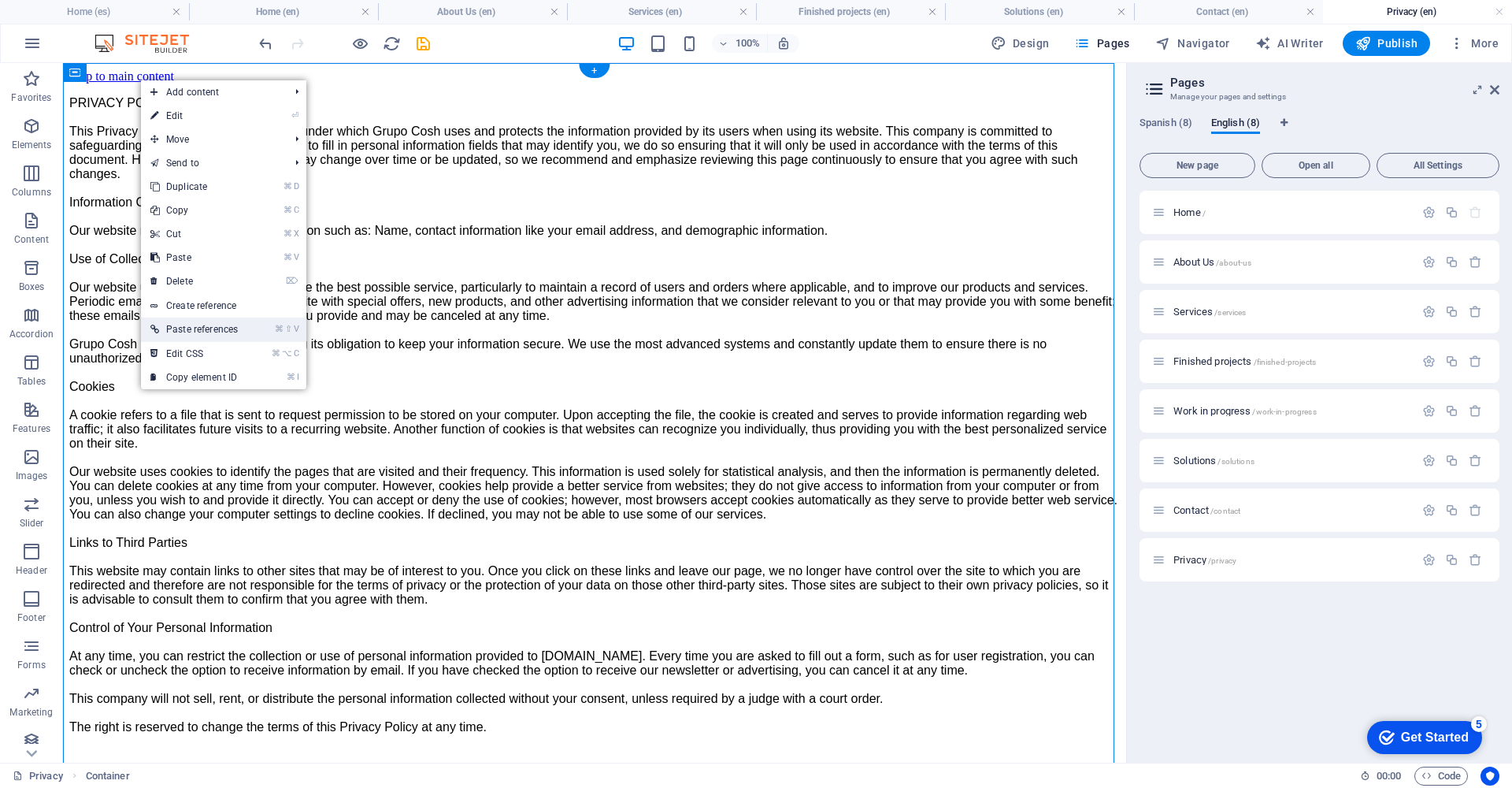
click at [241, 321] on link "⌘ ⇧ V Paste references" at bounding box center [194, 329] width 106 height 24
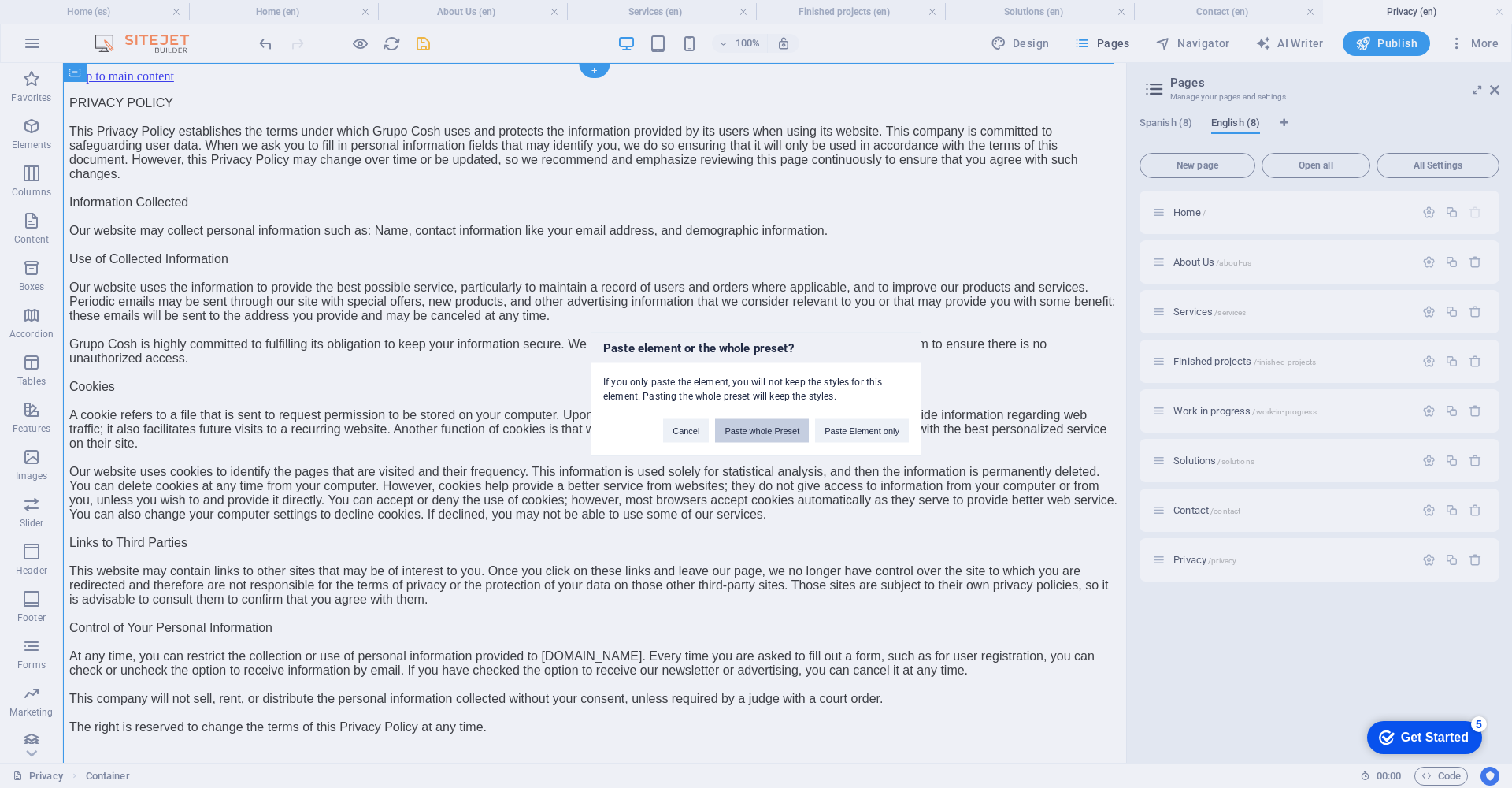
click at [762, 432] on button "Paste whole Preset" at bounding box center [761, 431] width 94 height 24
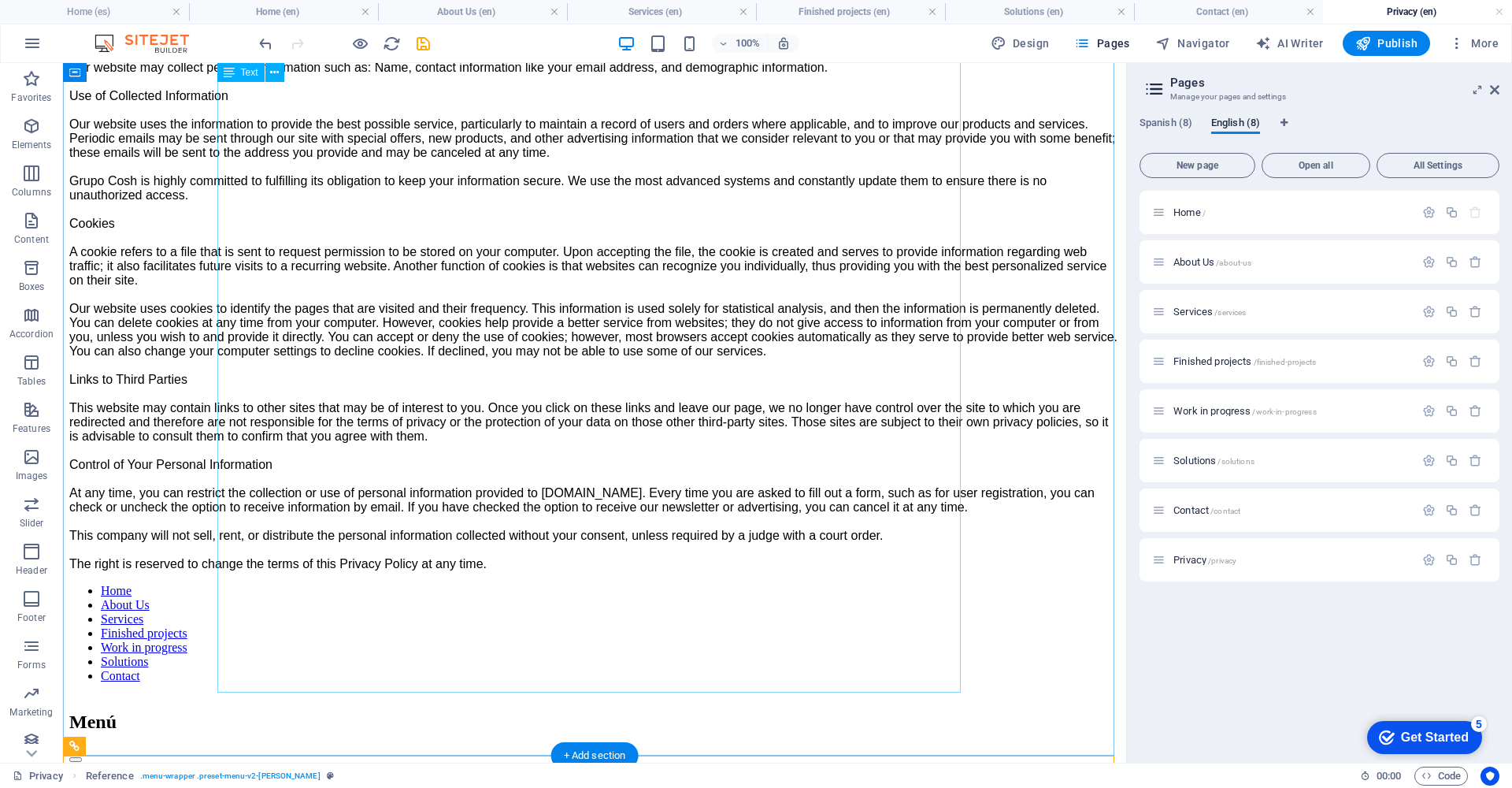
scroll to position [504, 0]
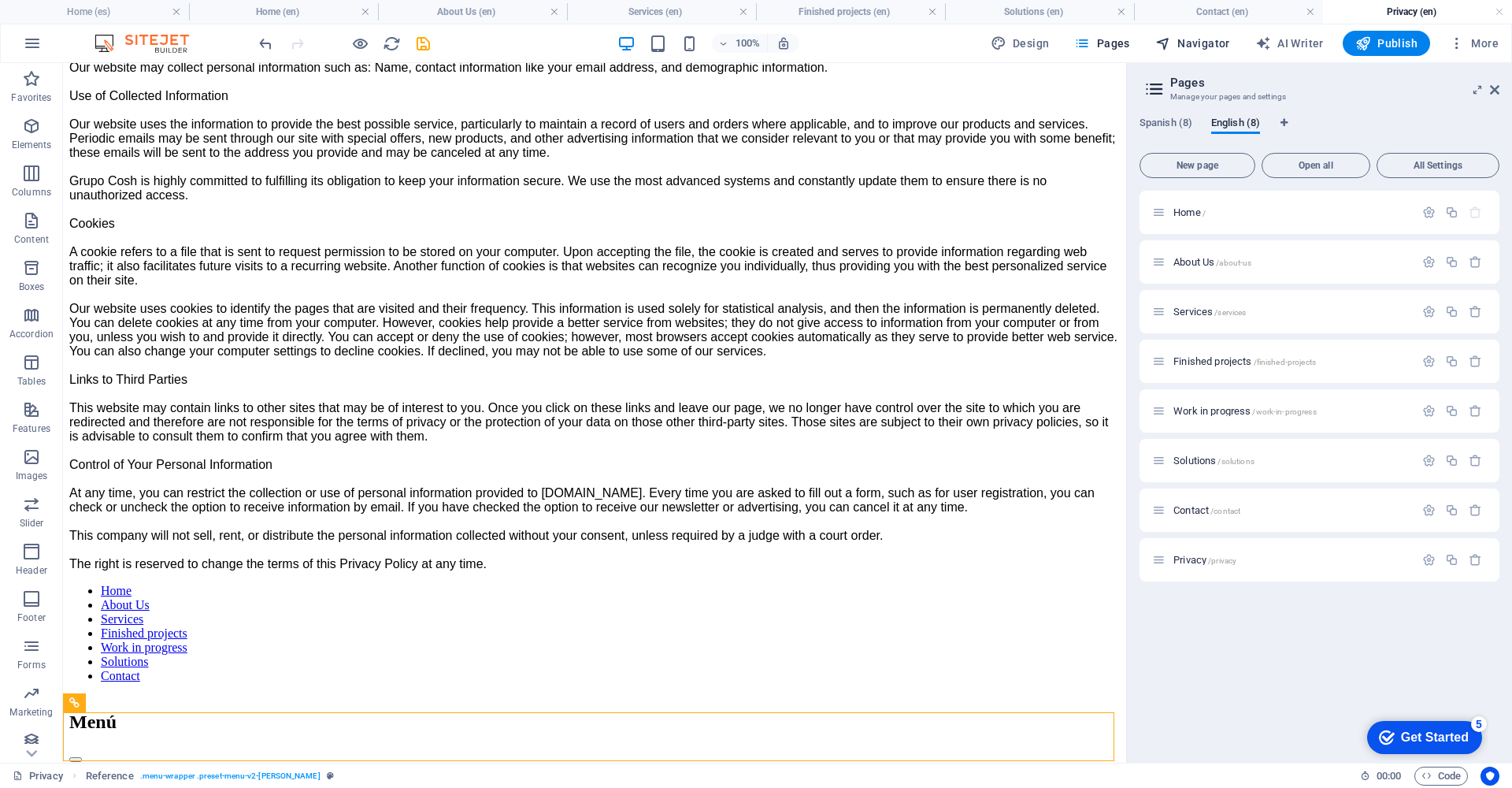
click at [1185, 41] on span "Navigator" at bounding box center [1192, 43] width 75 height 16
select select "15125123-en"
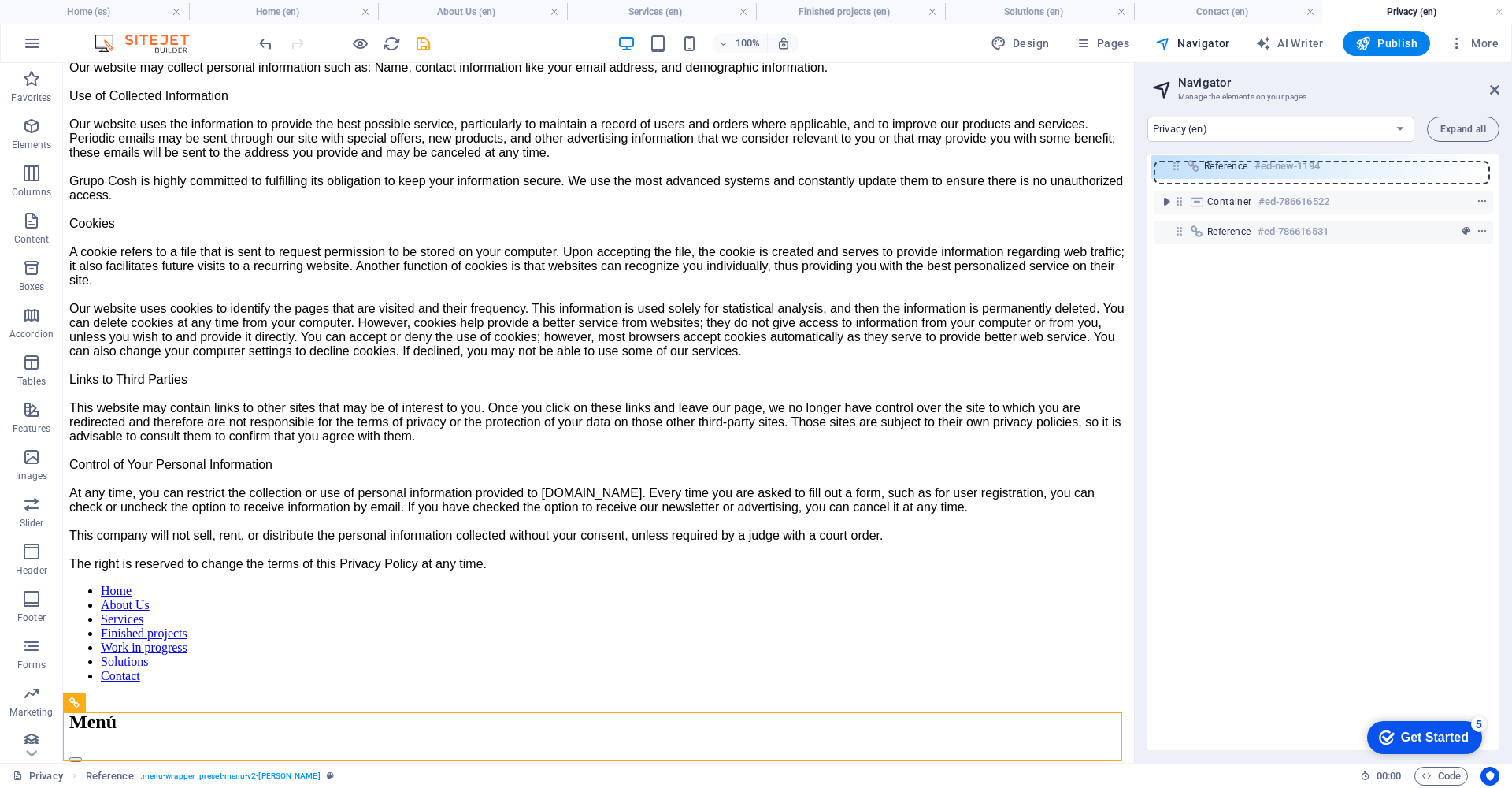
drag, startPoint x: 1180, startPoint y: 204, endPoint x: 1178, endPoint y: 164, distance: 40.0
click at [1178, 164] on div "Container #ed-786616522 Reference #ed-new-1194 Reference #ed-786616531" at bounding box center [1323, 452] width 352 height 595
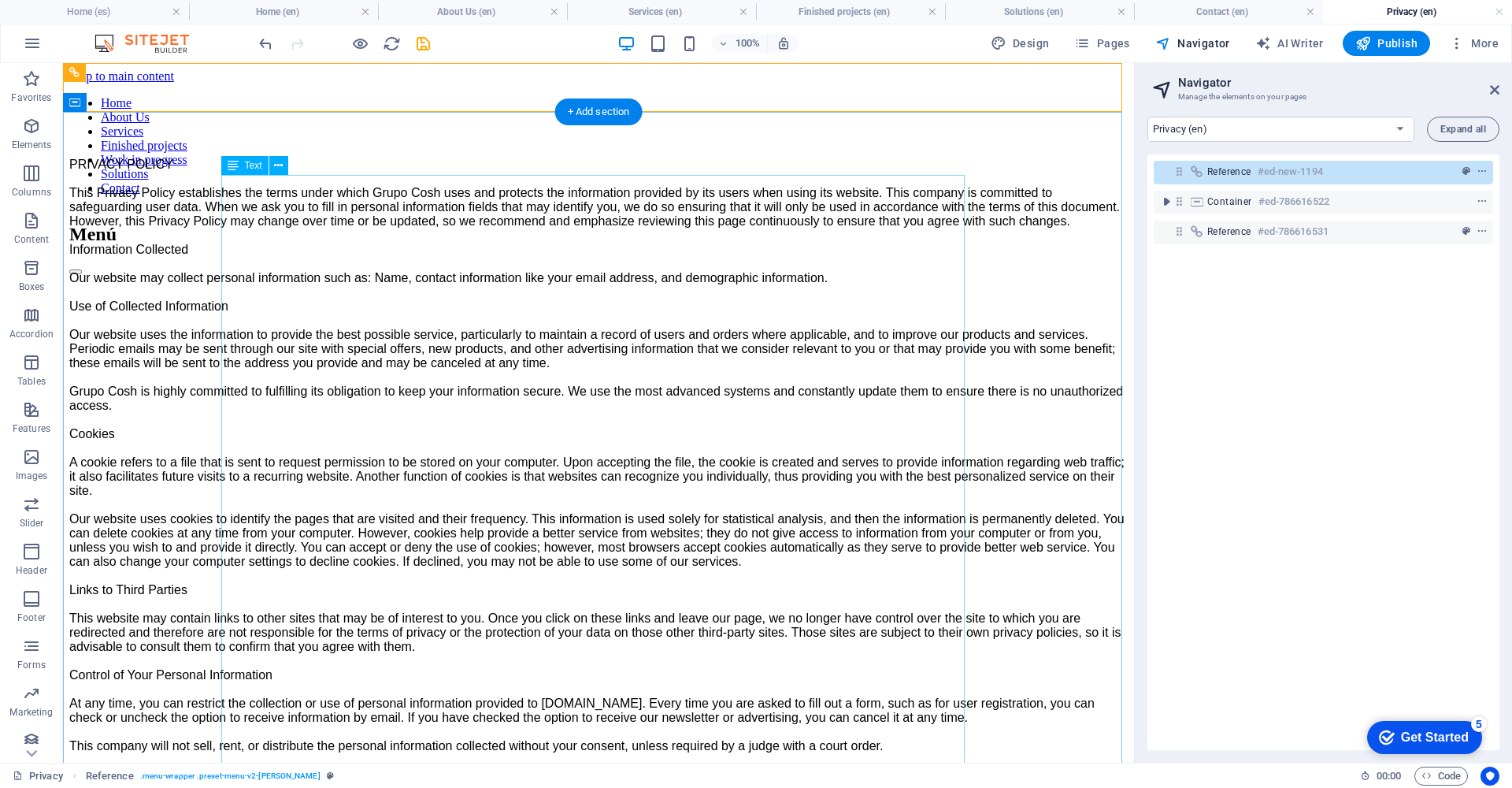
scroll to position [503, 0]
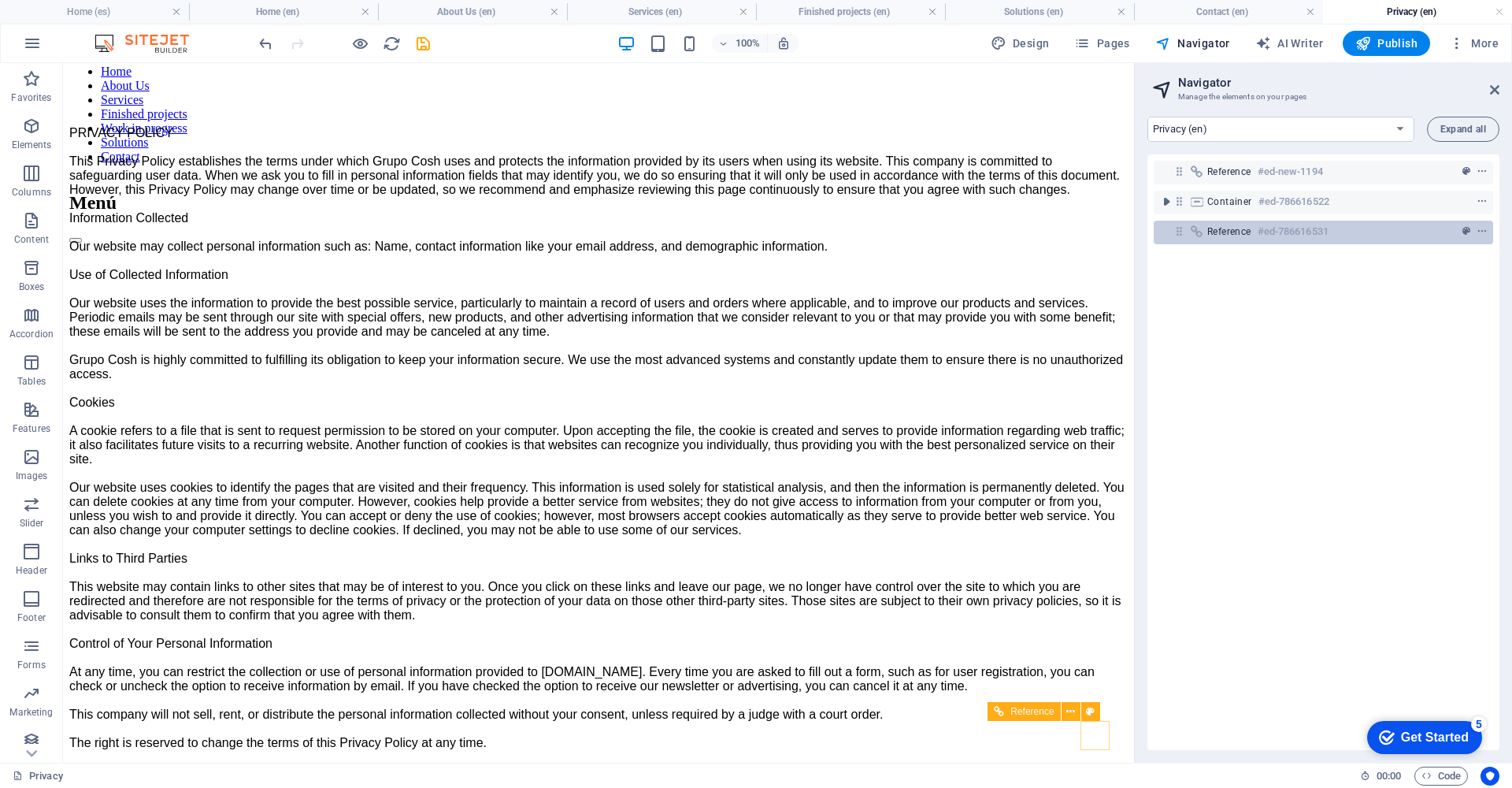
click at [1179, 231] on icon at bounding box center [1179, 231] width 14 height 14
click at [1264, 232] on h6 "#ed-786616531" at bounding box center [1293, 231] width 71 height 19
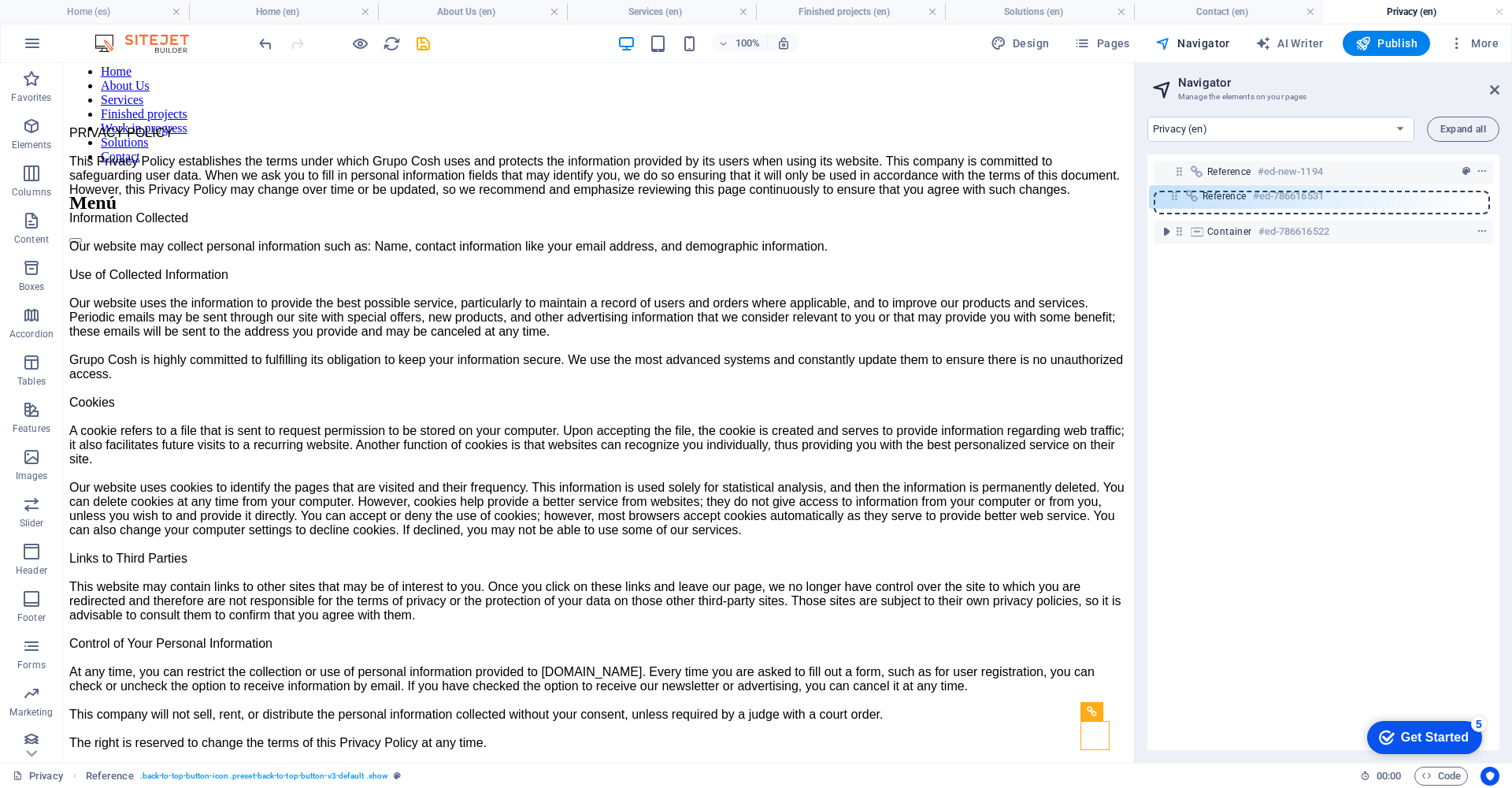
drag, startPoint x: 1179, startPoint y: 232, endPoint x: 1176, endPoint y: 193, distance: 39.1
click at [1176, 193] on div "Reference #ed-new-1194 Container #ed-786616522 Reference #ed-786616531" at bounding box center [1323, 452] width 352 height 595
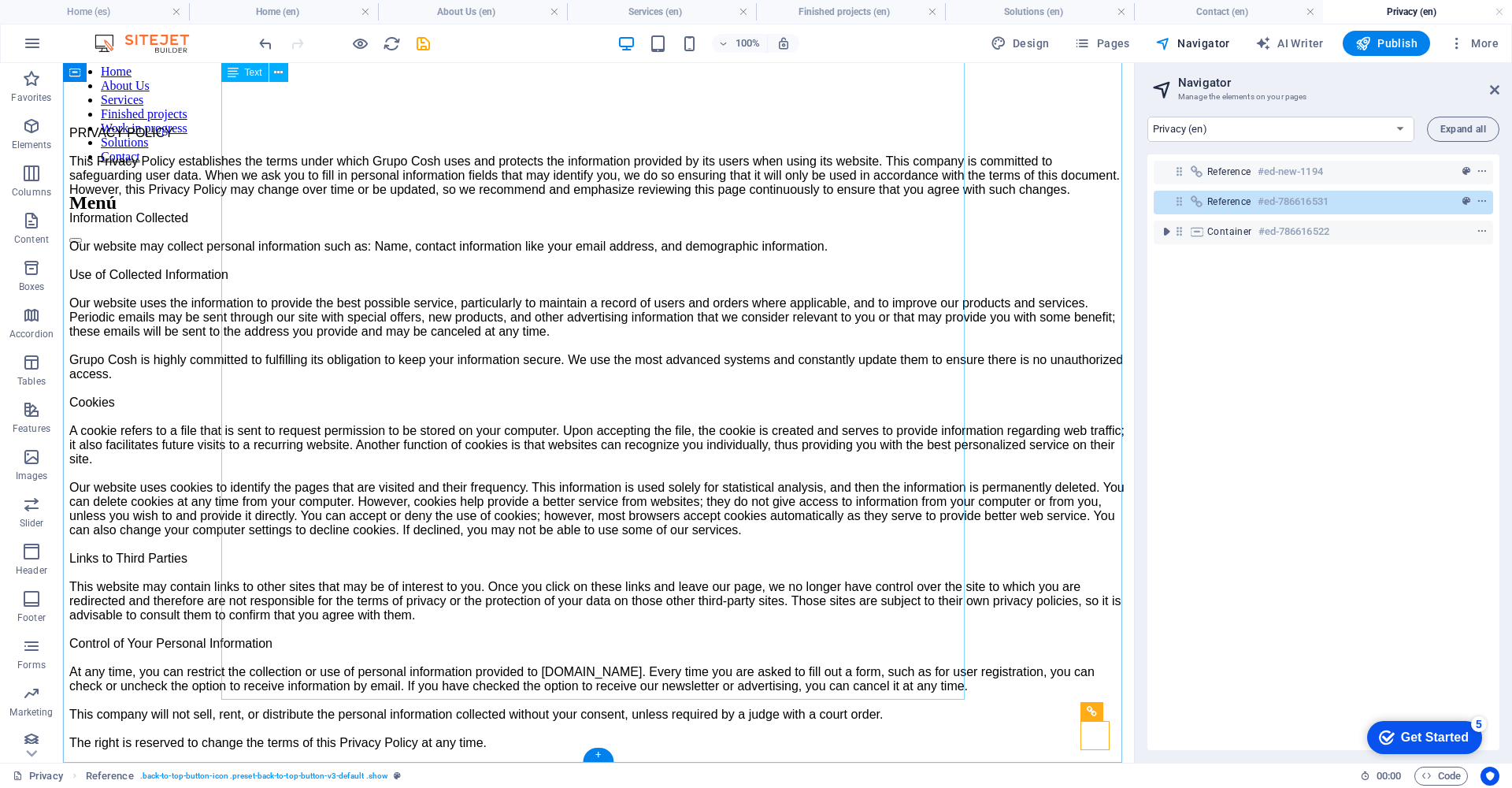
scroll to position [0, 0]
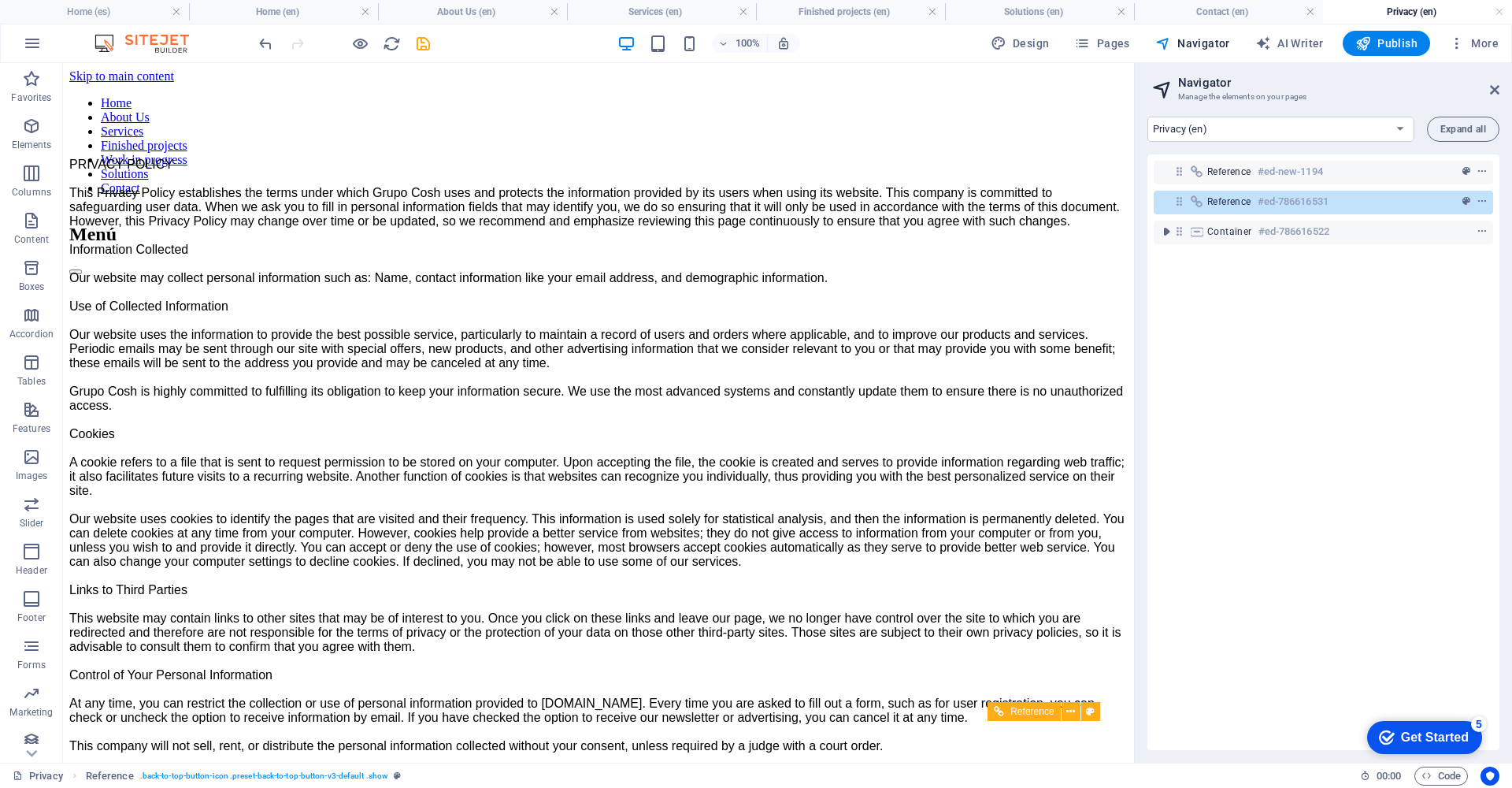
click at [1215, 200] on span "Reference" at bounding box center [1229, 201] width 44 height 13
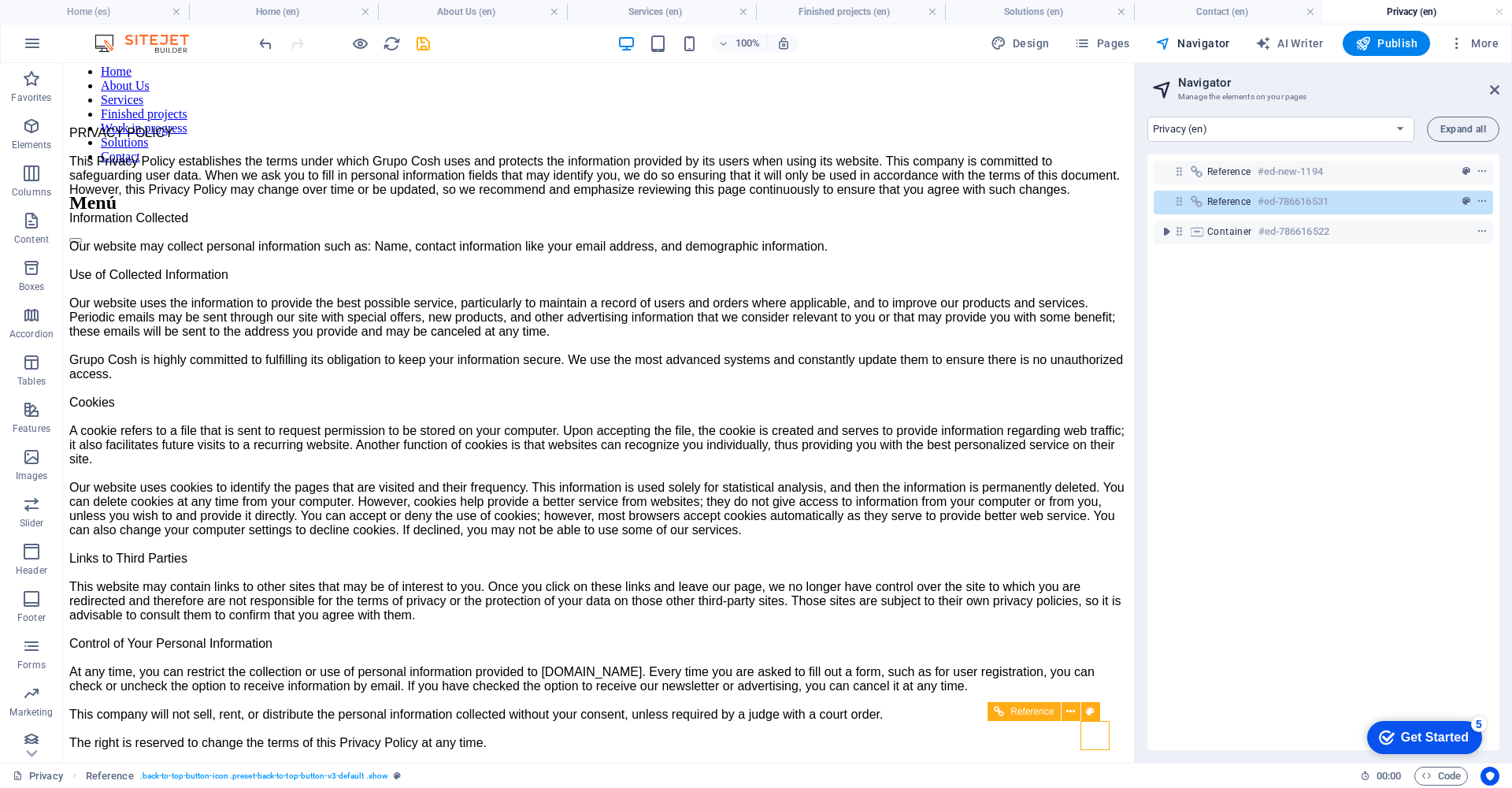
click at [69, 158] on link at bounding box center [69, 152] width 0 height 14
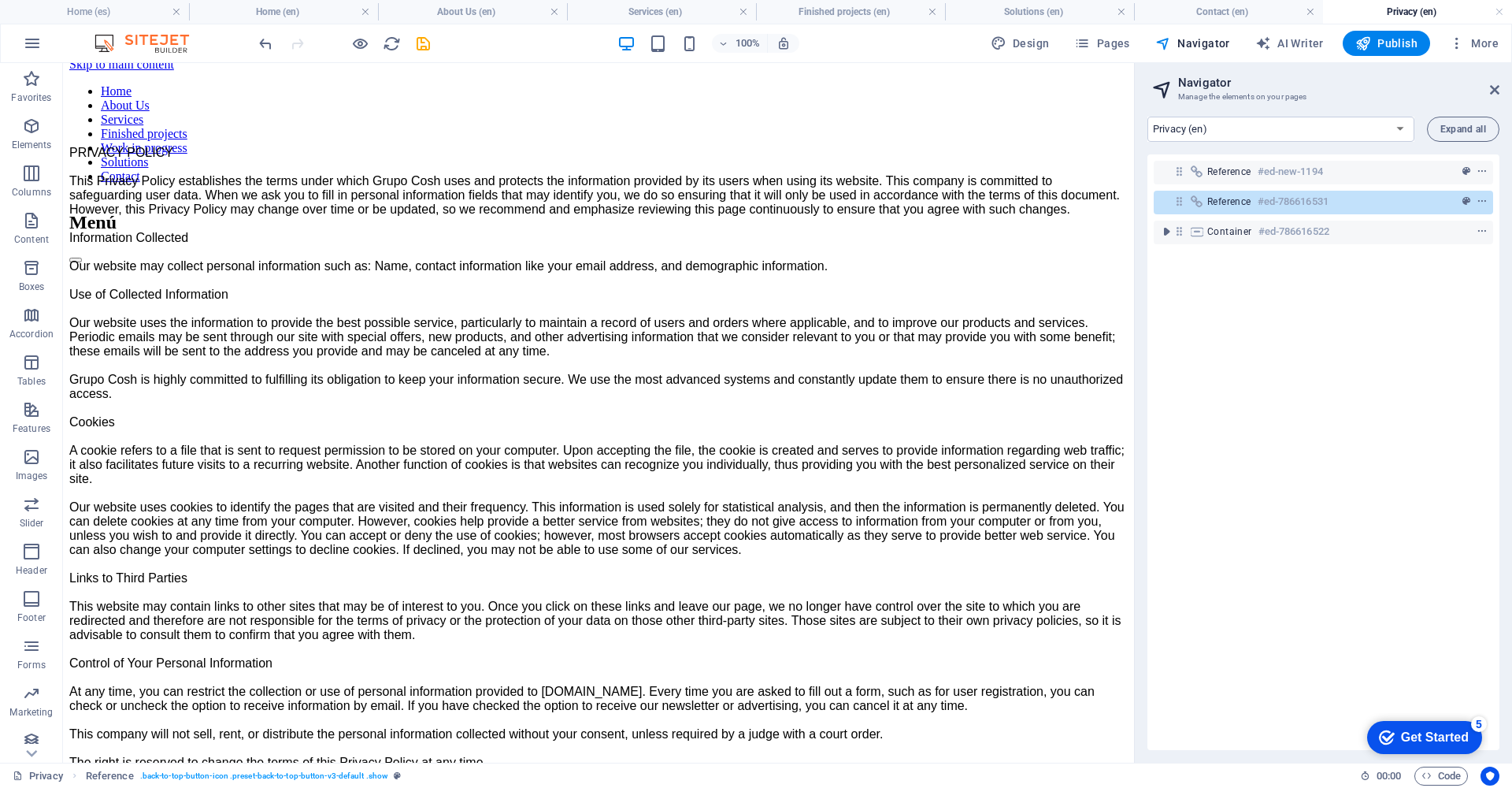
scroll to position [0, 0]
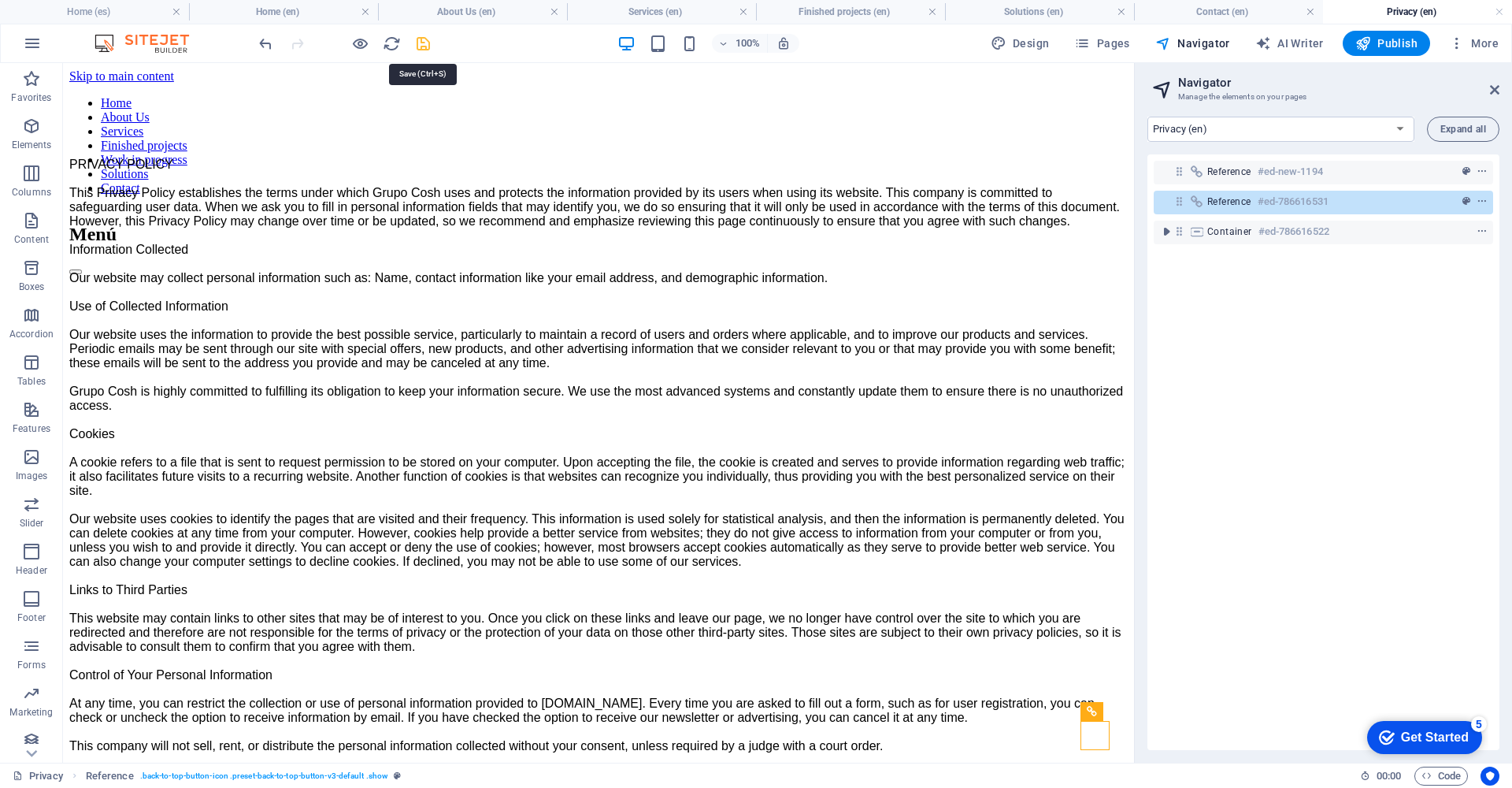
click at [423, 44] on icon "save" at bounding box center [423, 43] width 18 height 18
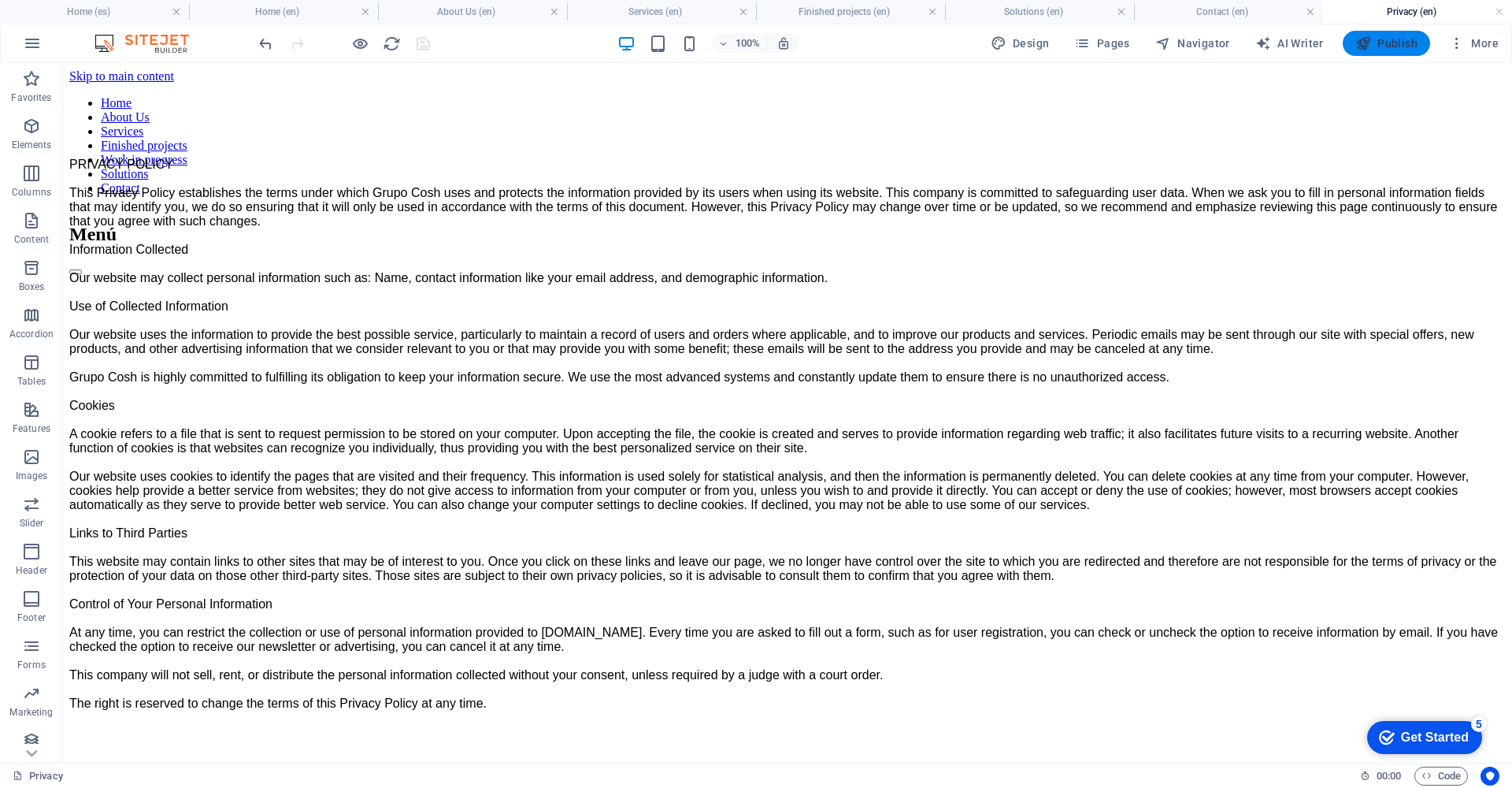
click at [1392, 46] on span "Publish" at bounding box center [1386, 43] width 62 height 16
